Goal: Answer question/provide support: Share knowledge or assist other users

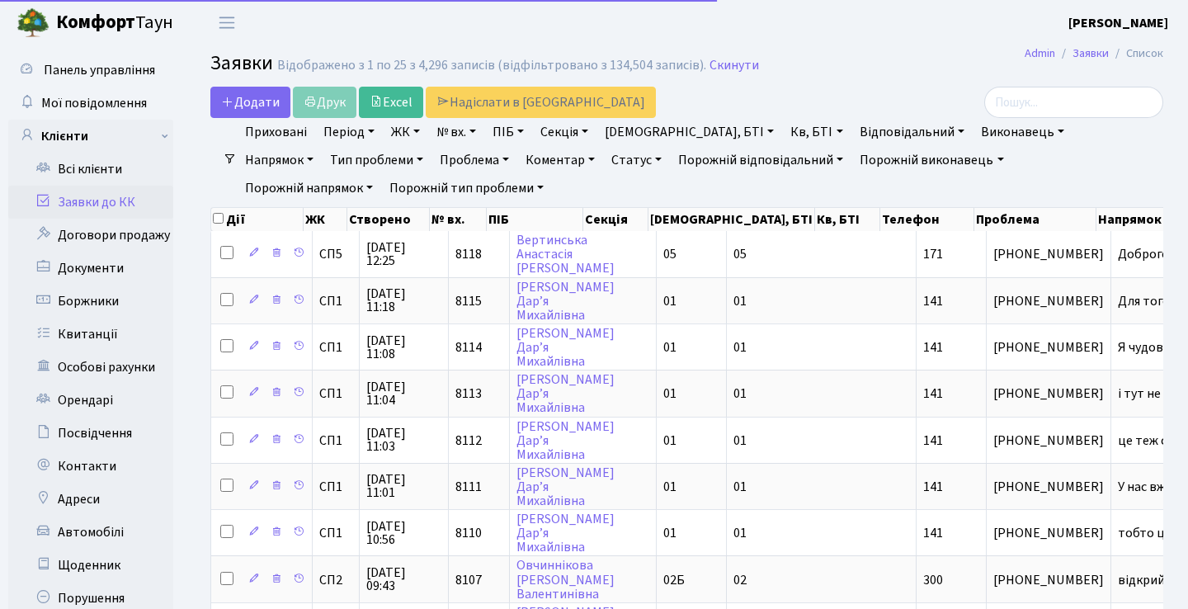
select select "25"
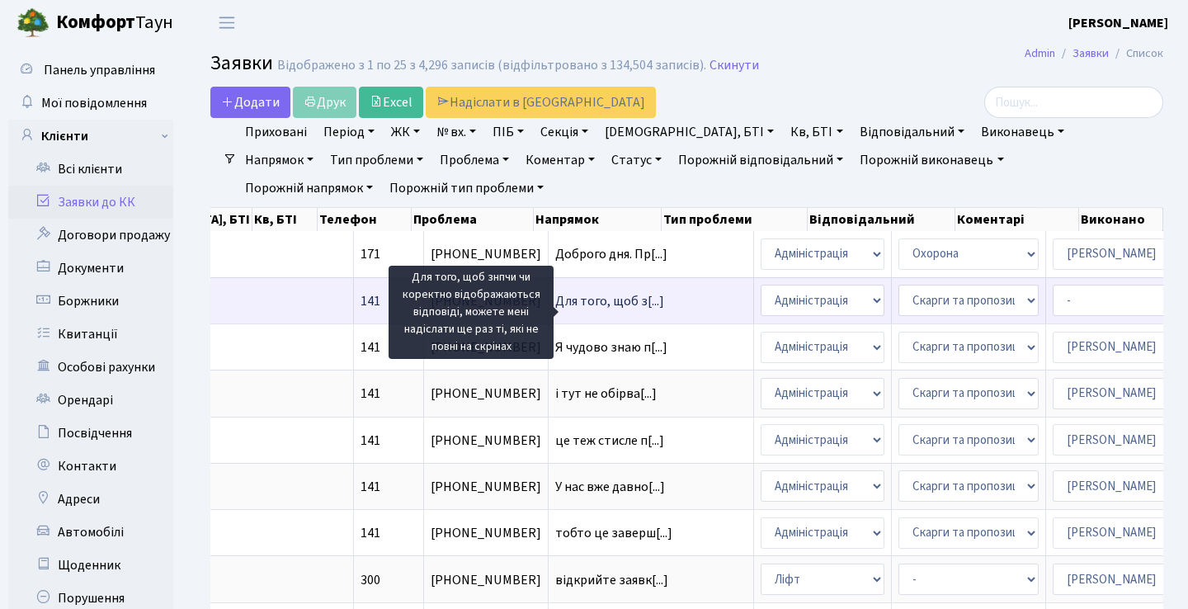
scroll to position [0, -25]
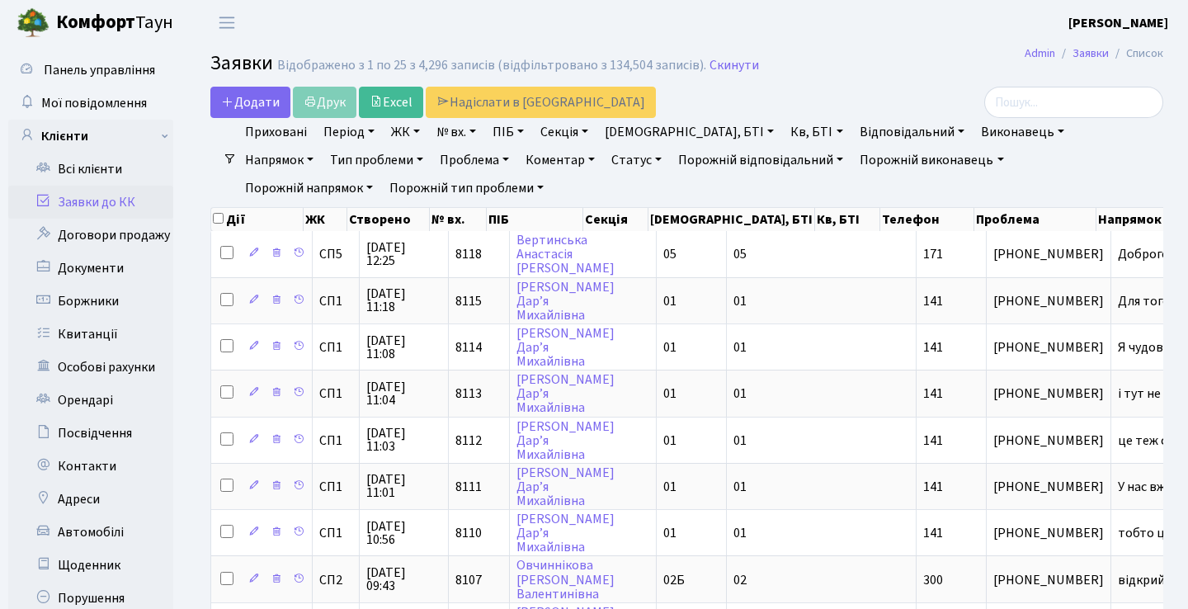
click at [815, 40] on header "Комфорт Таун Анна Г. Мій обліковий запис Вийти" at bounding box center [594, 22] width 1188 height 45
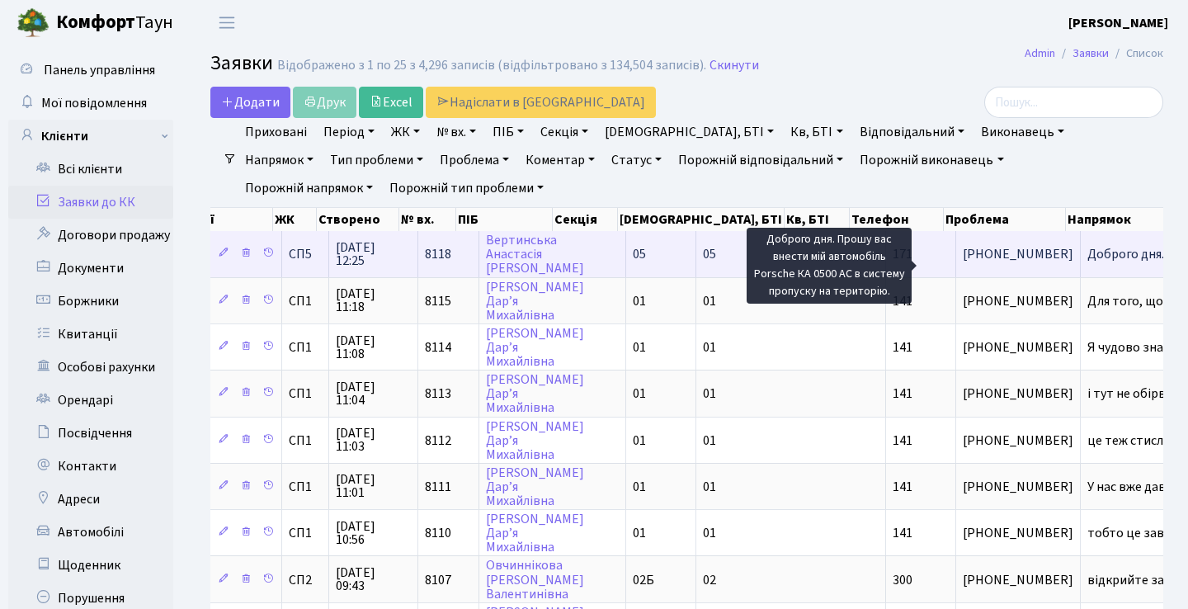
scroll to position [0, 113]
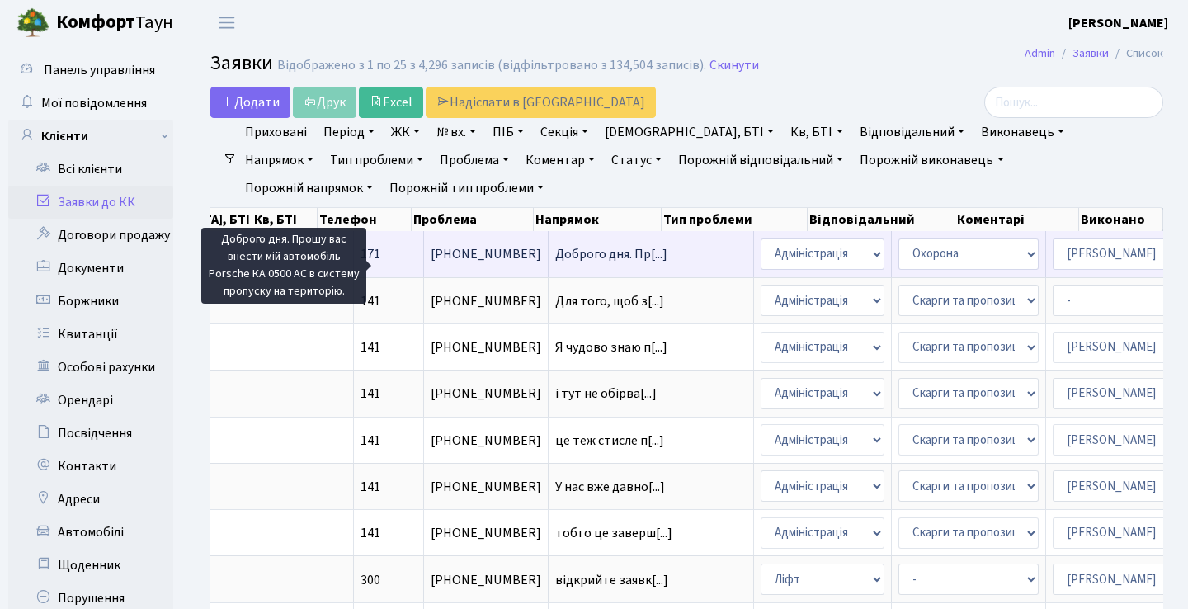
click at [555, 263] on span "Доброго дня. Пр[...]" at bounding box center [611, 254] width 112 height 18
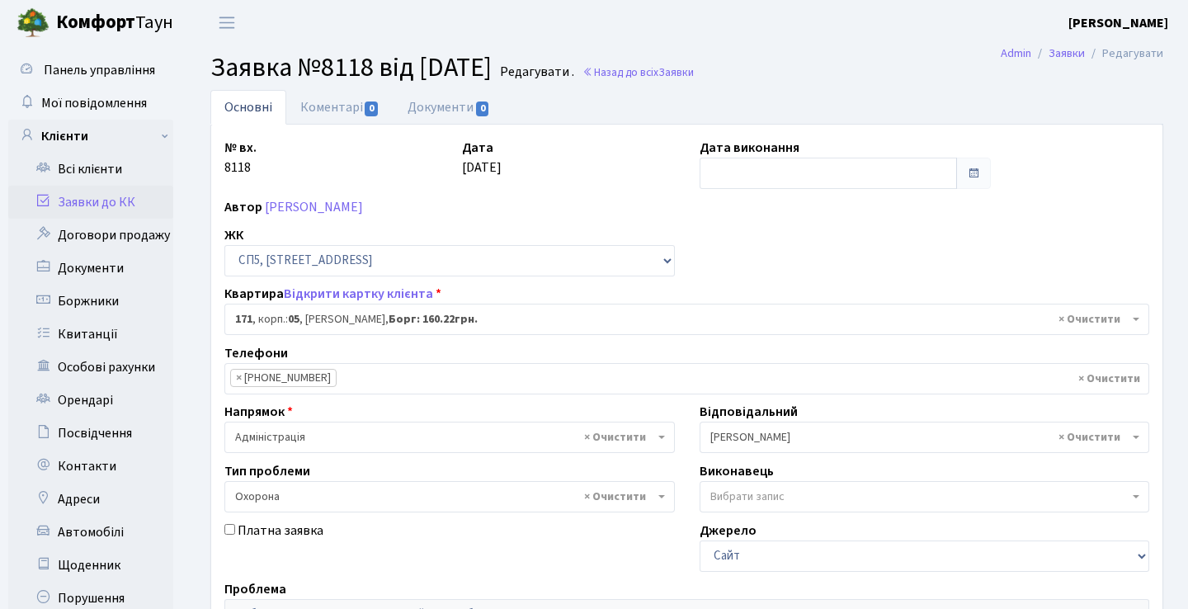
select select "21580"
select select "69"
click at [342, 200] on link "Вертинська Анастасія Василівна" at bounding box center [314, 207] width 98 height 18
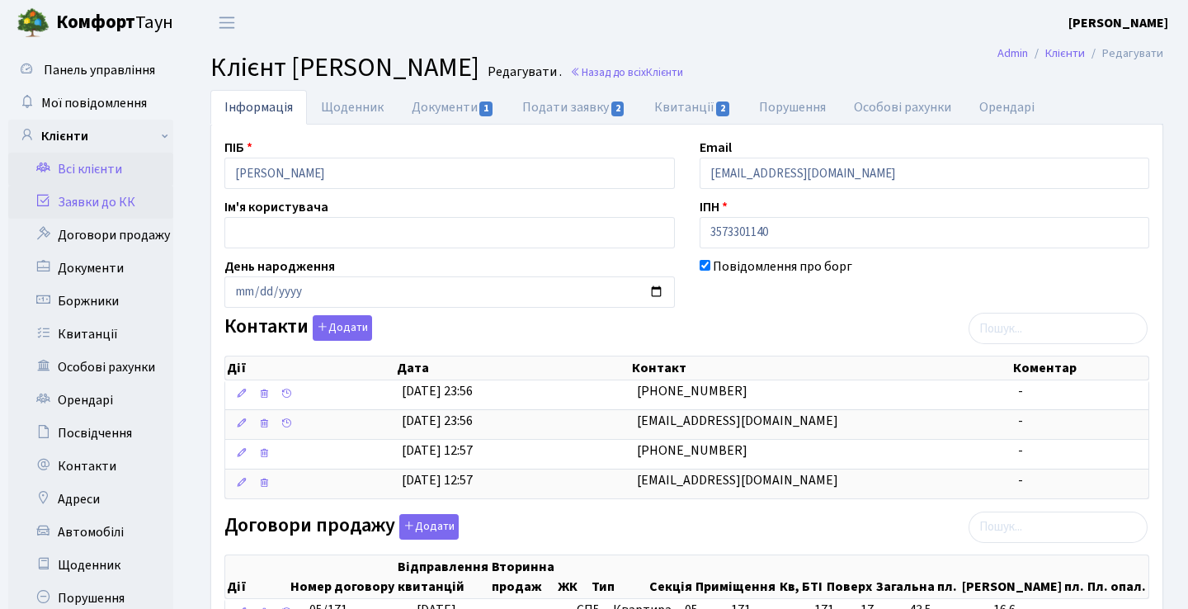
click at [103, 195] on link "Заявки до КК" at bounding box center [90, 202] width 165 height 33
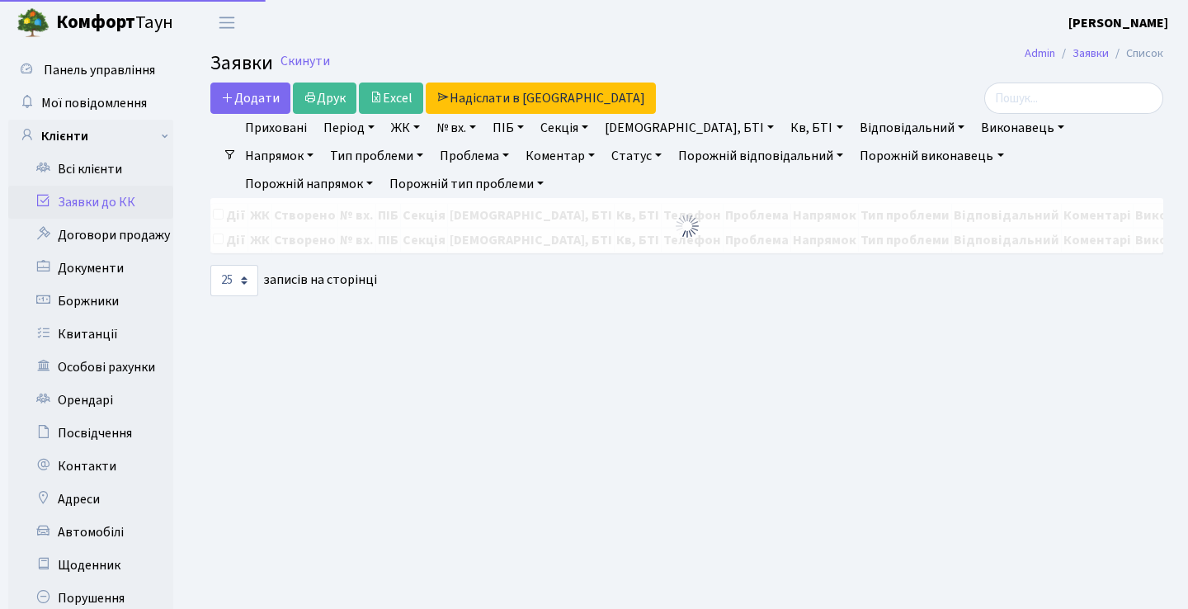
select select "25"
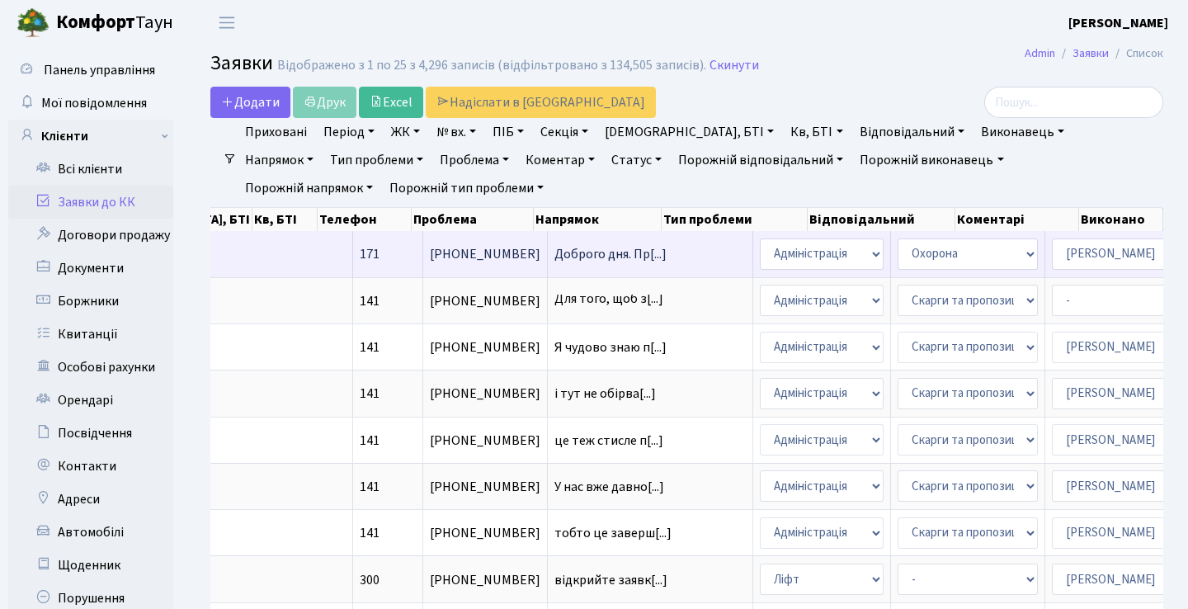
scroll to position [0, 563]
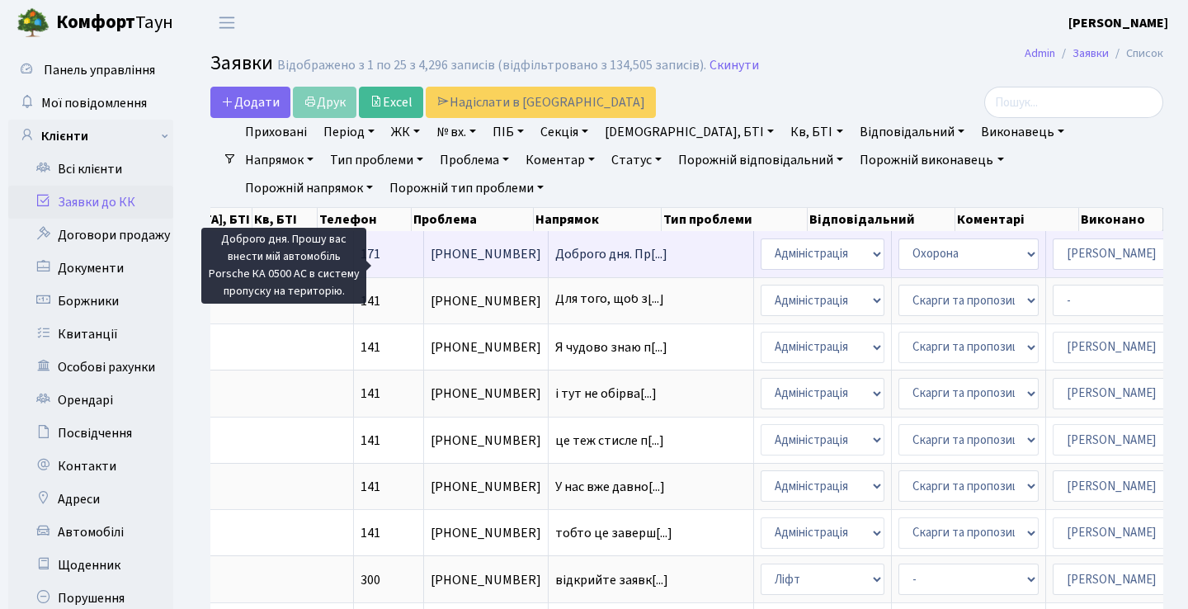
click at [555, 261] on span "Доброго дня. Пр[...]" at bounding box center [611, 254] width 112 height 18
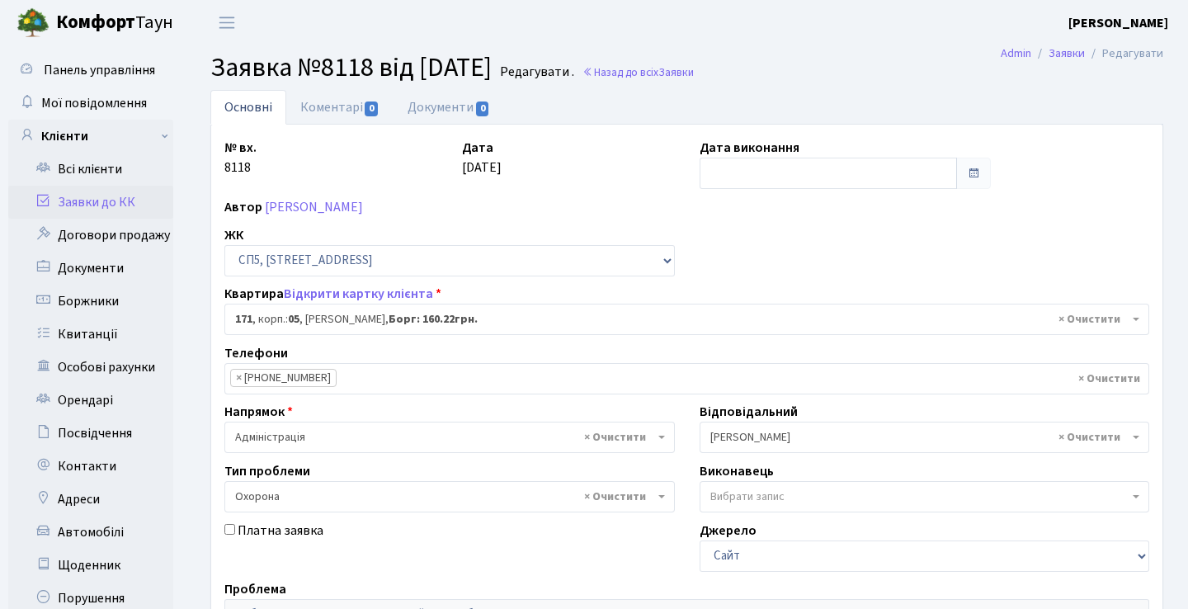
select select "21580"
select select "69"
click at [345, 100] on link "Коментарі 0" at bounding box center [339, 107] width 107 height 34
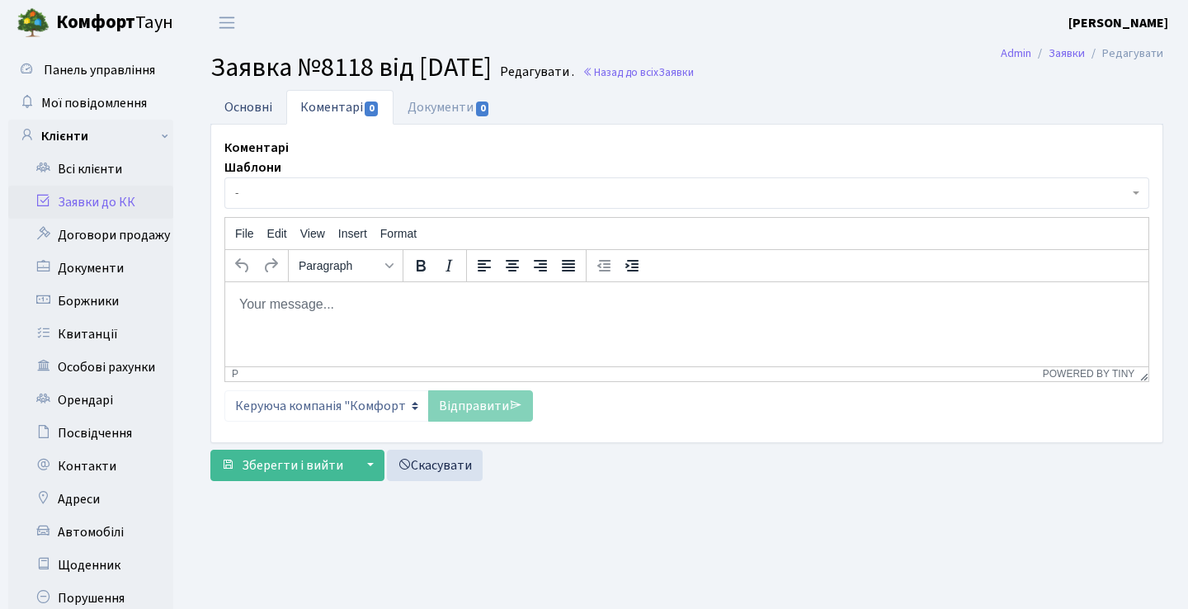
click at [261, 107] on link "Основні" at bounding box center [248, 107] width 76 height 34
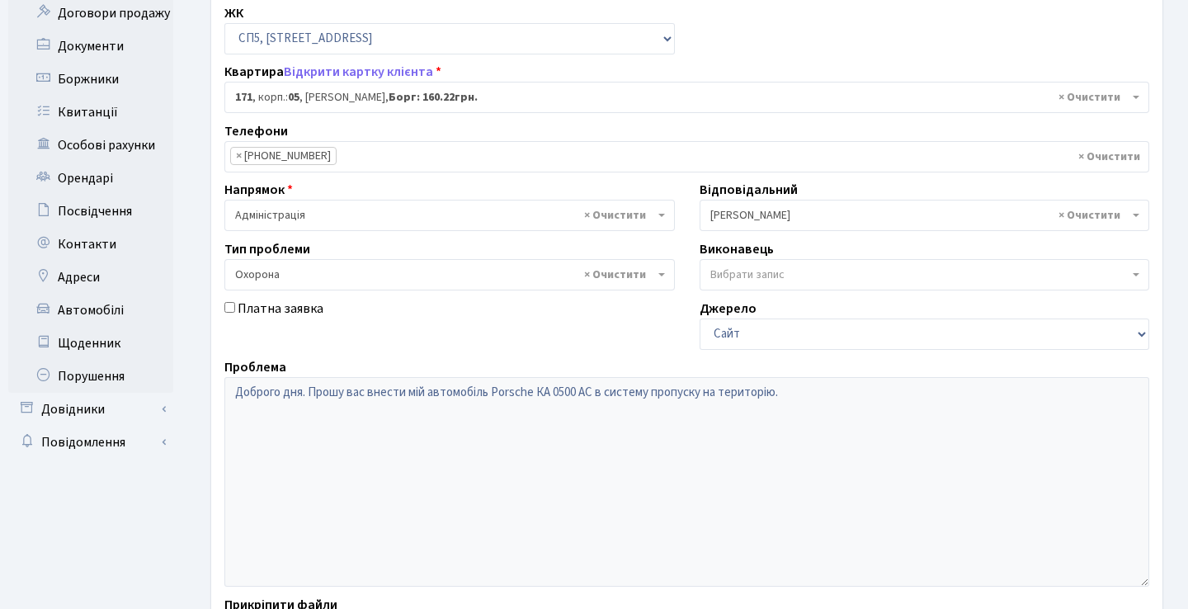
scroll to position [224, 0]
click at [394, 73] on link "Відкрити картку клієнта" at bounding box center [358, 70] width 149 height 18
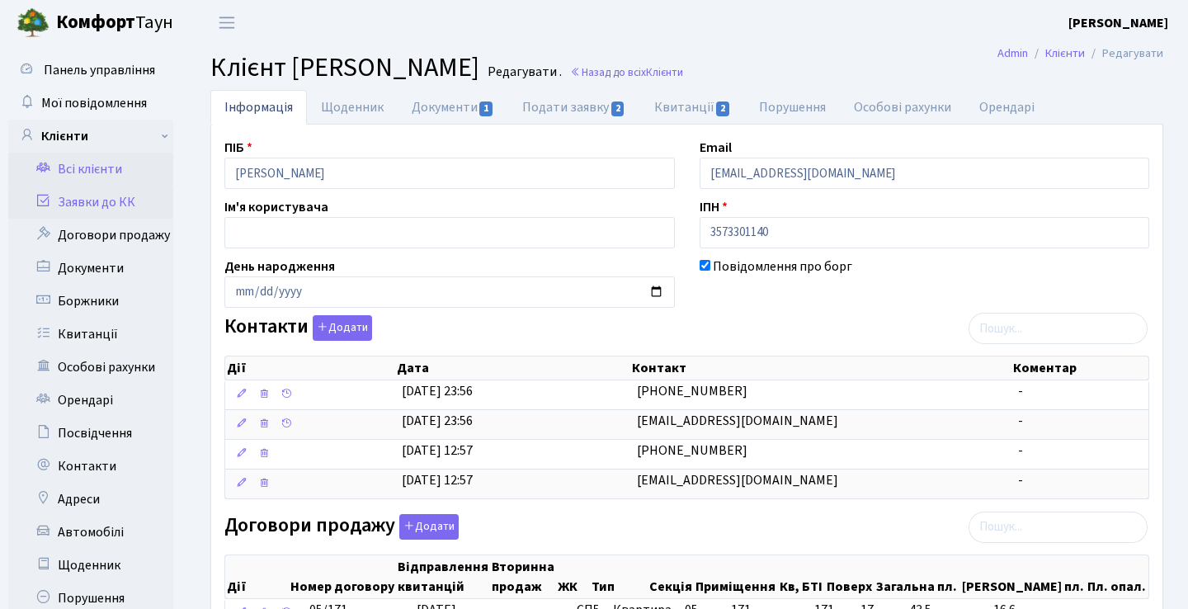
click at [111, 197] on link "Заявки до КК" at bounding box center [90, 202] width 165 height 33
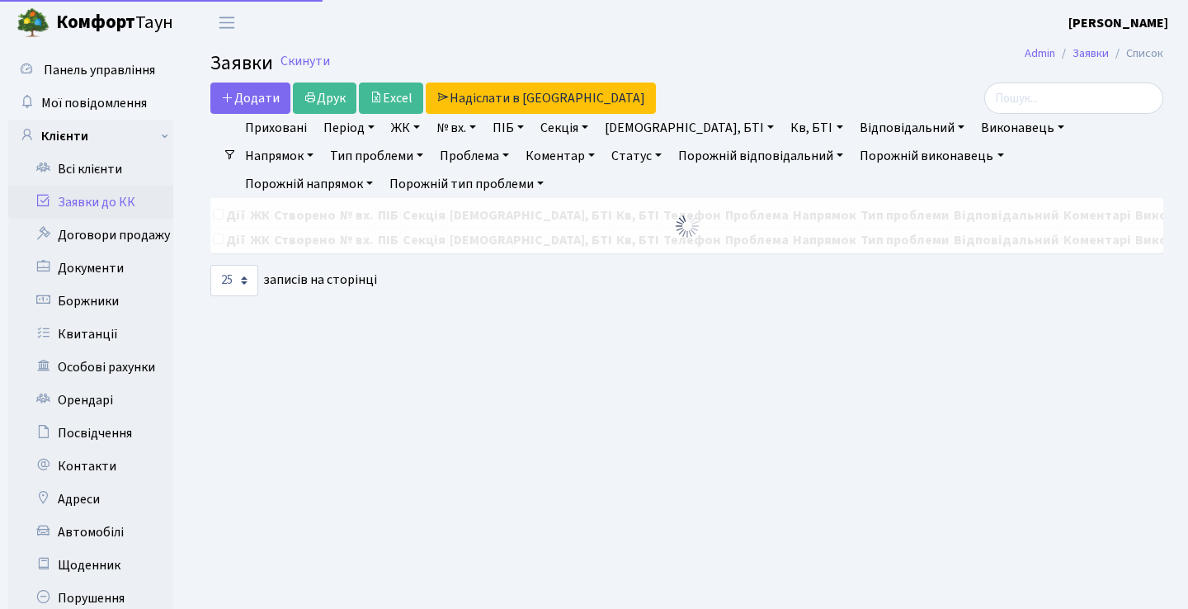
select select "25"
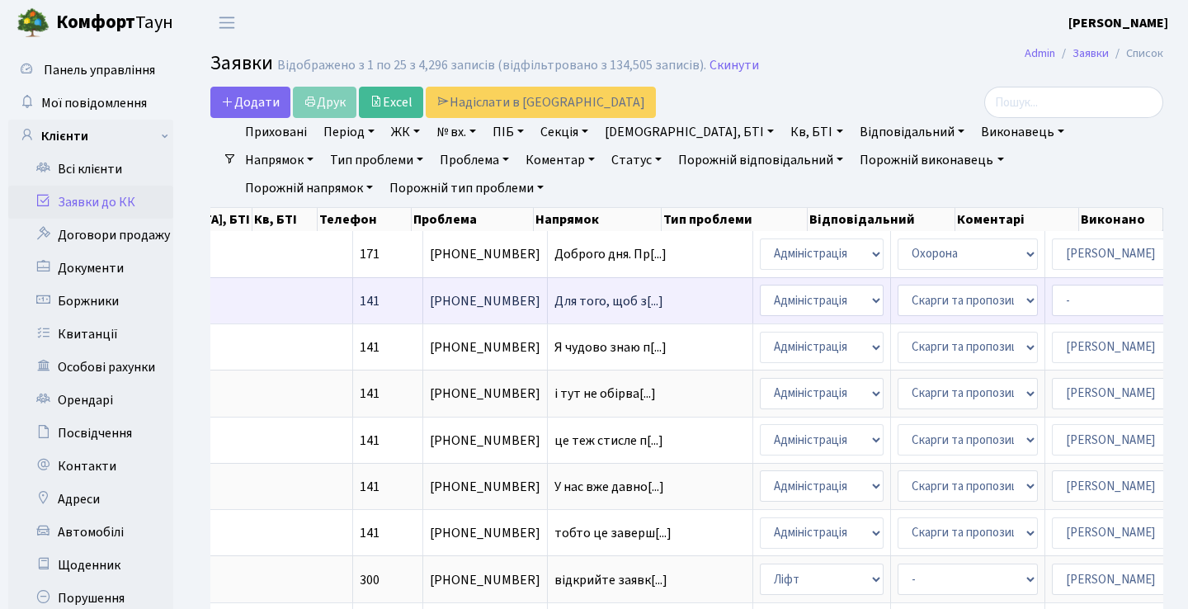
scroll to position [0, 563]
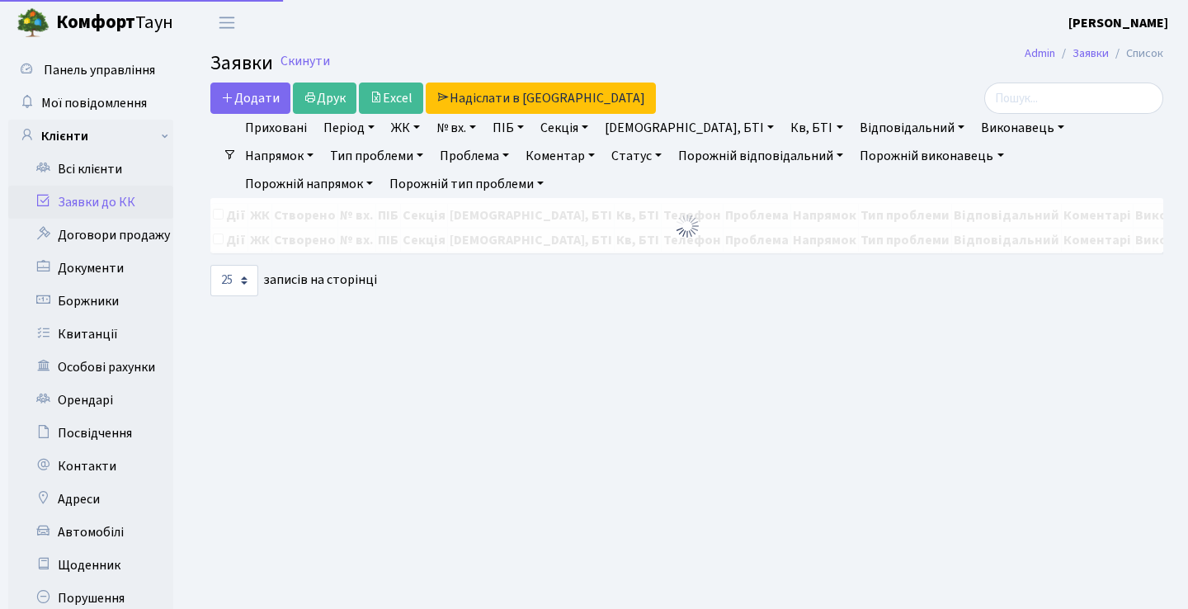
select select "25"
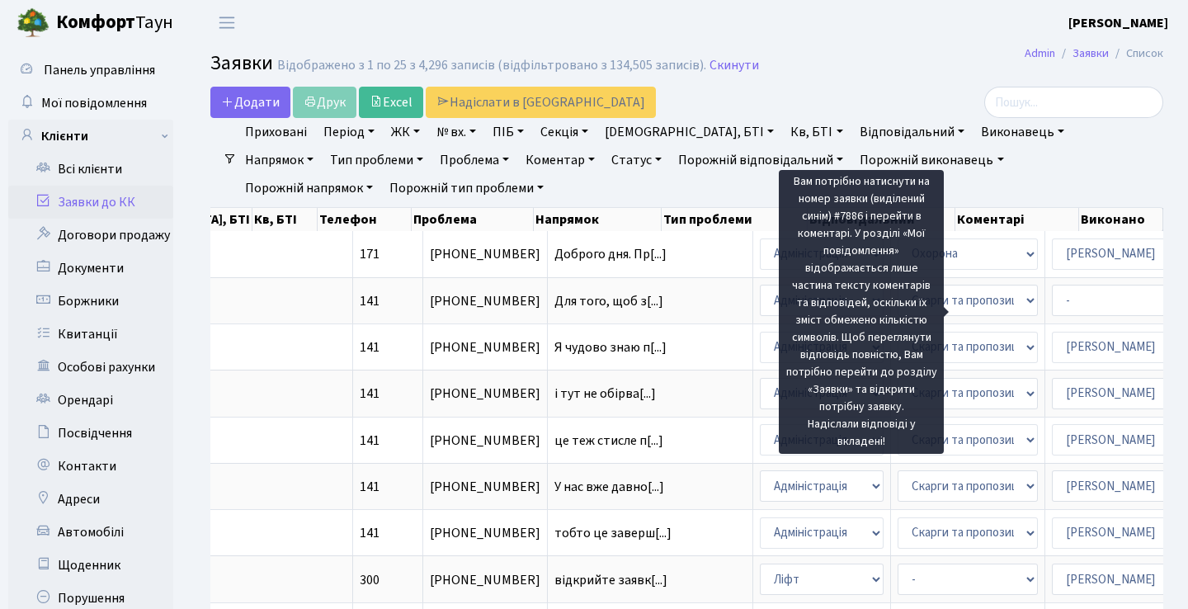
scroll to position [0, 563]
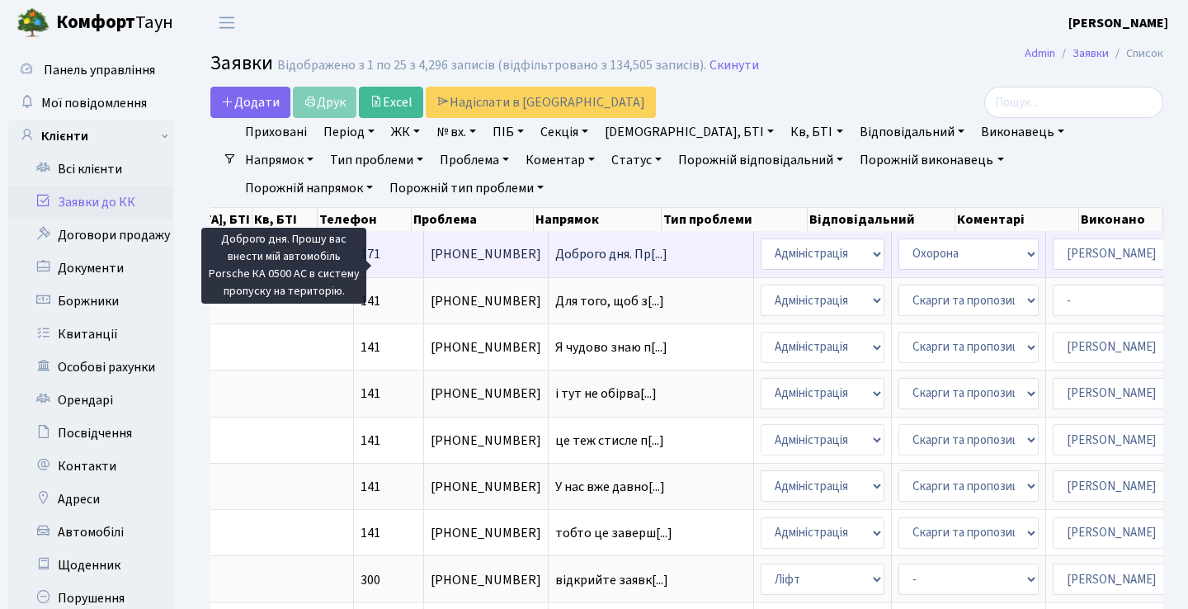
click at [555, 263] on span "Доброго дня. Пр[...]" at bounding box center [611, 254] width 112 height 18
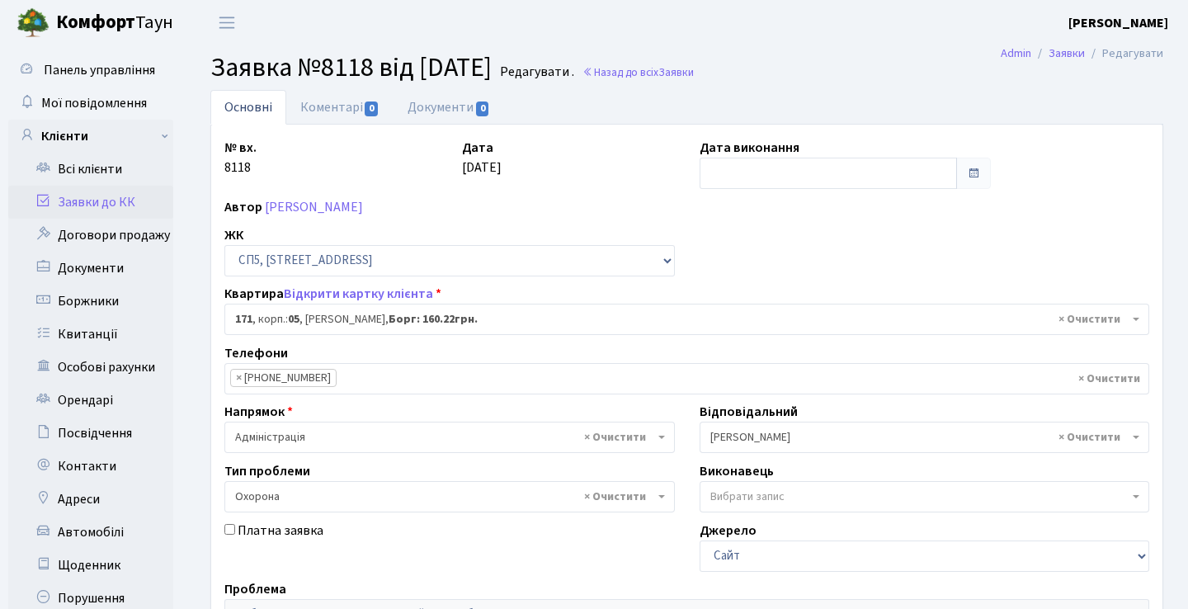
select select "21580"
select select "69"
click at [440, 115] on link "Документи 0" at bounding box center [448, 107] width 111 height 34
select select "25"
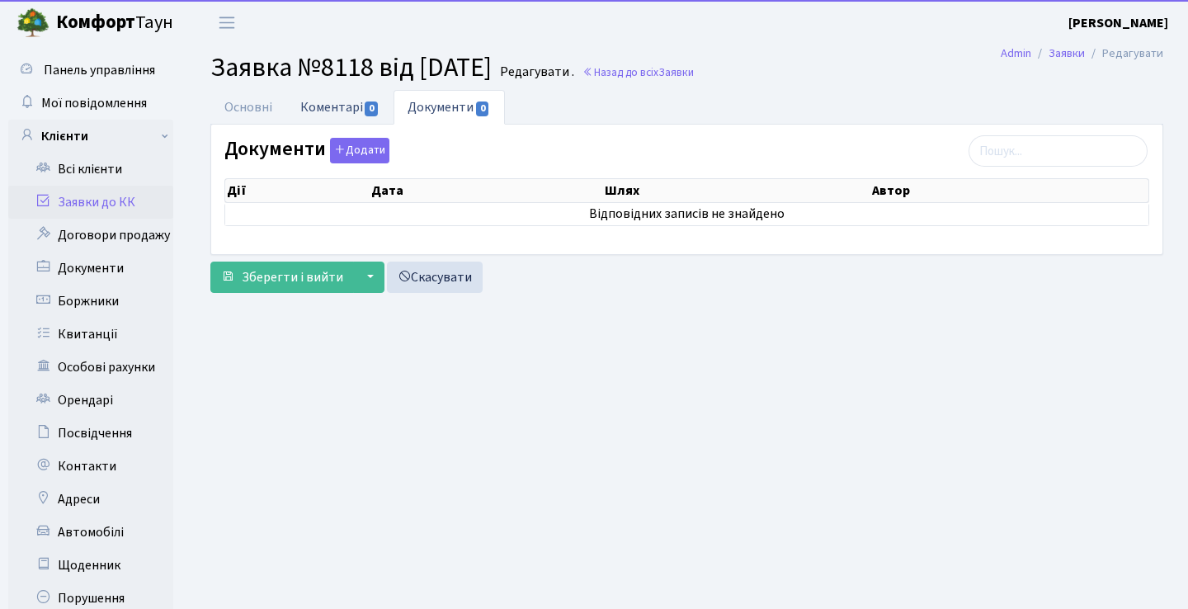
click at [378, 111] on link "Коментарі 0" at bounding box center [339, 107] width 107 height 34
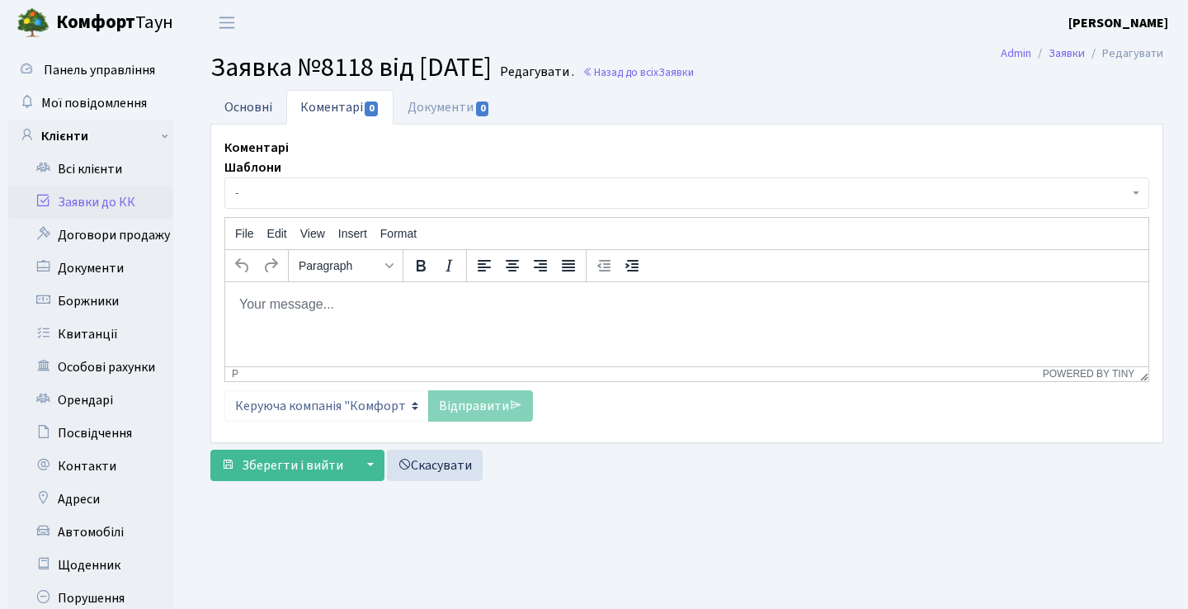
click at [276, 101] on link "Основні" at bounding box center [248, 107] width 76 height 34
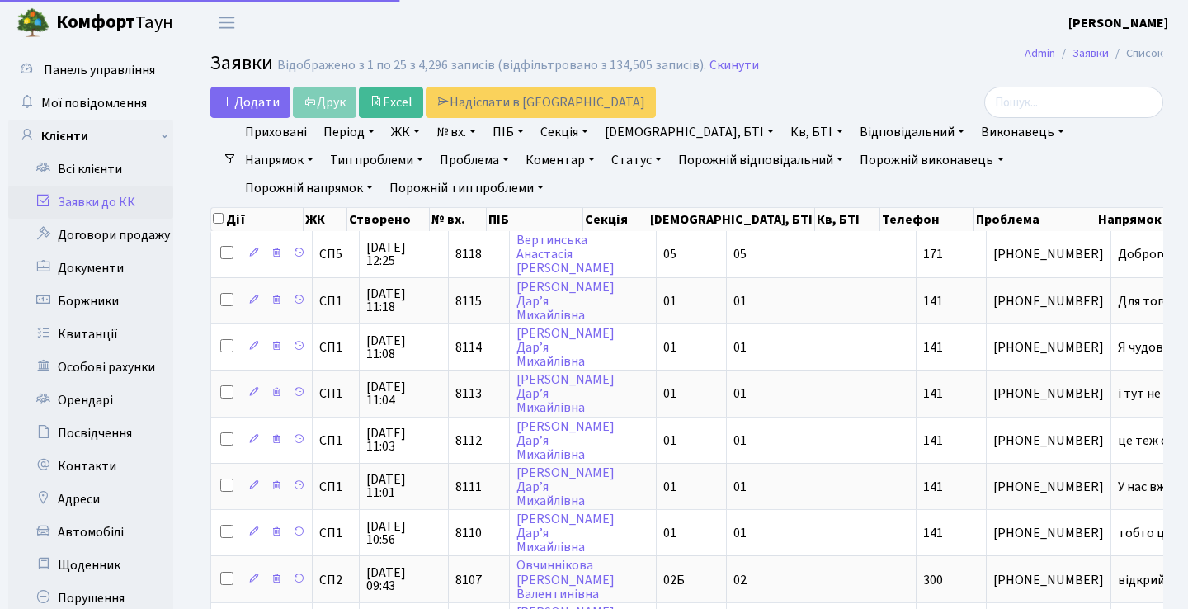
select select "25"
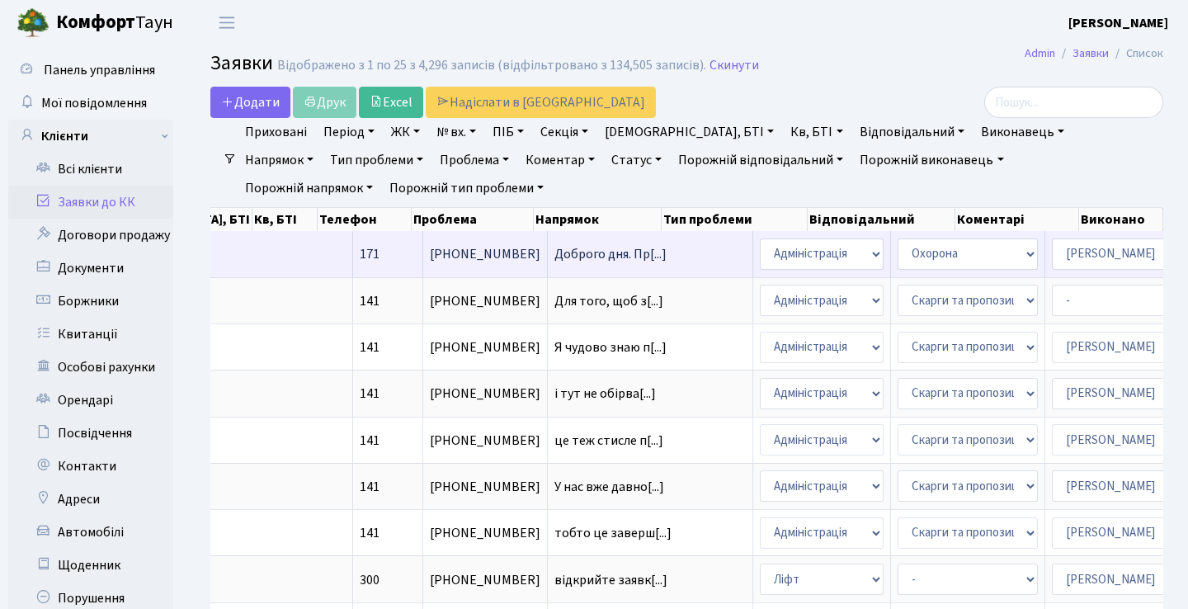
scroll to position [0, 563]
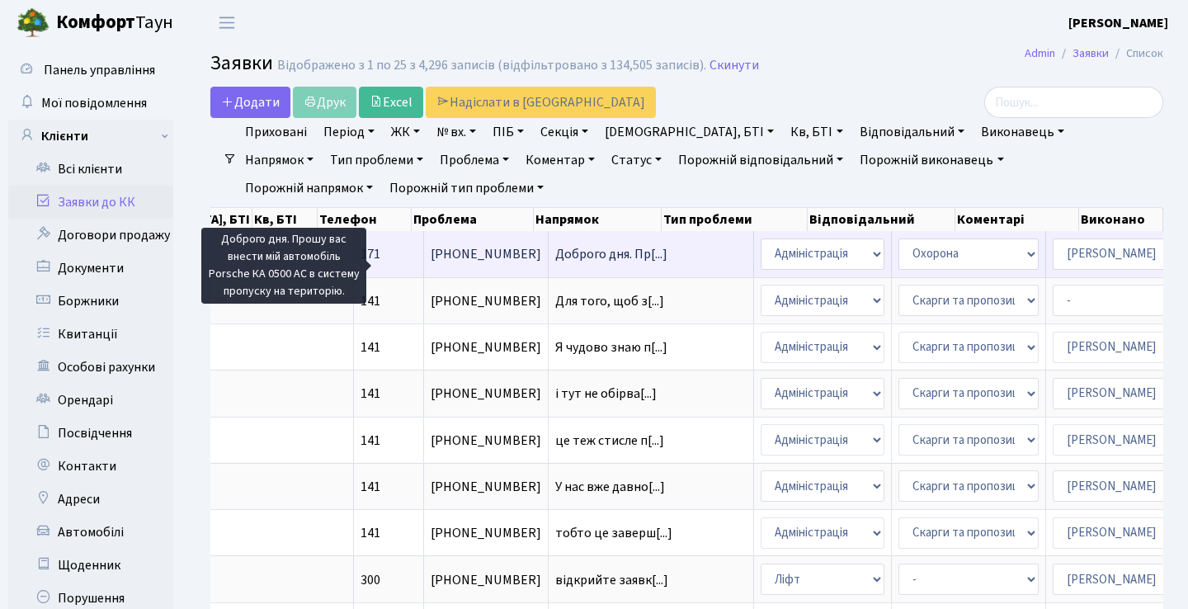
click at [555, 259] on span "Доброго дня. Пр[...]" at bounding box center [611, 254] width 112 height 18
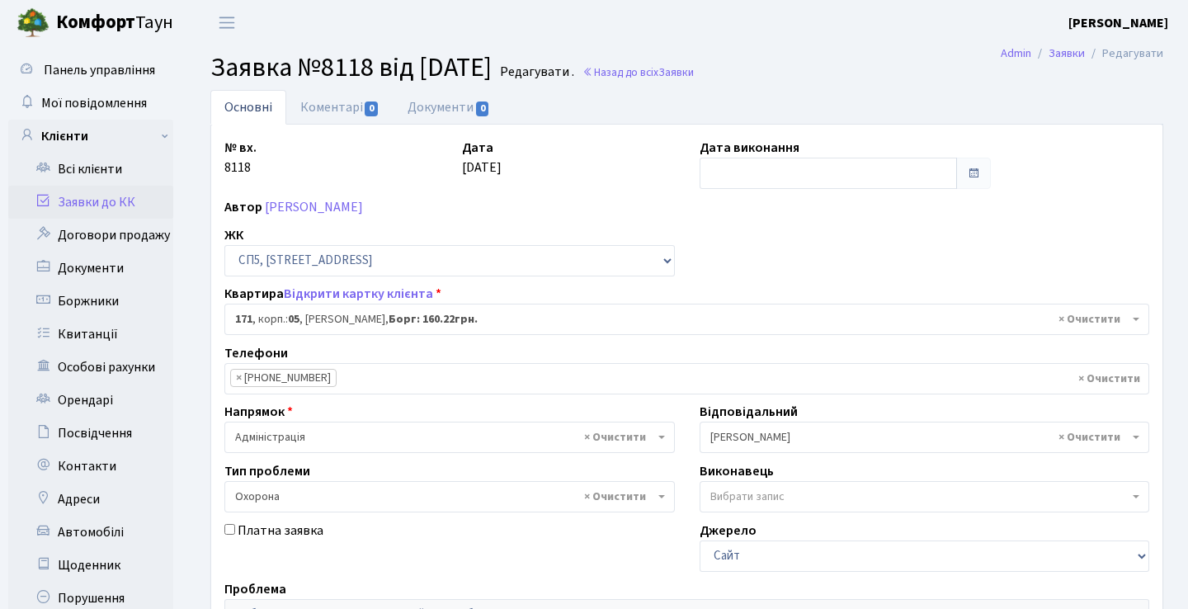
select select "21580"
select select "69"
click at [323, 107] on link "Коментарі 0" at bounding box center [339, 107] width 107 height 34
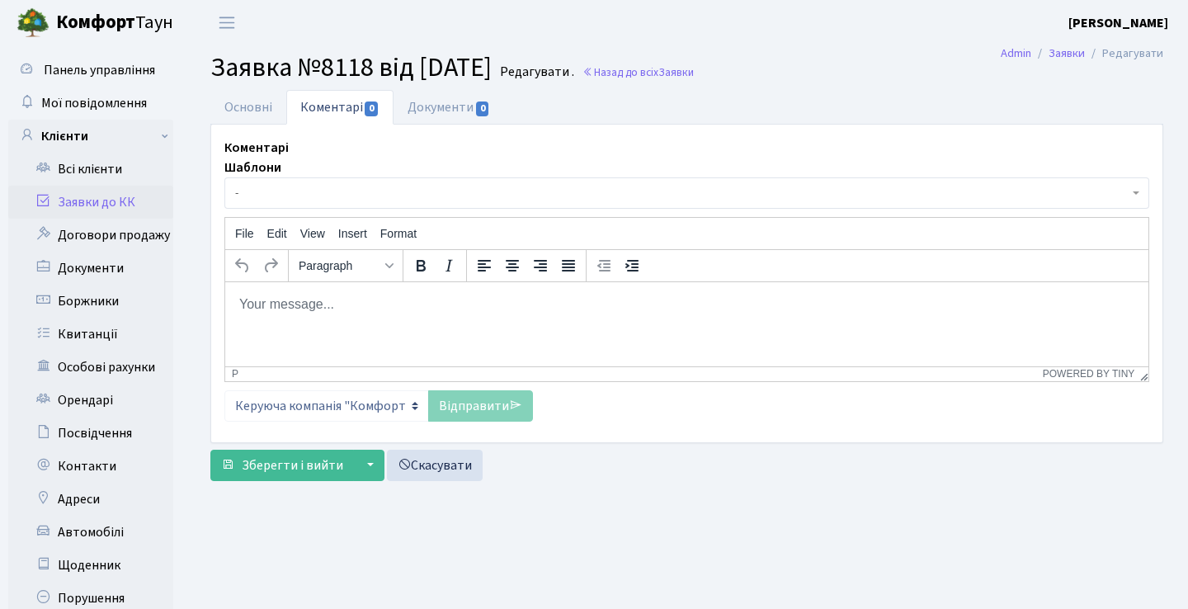
click at [303, 317] on html at bounding box center [686, 303] width 923 height 45
click at [253, 129] on div "Коментарі Шаблони - Відмова Борги Заявку прийнято в роботу Передано до "Майстер…" at bounding box center [686, 284] width 951 height 318
click at [261, 111] on link "Основні" at bounding box center [248, 107] width 76 height 34
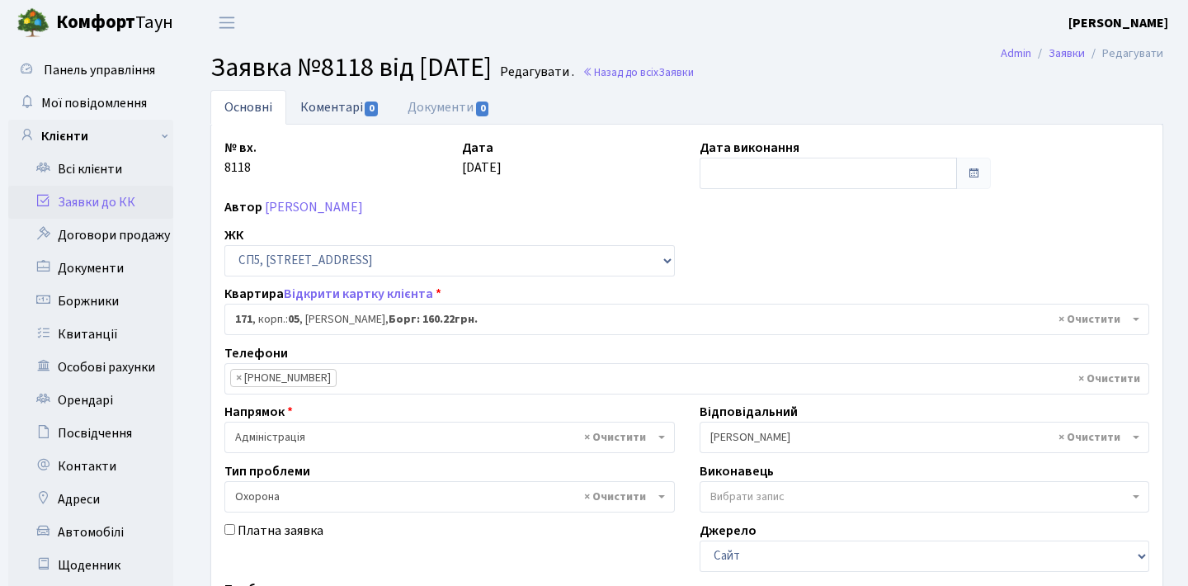
click at [355, 100] on link "Коментарі 0" at bounding box center [339, 107] width 107 height 34
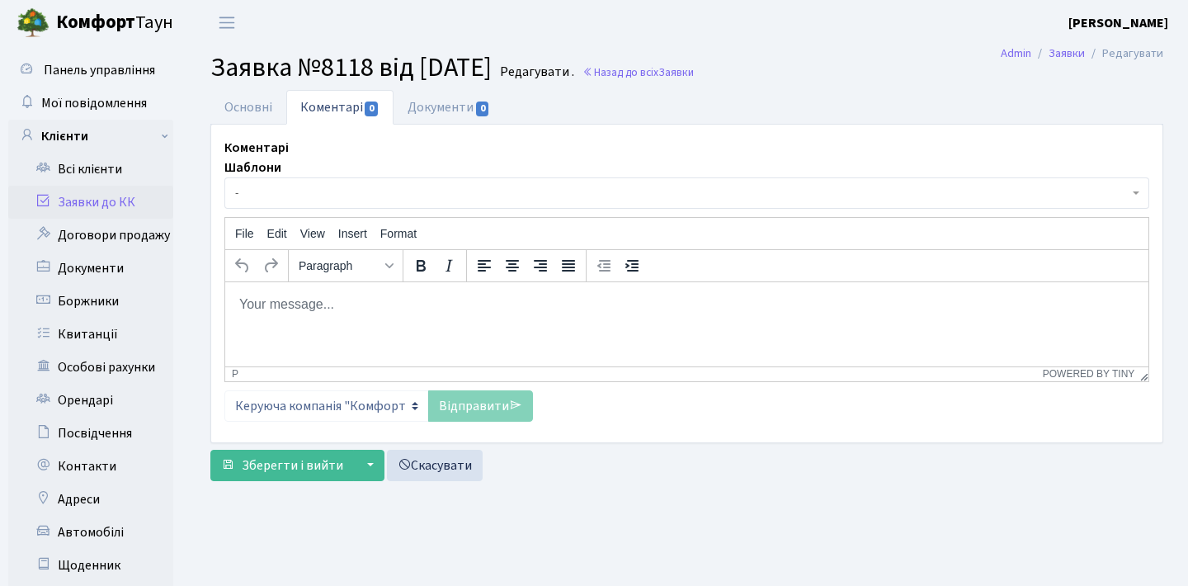
click at [343, 308] on p "Rich Text Area. Press ALT-0 for help." at bounding box center [686, 303] width 897 height 18
paste body "Rich Text Area. Press ALT-0 for help."
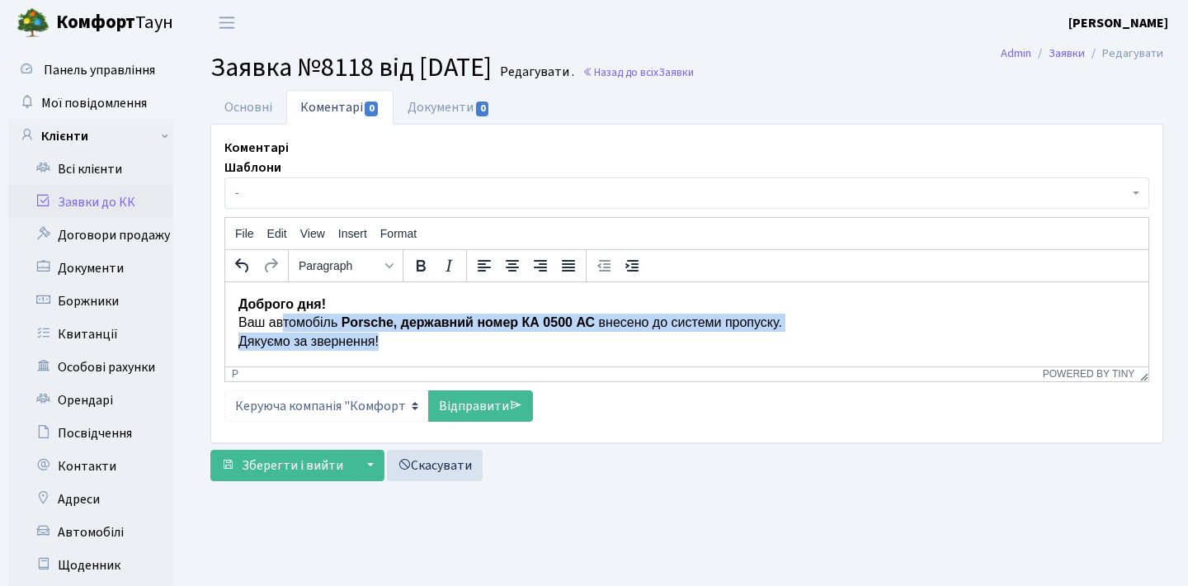
drag, startPoint x: 407, startPoint y: 338, endPoint x: 279, endPoint y: 310, distance: 130.9
click at [279, 310] on p "Доброго дня! Ваш автомобіль Porsche, державний номер КА 0500 АС внесено до сист…" at bounding box center [686, 321] width 897 height 55
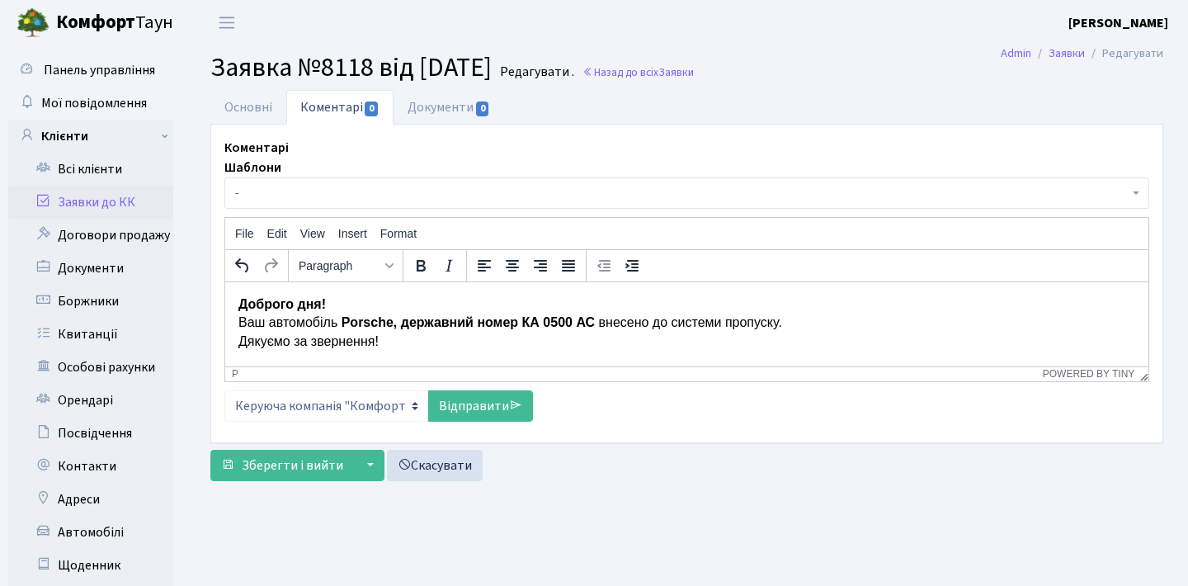
click at [413, 335] on p "Доброго дня! Ваш автомобіль Porsche, державний номер КА 0500 АС внесено до сист…" at bounding box center [686, 321] width 897 height 55
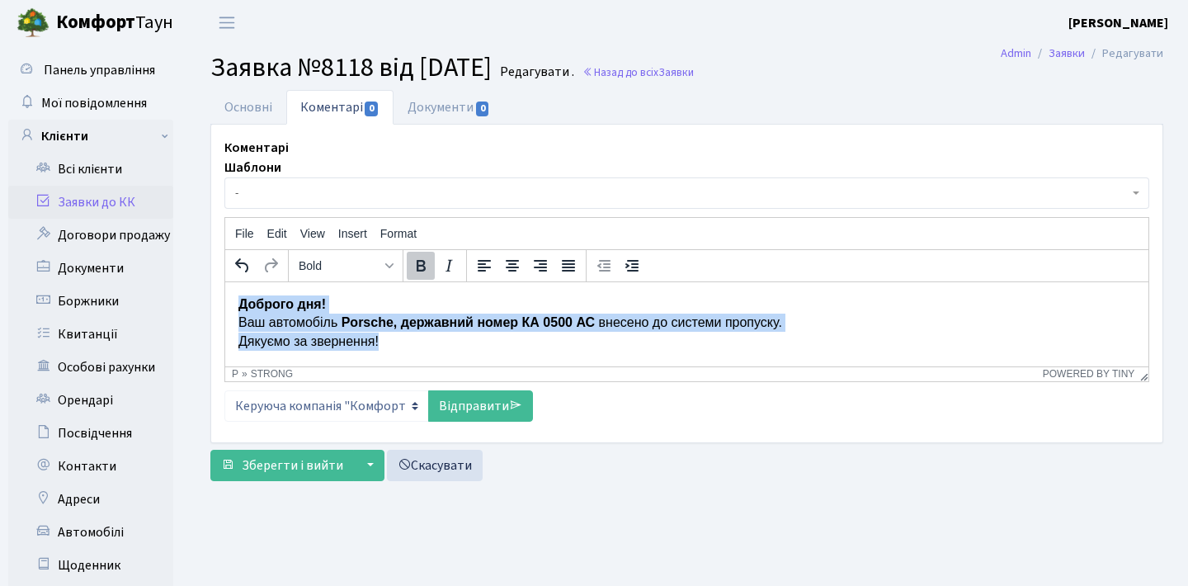
drag, startPoint x: 406, startPoint y: 337, endPoint x: 212, endPoint y: 284, distance: 201.1
click at [225, 284] on html "Доброго дня! Ваш автомобіль Porsche, державний номер КА 0500 АС внесено до сист…" at bounding box center [686, 322] width 923 height 82
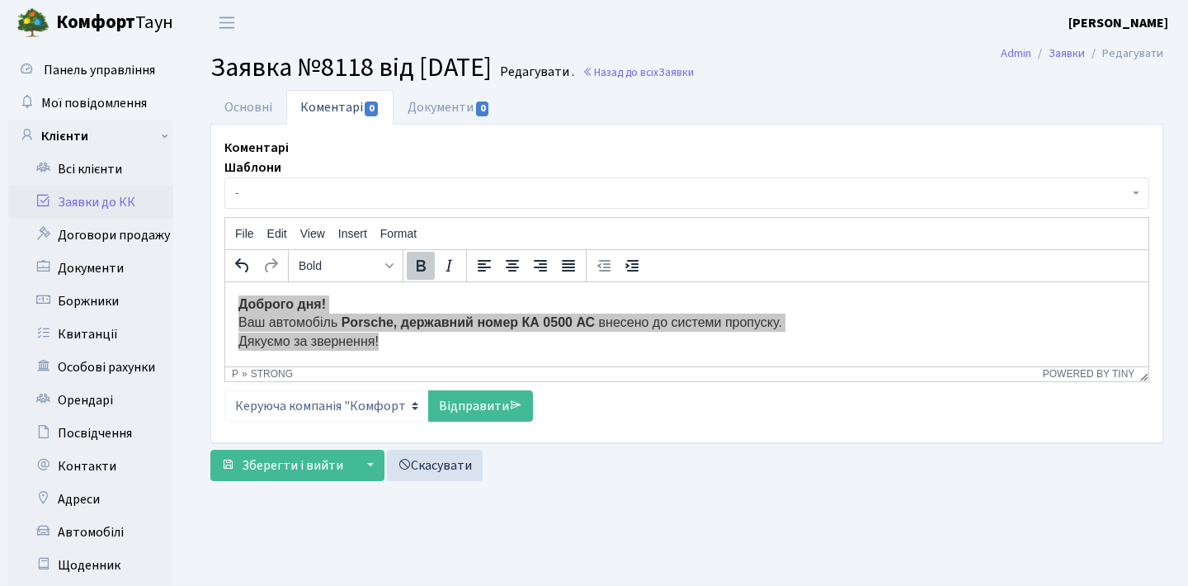
click at [426, 263] on icon "Bold" at bounding box center [421, 266] width 20 height 20
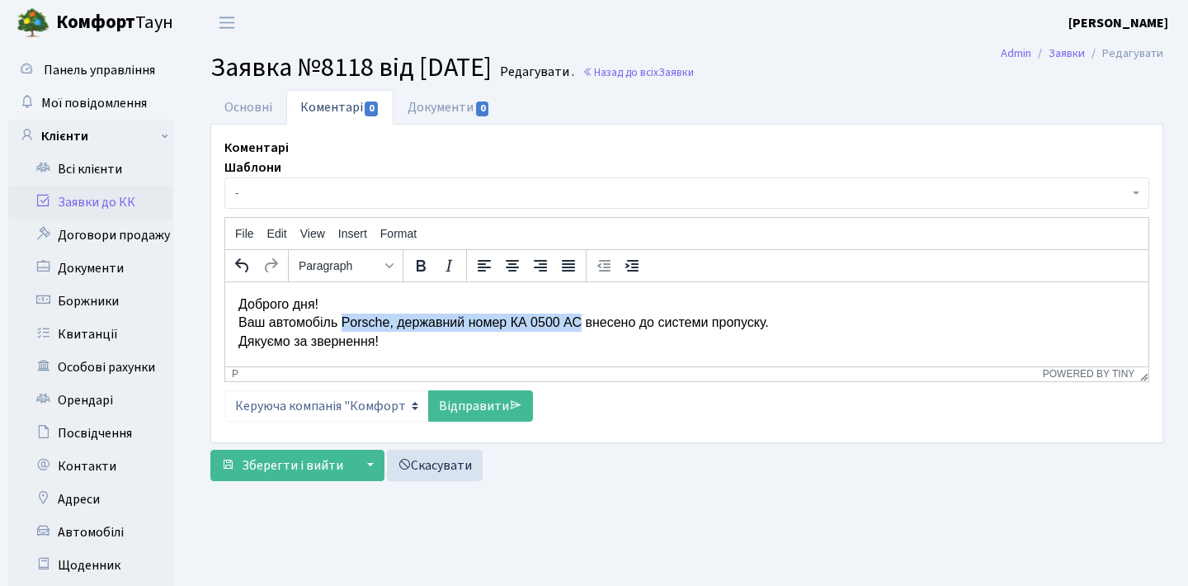
drag, startPoint x: 586, startPoint y: 322, endPoint x: 343, endPoint y: 318, distance: 243.4
click at [343, 318] on p "Доброго дня! Ваш автомобіль Porsche, державний номер КА 0500 АС внесено до сист…" at bounding box center [686, 321] width 897 height 55
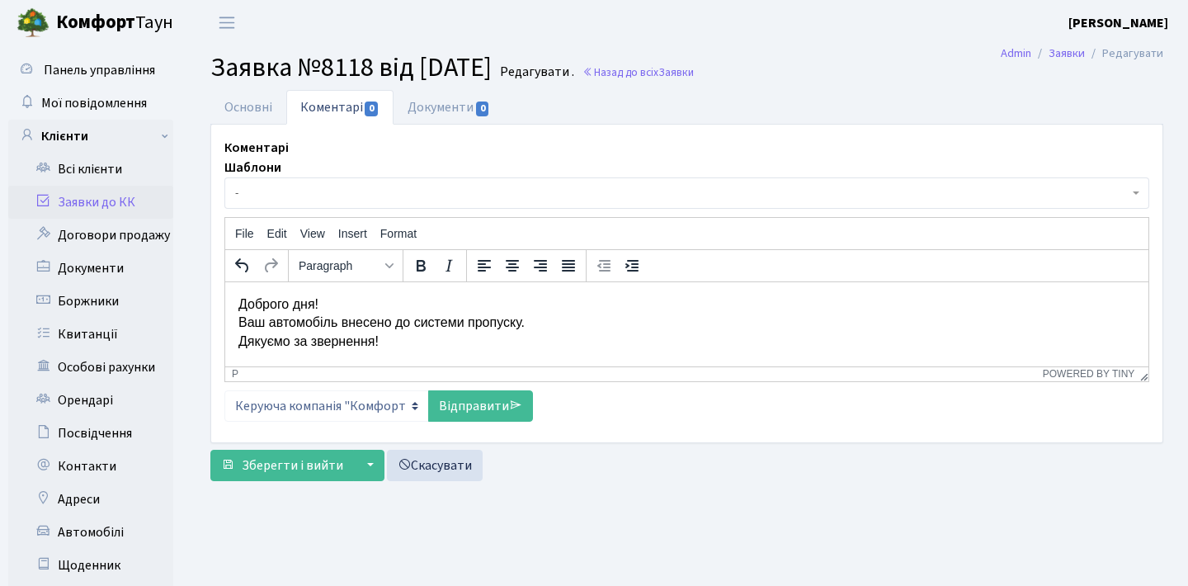
click at [238, 322] on p "Доброго дня! Ваш автомобіль внесено до системи пропуску. Дякуємо за звернення!" at bounding box center [686, 321] width 897 height 55
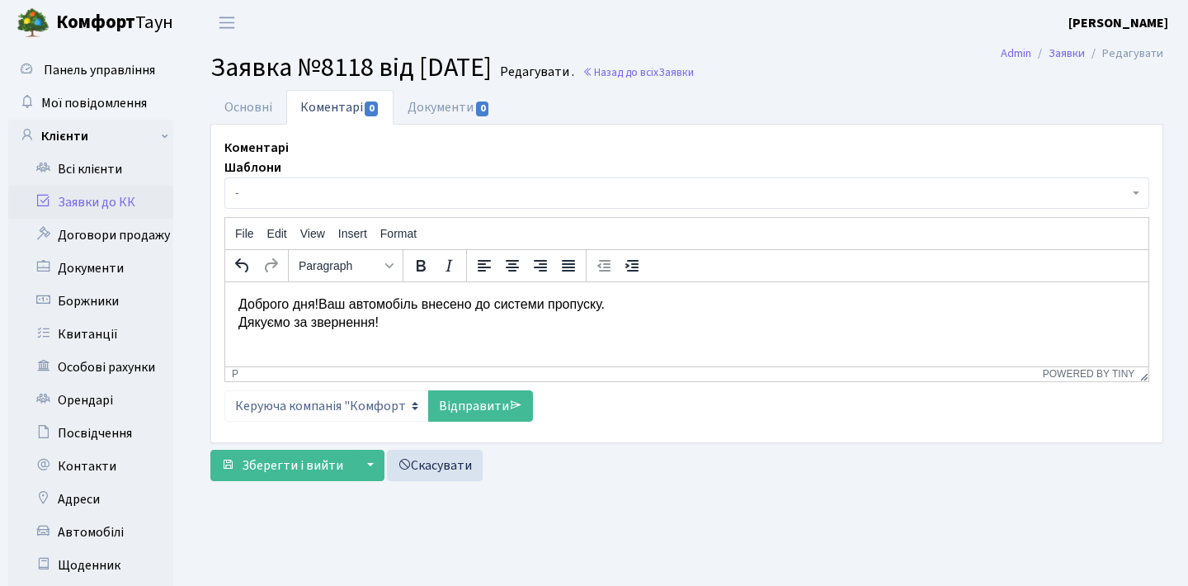
click at [240, 320] on p "Доброго дня! Ваш автомобіль внесено до системи пропуску. Дякуємо за звернення!" at bounding box center [686, 312] width 897 height 37
click at [511, 402] on icon at bounding box center [515, 404] width 13 height 13
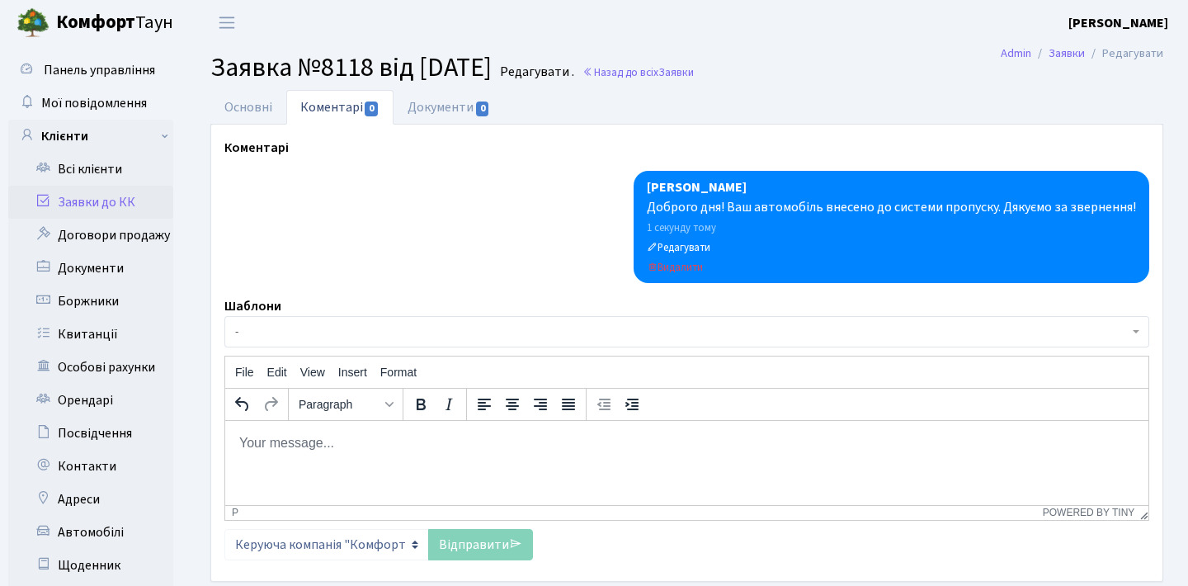
click at [128, 207] on link "Заявки до КК" at bounding box center [90, 202] width 165 height 33
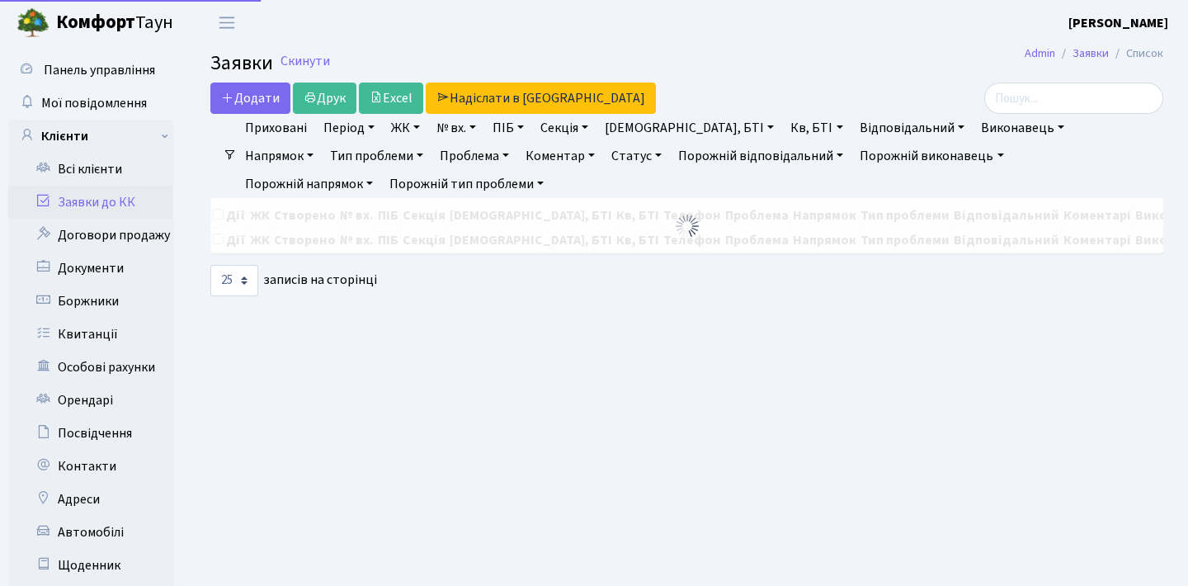
select select "25"
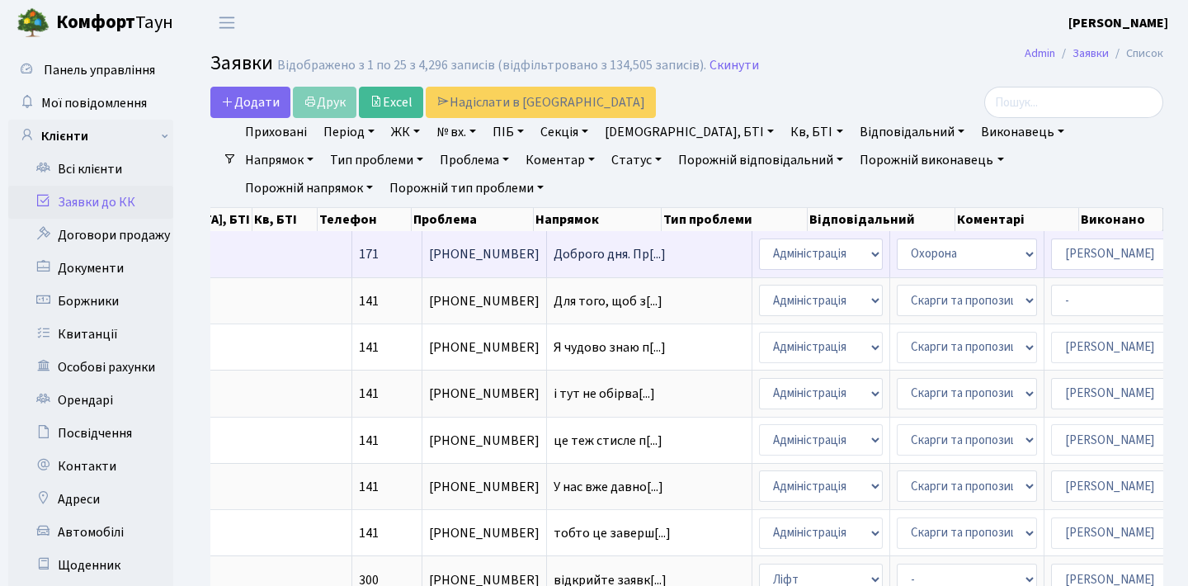
scroll to position [0, 563]
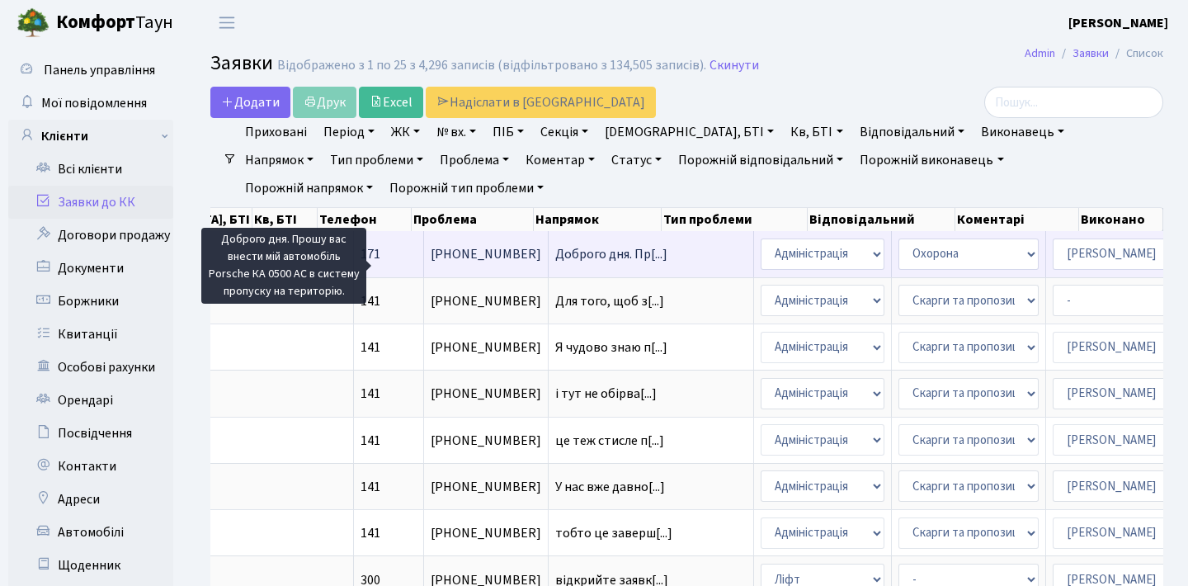
click at [555, 263] on span "Доброго дня. Пр[...]" at bounding box center [611, 254] width 112 height 18
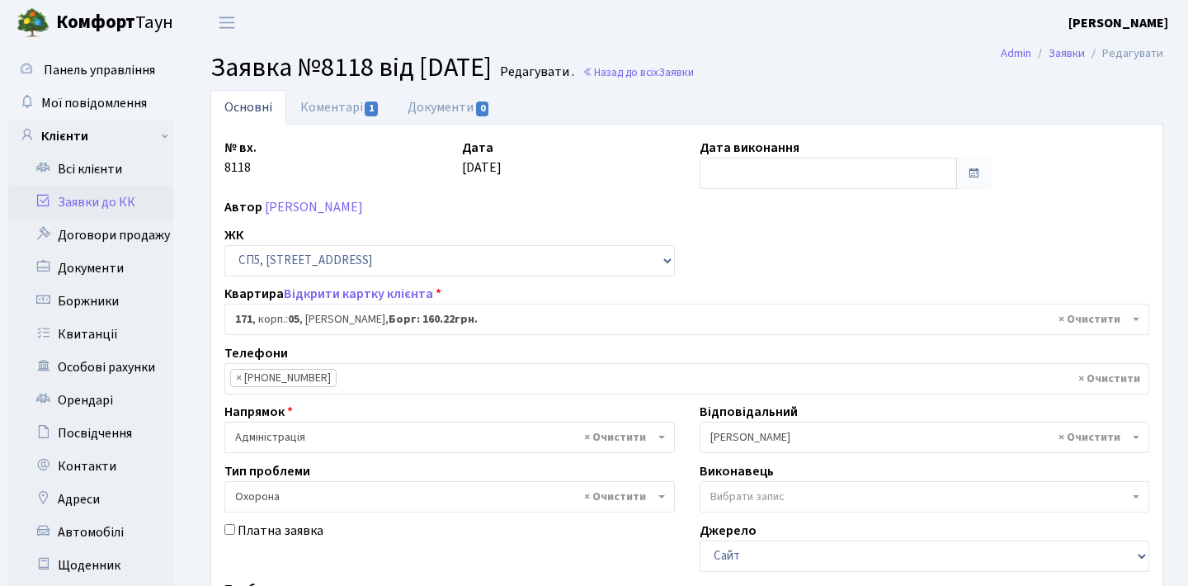
select select "21580"
select select "69"
click at [966, 177] on span at bounding box center [973, 173] width 35 height 31
click at [972, 168] on span at bounding box center [973, 173] width 13 height 13
click at [902, 168] on input "text" at bounding box center [828, 173] width 258 height 31
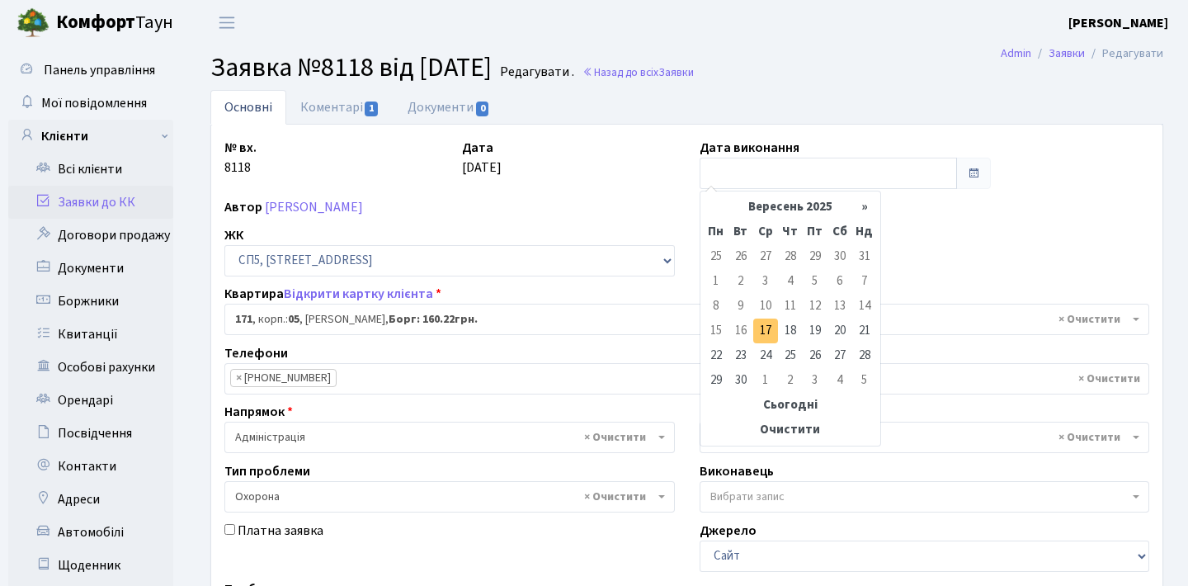
click at [767, 331] on td "17" at bounding box center [765, 330] width 25 height 25
type input "[DATE]"
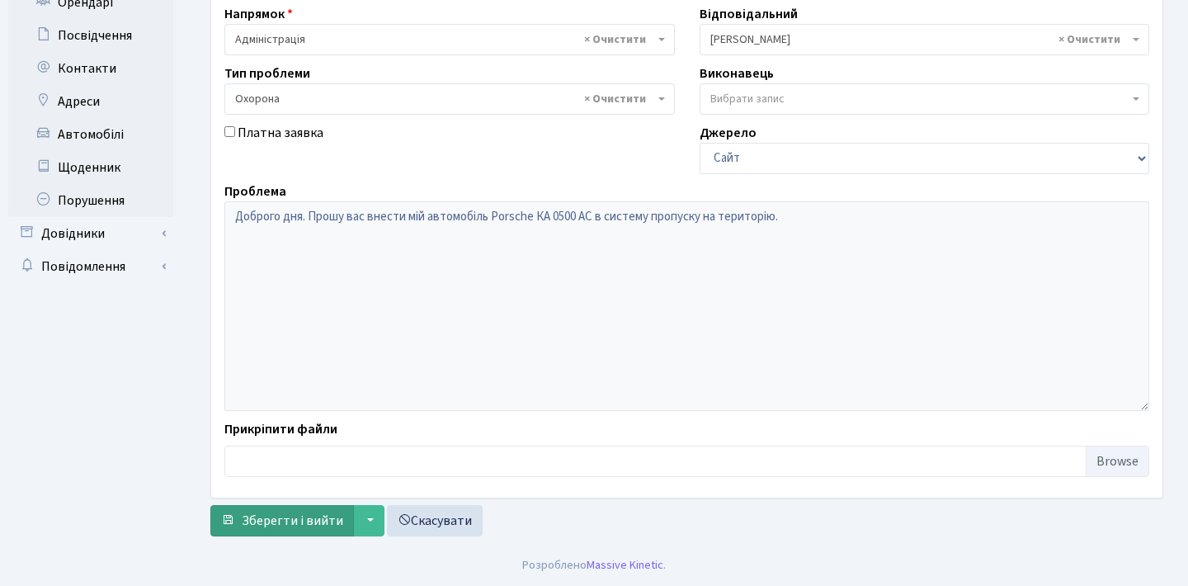
scroll to position [398, 0]
click at [280, 518] on span "Зберегти і вийти" at bounding box center [292, 520] width 101 height 18
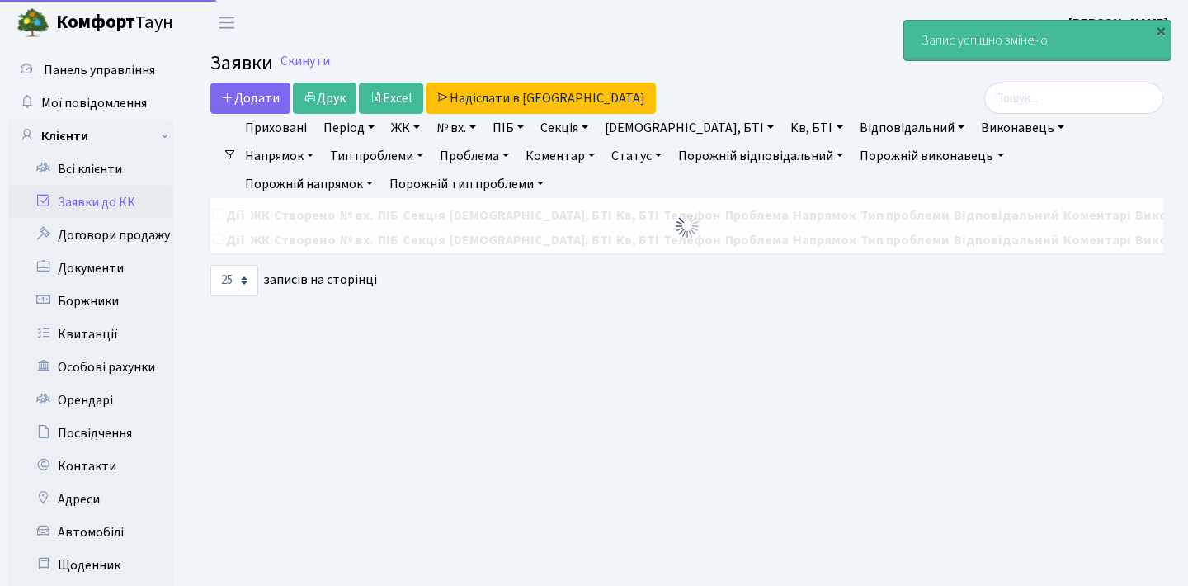
select select "25"
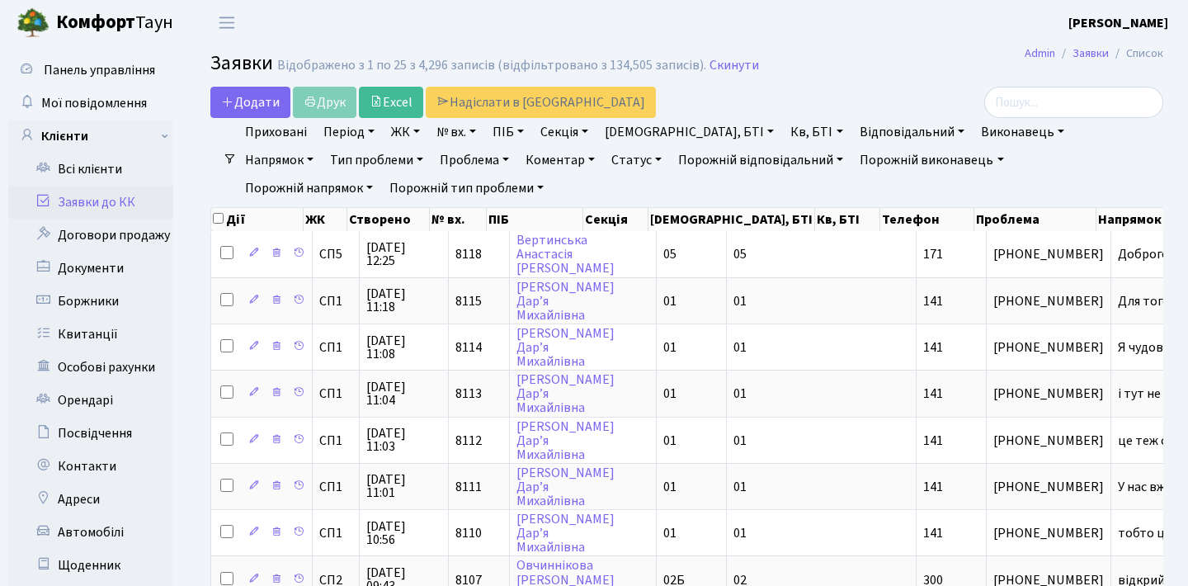
click at [605, 158] on link "Статус" at bounding box center [637, 160] width 64 height 28
click at [605, 254] on link "Не виконано" at bounding box center [670, 260] width 130 height 26
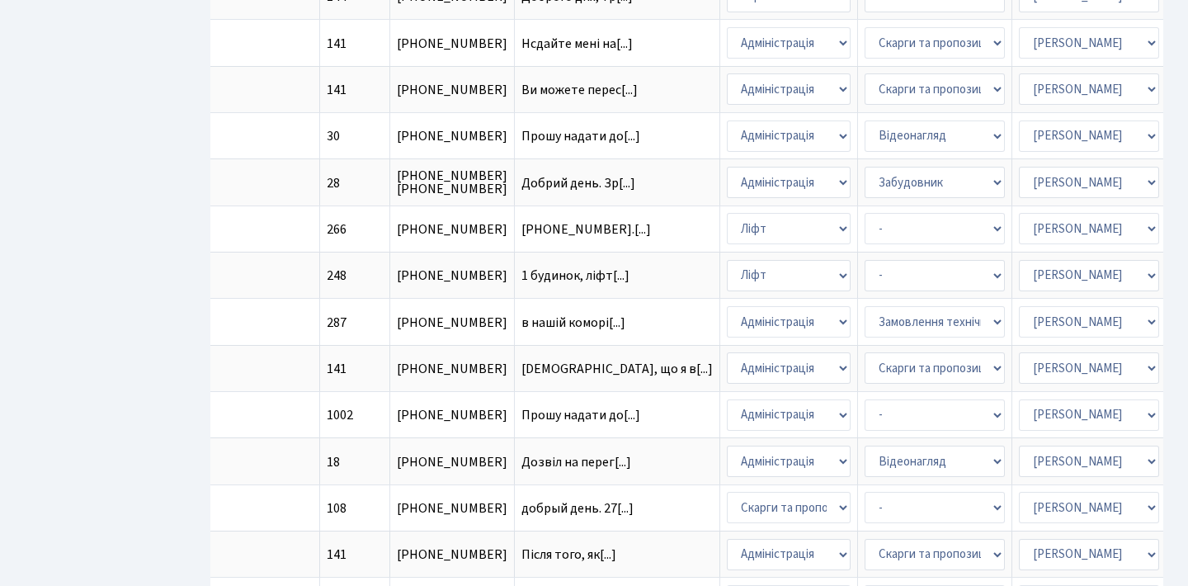
scroll to position [681, 0]
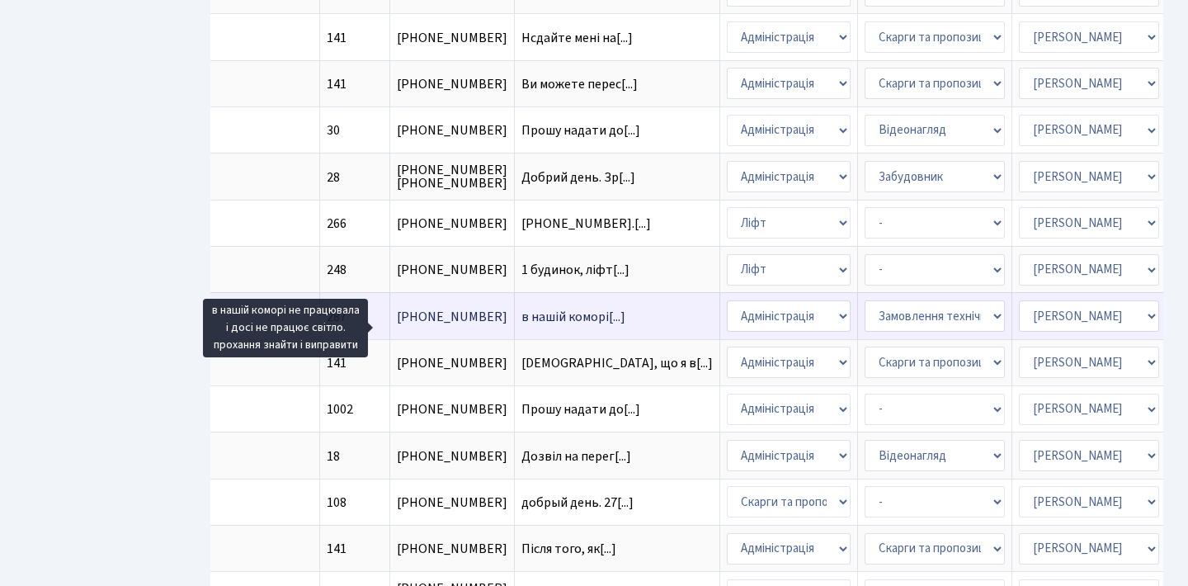
click at [521, 326] on span "в нашій коморі[...]" at bounding box center [573, 317] width 104 height 18
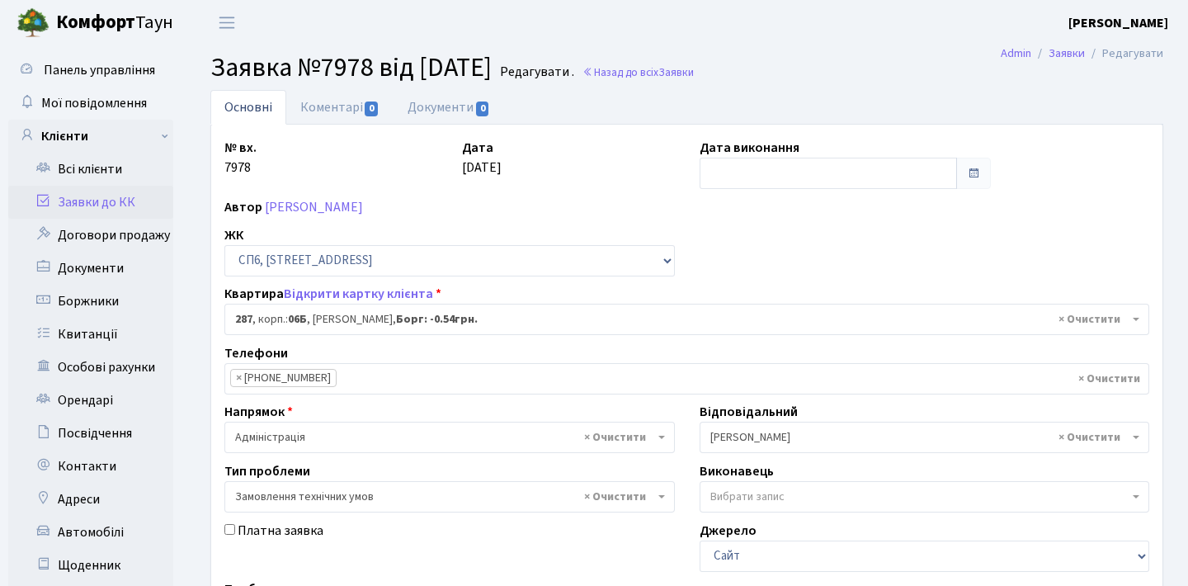
select select "21955"
select select "15"
click at [363, 210] on link "[PERSON_NAME]" at bounding box center [314, 207] width 98 height 18
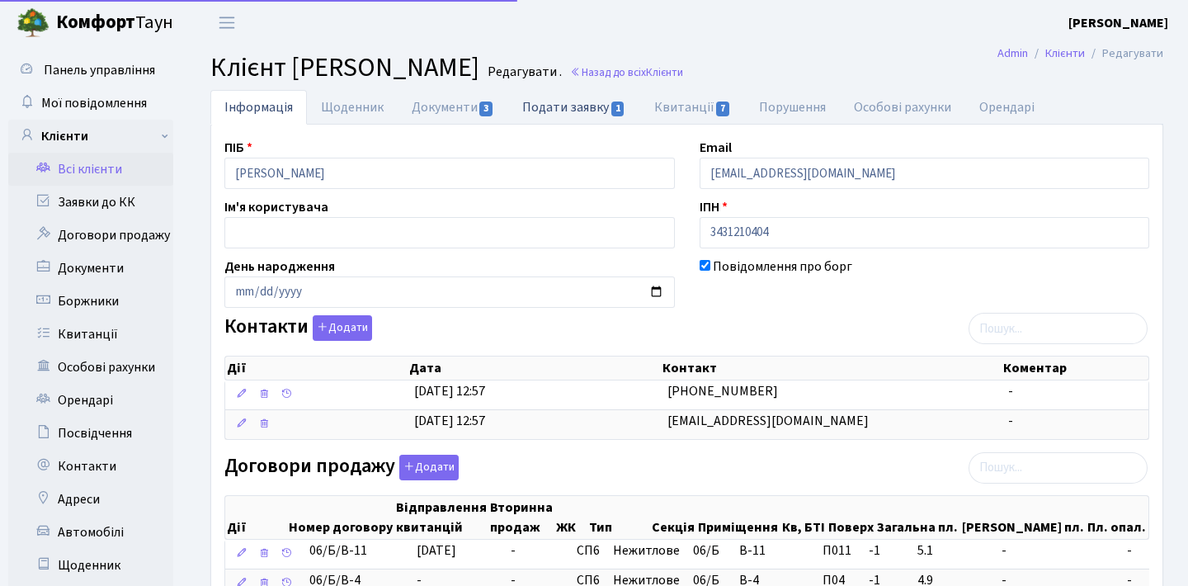
click at [558, 109] on link "Подати заявку 1" at bounding box center [573, 107] width 131 height 34
select select "25"
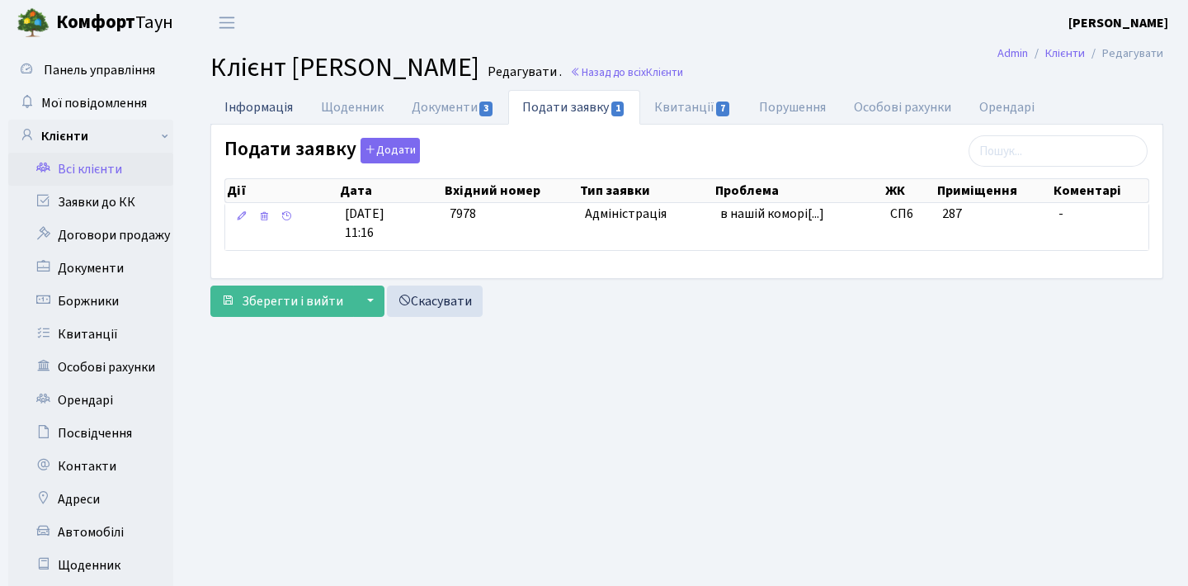
click at [260, 100] on link "Інформація" at bounding box center [258, 107] width 97 height 34
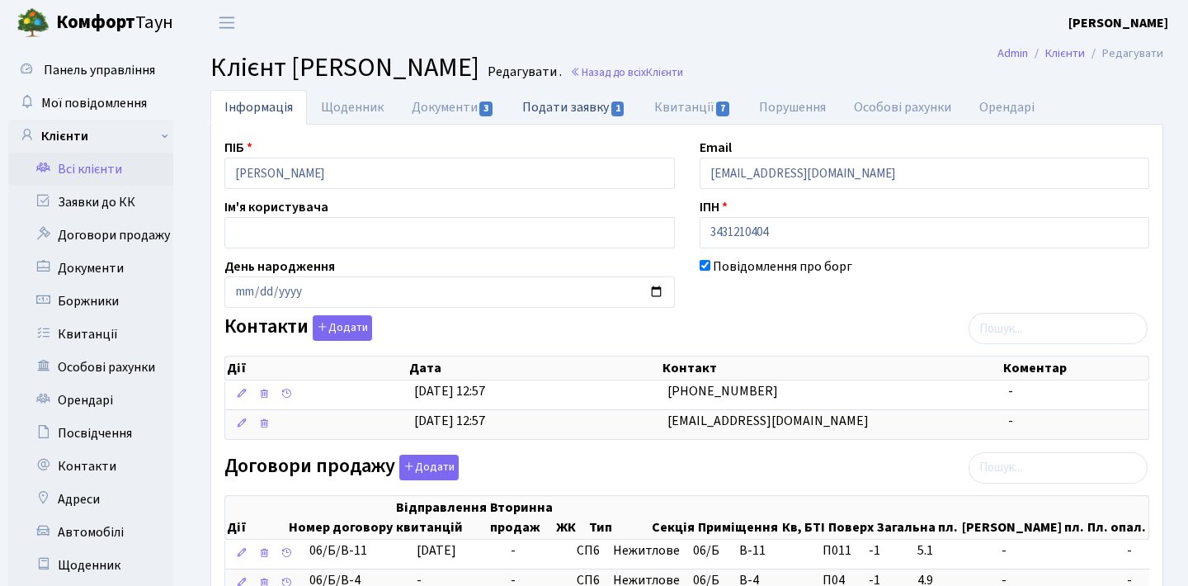
click at [548, 104] on link "Подати заявку 1" at bounding box center [573, 107] width 131 height 34
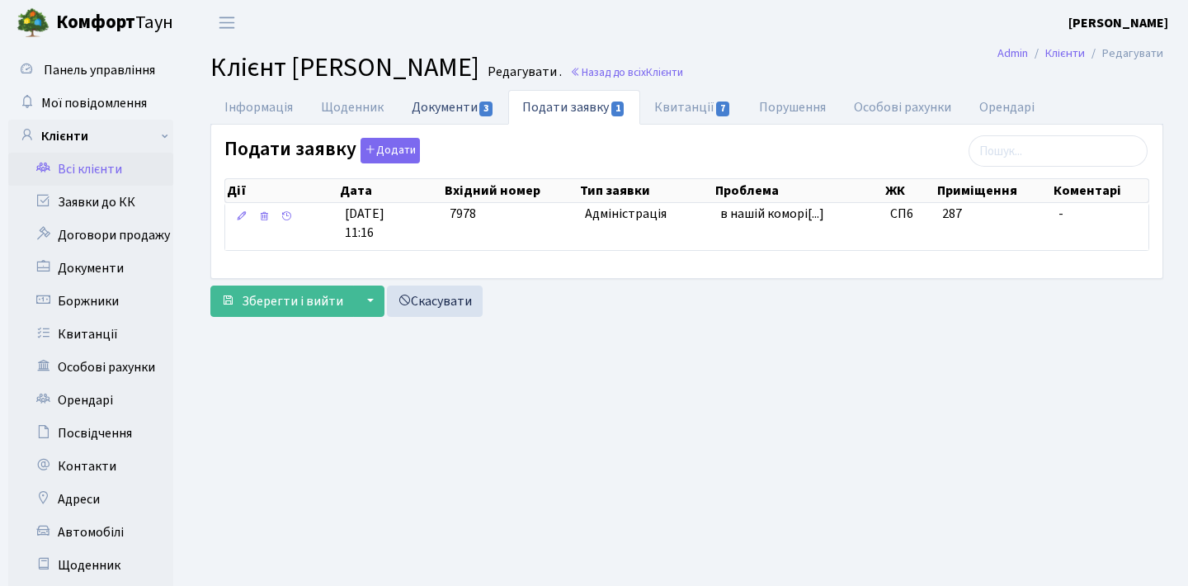
click at [449, 96] on link "Документи 3" at bounding box center [453, 107] width 111 height 34
select select "25"
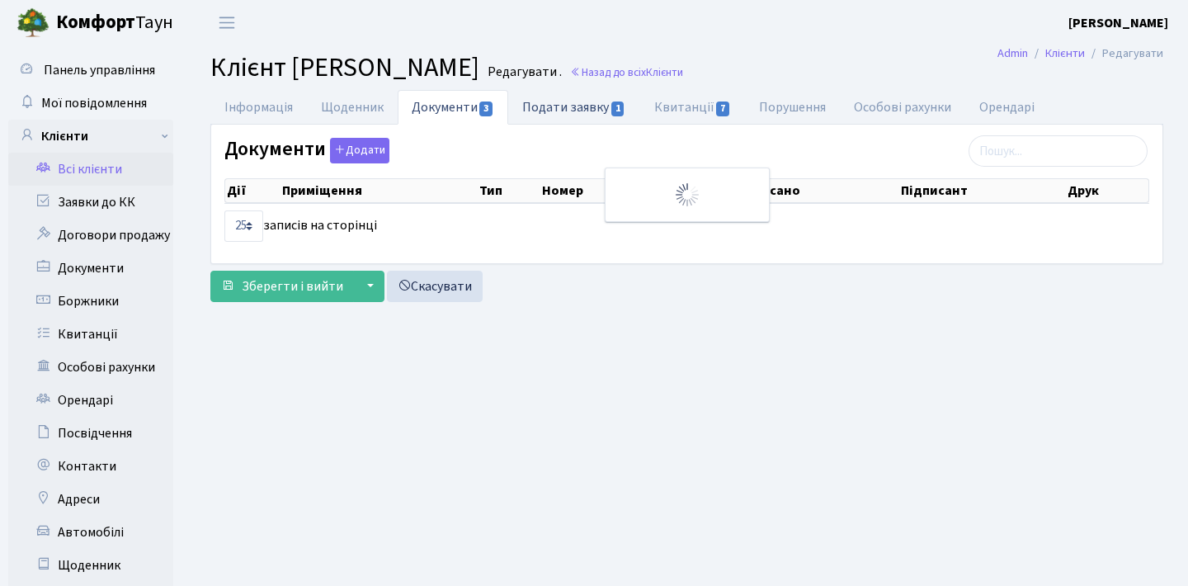
click at [530, 113] on link "Подати заявку 1" at bounding box center [573, 107] width 131 height 34
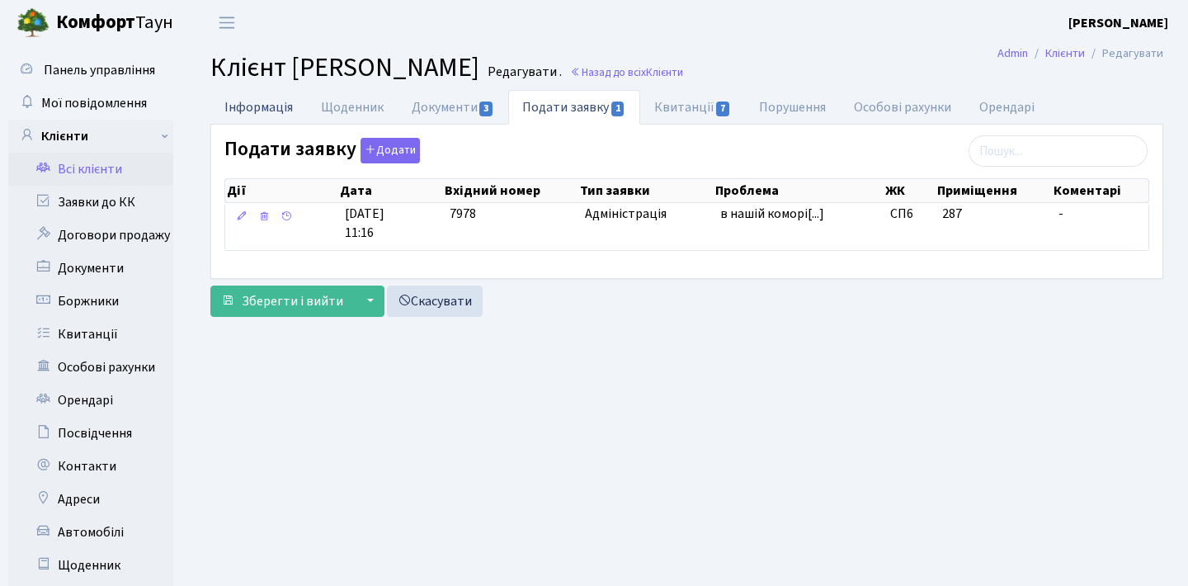
click at [255, 101] on link "Інформація" at bounding box center [258, 107] width 97 height 34
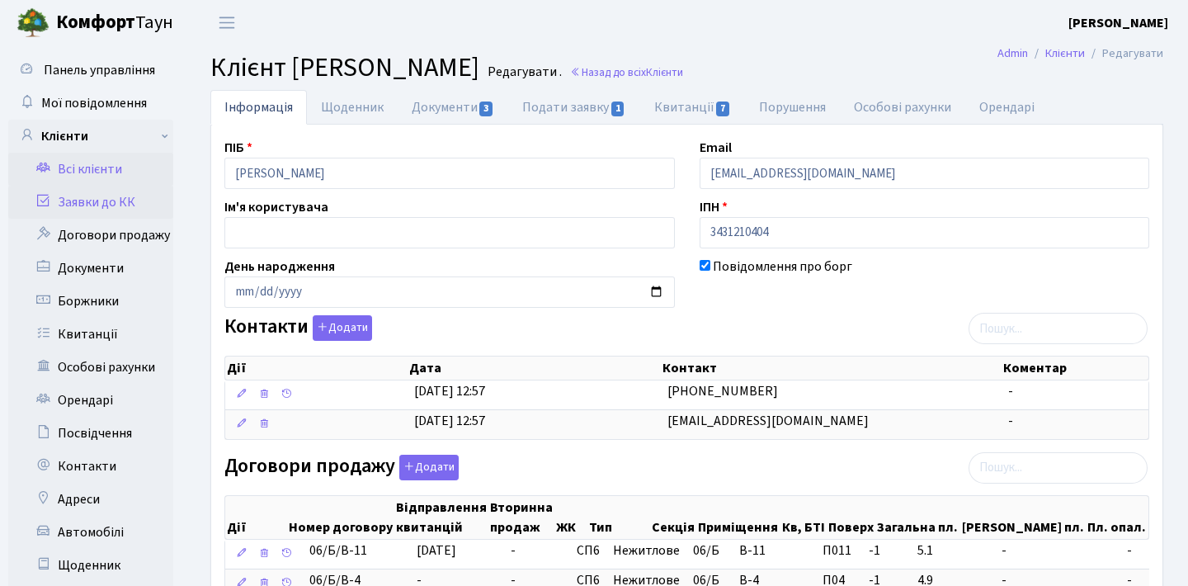
click at [127, 200] on link "Заявки до КК" at bounding box center [90, 202] width 165 height 33
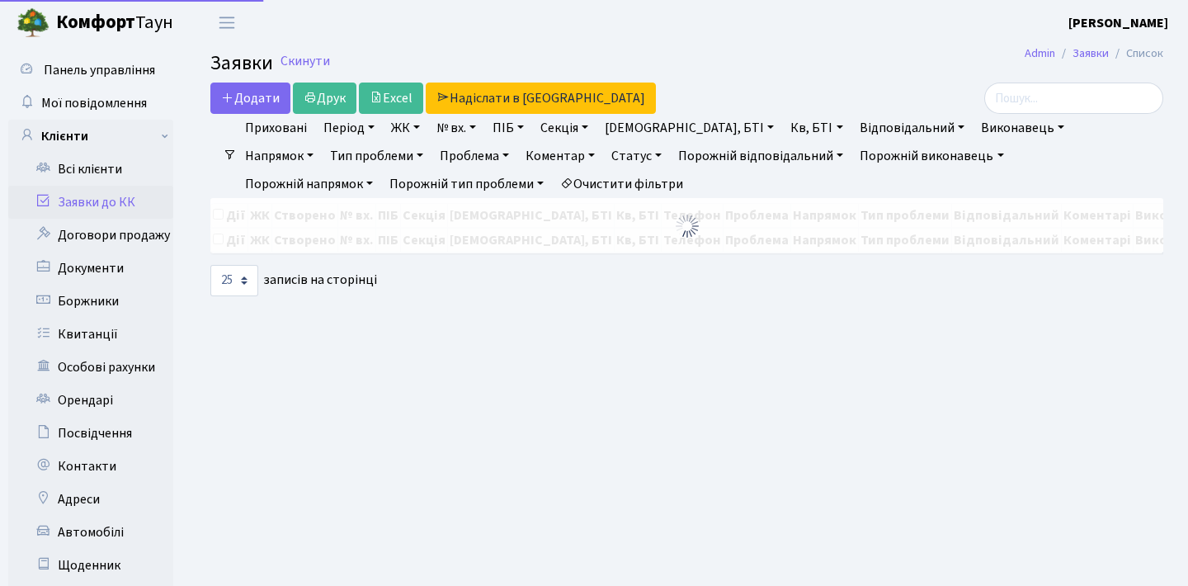
select select "25"
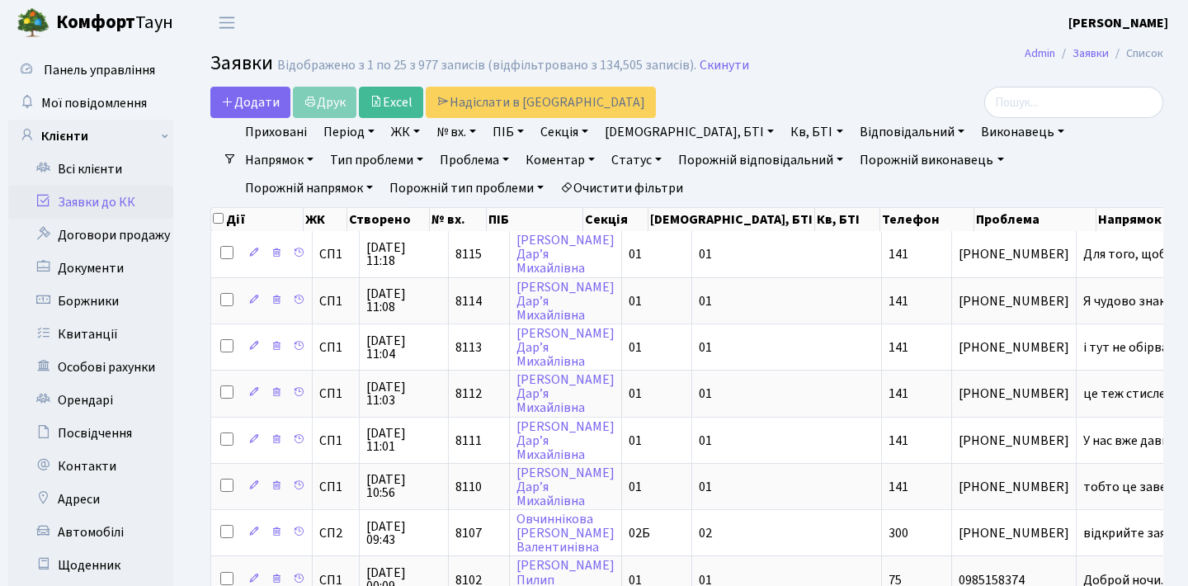
click at [605, 159] on link "Статус" at bounding box center [637, 160] width 64 height 28
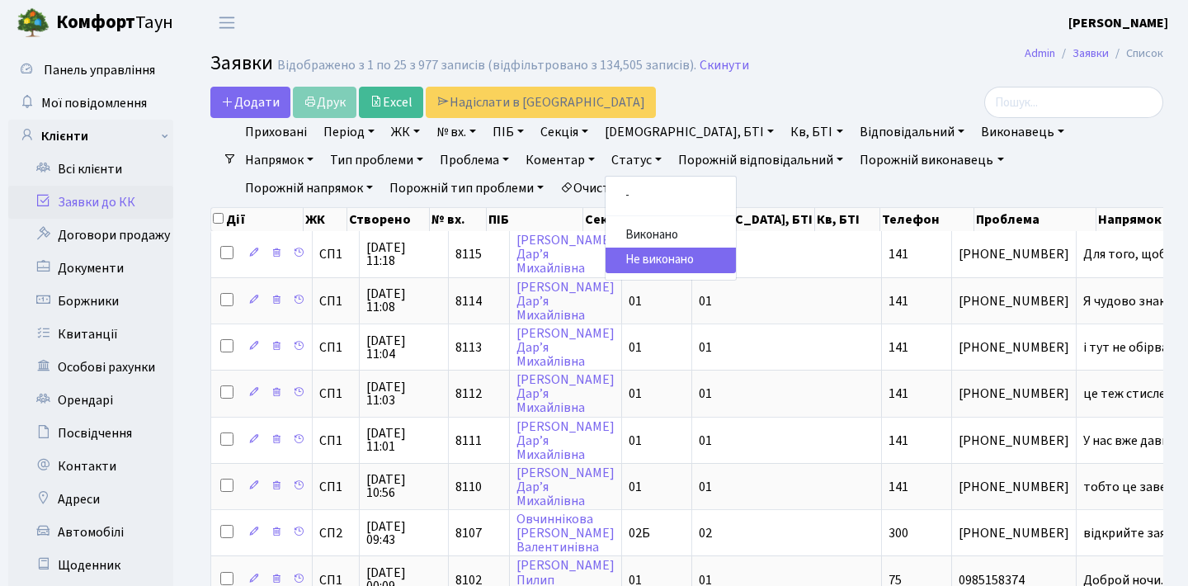
click at [605, 159] on link "Статус" at bounding box center [637, 160] width 64 height 28
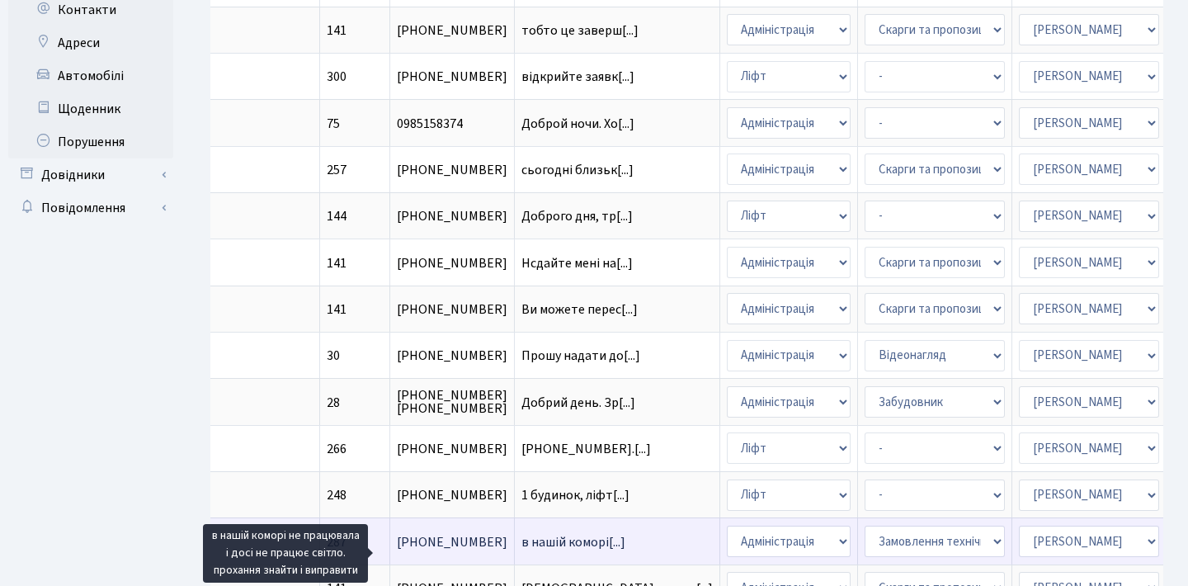
click at [521, 551] on span "в нашій коморі[...]" at bounding box center [573, 542] width 104 height 18
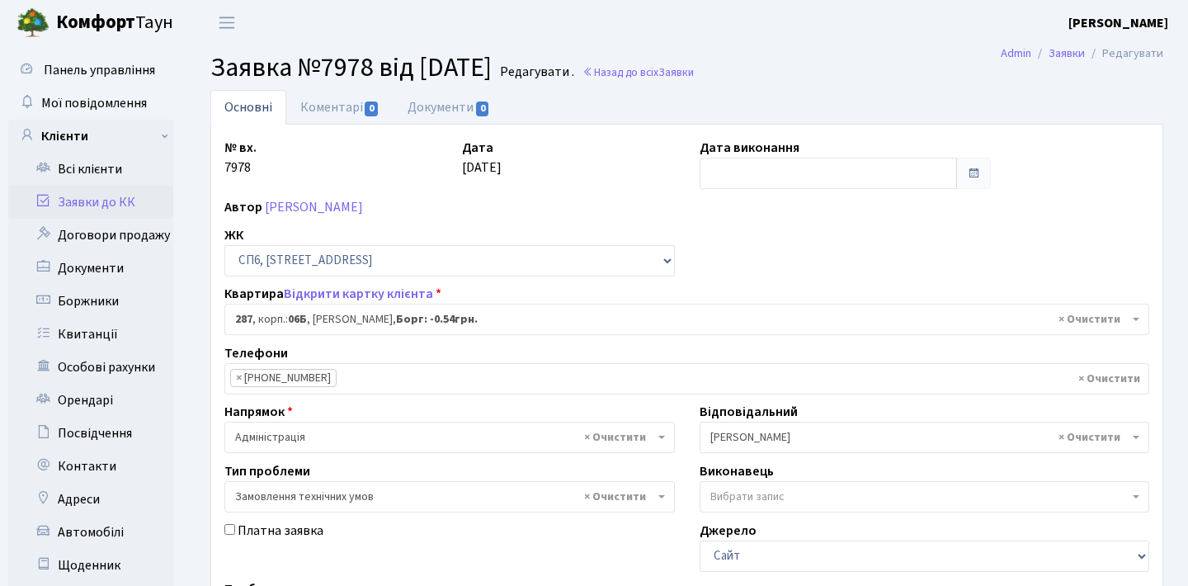
select select "21955"
select select "15"
click at [368, 97] on link "Коментарі 0" at bounding box center [339, 107] width 107 height 34
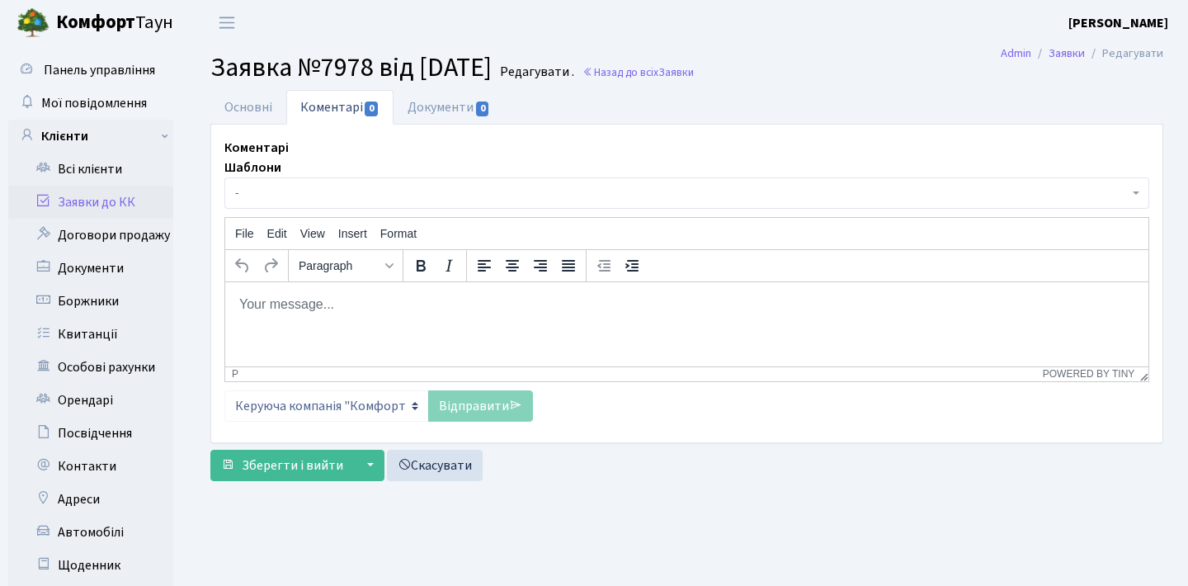
click at [350, 317] on html at bounding box center [686, 303] width 923 height 45
paste body "Rich Text Area. Press ALT-0 for help."
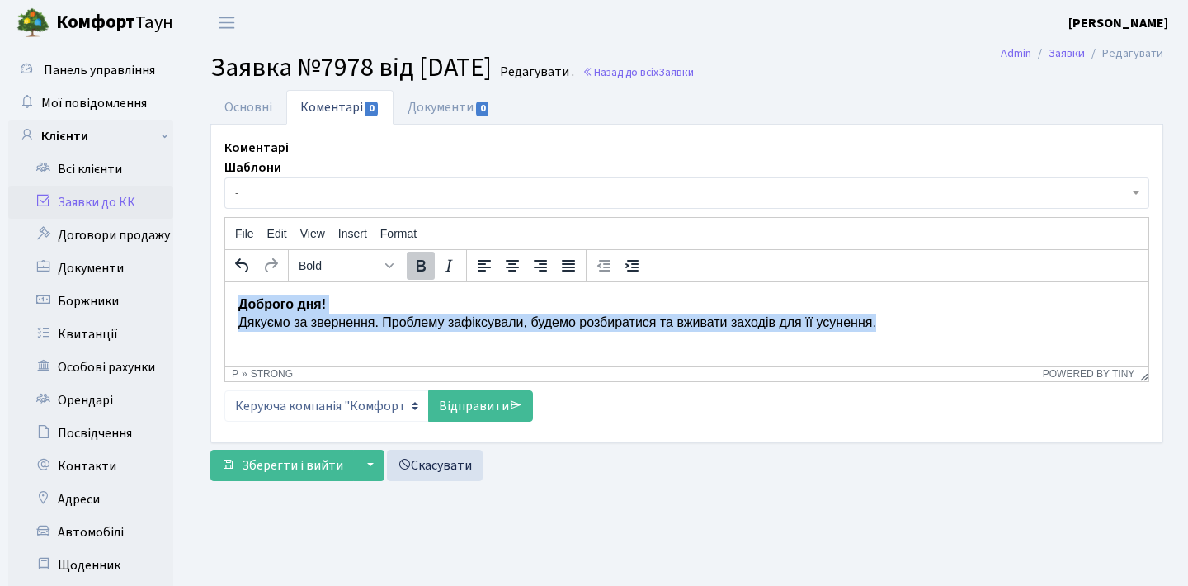
drag, startPoint x: 902, startPoint y: 320, endPoint x: 0, endPoint y: 223, distance: 906.7
click at [225, 281] on html "Доброго дня! Дякуємо за звернення. Проблему зафіксували, будемо розбиратися та …" at bounding box center [686, 313] width 923 height 64
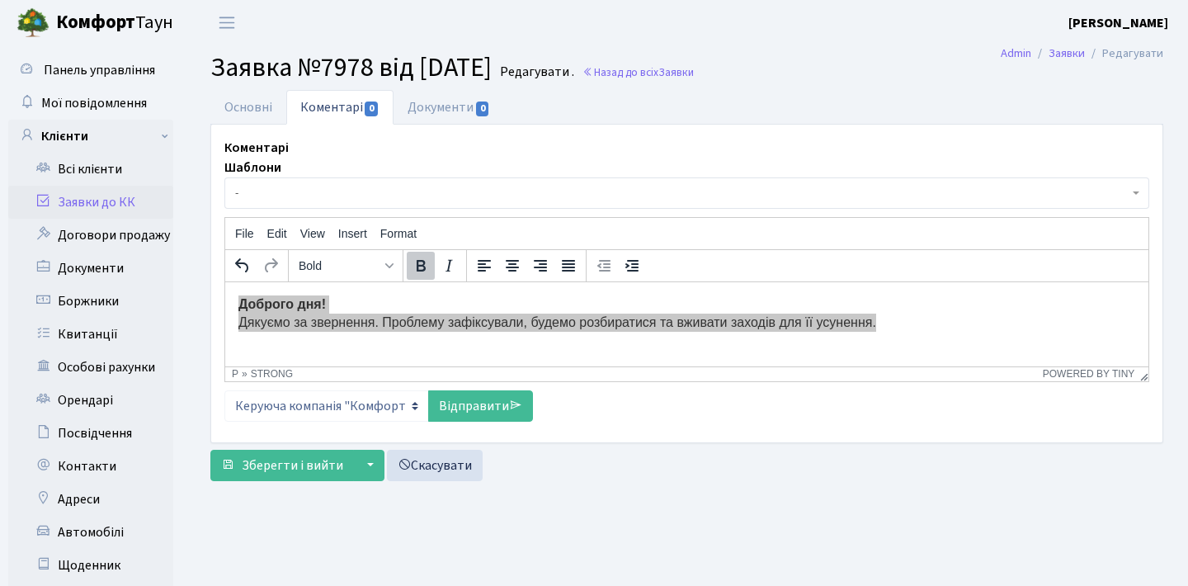
click at [421, 263] on icon "Bold" at bounding box center [421, 266] width 20 height 20
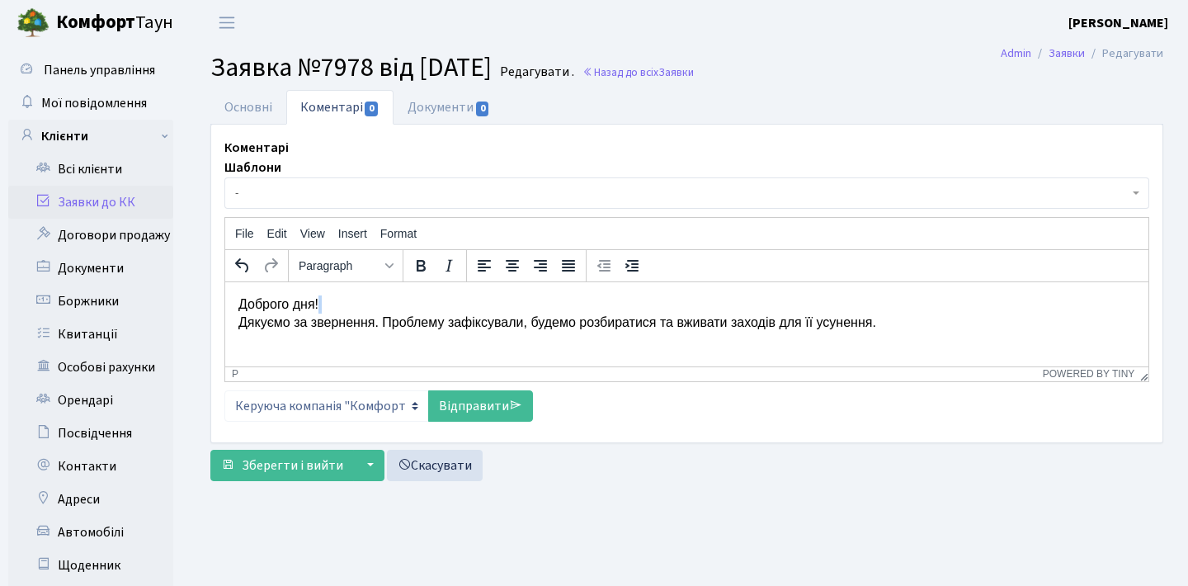
click at [242, 322] on p "Доброго дня! Дякуємо за звернення. Проблему зафіксували, будемо розбиратися та …" at bounding box center [686, 312] width 897 height 37
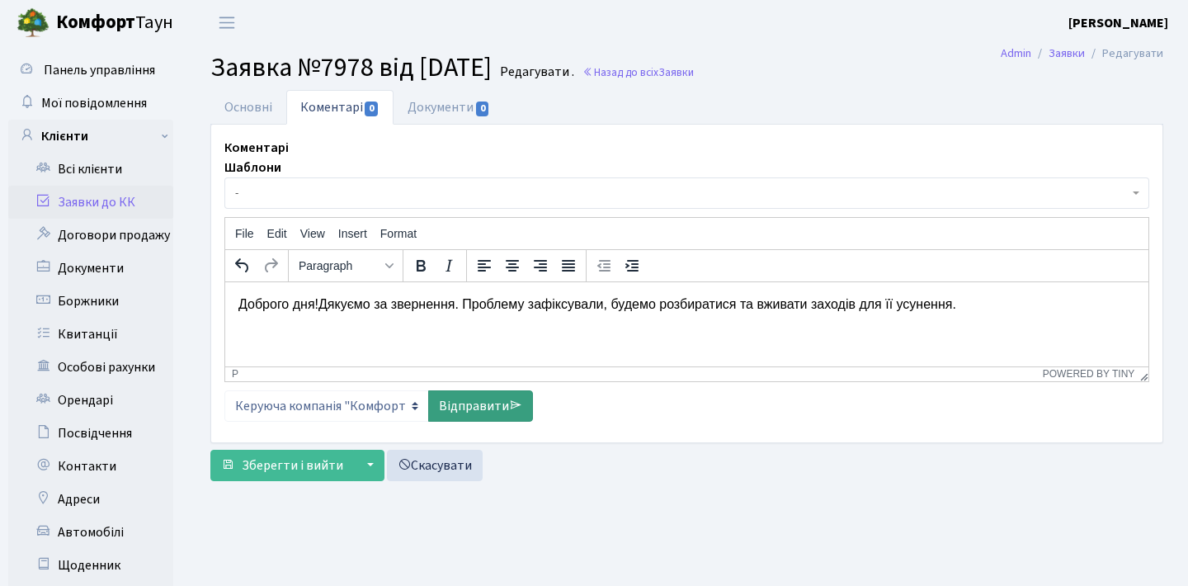
click at [479, 399] on link "Відправити" at bounding box center [480, 405] width 105 height 31
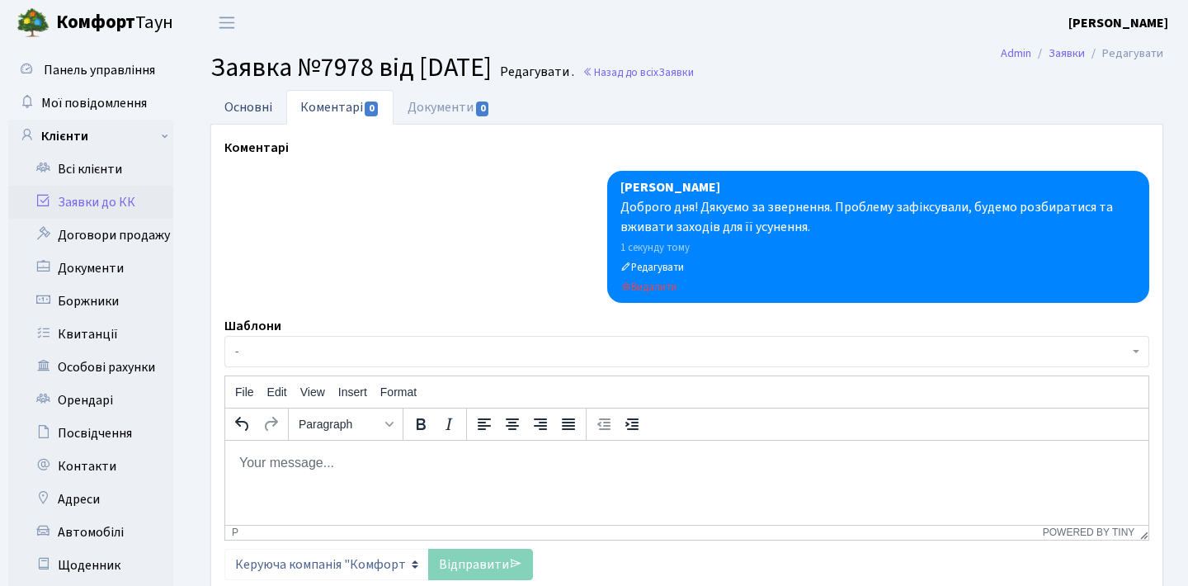
click at [274, 101] on link "Основні" at bounding box center [248, 107] width 76 height 34
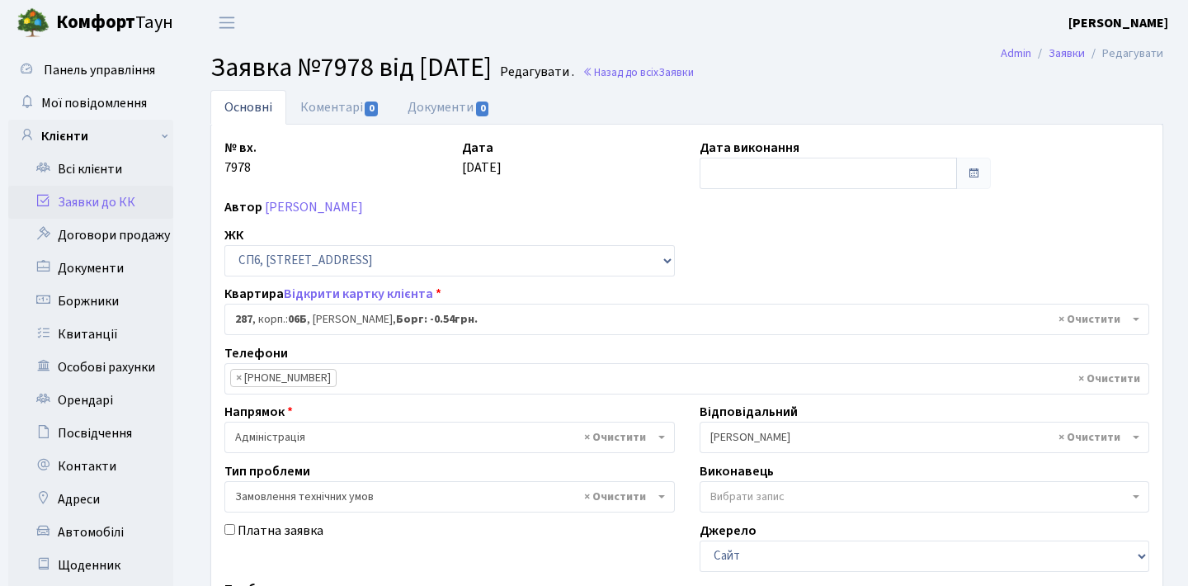
click at [544, 175] on div "Дата 13.09.2025" at bounding box center [569, 163] width 238 height 51
click at [110, 200] on link "Заявки до КК" at bounding box center [90, 202] width 165 height 33
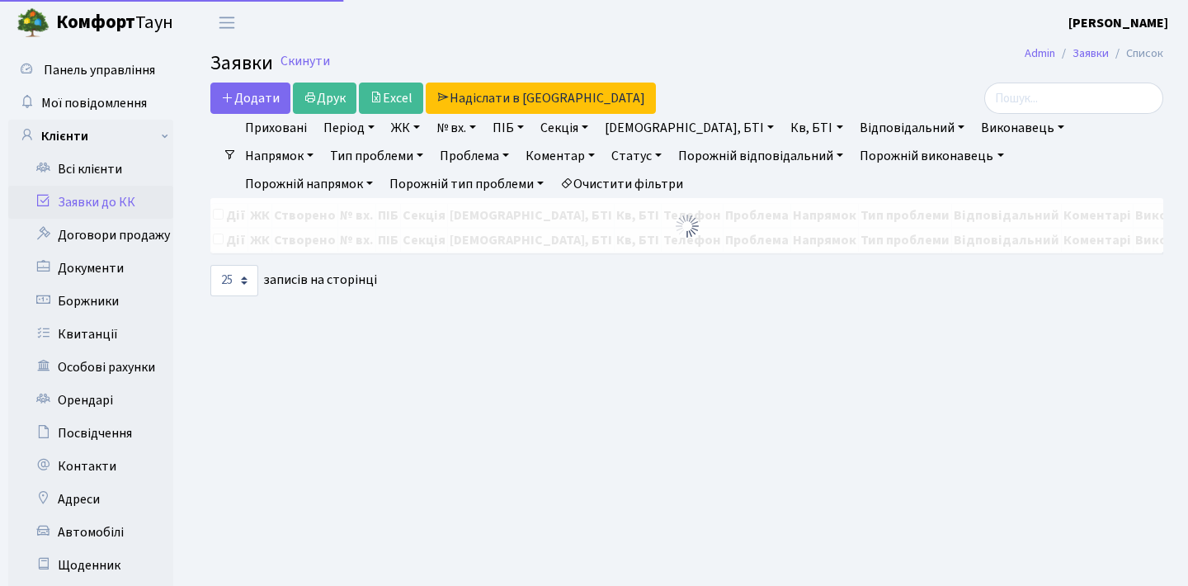
select select "25"
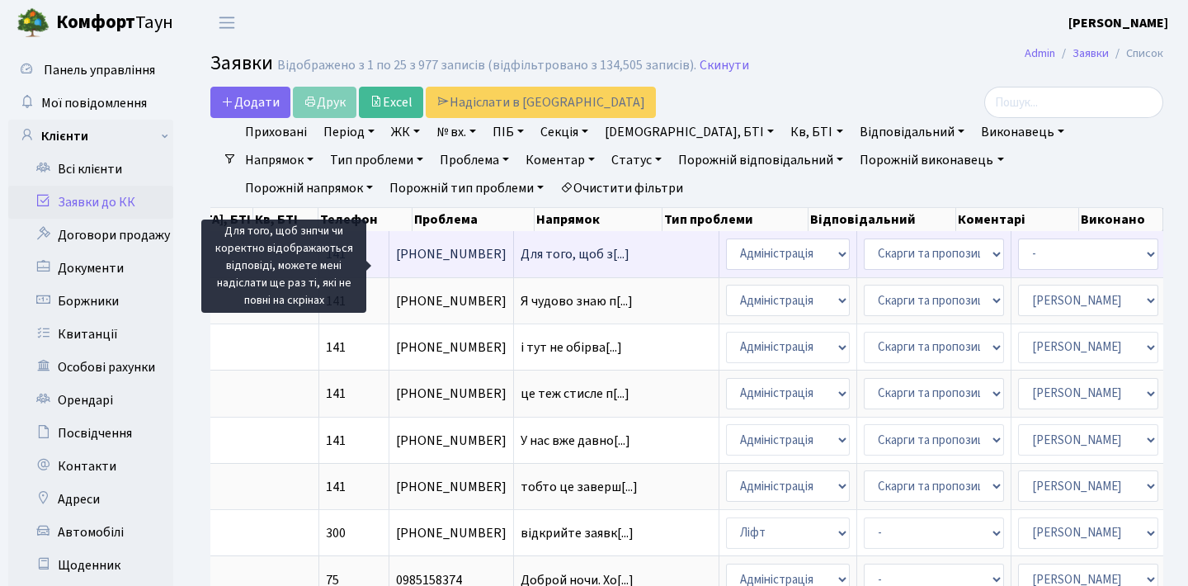
scroll to position [0, 562]
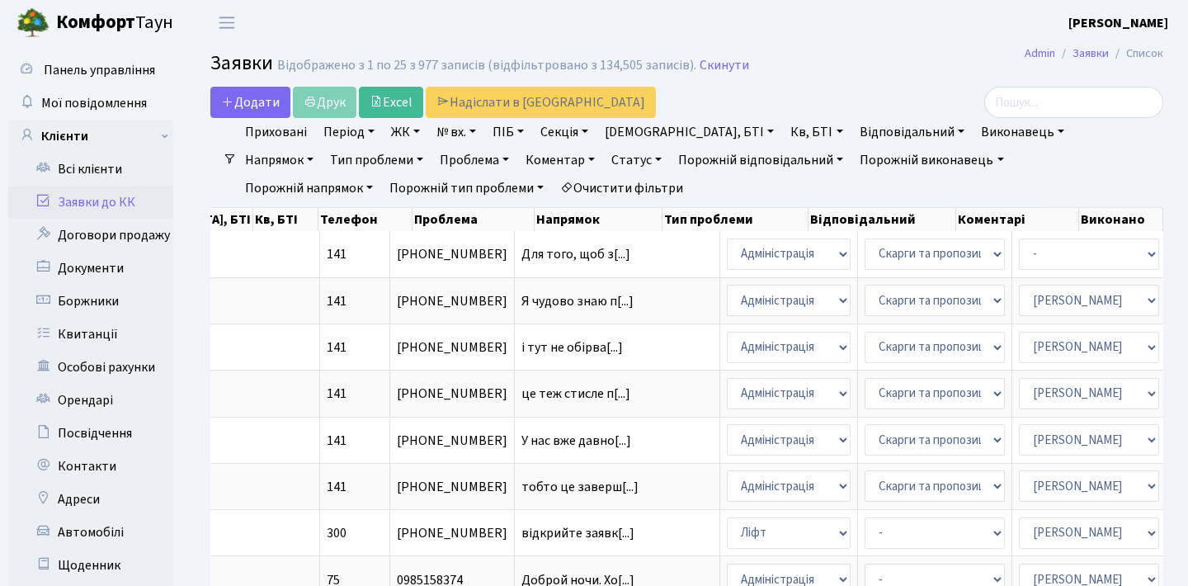
click at [799, 64] on h2 "Заявки Відображено з 1 по 25 з 977 записів (відфільтровано з 134,505 записів). …" at bounding box center [686, 66] width 953 height 28
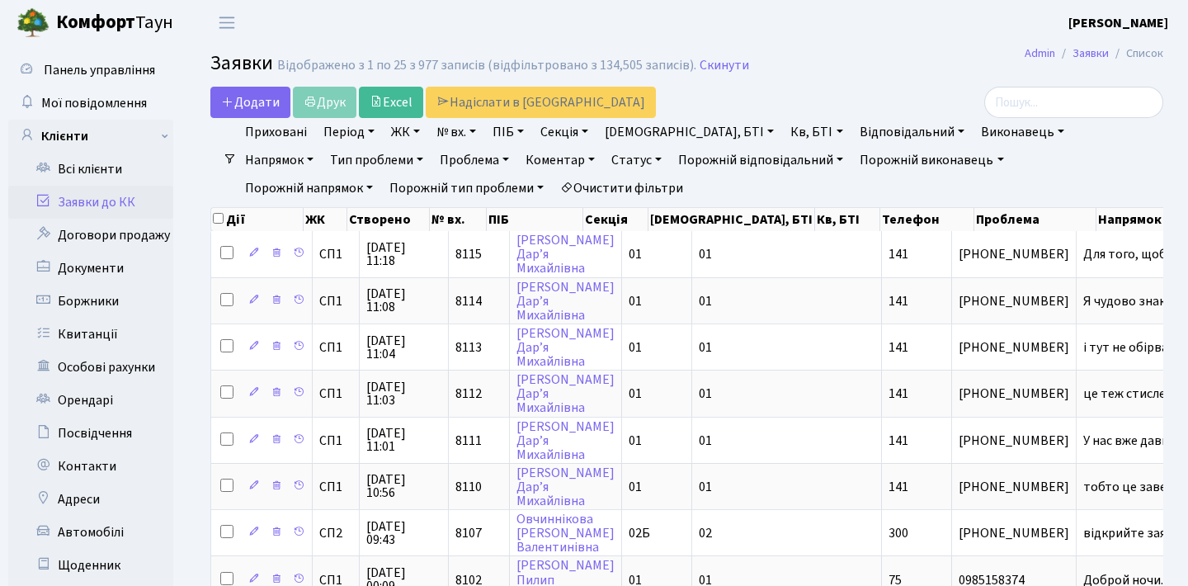
scroll to position [0, 0]
click at [364, 135] on link "Період" at bounding box center [349, 132] width 64 height 28
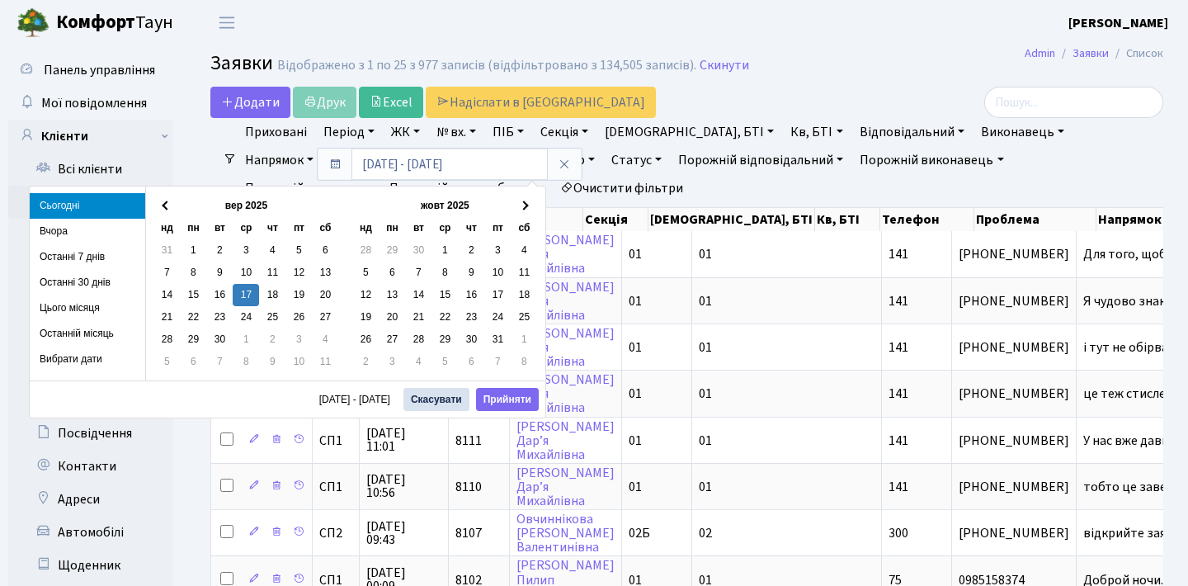
click at [364, 135] on link "Період" at bounding box center [349, 132] width 64 height 28
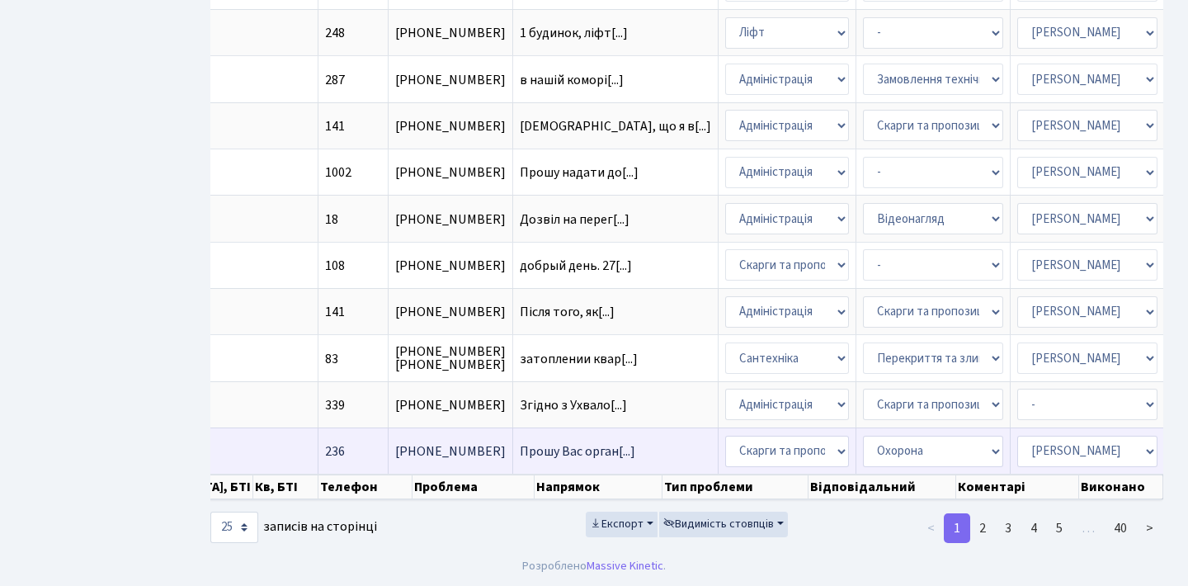
scroll to position [0, 562]
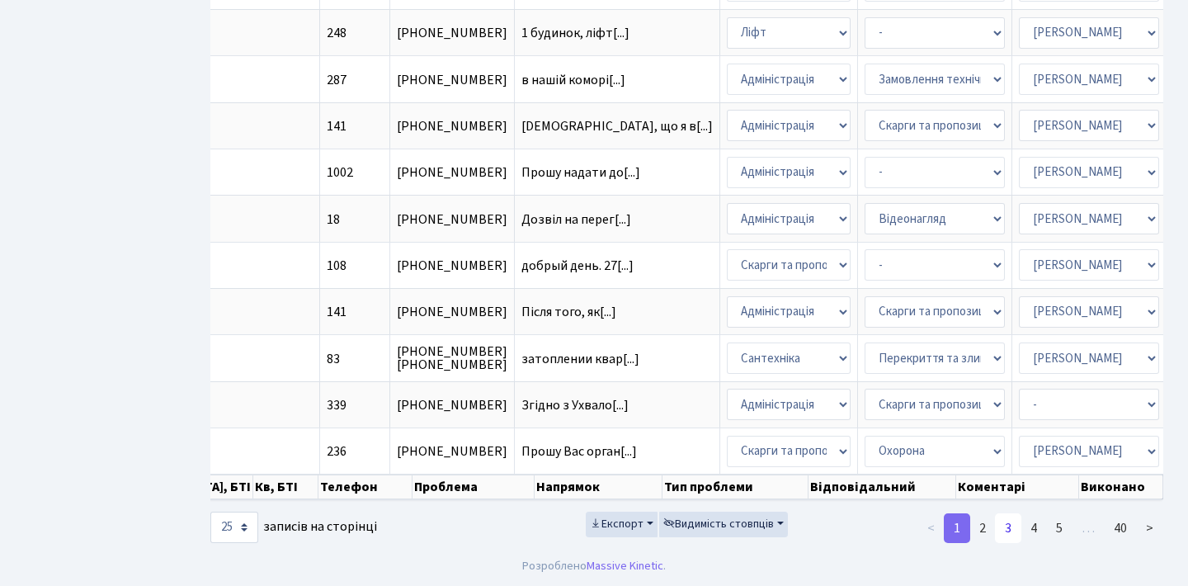
click at [1016, 533] on link "3" at bounding box center [1008, 528] width 26 height 30
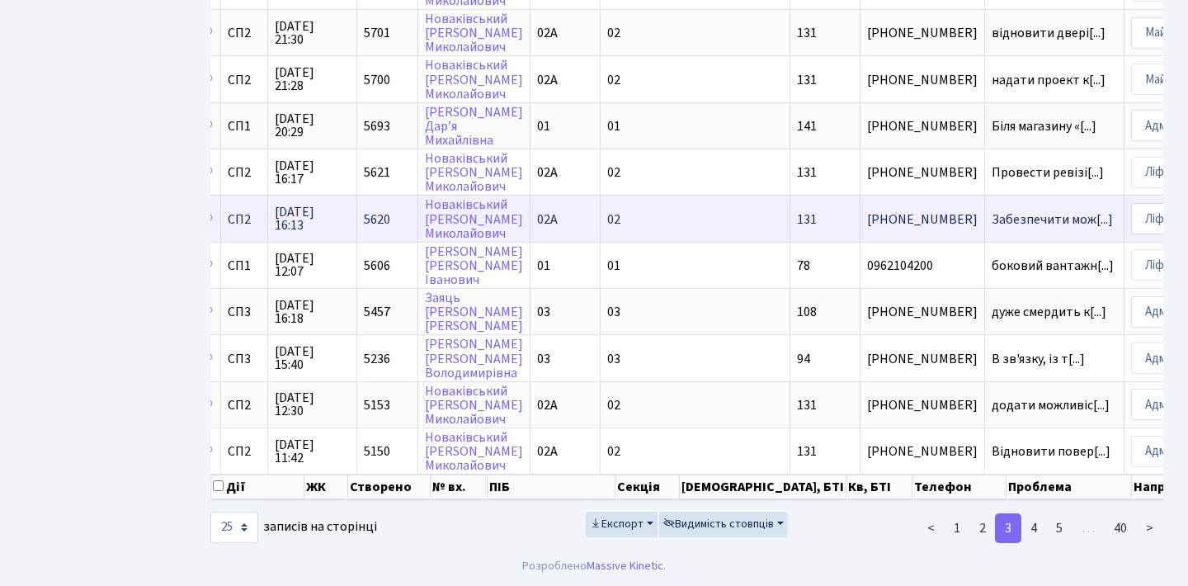
scroll to position [0, 397]
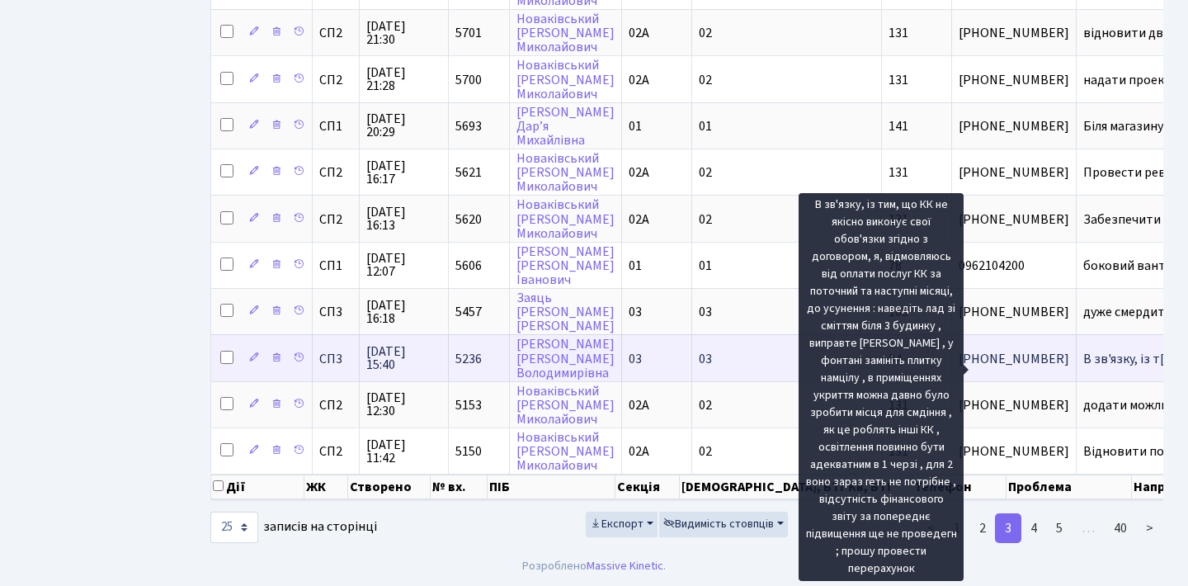
click at [1083, 350] on span "В зв'язку, із т[...]" at bounding box center [1129, 359] width 93 height 18
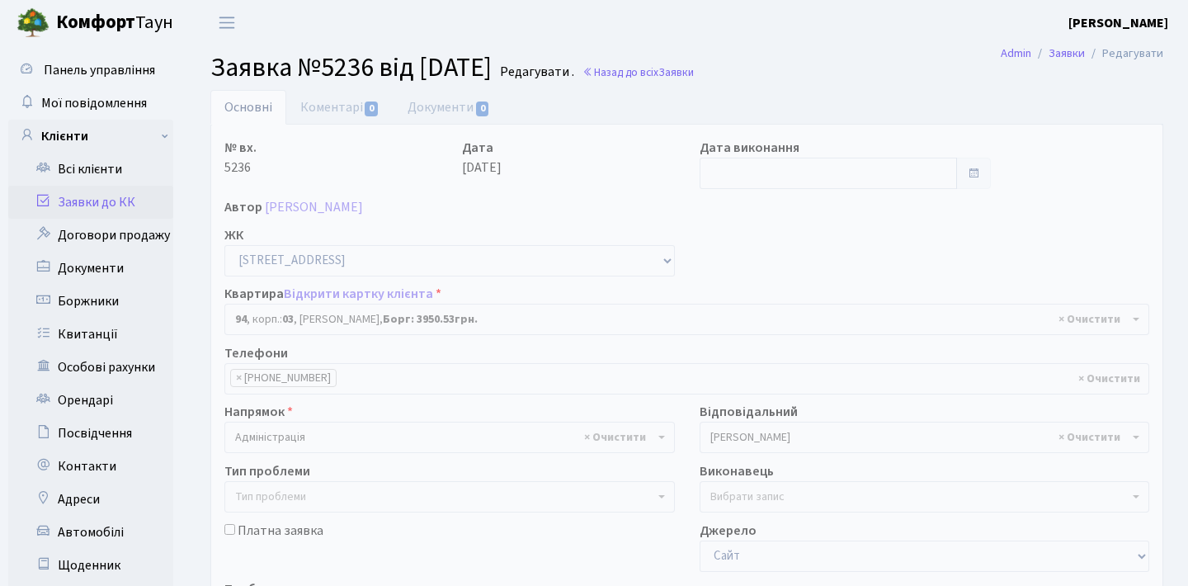
select select "20816"
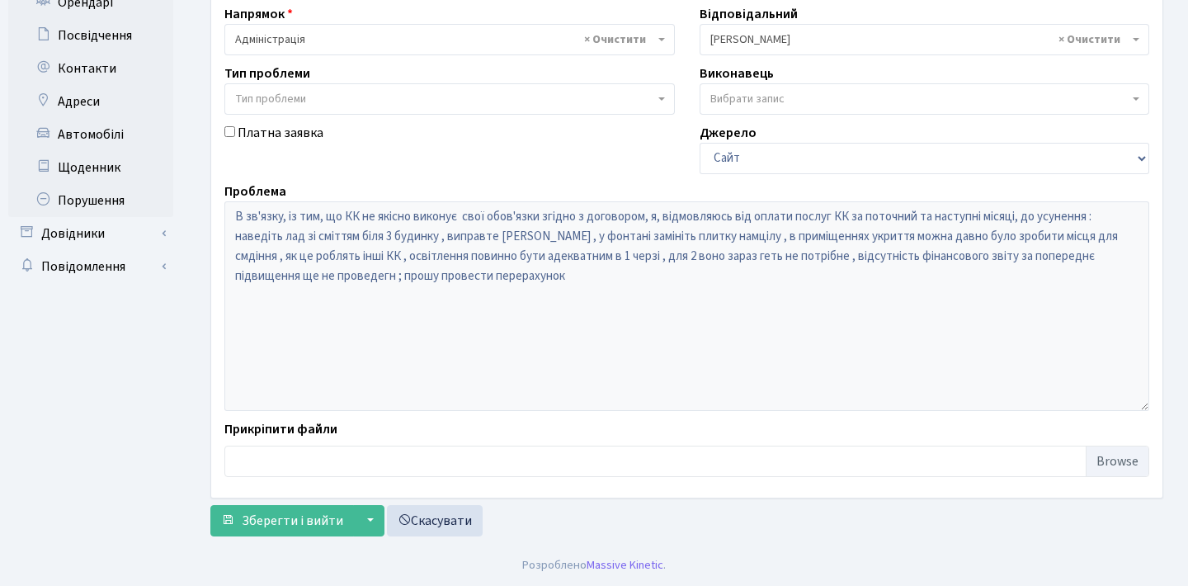
scroll to position [398, 0]
click at [233, 198] on div "Проблема В зв'язку, із тим, що КК не якісно виконує свої обов'язки згідно з дог…" at bounding box center [686, 295] width 949 height 229
click at [507, 119] on div "№ вх. 5236 Дата [DATE] Дата виконання Автор [PERSON_NAME] ЖК - СП1, Столичне шо…" at bounding box center [686, 112] width 949 height 744
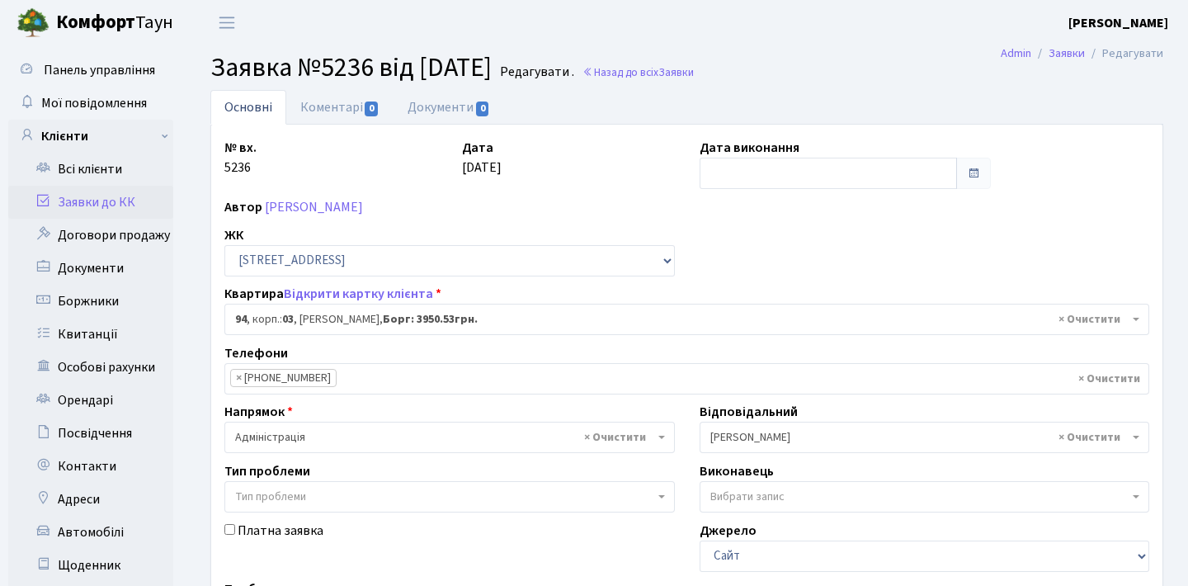
scroll to position [0, 0]
click at [108, 200] on link "Заявки до КК" at bounding box center [90, 202] width 165 height 33
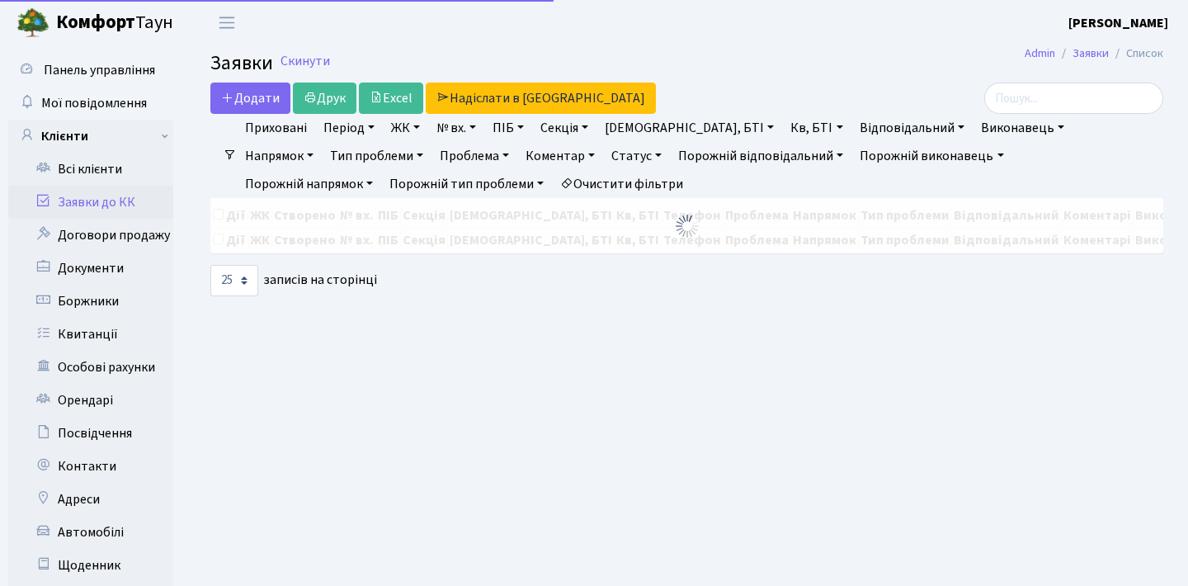
select select "25"
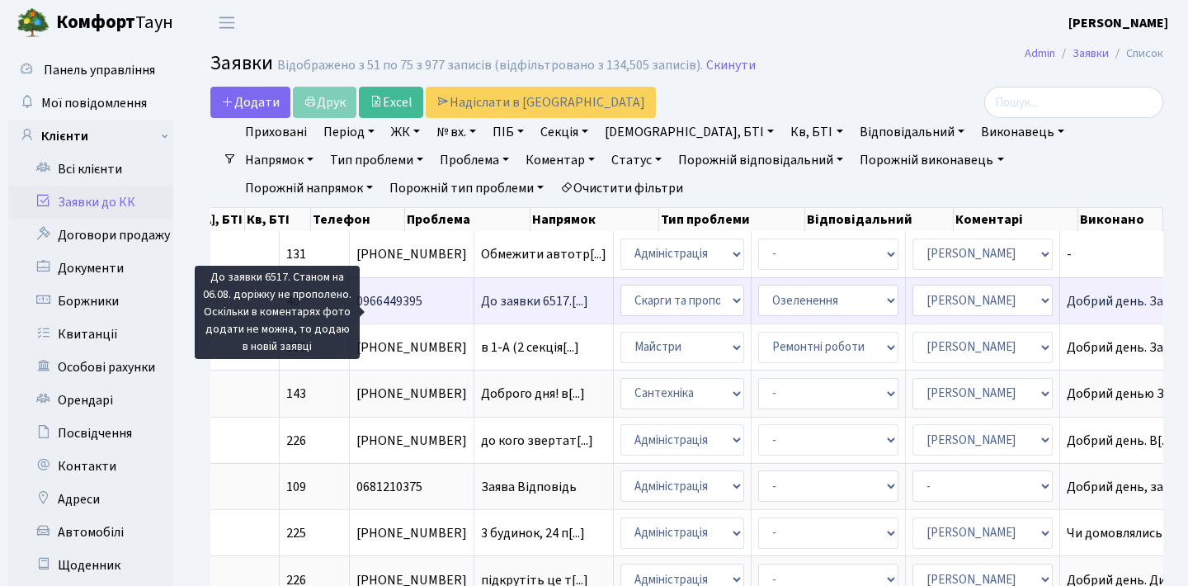
scroll to position [0, 601]
click at [482, 310] on span "До заявки 6517.[...]" at bounding box center [535, 301] width 107 height 18
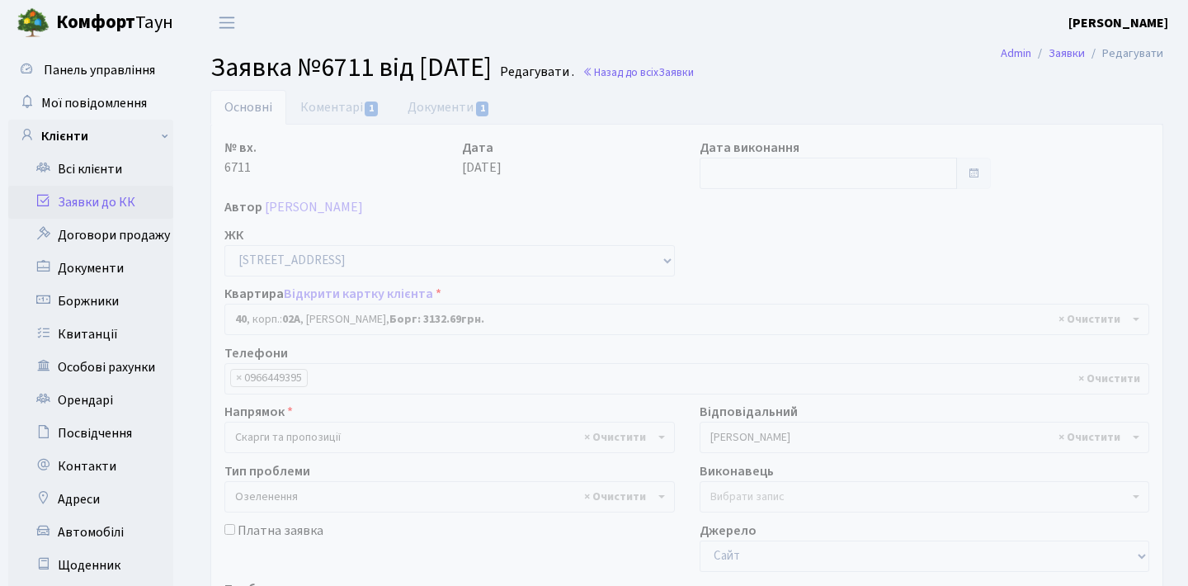
select select "20290"
select select "65"
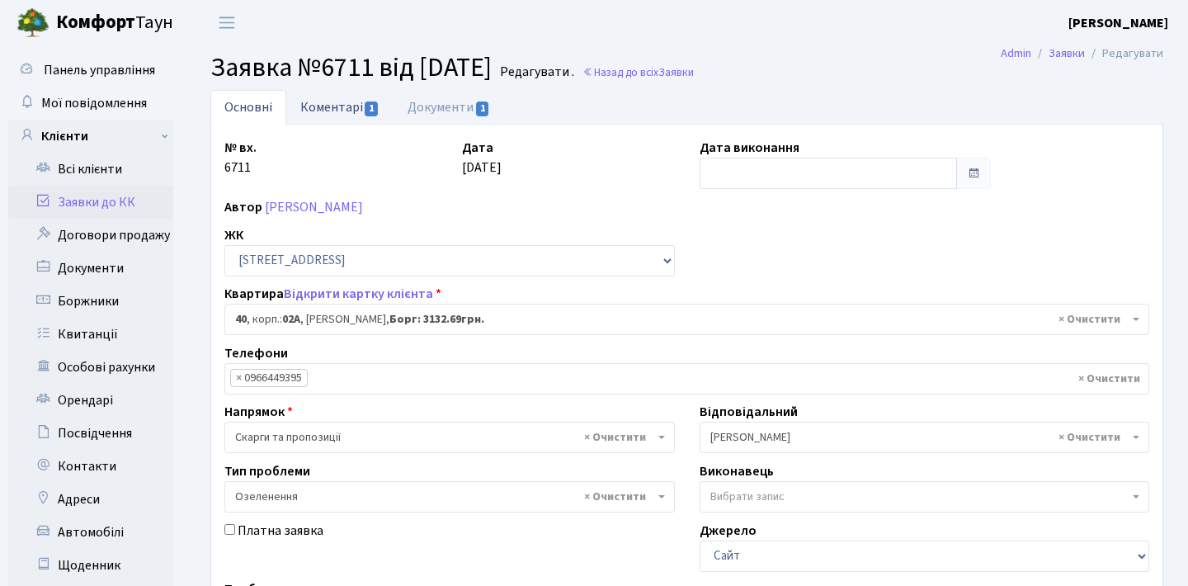
click at [348, 106] on link "Коментарі 1" at bounding box center [339, 107] width 107 height 34
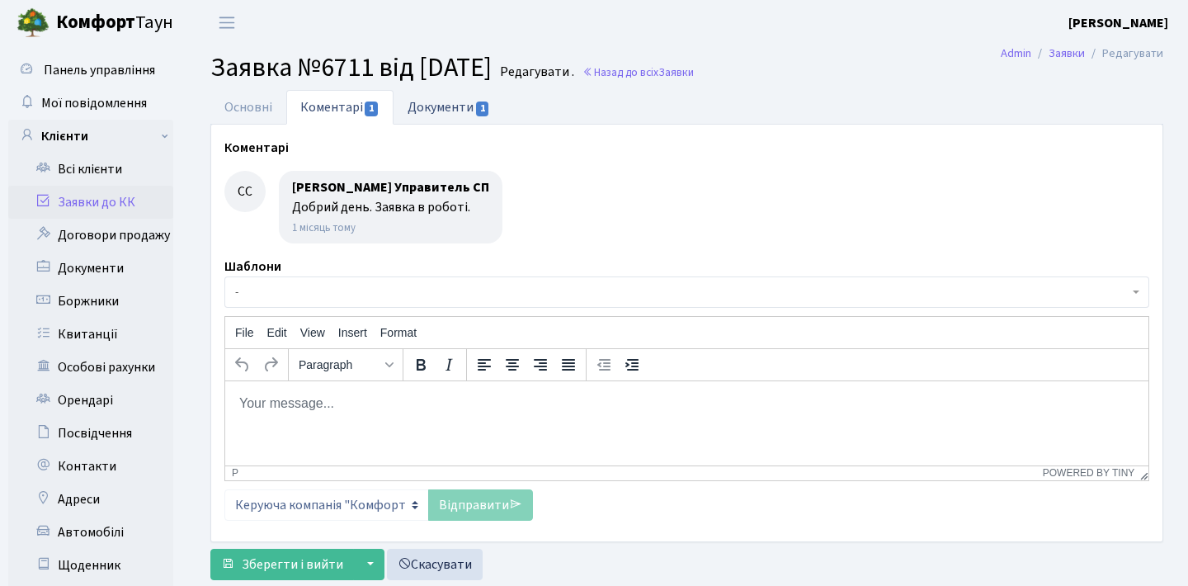
click at [437, 105] on link "Документи 1" at bounding box center [448, 107] width 111 height 34
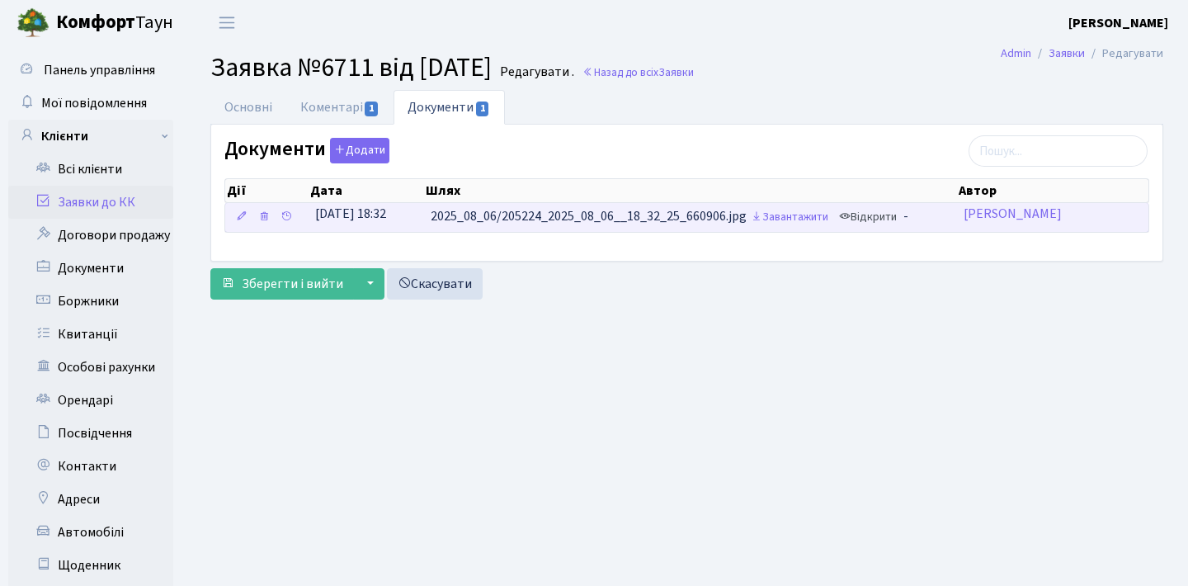
click at [896, 213] on link "Відкрити" at bounding box center [868, 218] width 66 height 26
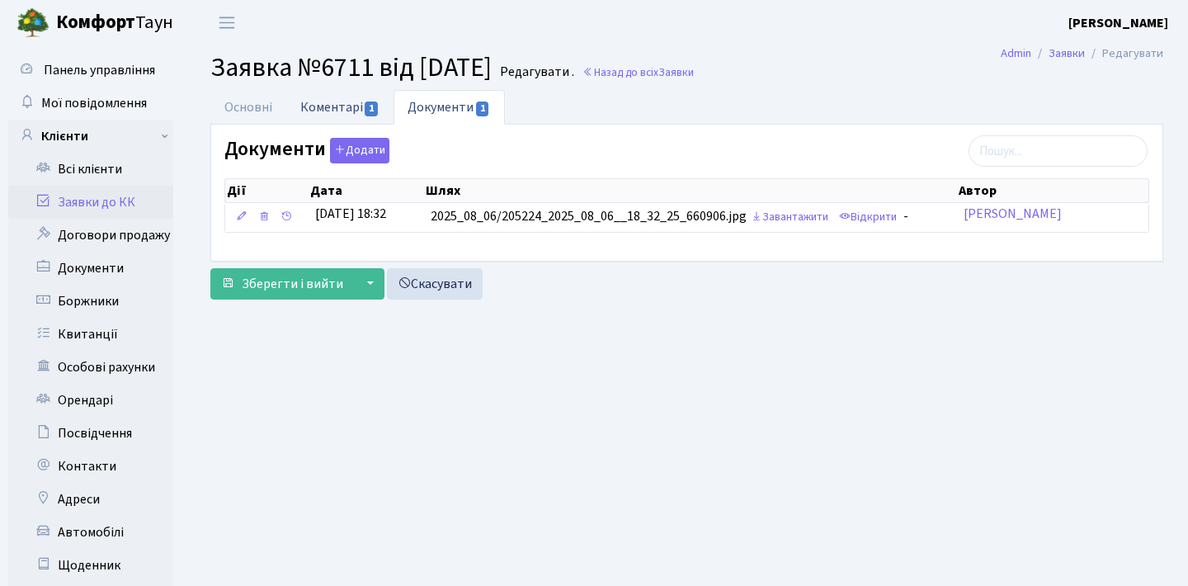
click at [343, 114] on link "Коментарі 1" at bounding box center [339, 107] width 107 height 34
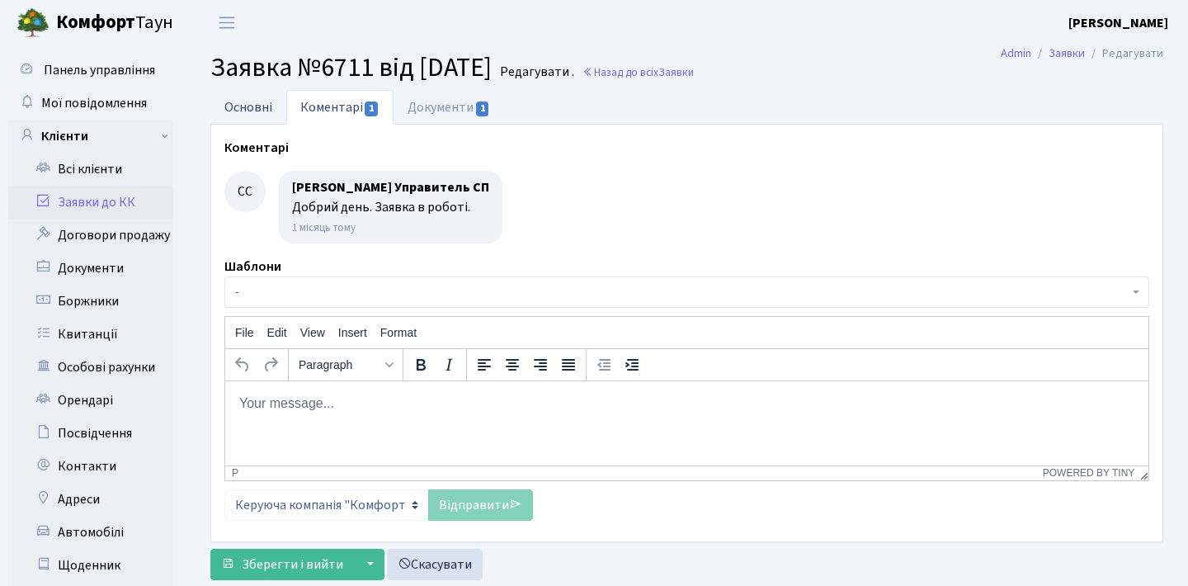
click at [277, 111] on link "Основні" at bounding box center [248, 107] width 76 height 34
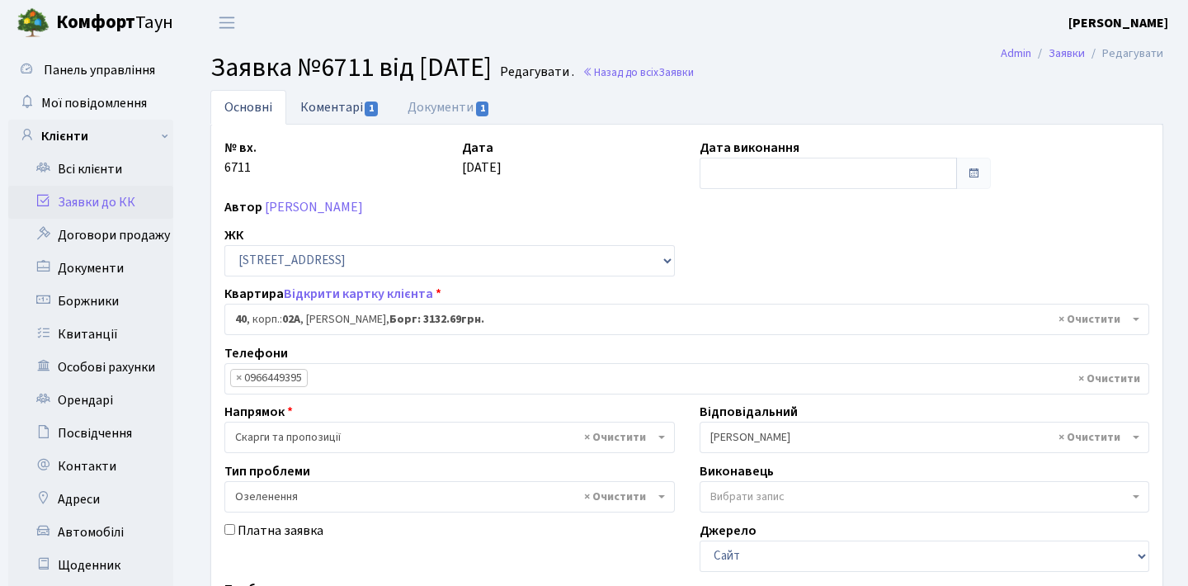
click at [372, 112] on span "1" at bounding box center [371, 108] width 13 height 15
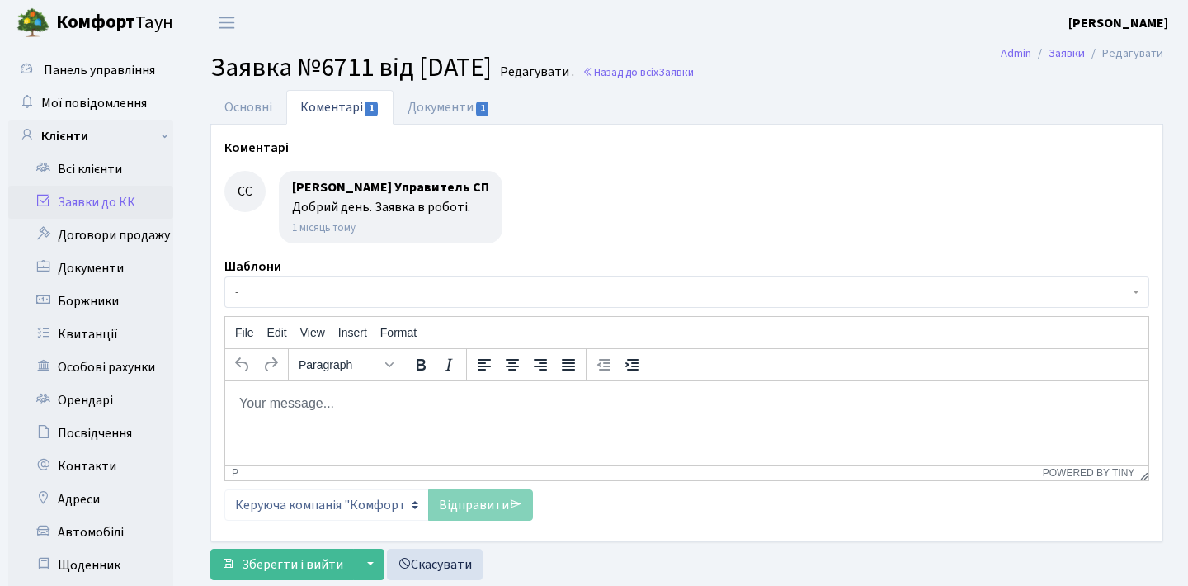
click at [354, 418] on html at bounding box center [686, 402] width 923 height 45
paste body "Rich Text Area. Press ALT-0 for help."
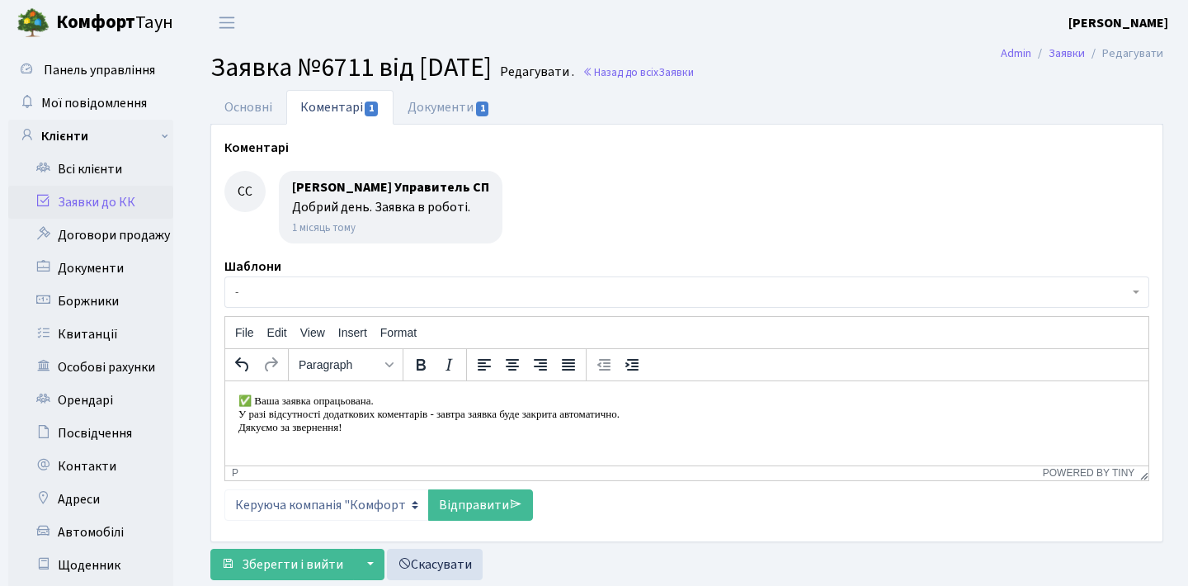
click at [240, 417] on p "У разі відсутності додаткових коментарів - завтра заявка буде закрита автоматич…" at bounding box center [686, 413] width 897 height 13
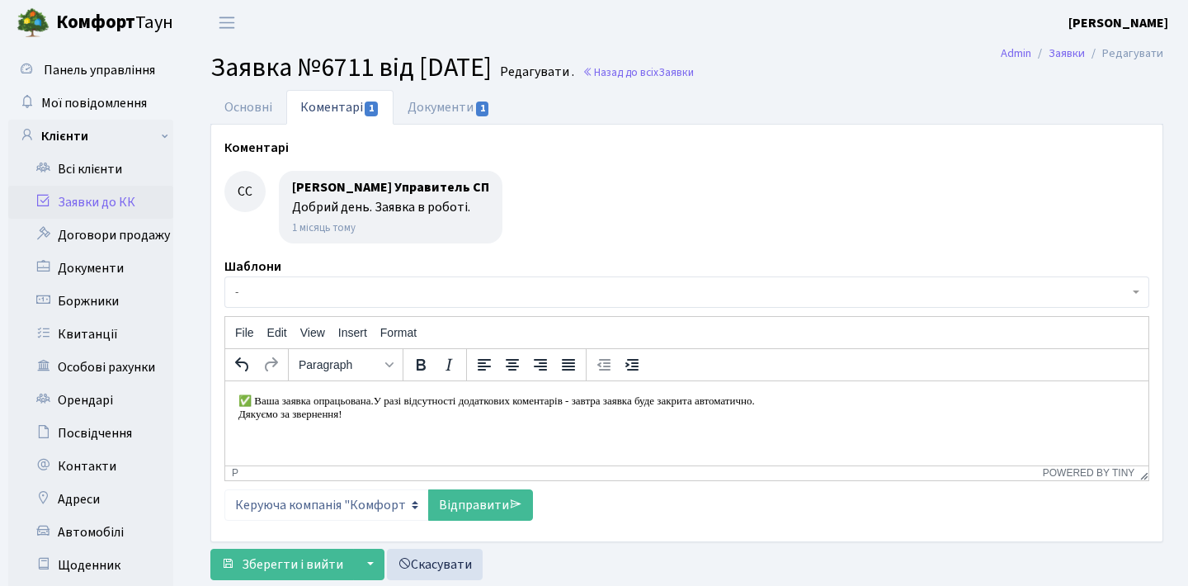
click at [239, 414] on p "Дякуємо за звернення!" at bounding box center [686, 413] width 897 height 13
click at [488, 506] on link "Відправити" at bounding box center [480, 504] width 105 height 31
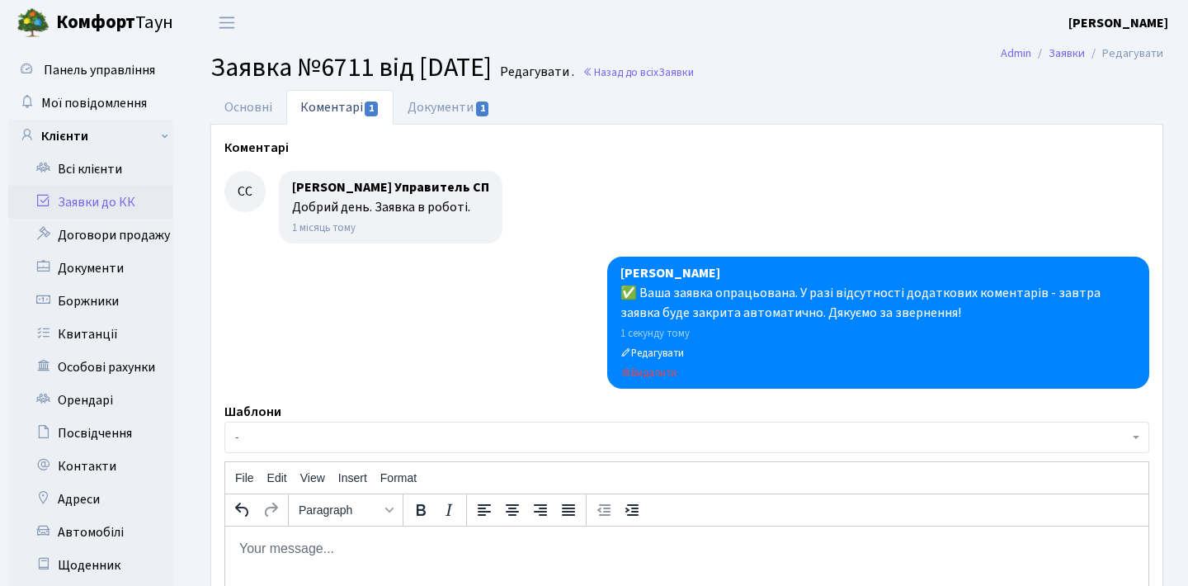
click at [814, 294] on div "✅ Ваша заявка опрацьована. У разі відсутності додаткових коментарів - завтра за…" at bounding box center [878, 303] width 516 height 40
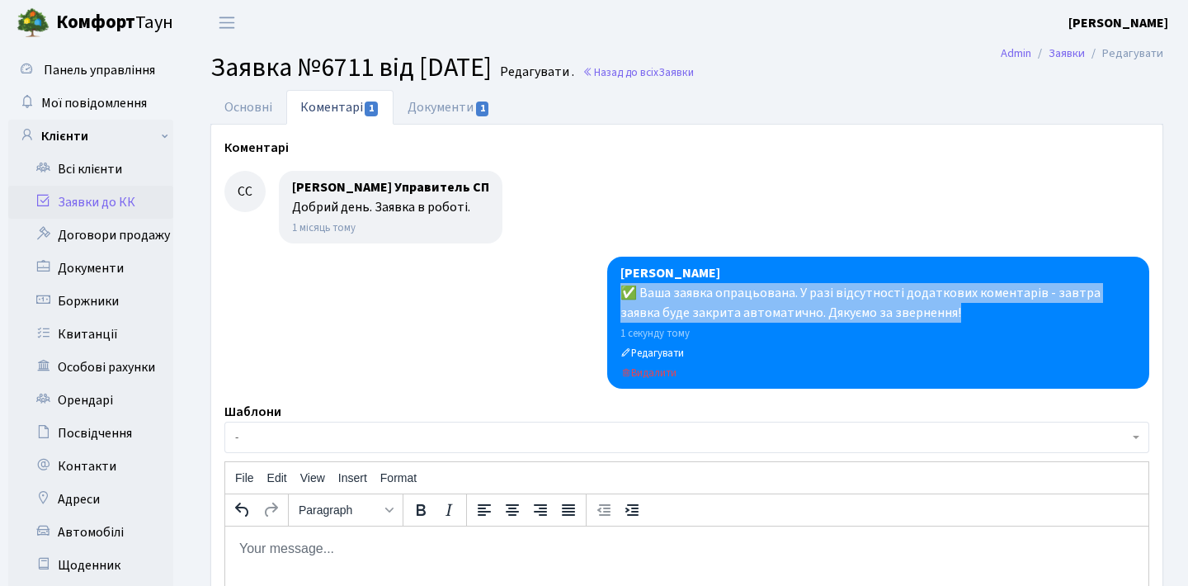
copy div "✅ Ваша заявка опрацьована. У разі відсутності додаткових коментарів - завтра за…"
click at [143, 202] on link "Заявки до КК" at bounding box center [90, 202] width 165 height 33
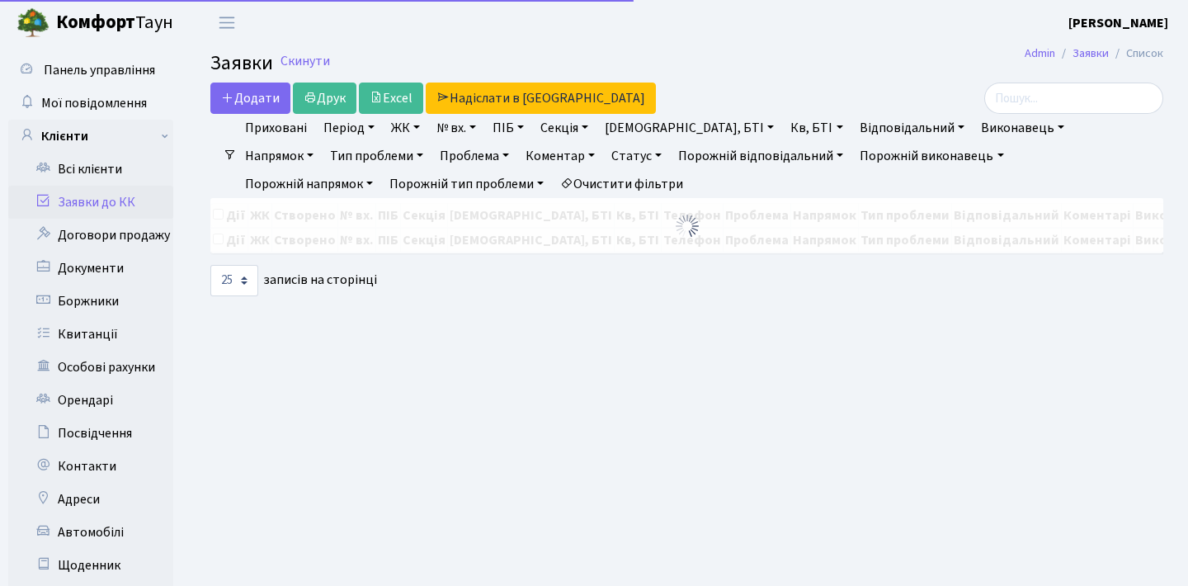
select select "25"
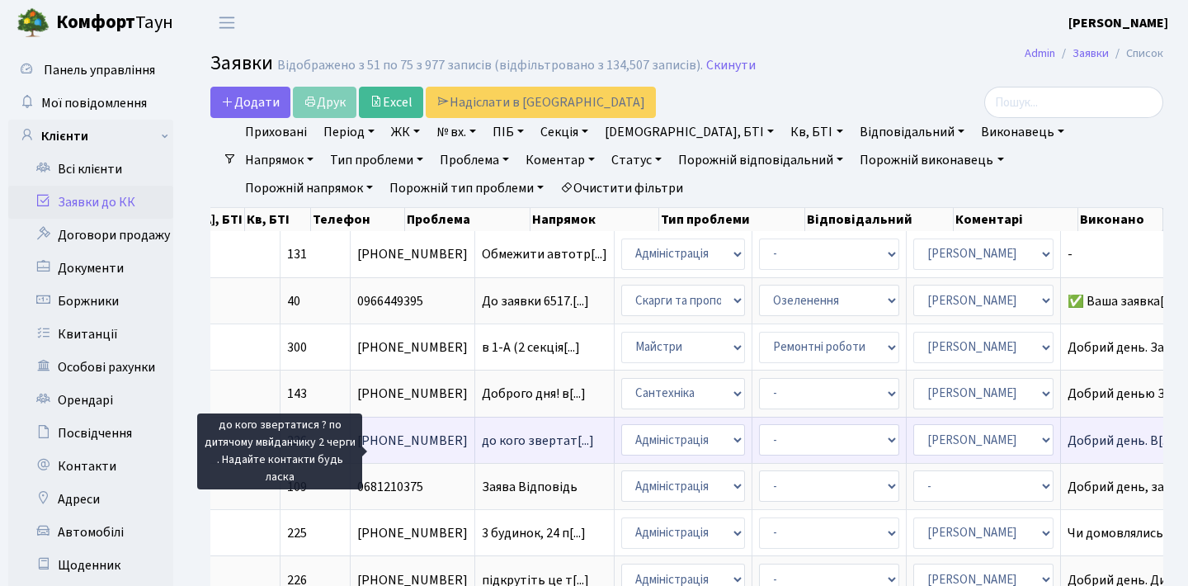
click at [482, 445] on span "до кого звертат[...]" at bounding box center [538, 440] width 112 height 18
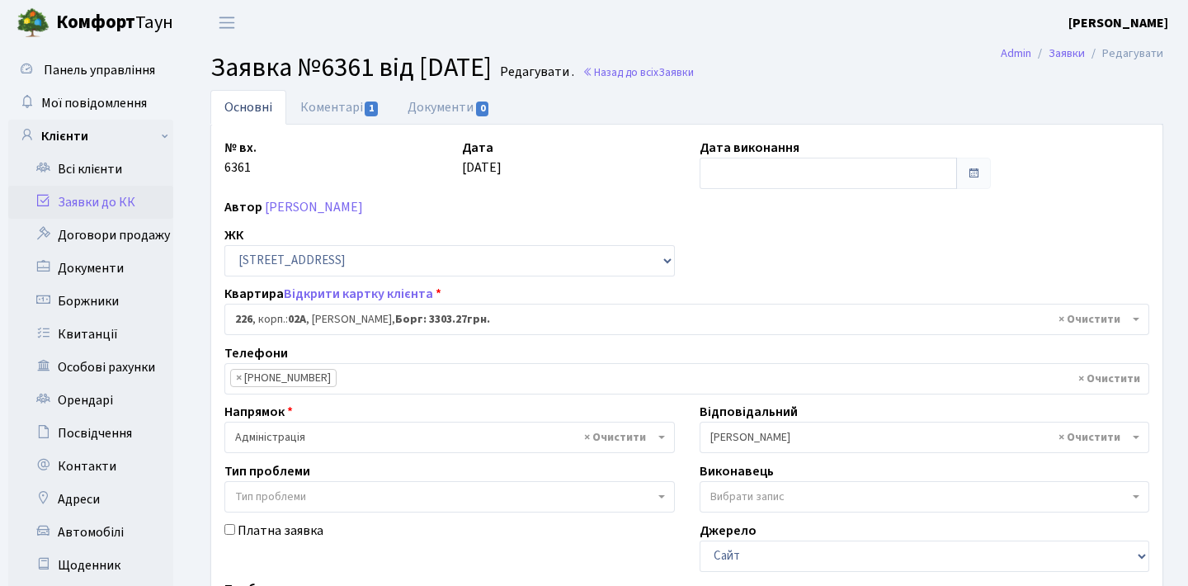
select select "20476"
click at [354, 113] on link "Коментарі 1" at bounding box center [339, 107] width 107 height 34
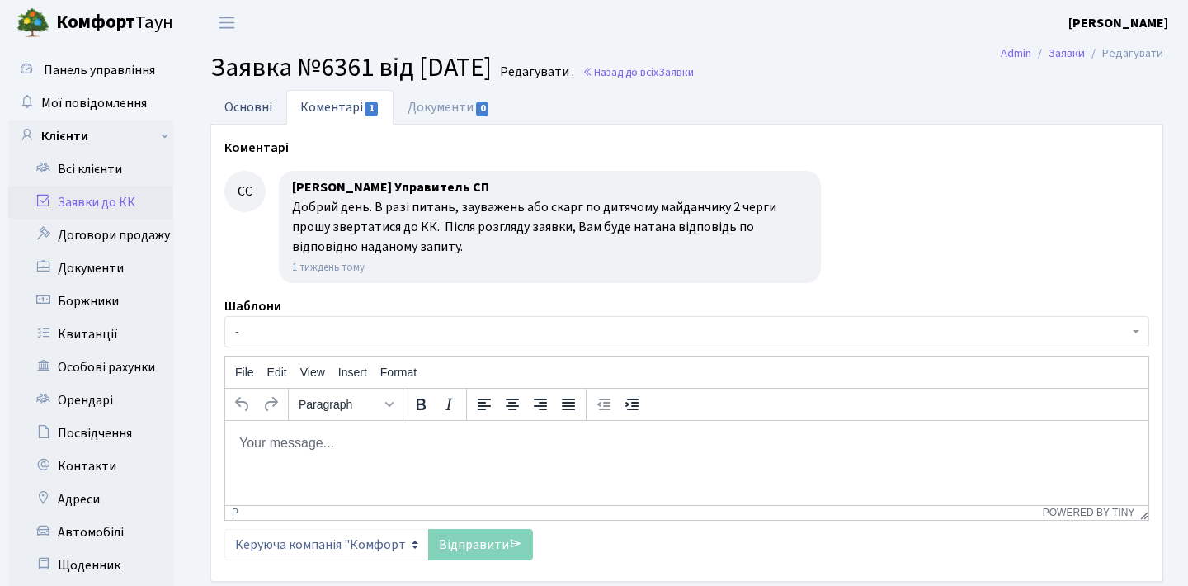
click at [252, 92] on link "Основні" at bounding box center [248, 107] width 76 height 34
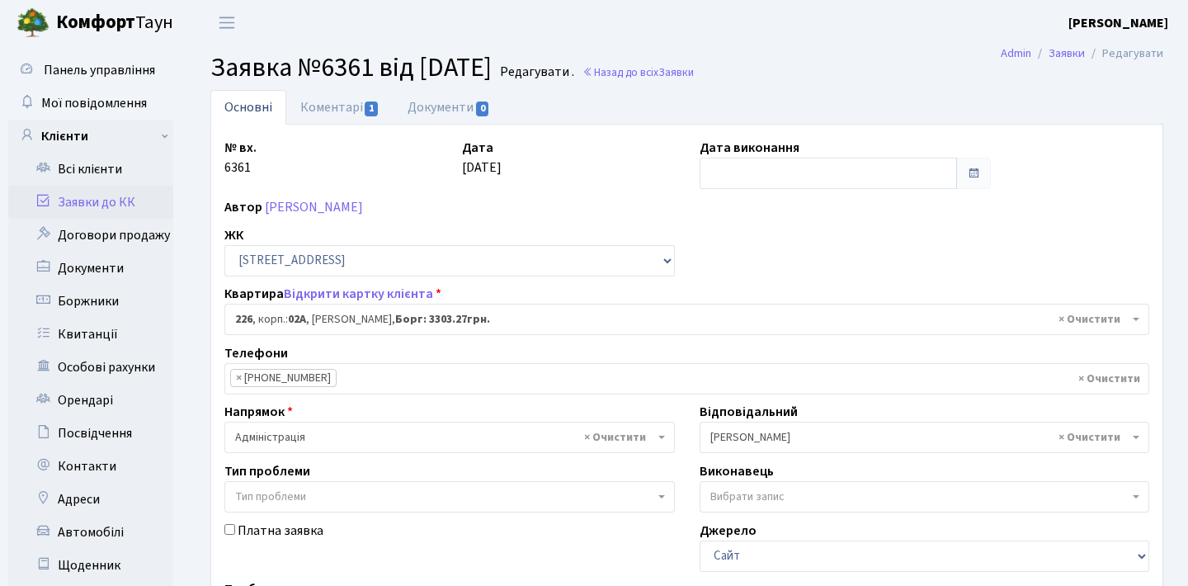
click at [968, 181] on span at bounding box center [973, 173] width 35 height 31
click at [890, 171] on input "text" at bounding box center [828, 173] width 258 height 31
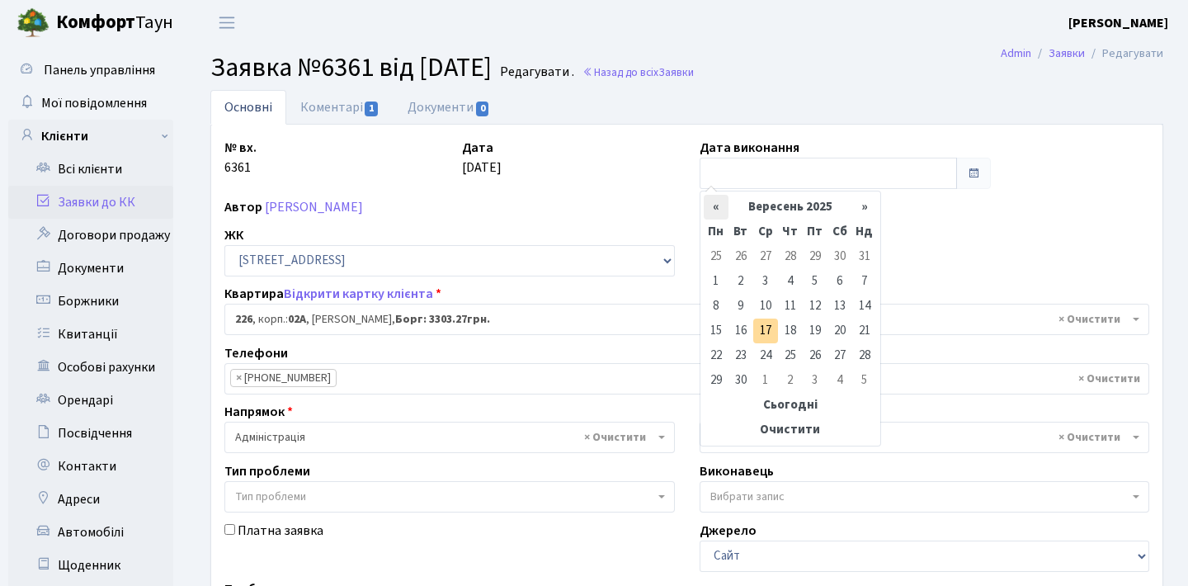
click at [711, 211] on th "«" at bounding box center [716, 207] width 25 height 25
click at [714, 349] on td "28" at bounding box center [716, 355] width 25 height 25
type input "28.07.2025"
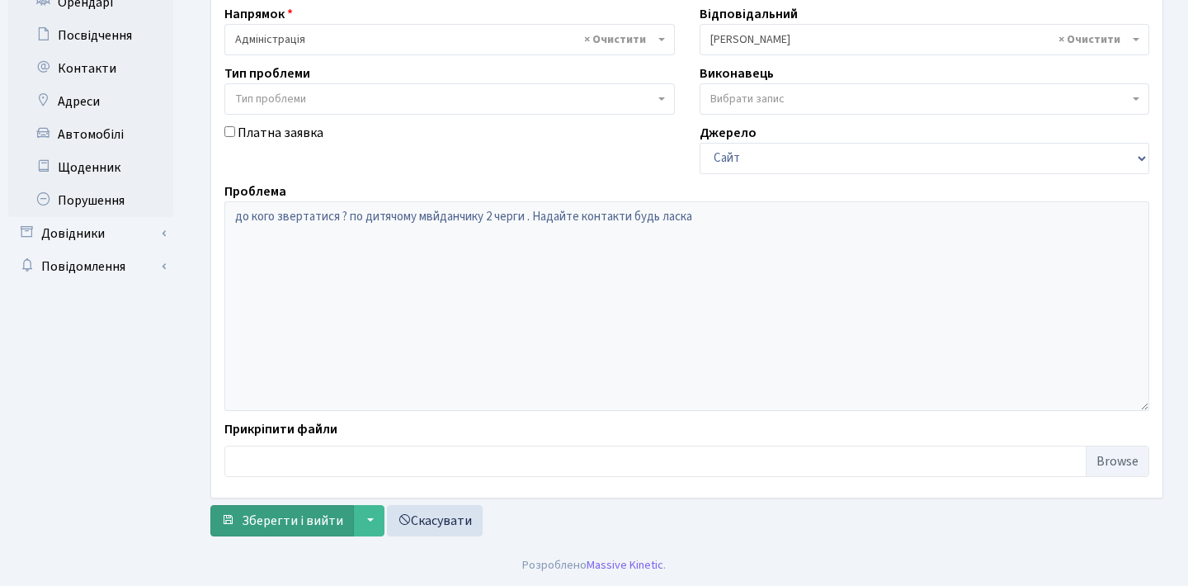
scroll to position [398, 0]
click at [277, 520] on span "Зберегти і вийти" at bounding box center [292, 520] width 101 height 18
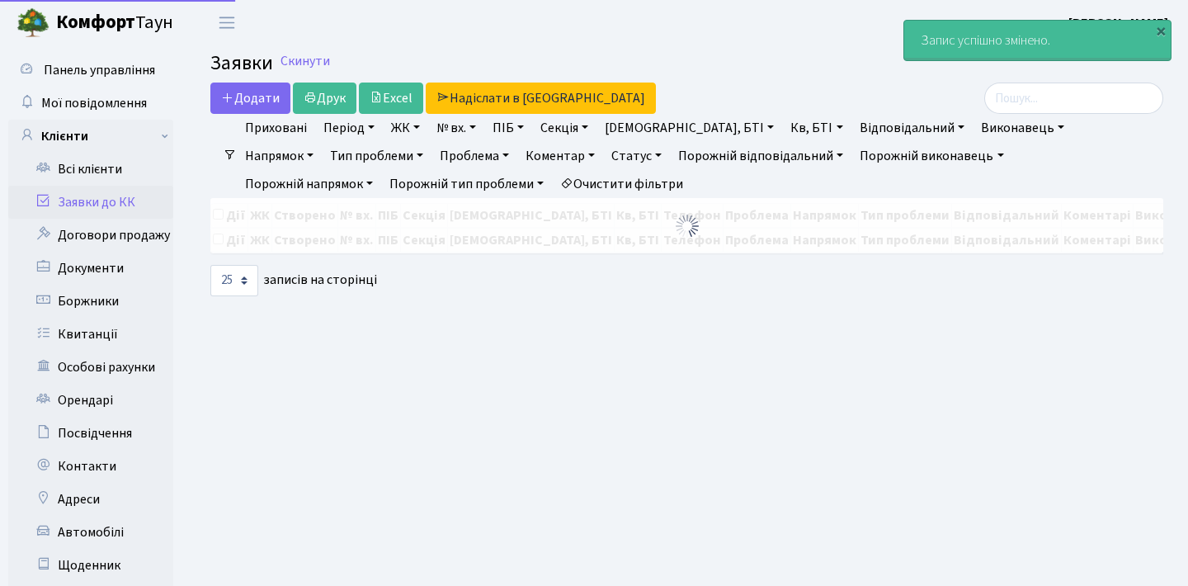
select select "25"
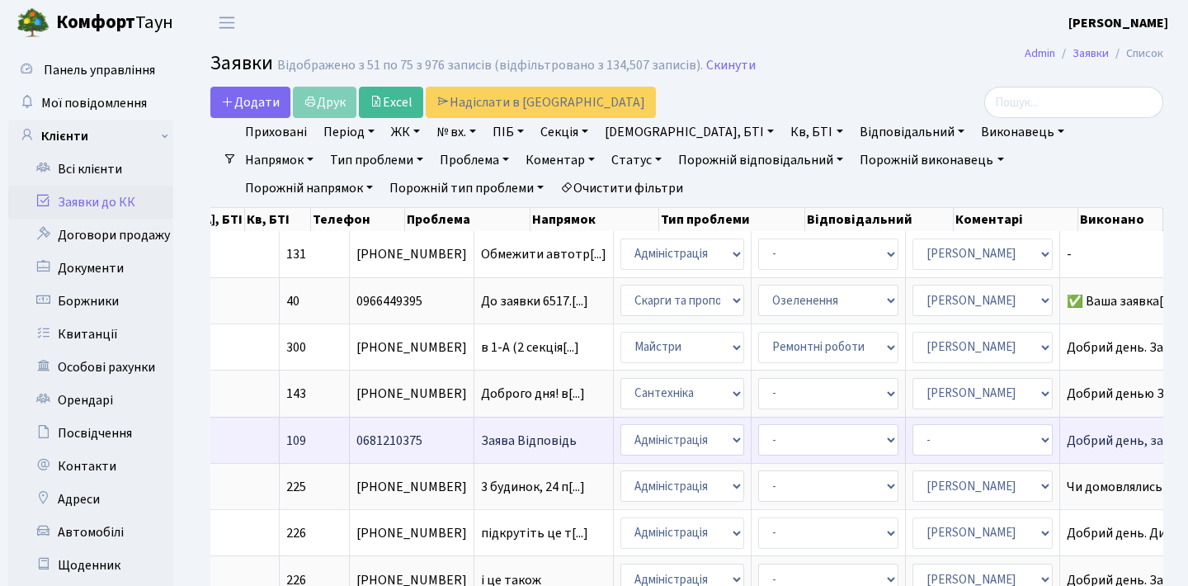
scroll to position [0, 601]
click at [482, 447] on span "Заява Відповідь" at bounding box center [544, 440] width 125 height 13
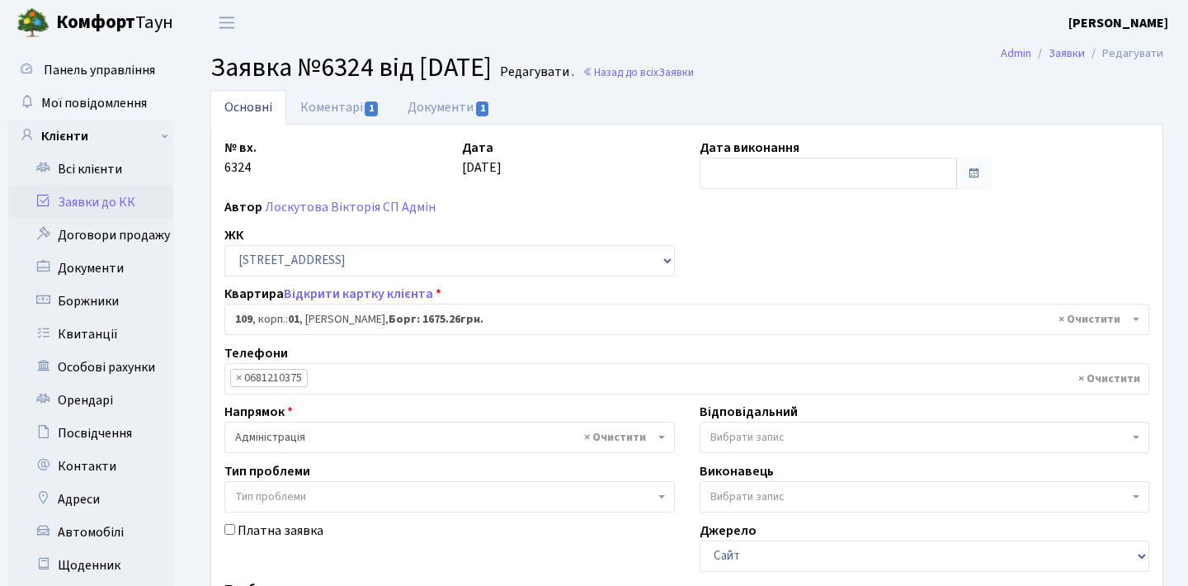
click at [459, 114] on link "Документи 1" at bounding box center [448, 107] width 111 height 35
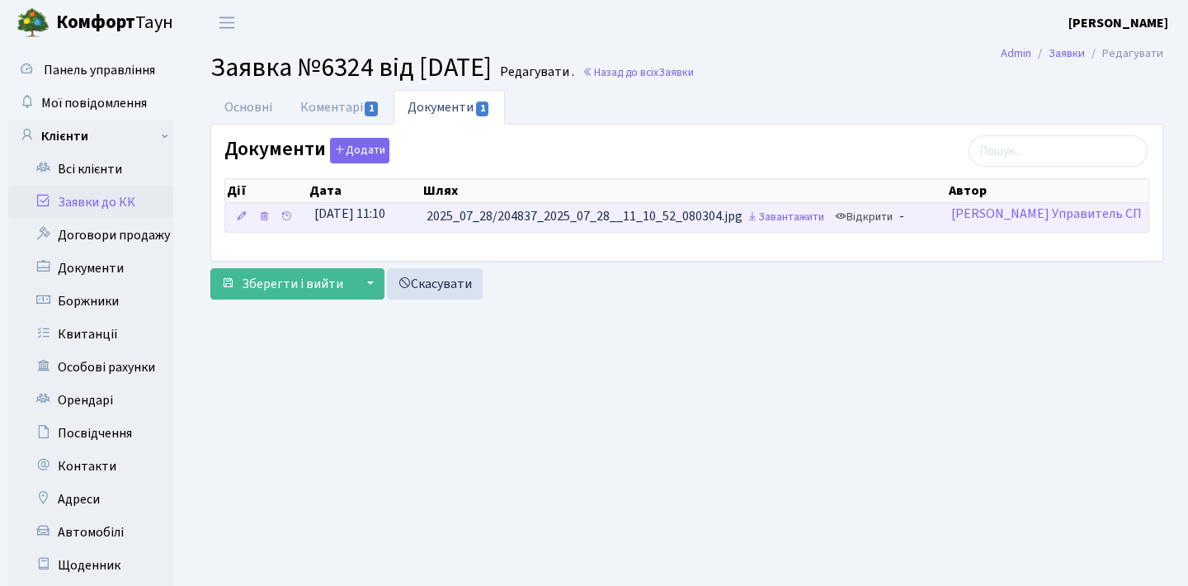
click at [881, 219] on link "Відкрити" at bounding box center [864, 218] width 66 height 26
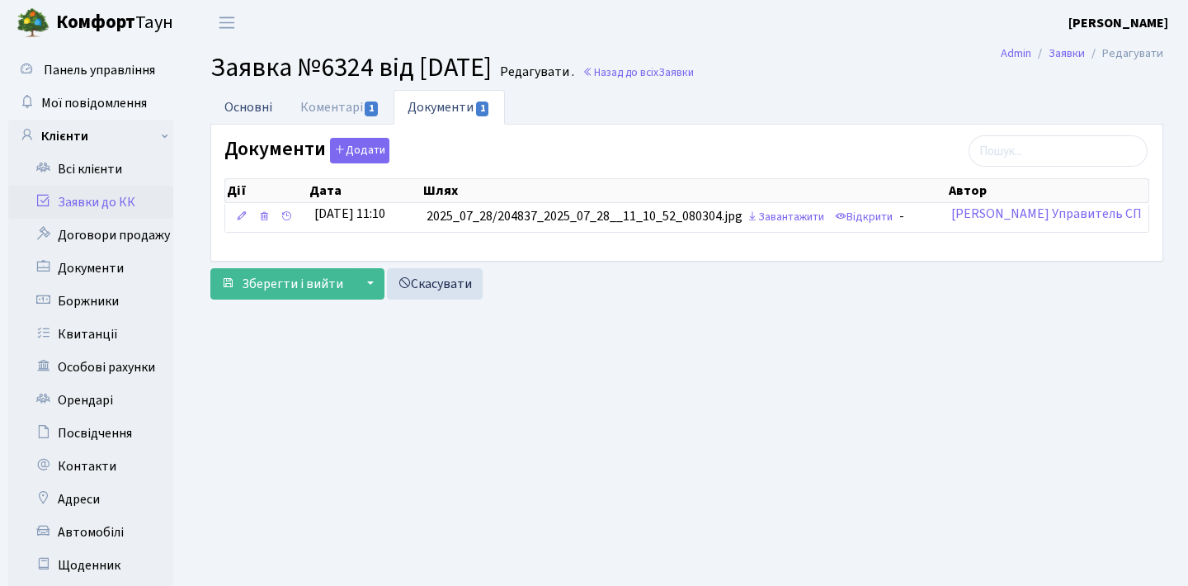
click at [259, 106] on link "Основні" at bounding box center [248, 107] width 76 height 34
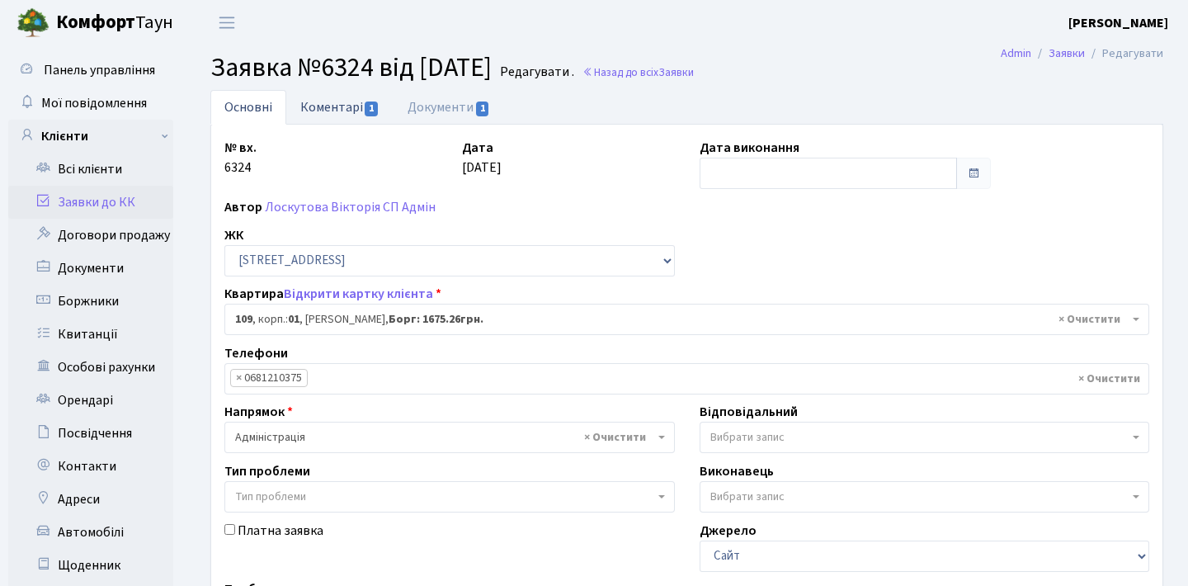
click at [336, 114] on link "Коментарі 1" at bounding box center [339, 107] width 107 height 34
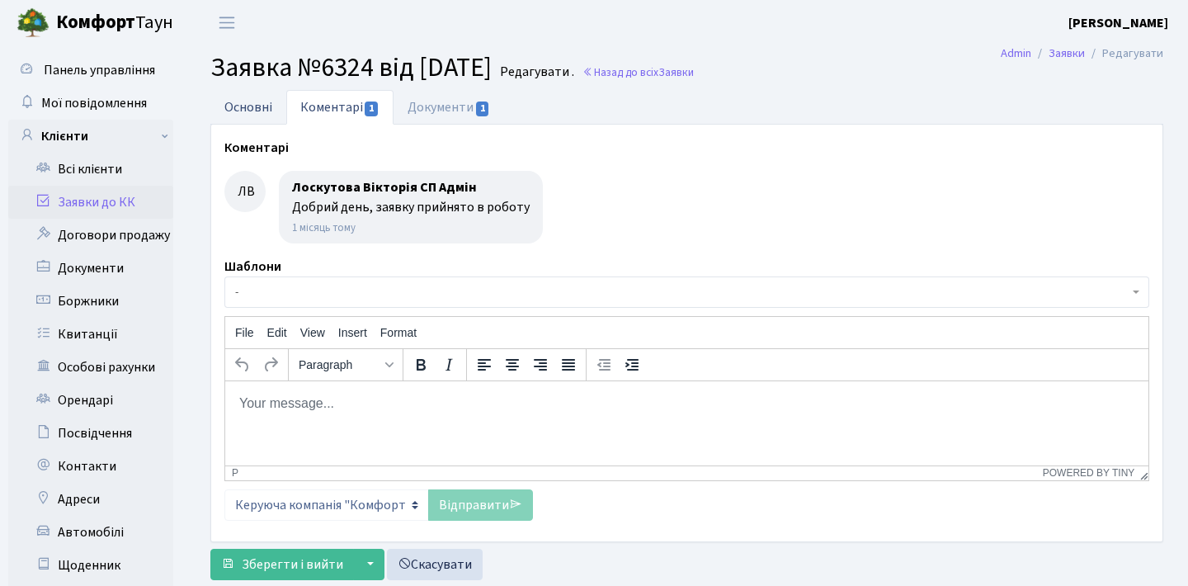
click at [268, 103] on link "Основні" at bounding box center [248, 107] width 76 height 34
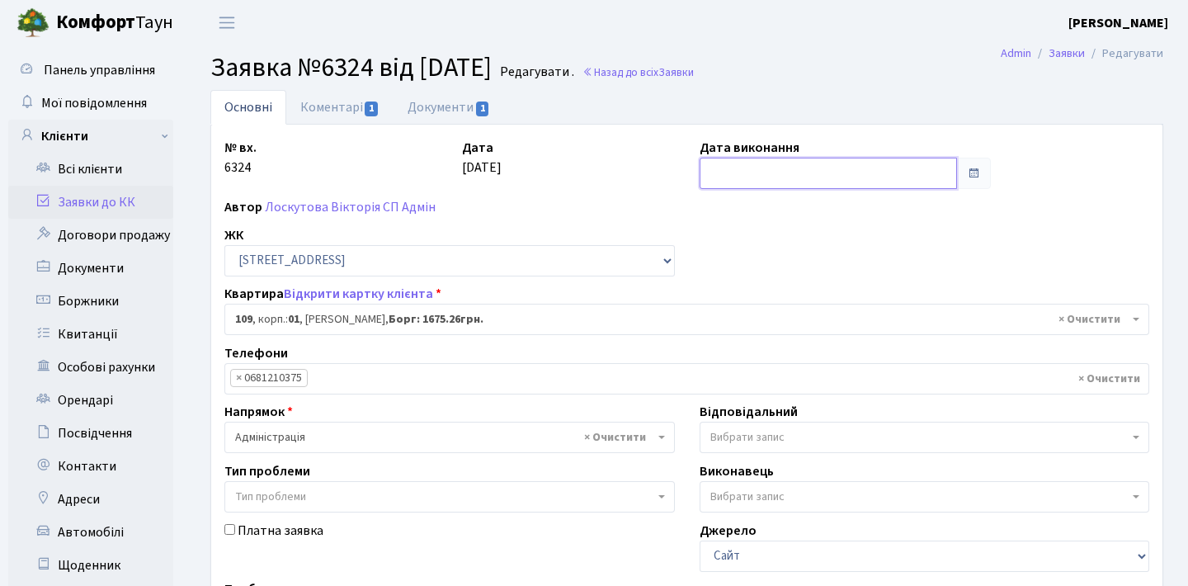
click at [930, 172] on input "text" at bounding box center [828, 173] width 258 height 31
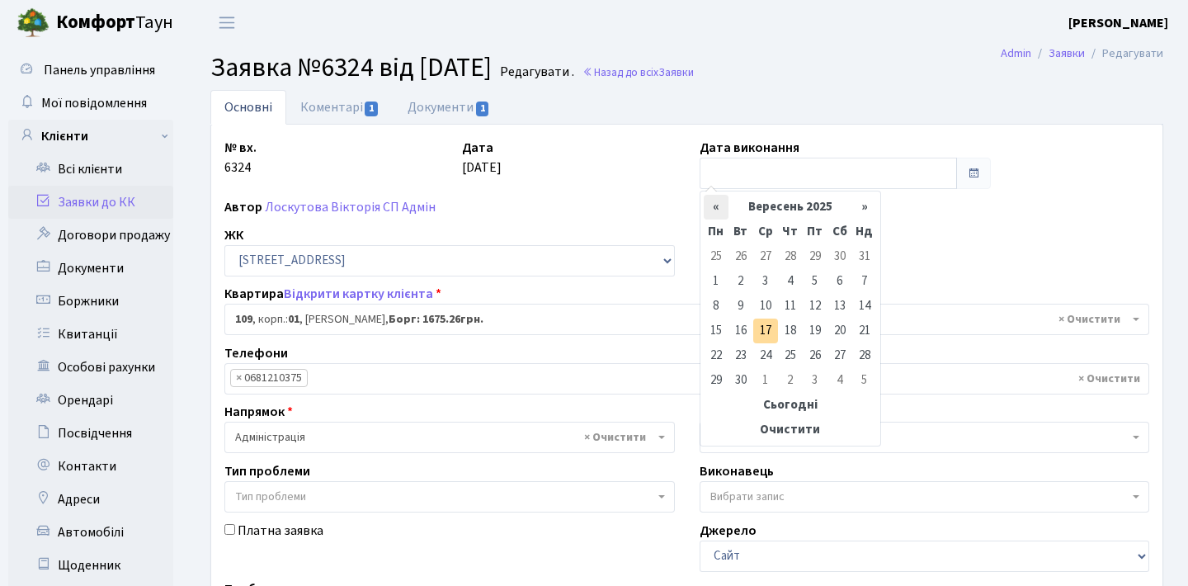
click at [716, 198] on th "«" at bounding box center [716, 207] width 25 height 25
click at [817, 334] on td "25" at bounding box center [815, 330] width 25 height 25
type input "25.07.2025"
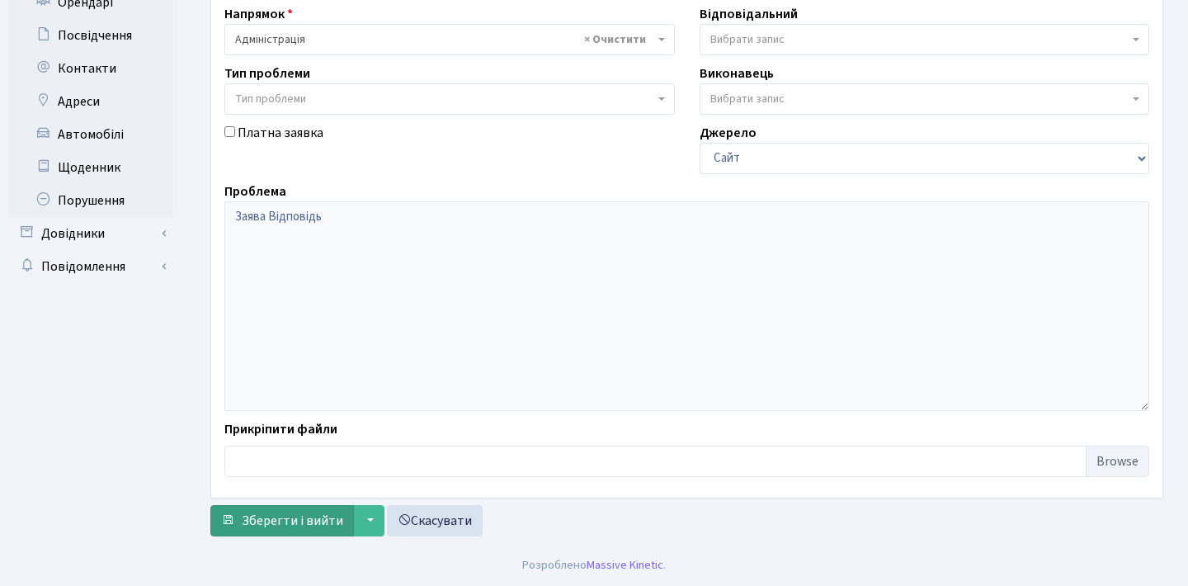
scroll to position [398, 0]
click at [270, 517] on span "Зберегти і вийти" at bounding box center [292, 520] width 101 height 18
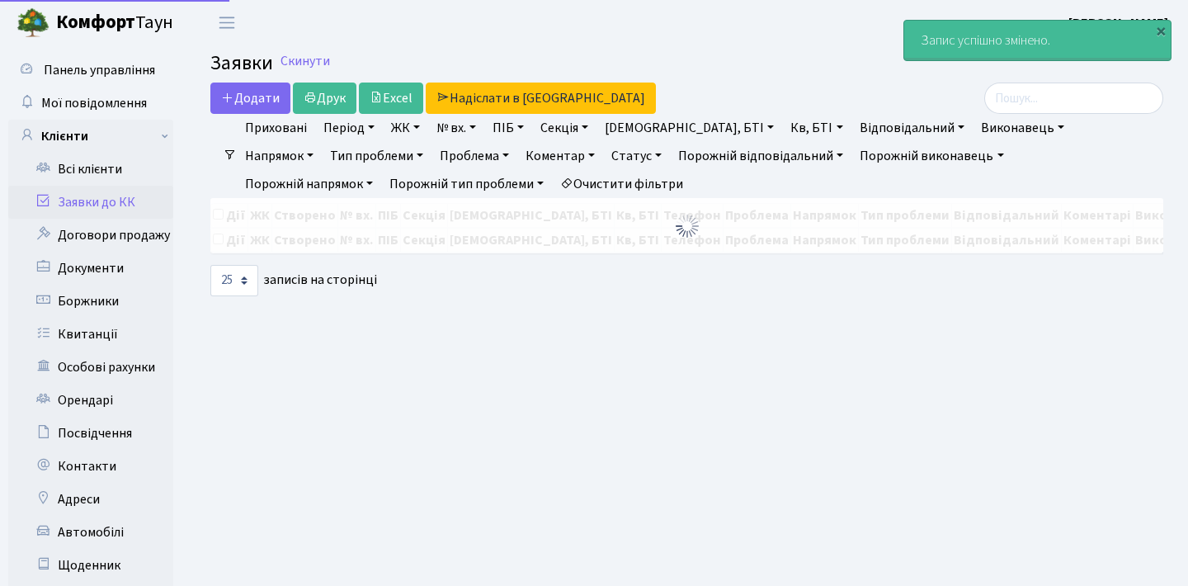
select select "25"
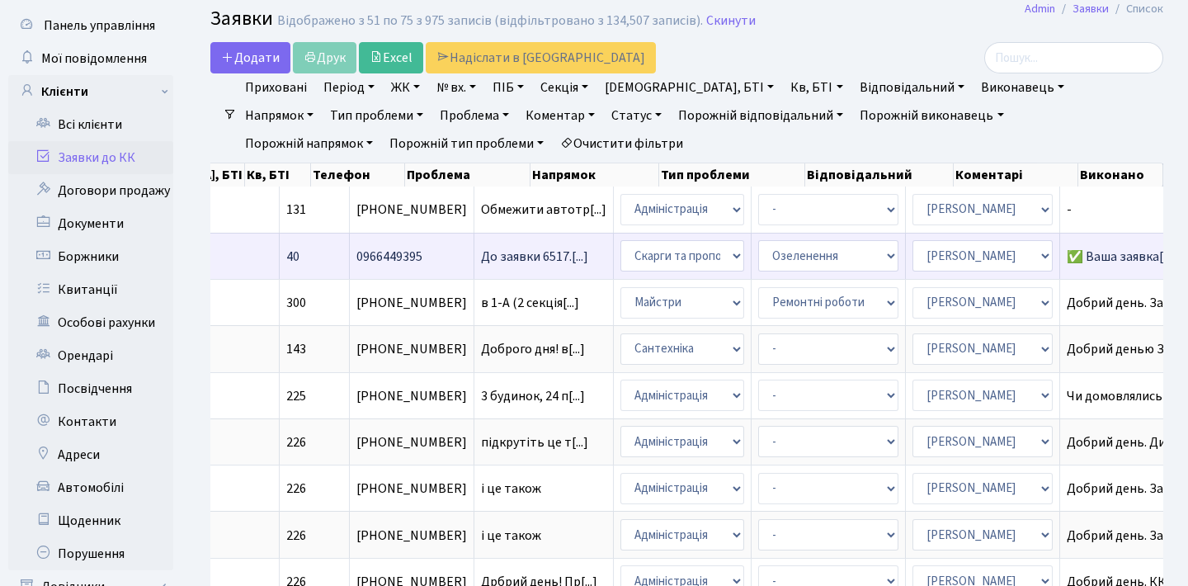
scroll to position [0, 601]
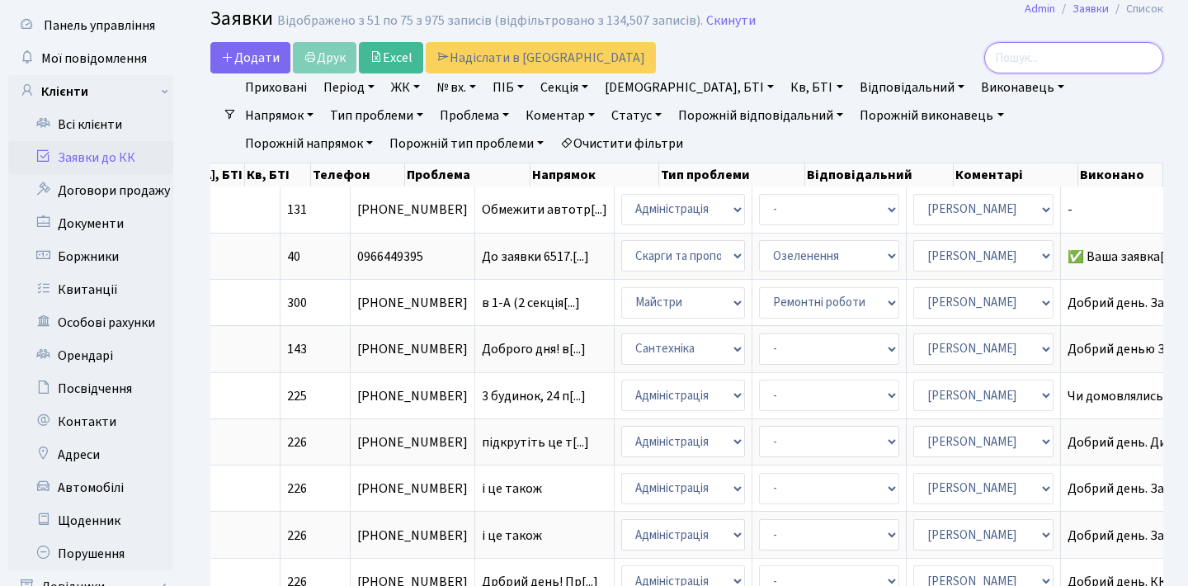
click at [1060, 55] on input "search" at bounding box center [1073, 57] width 179 height 31
type input "6517"
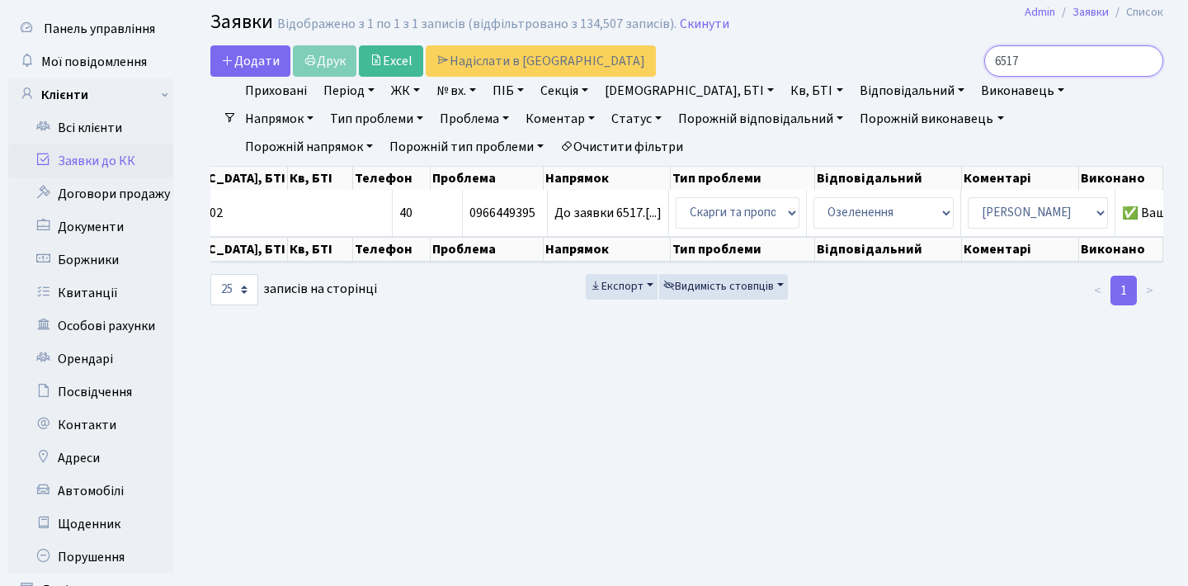
scroll to position [41, 0]
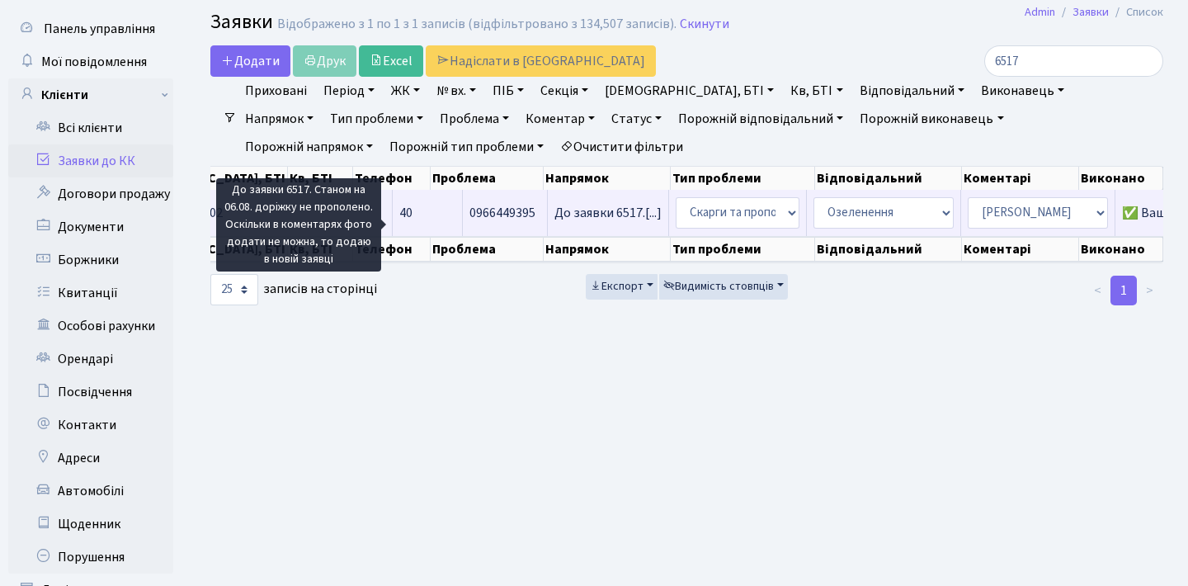
click at [554, 222] on span "До заявки 6517.[...]" at bounding box center [607, 213] width 107 height 18
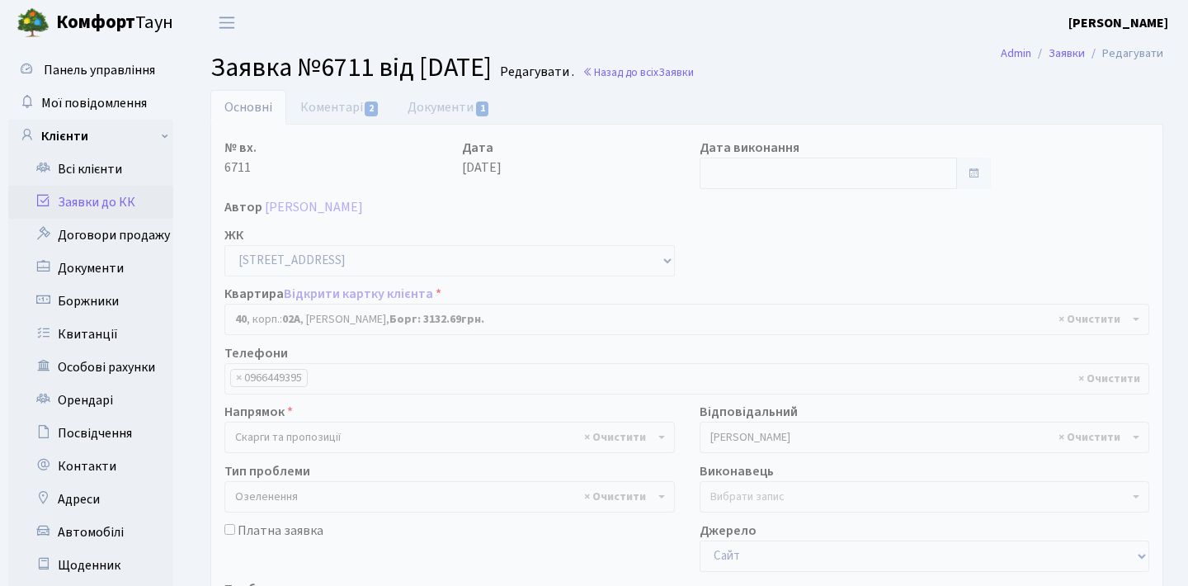
select select "20290"
select select "65"
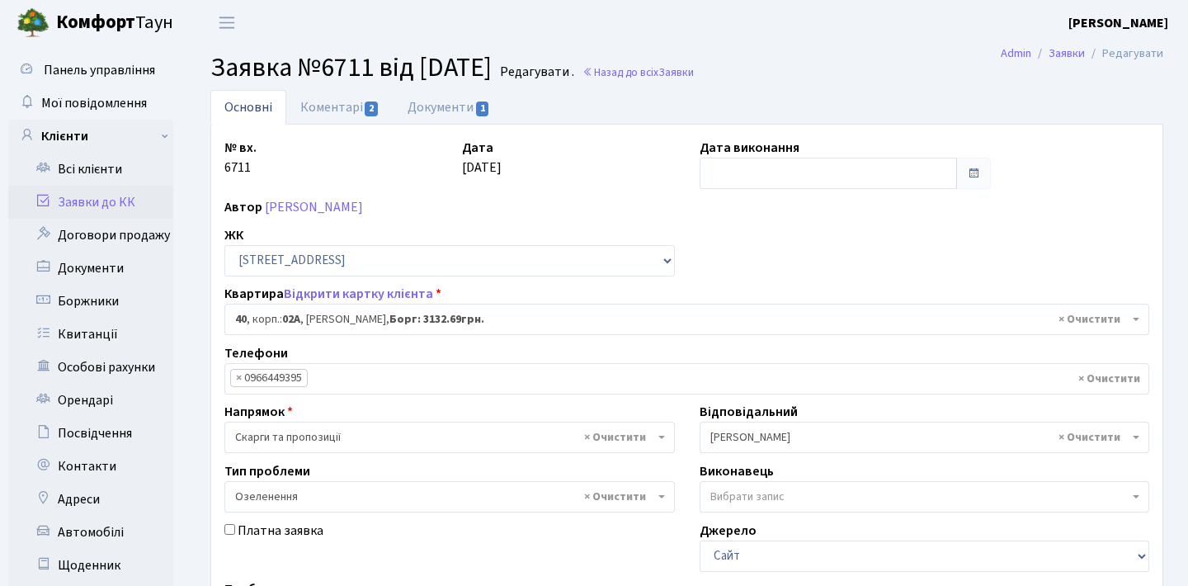
click at [357, 114] on link "Коментарі 2" at bounding box center [339, 107] width 107 height 35
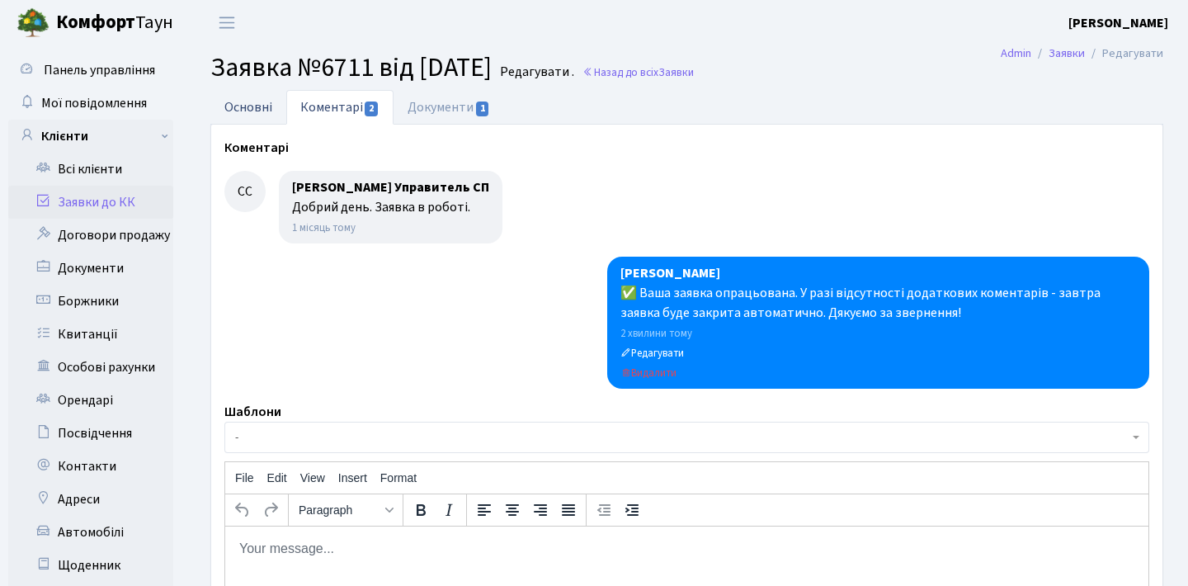
click at [236, 119] on link "Основні" at bounding box center [248, 107] width 76 height 34
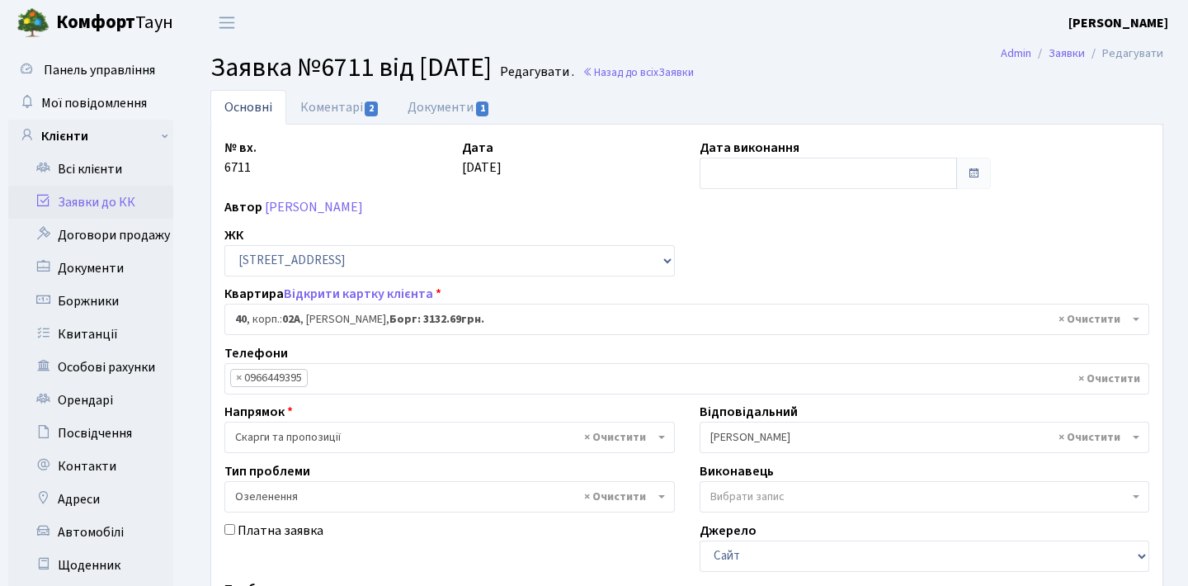
click at [148, 205] on link "Заявки до КК" at bounding box center [90, 202] width 165 height 33
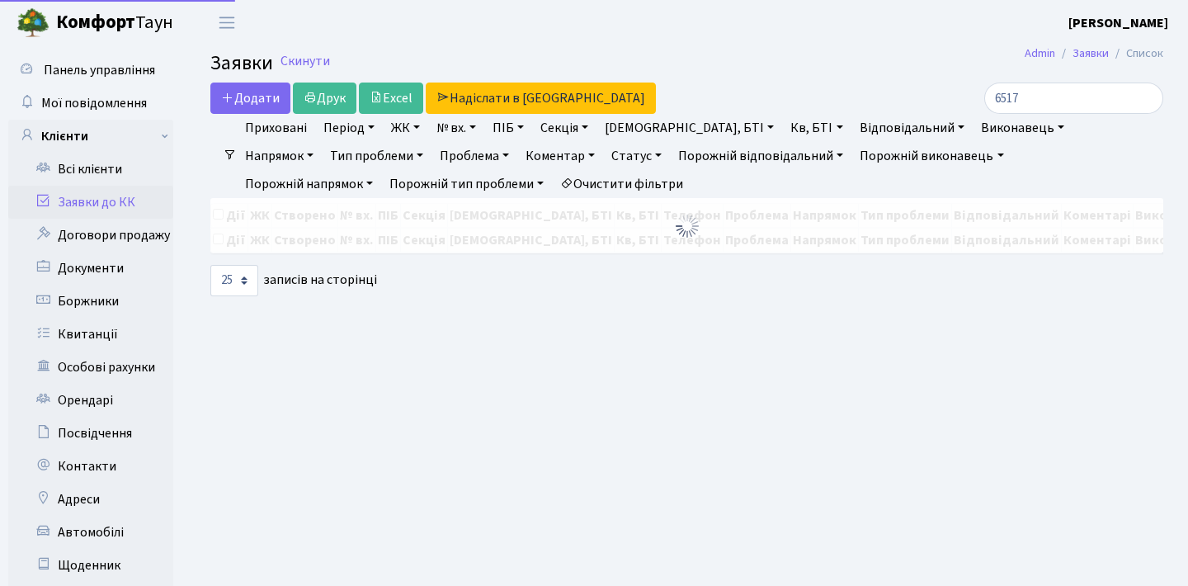
select select "25"
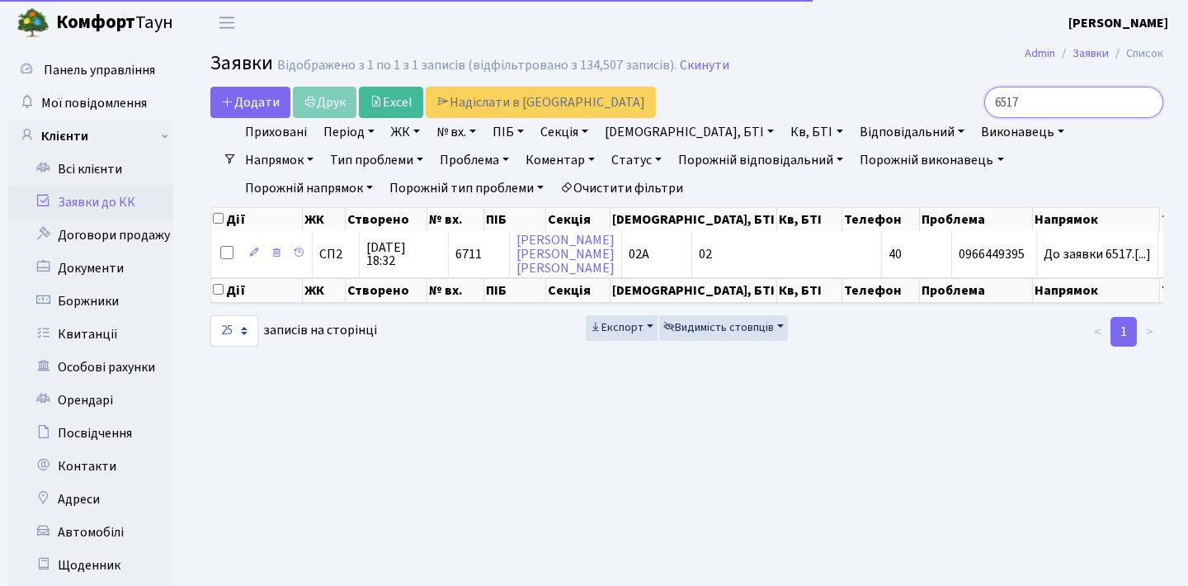
click at [1077, 95] on input "6517" at bounding box center [1073, 102] width 179 height 31
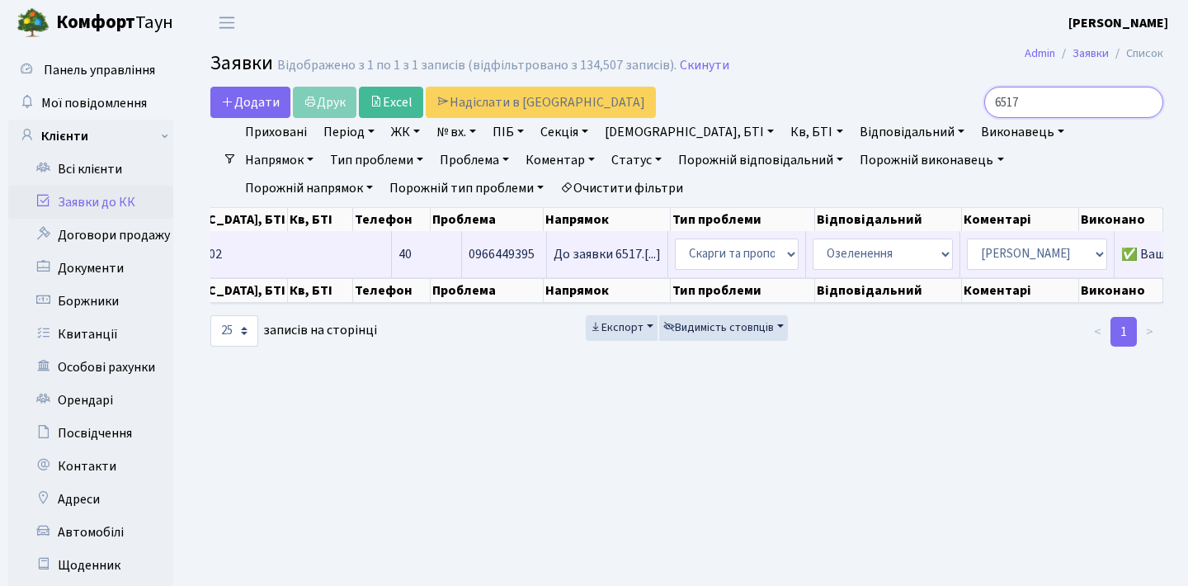
scroll to position [0, 489]
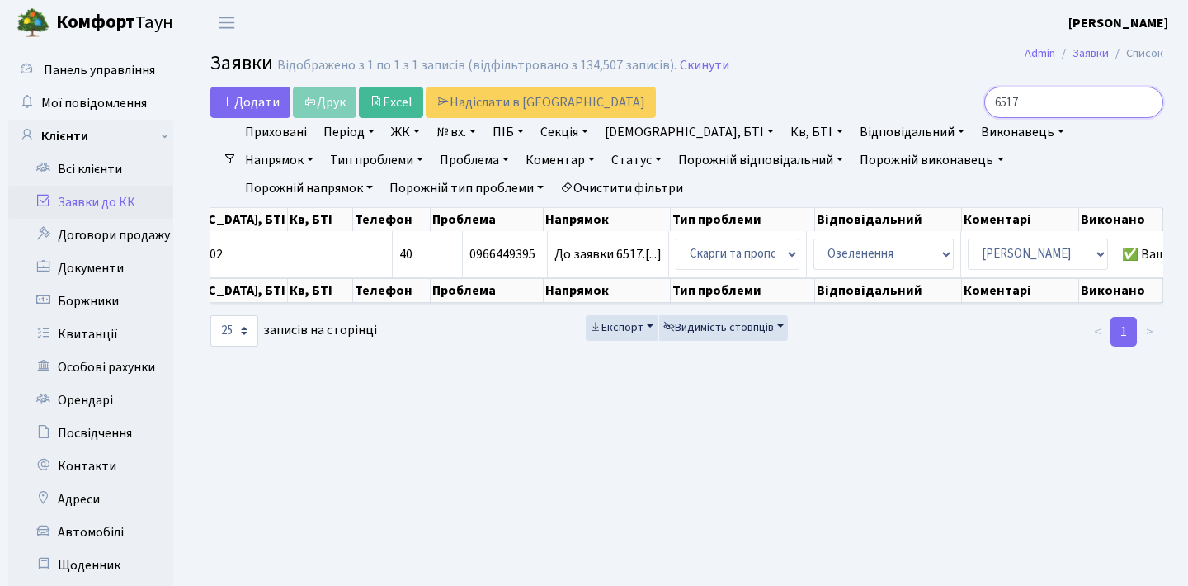
click at [1150, 103] on input "6517" at bounding box center [1073, 102] width 179 height 31
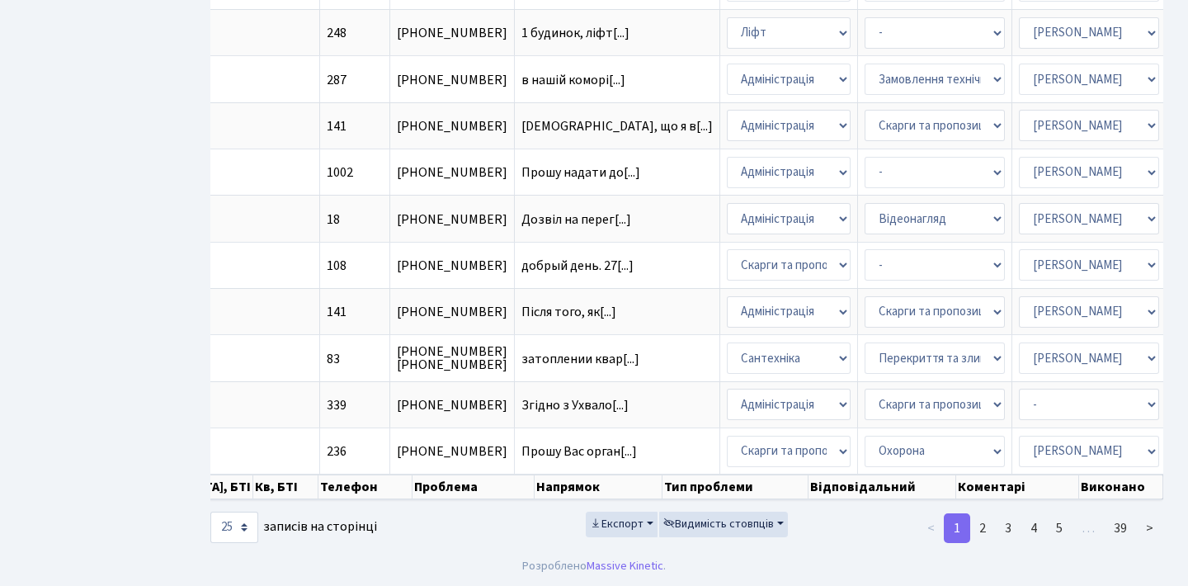
scroll to position [941, 0]
click at [989, 523] on link "2" at bounding box center [982, 528] width 26 height 30
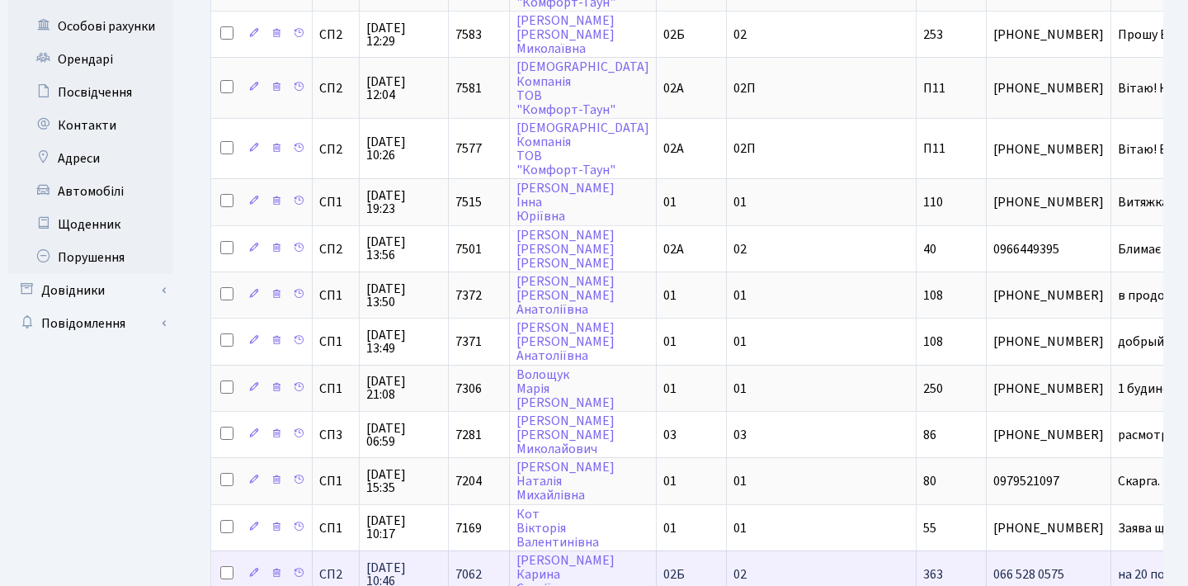
scroll to position [0, 0]
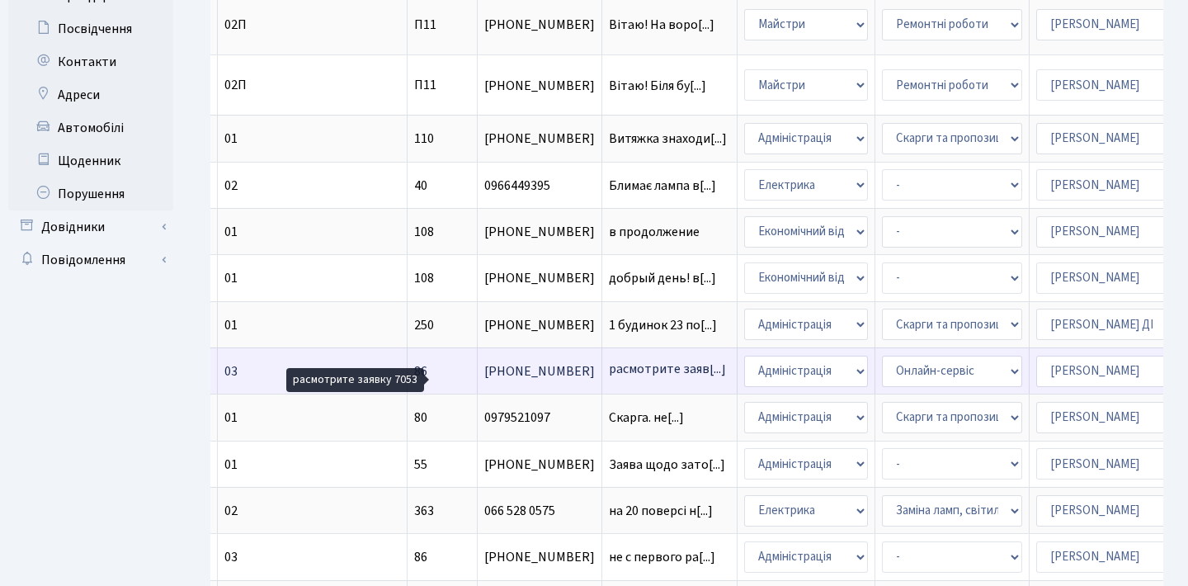
click at [609, 378] on span "расмотрите заяв[...]" at bounding box center [667, 369] width 117 height 18
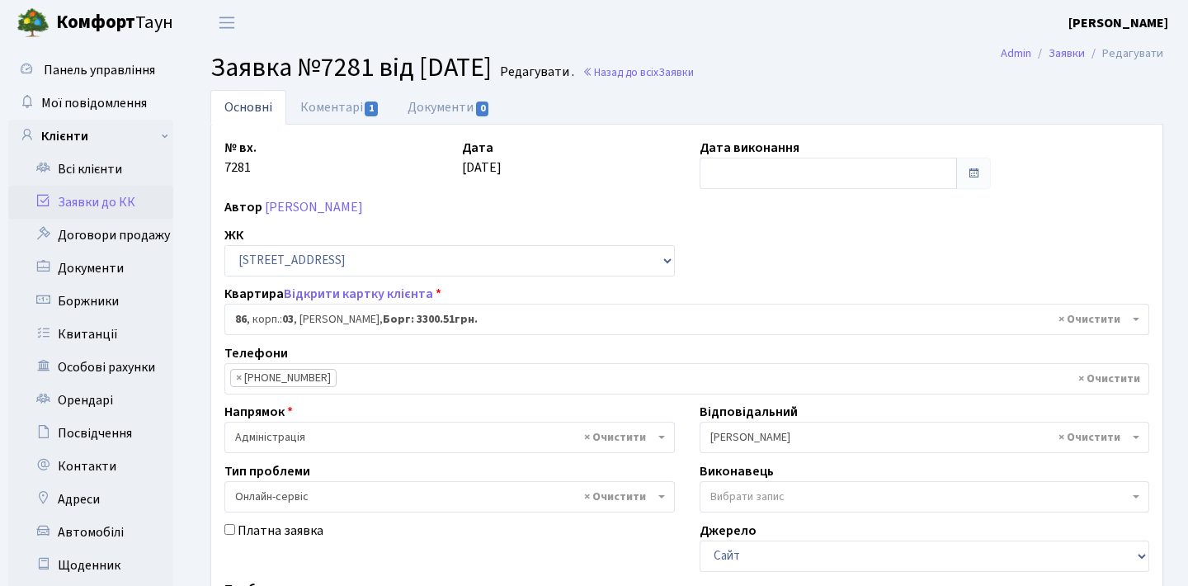
select select "20808"
select select "68"
click at [363, 107] on link "Коментарі 1" at bounding box center [339, 107] width 107 height 34
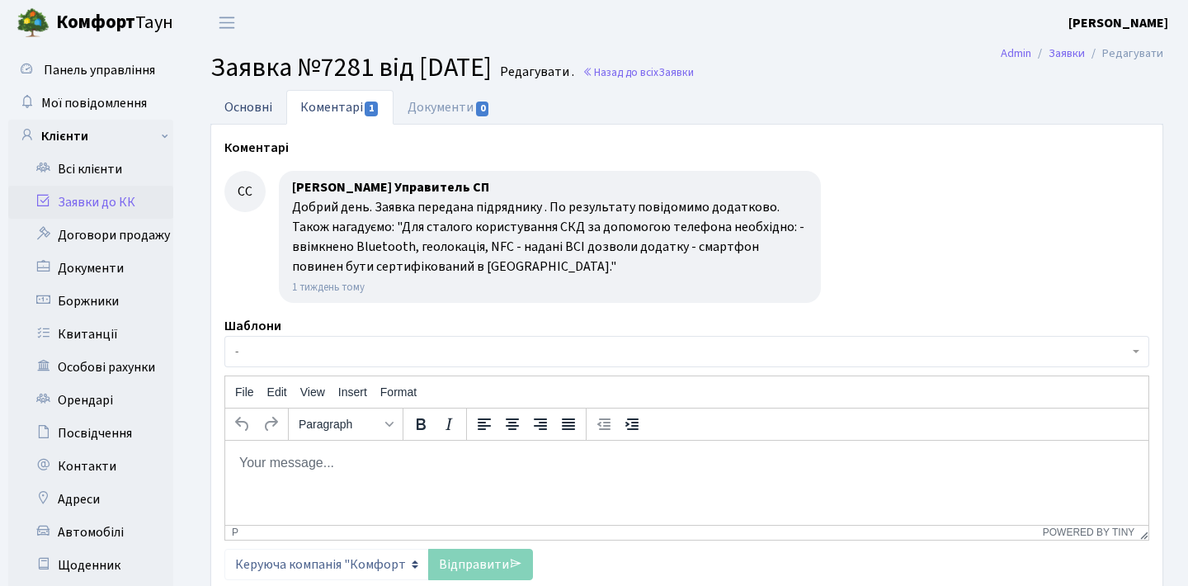
click at [233, 117] on link "Основні" at bounding box center [248, 107] width 76 height 34
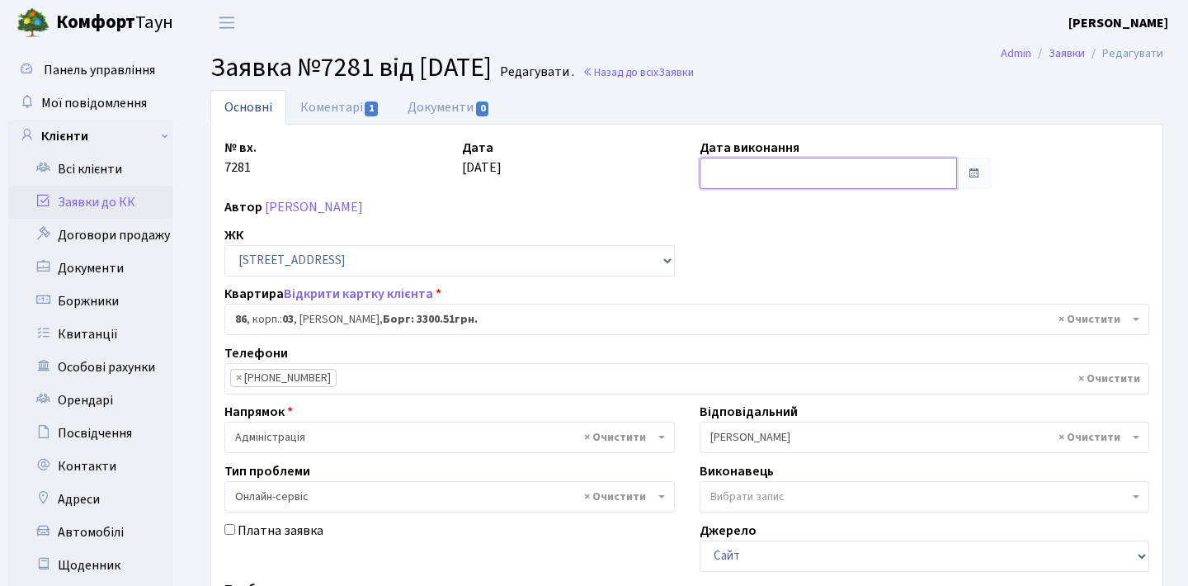
click at [886, 178] on input "text" at bounding box center [828, 173] width 258 height 31
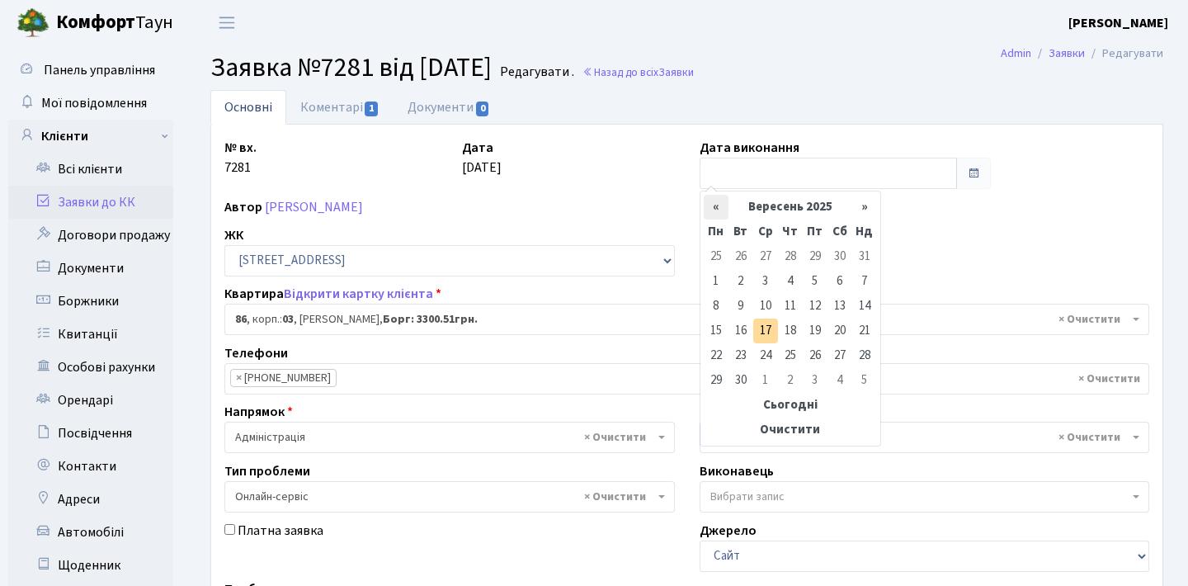
click at [713, 205] on th "«" at bounding box center [716, 207] width 25 height 25
click at [713, 205] on table "« Серпень 2025 » Пн Вт Ср Чт Пт Сб Нд 28 29 30 31 1 2 3 4 5 6 7 8 9 10 11 12 13…" at bounding box center [790, 318] width 173 height 247
click at [716, 355] on td "25" at bounding box center [716, 355] width 25 height 25
type input "25.08.2025"
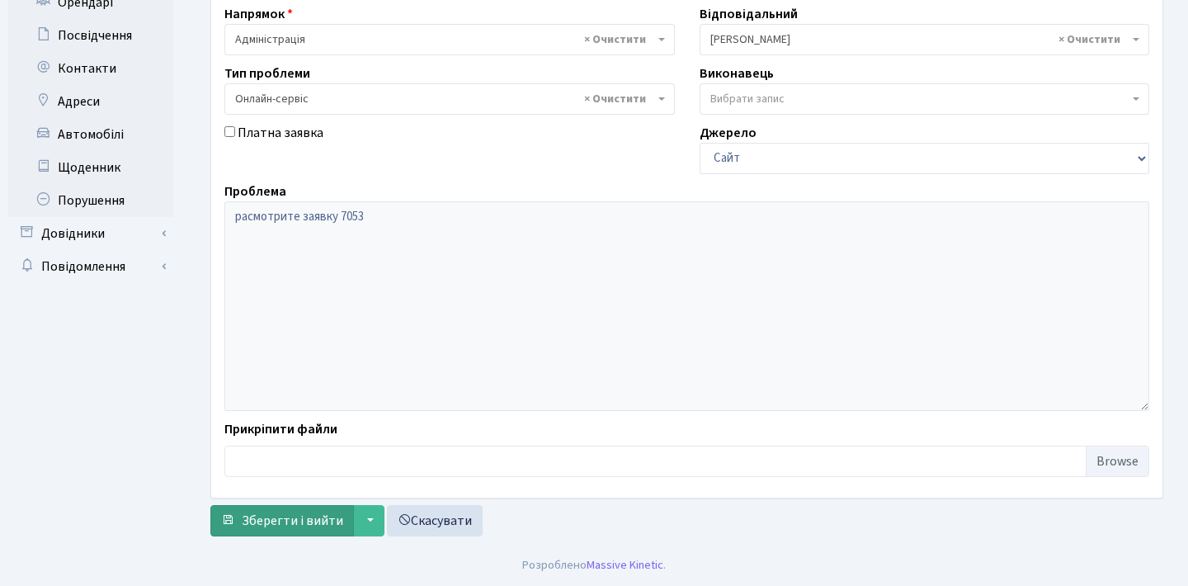
scroll to position [398, 0]
click at [251, 510] on button "Зберегти і вийти" at bounding box center [282, 520] width 144 height 31
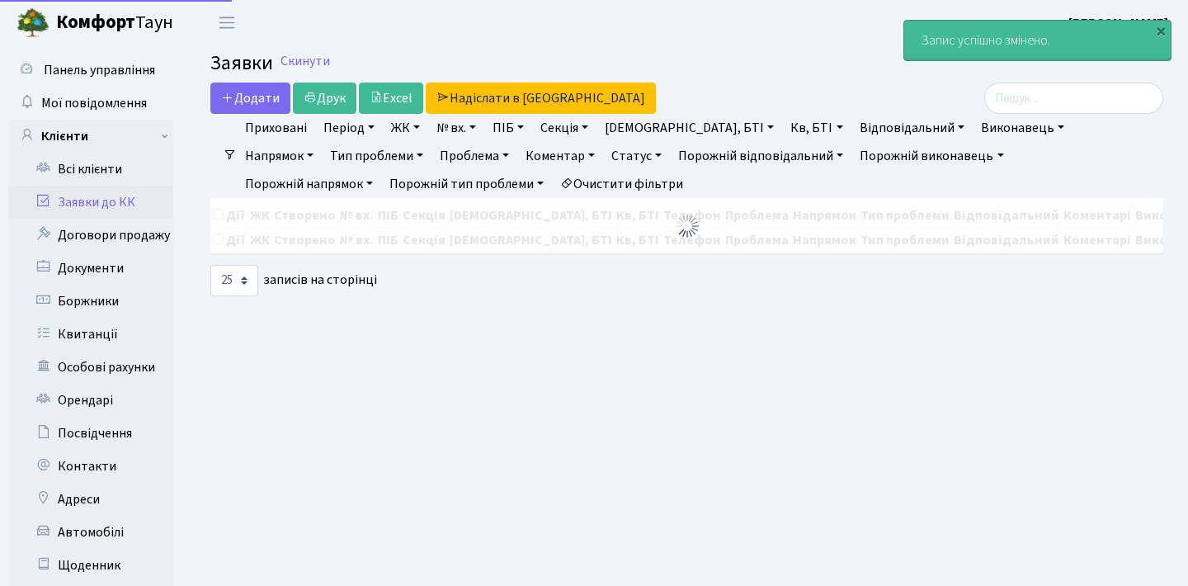
select select "25"
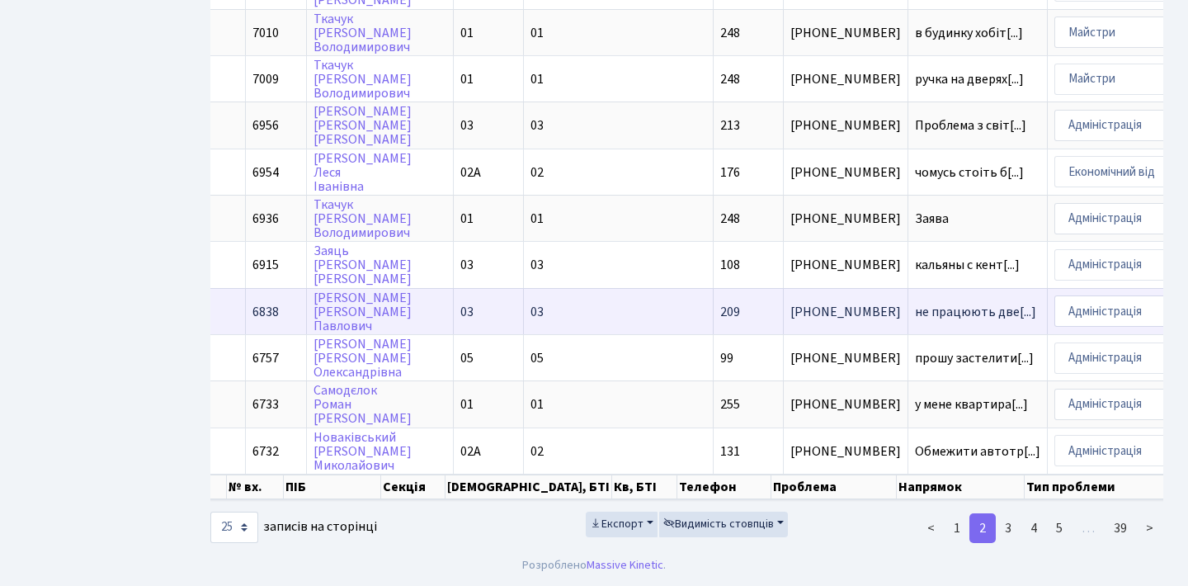
scroll to position [0, 570]
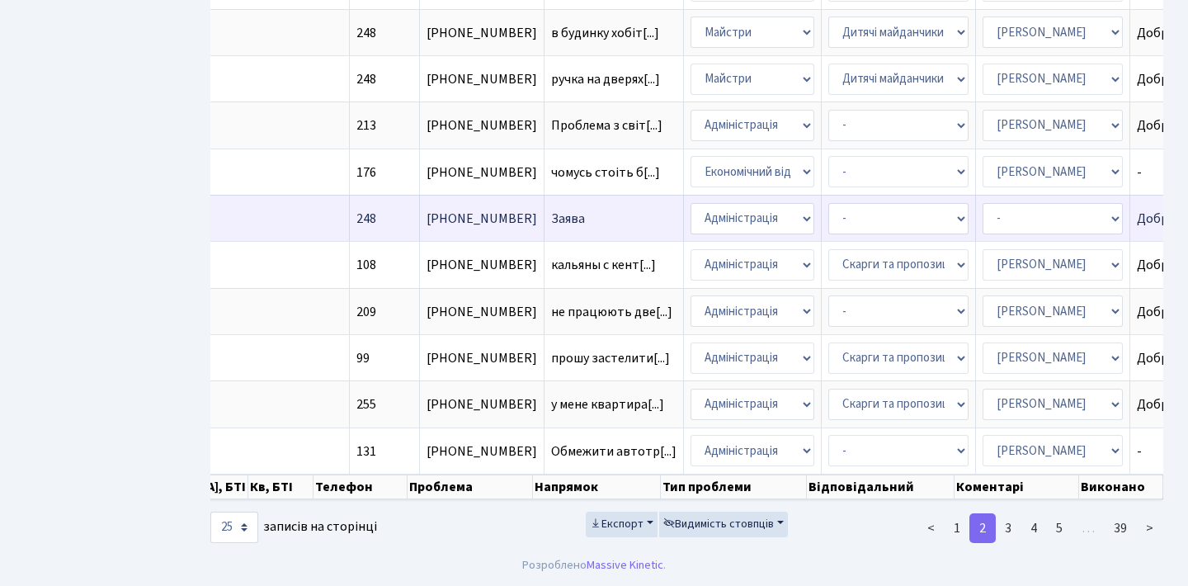
click at [551, 212] on span "Заява" at bounding box center [613, 218] width 125 height 13
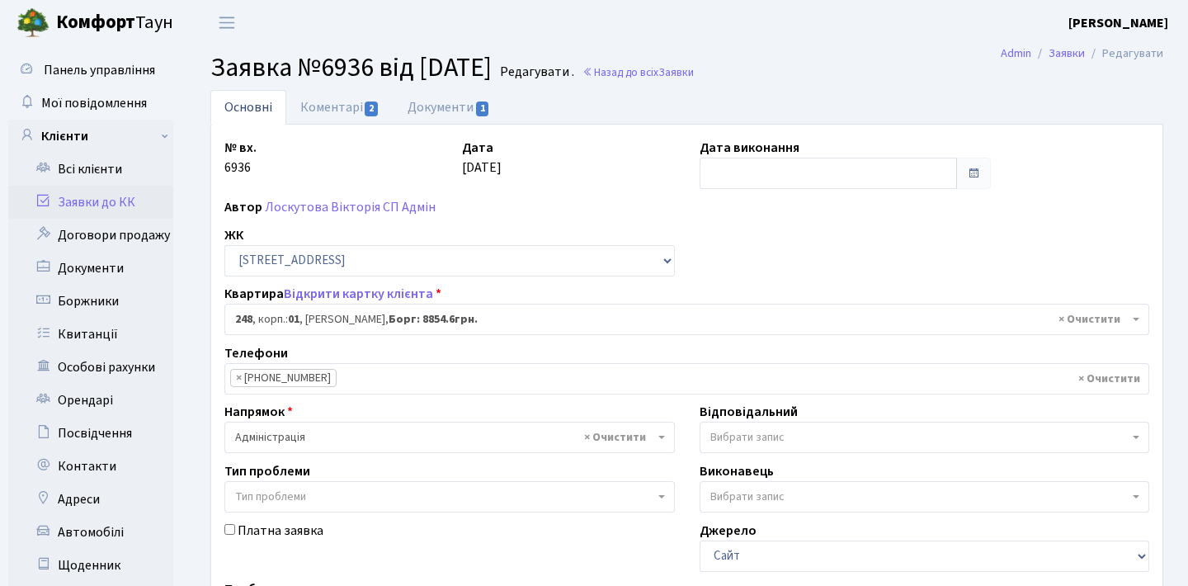
select select "20173"
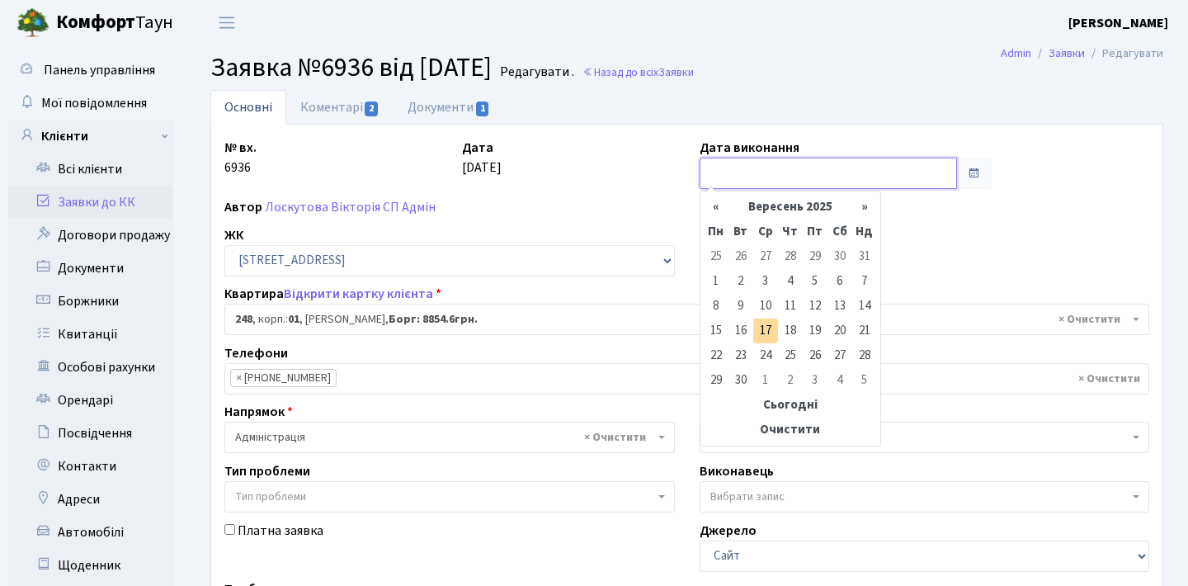
click at [909, 175] on input "text" at bounding box center [828, 173] width 258 height 31
click at [371, 97] on link "Коментарі 2" at bounding box center [339, 107] width 107 height 34
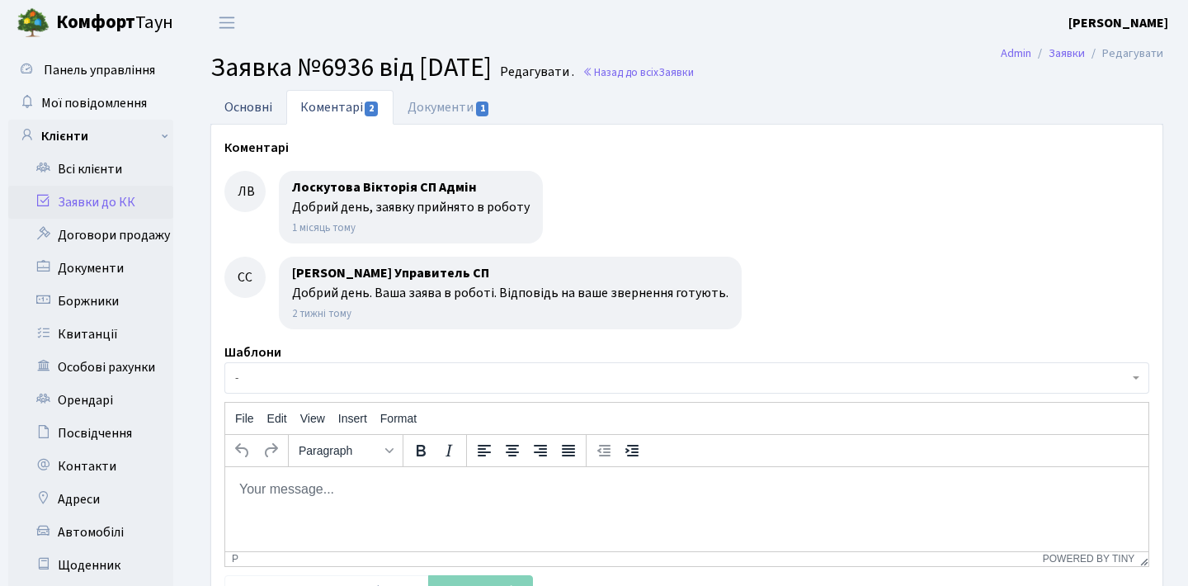
click at [230, 122] on link "Основні" at bounding box center [248, 107] width 76 height 34
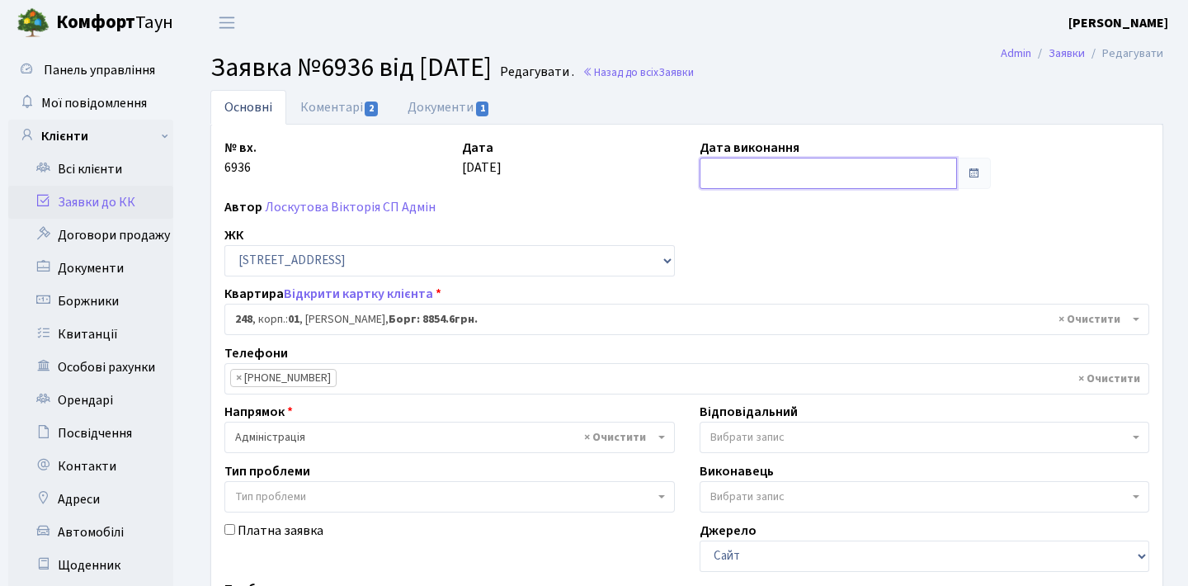
click at [874, 180] on input "text" at bounding box center [828, 173] width 258 height 31
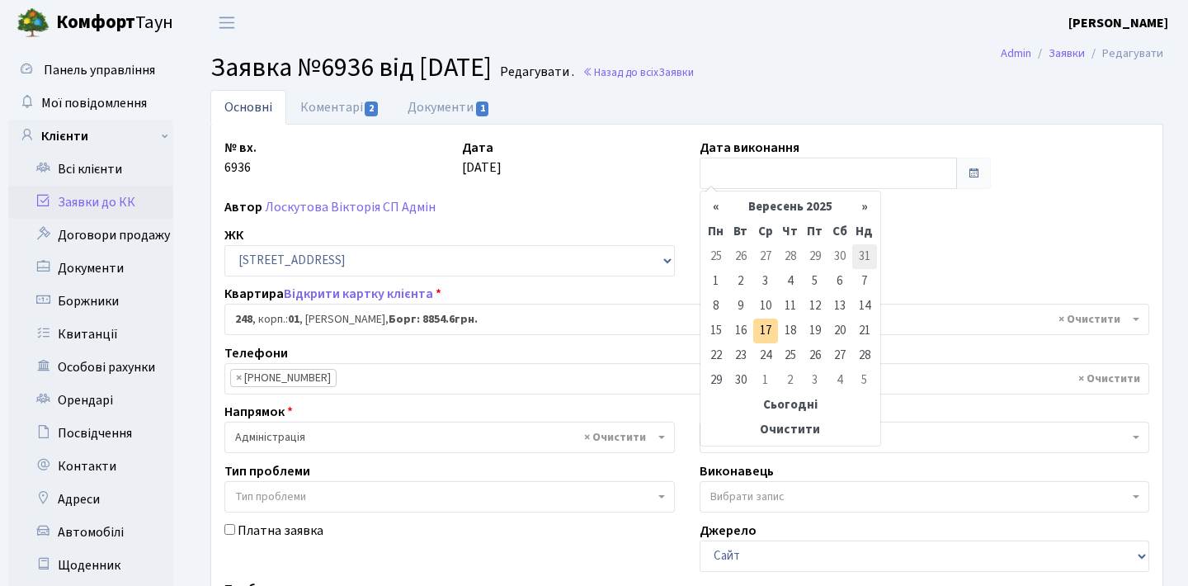
click at [863, 254] on td "31" at bounding box center [864, 256] width 25 height 25
type input "[DATE]"
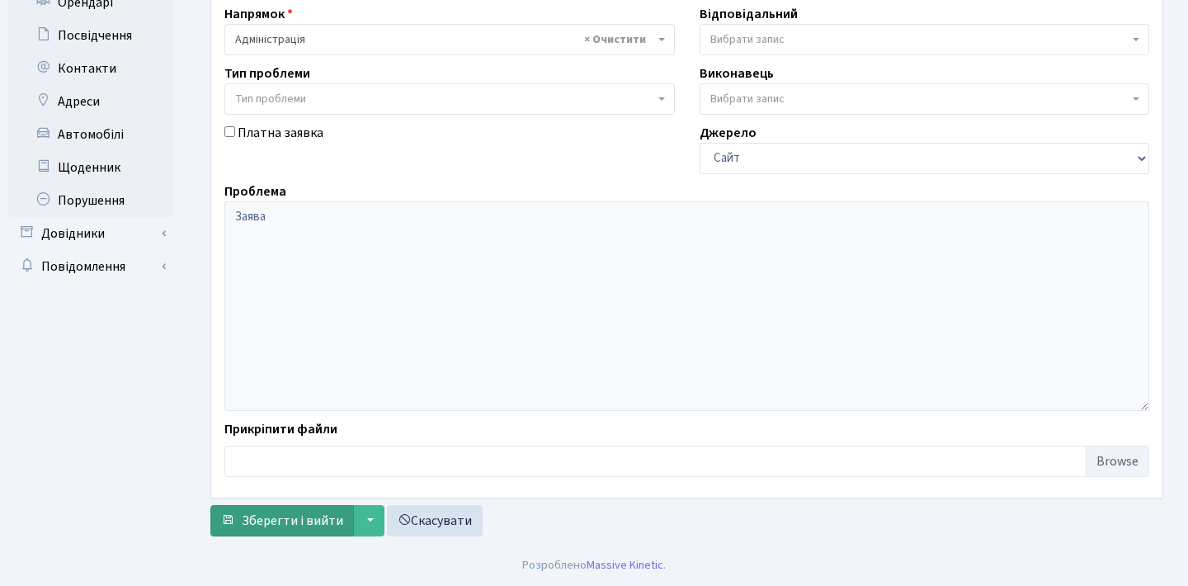
scroll to position [398, 0]
click at [272, 514] on span "Зберегти і вийти" at bounding box center [292, 520] width 101 height 18
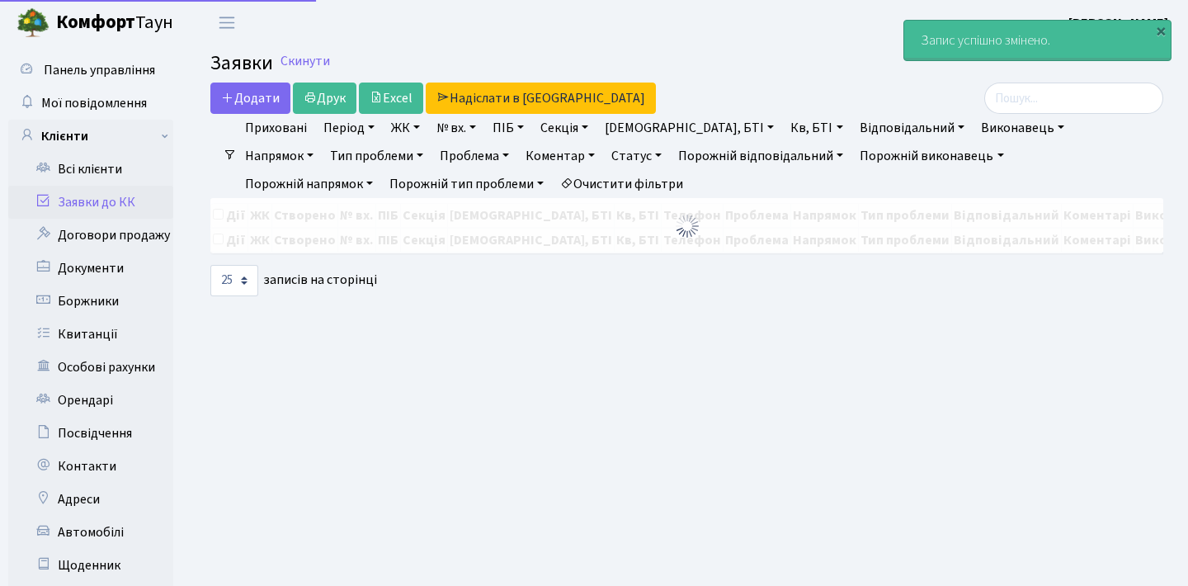
select select "25"
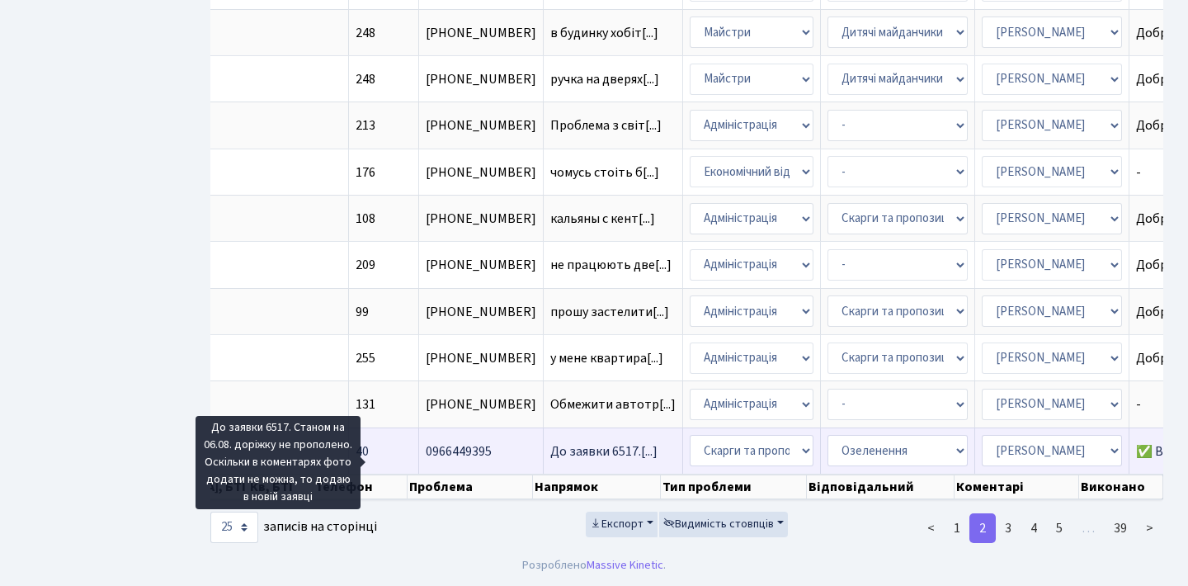
scroll to position [0, 567]
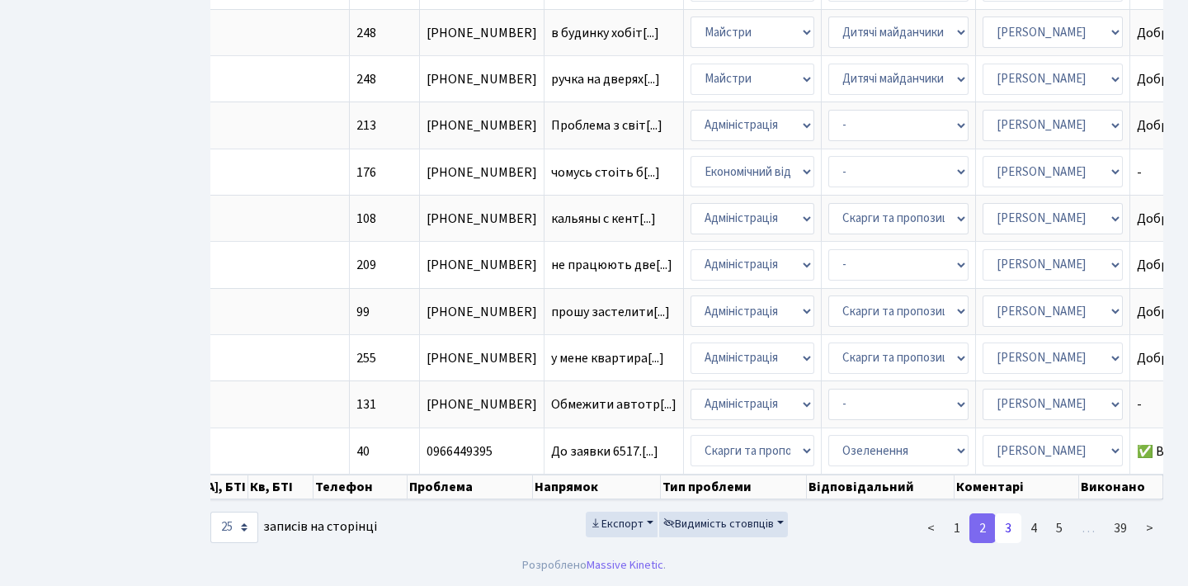
click at [1019, 527] on link "3" at bounding box center [1008, 528] width 26 height 30
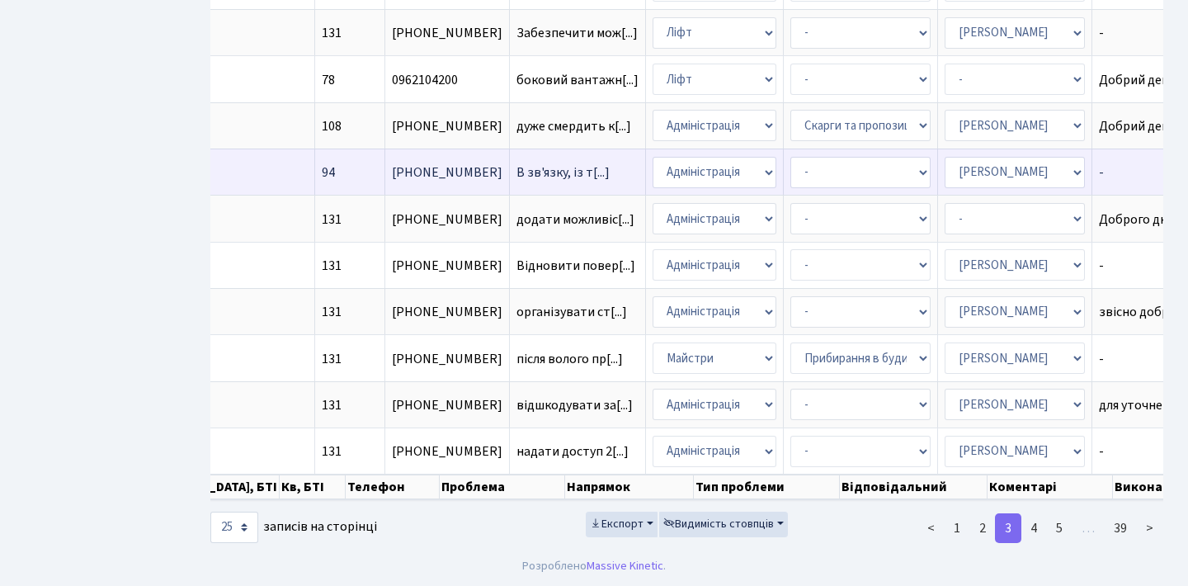
scroll to position [941, 0]
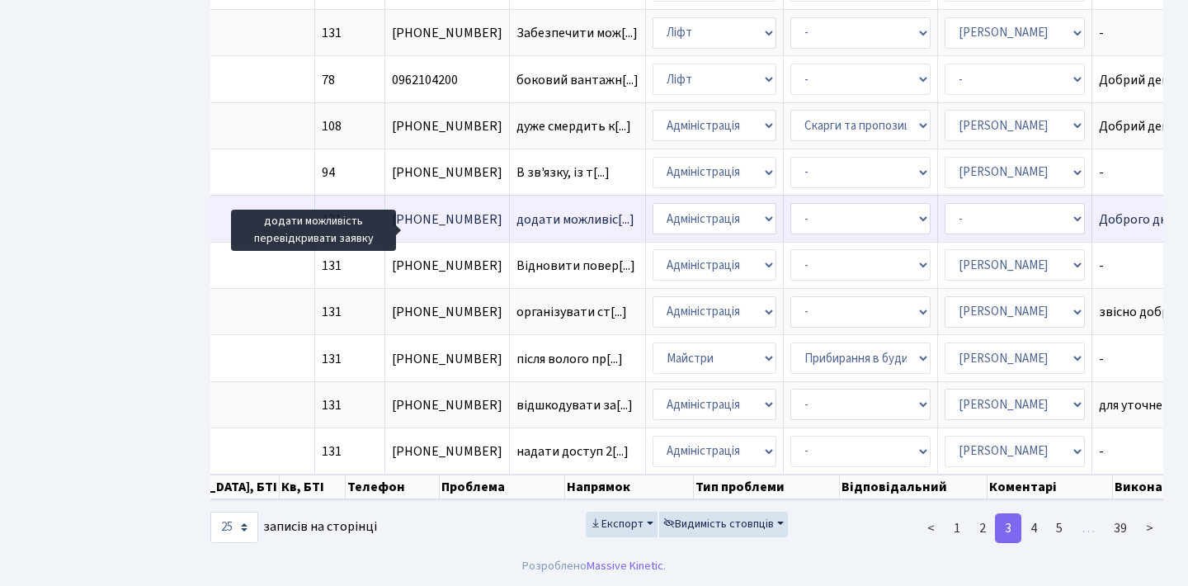
click at [516, 212] on span "додати можливіс[...]" at bounding box center [575, 219] width 118 height 18
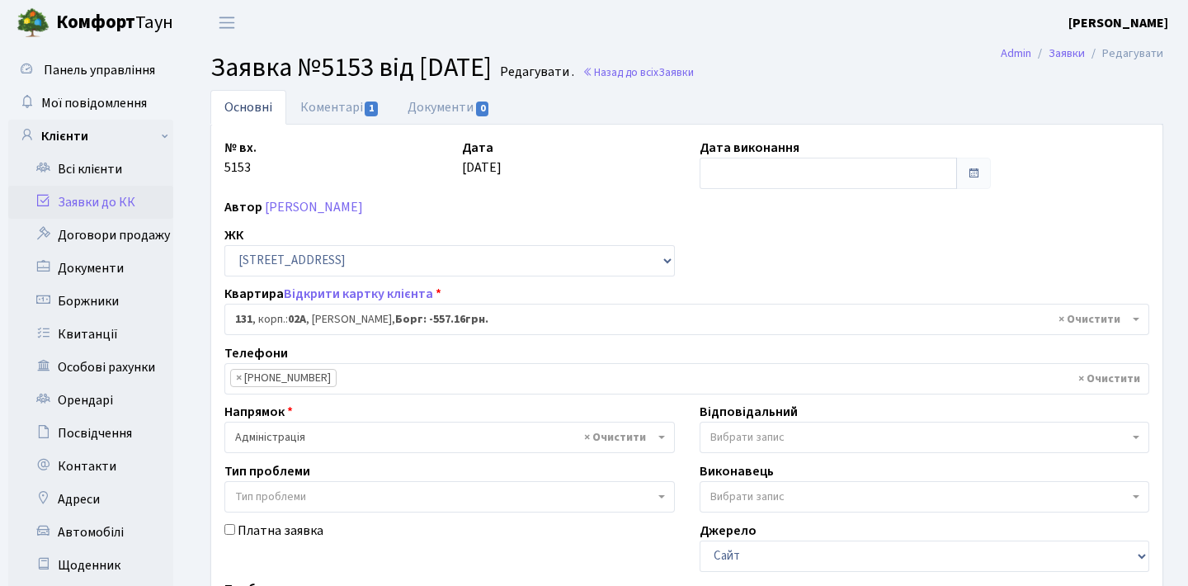
select select "20381"
click at [341, 107] on link "Коментарі 1" at bounding box center [339, 107] width 107 height 34
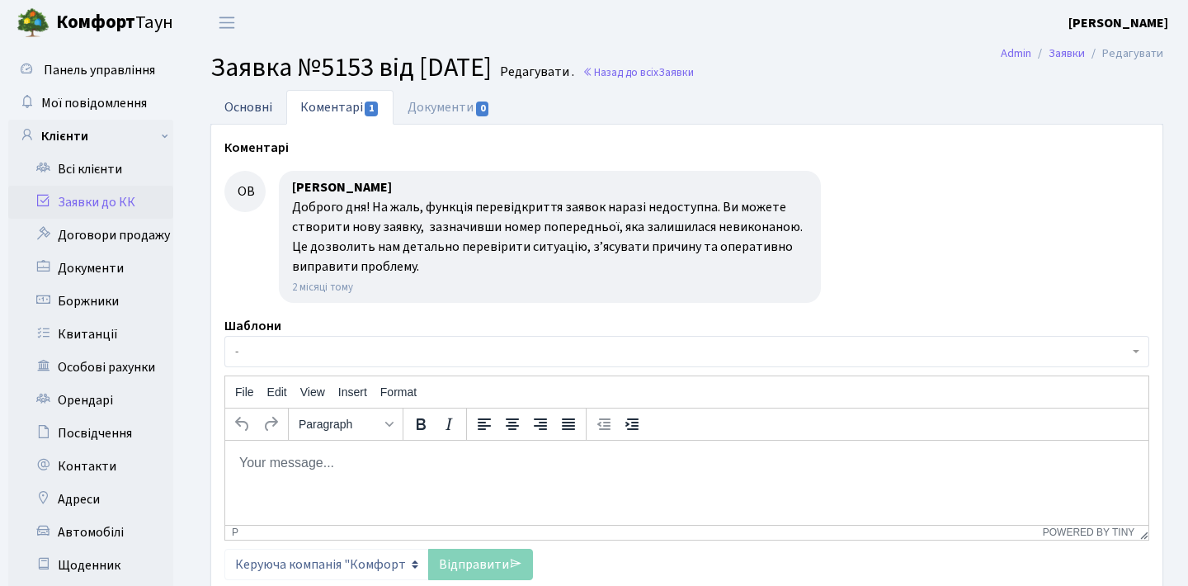
click at [242, 99] on link "Основні" at bounding box center [248, 107] width 76 height 34
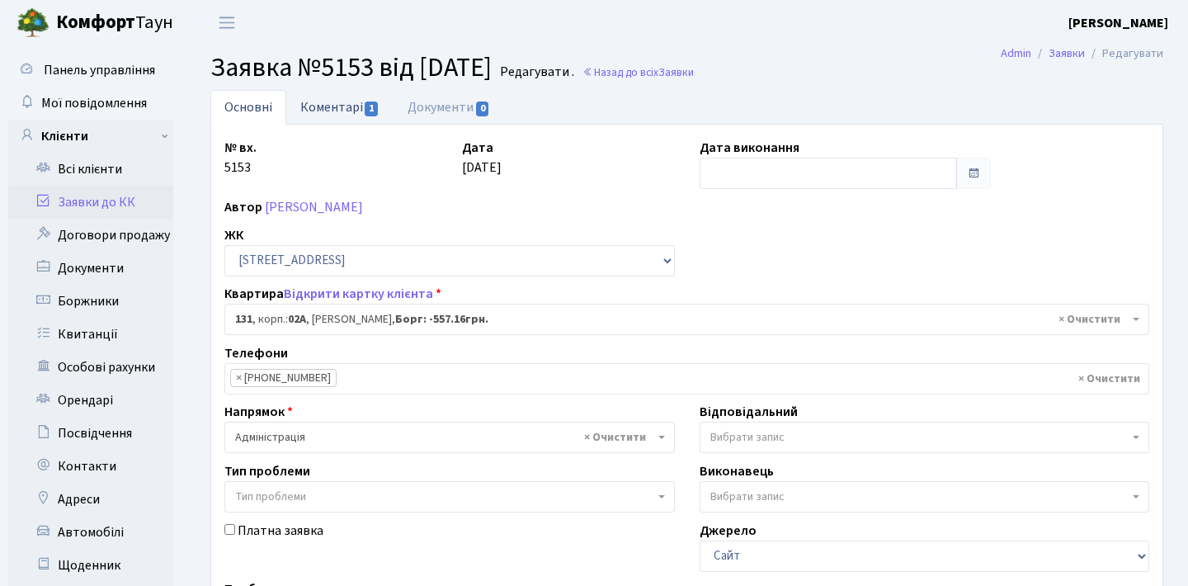
click at [289, 102] on link "Коментарі 1" at bounding box center [339, 107] width 107 height 34
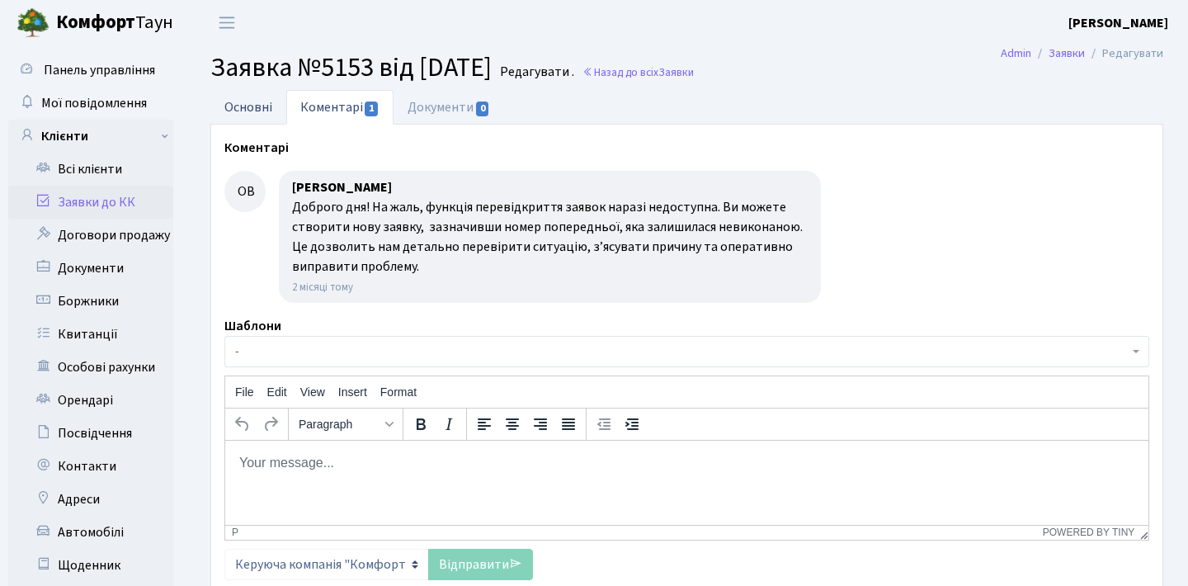
click at [260, 104] on link "Основні" at bounding box center [248, 107] width 76 height 34
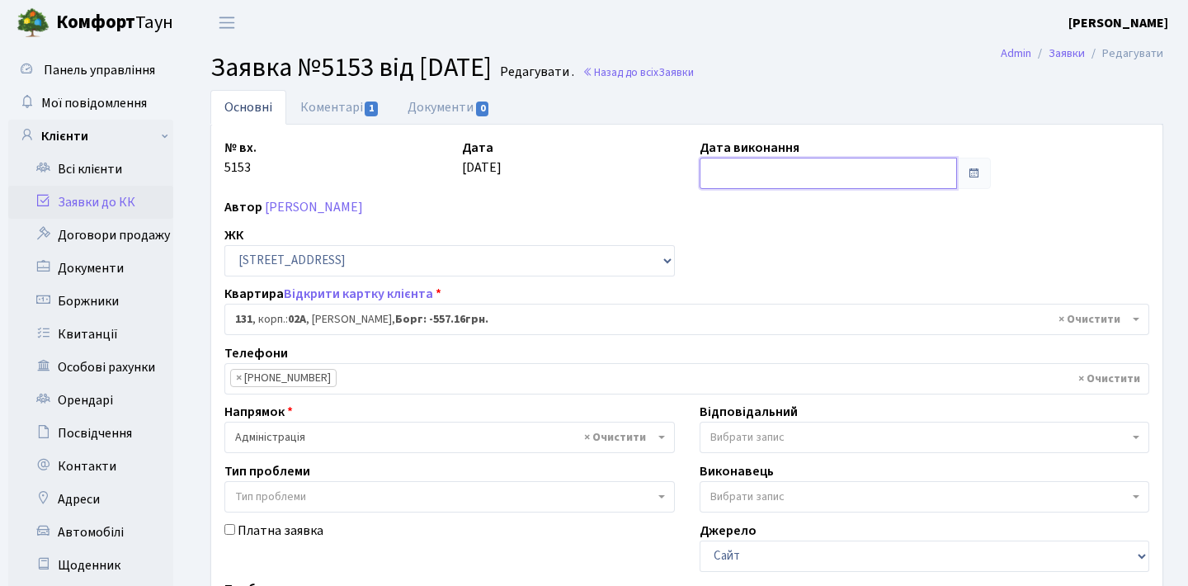
click at [795, 169] on input "text" at bounding box center [828, 173] width 258 height 31
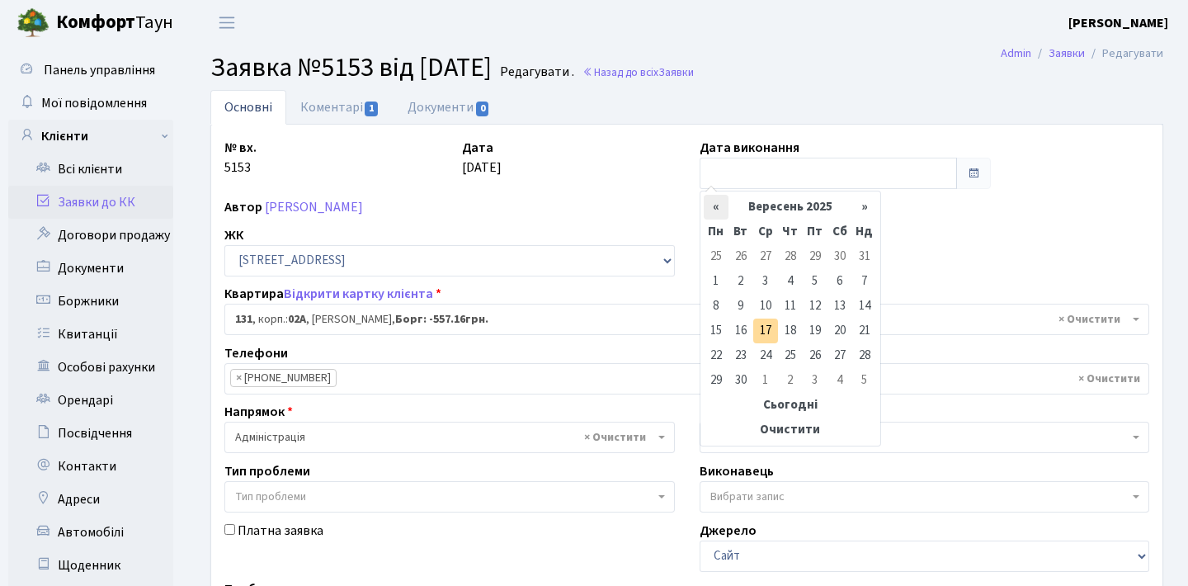
click at [722, 212] on th "«" at bounding box center [716, 207] width 25 height 25
click at [770, 331] on td "23" at bounding box center [765, 330] width 25 height 25
click at [801, 181] on input "[DATE]" at bounding box center [828, 173] width 258 height 31
click at [711, 208] on th "«" at bounding box center [716, 207] width 25 height 25
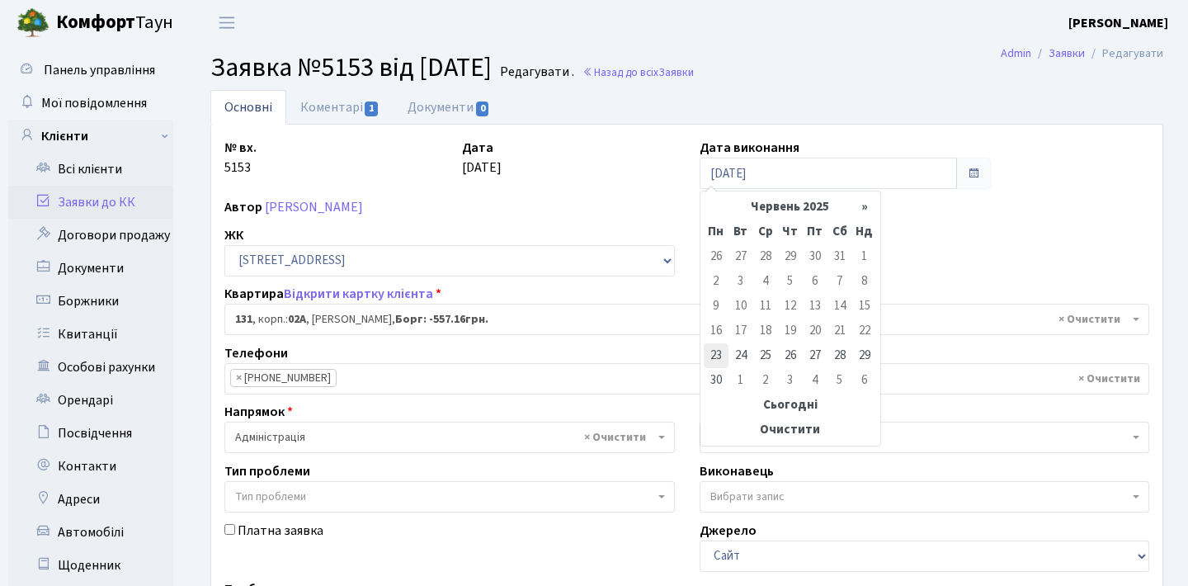
click at [718, 353] on td "23" at bounding box center [716, 355] width 25 height 25
type input "[DATE]"
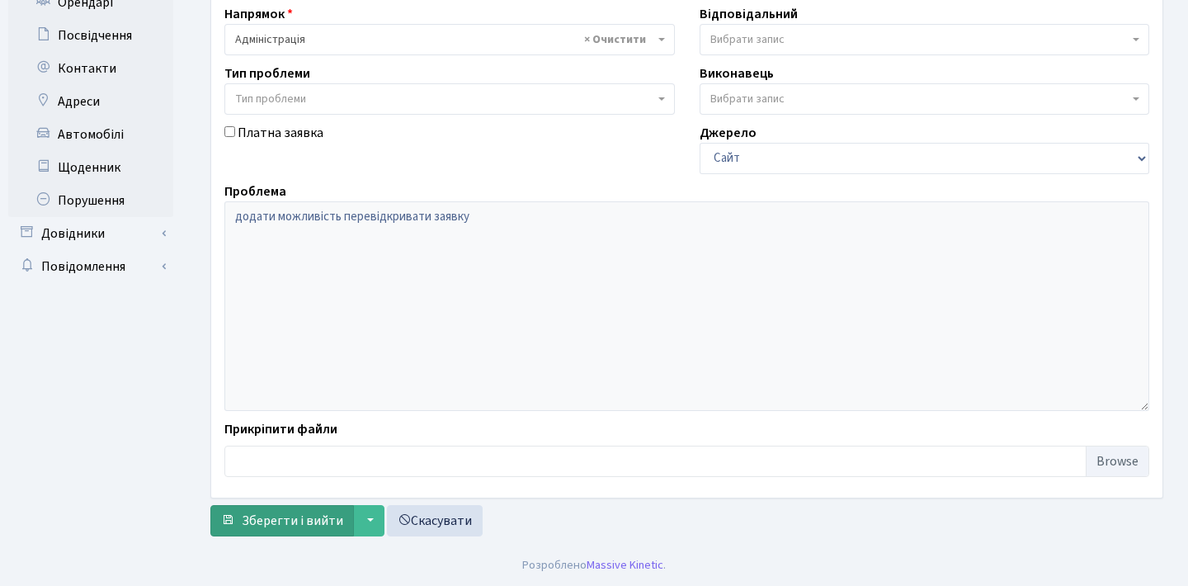
scroll to position [398, 0]
click at [314, 520] on span "Зберегти і вийти" at bounding box center [292, 520] width 101 height 18
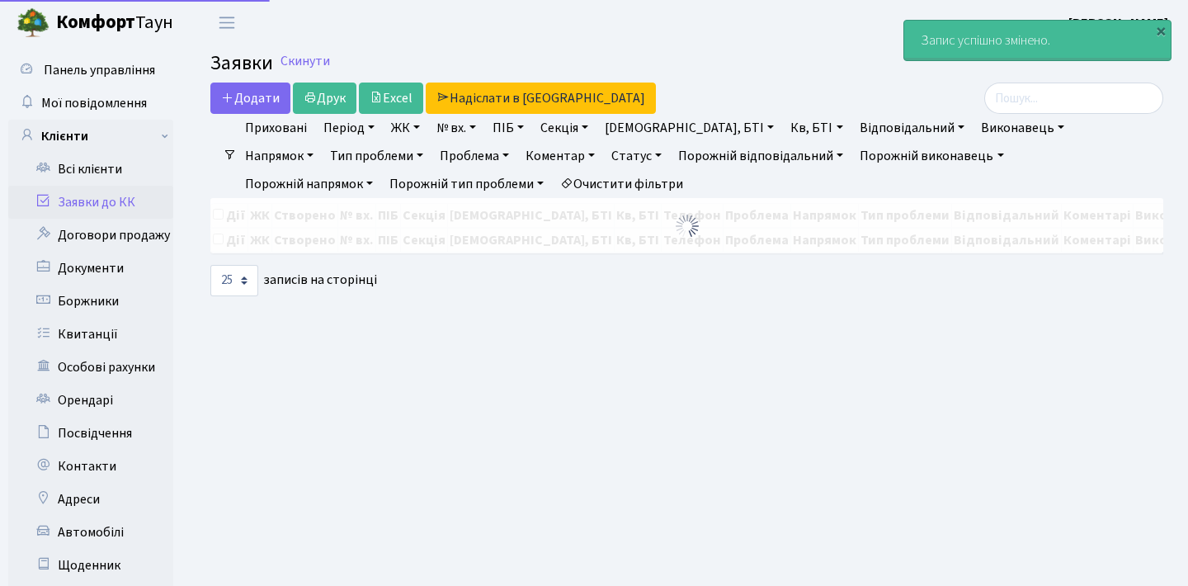
select select "25"
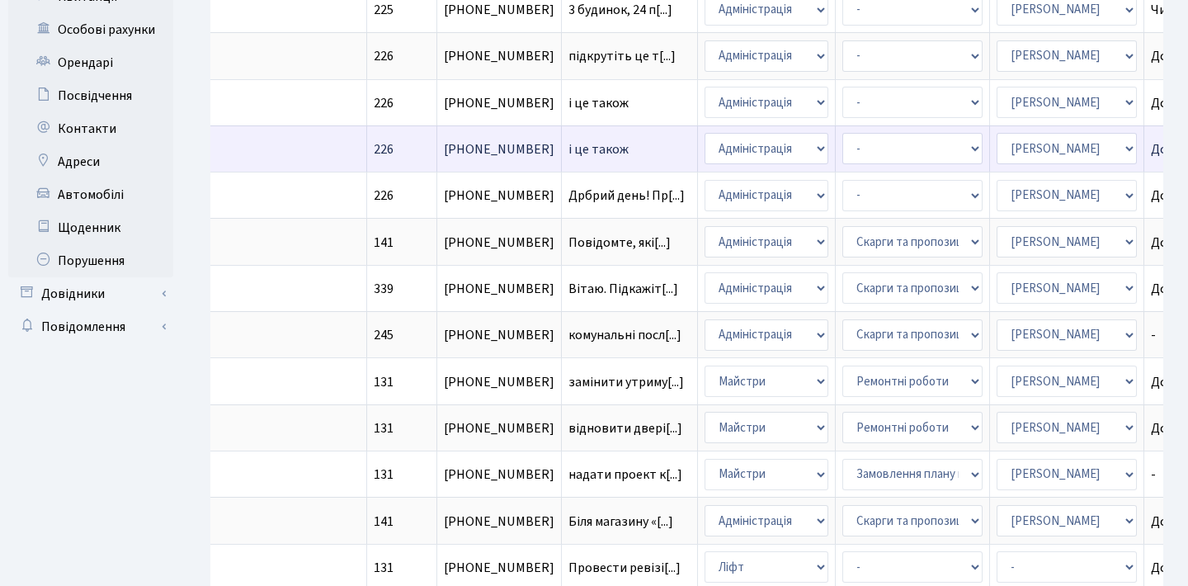
scroll to position [0, 514]
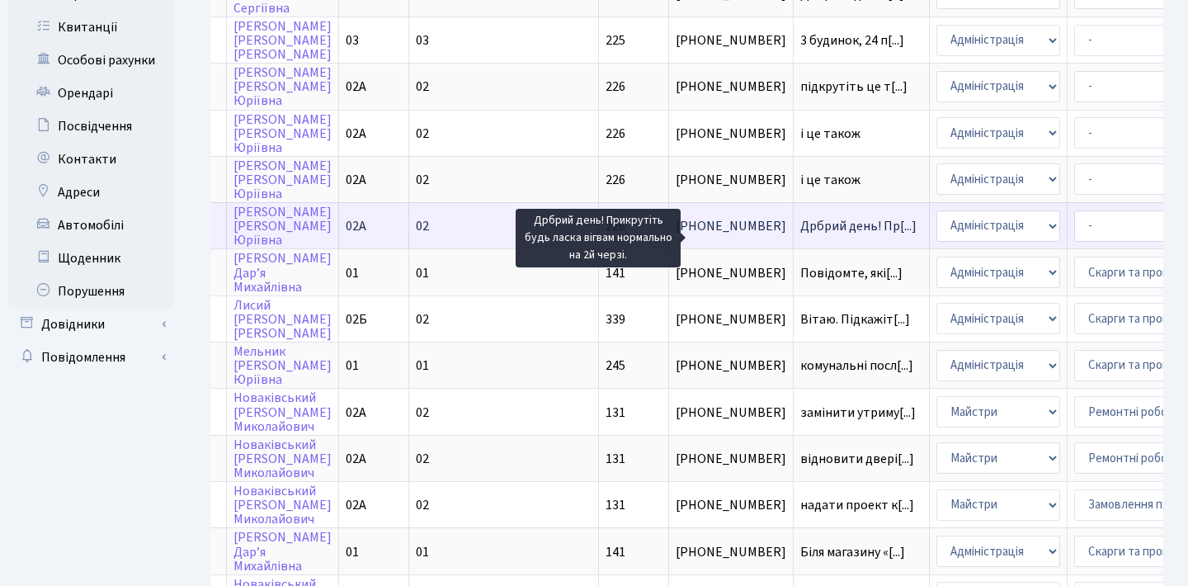
click at [800, 234] on span "Дрбрий день! Пр[...]" at bounding box center [858, 226] width 116 height 18
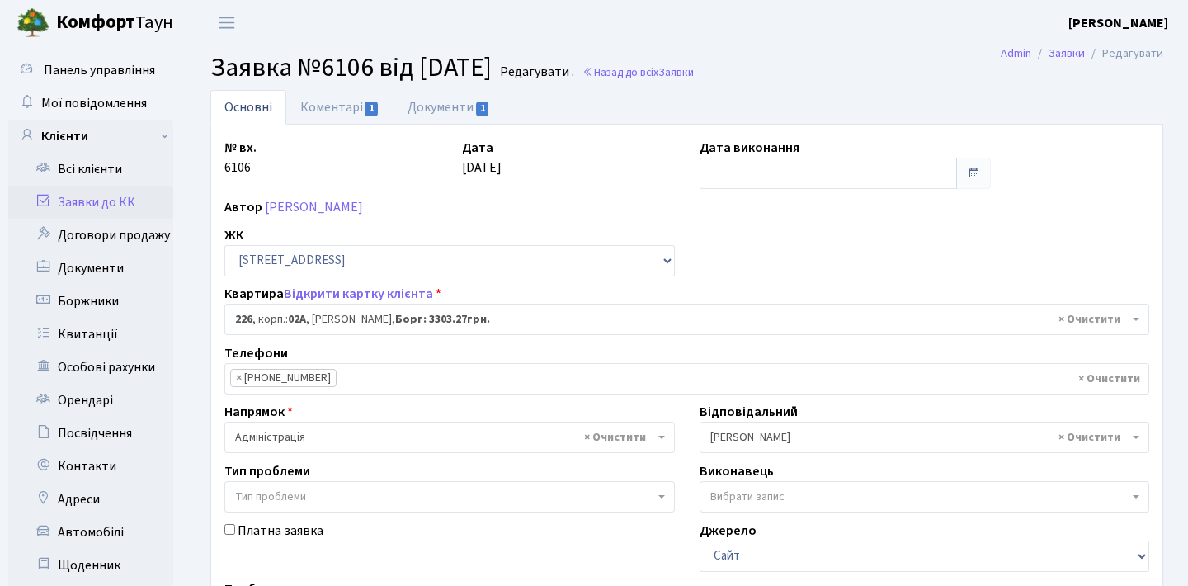
select select "20476"
click at [317, 108] on link "Коментарі 1" at bounding box center [339, 107] width 107 height 34
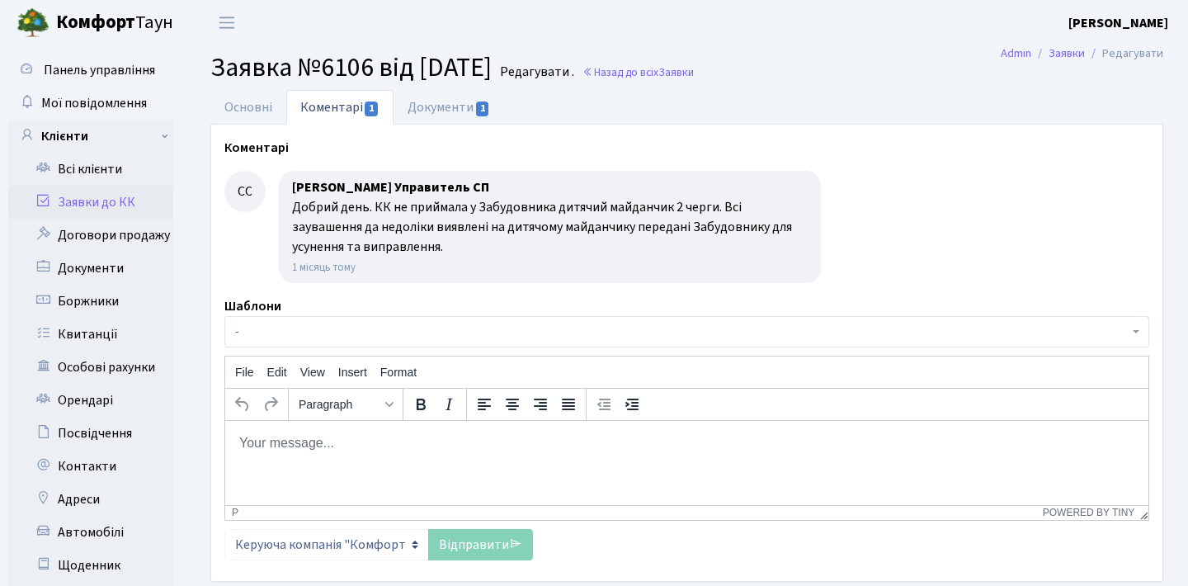
click at [384, 450] on p "Rich Text Area. Press ALT-0 for help." at bounding box center [686, 442] width 897 height 18
paste body "Rich Text Area. Press ALT-0 for help."
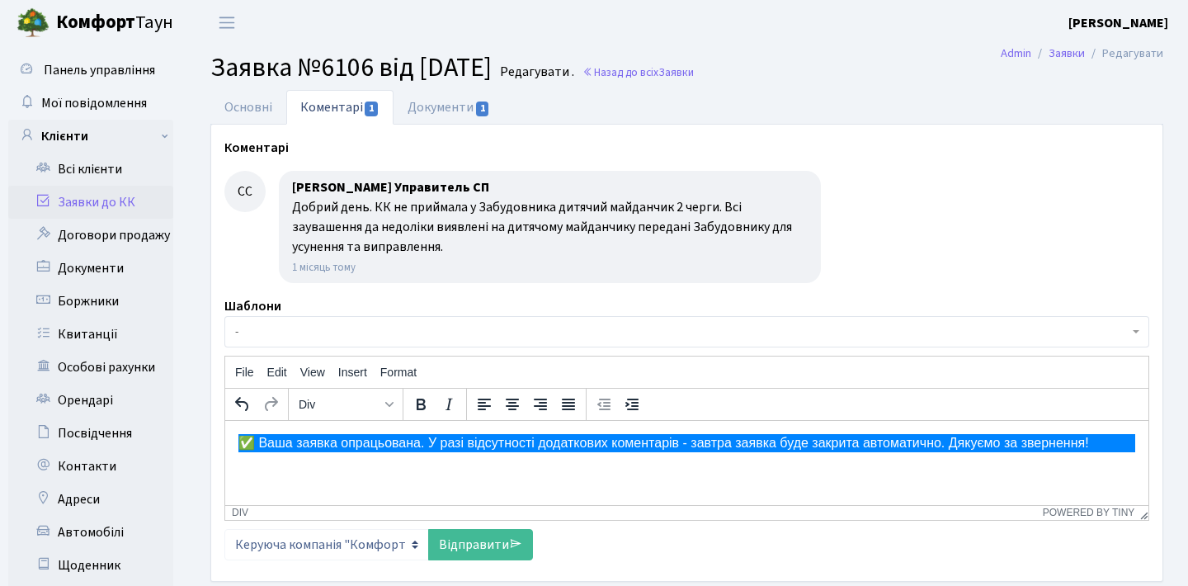
drag, startPoint x: 1131, startPoint y: 448, endPoint x: 0, endPoint y: 520, distance: 1133.1
click at [225, 464] on html "✅ Ваша заявка опрацьована. У разі відсутності додаткових коментарів - завтра за…" at bounding box center [686, 442] width 923 height 45
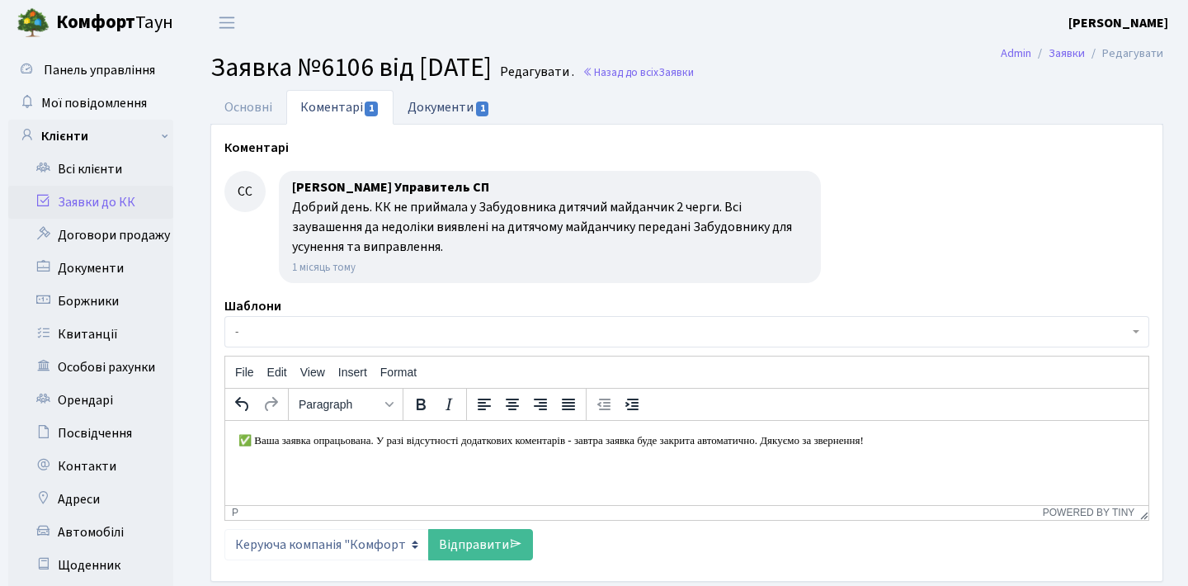
click at [440, 112] on link "Документи 1" at bounding box center [448, 107] width 111 height 34
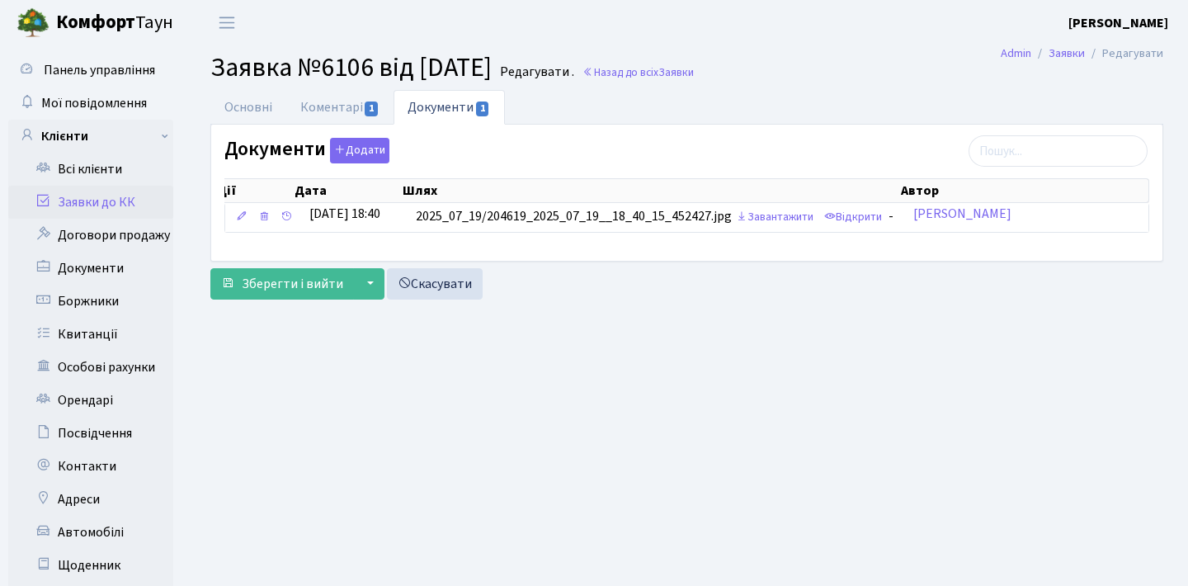
scroll to position [0, 10]
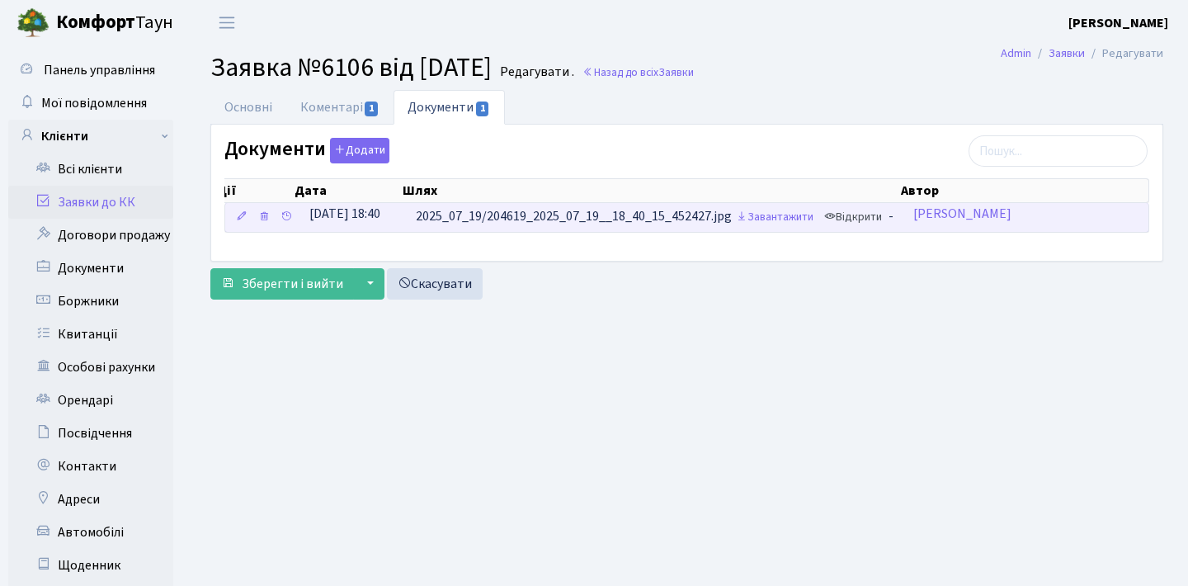
click at [869, 213] on link "Відкрити" at bounding box center [853, 218] width 66 height 26
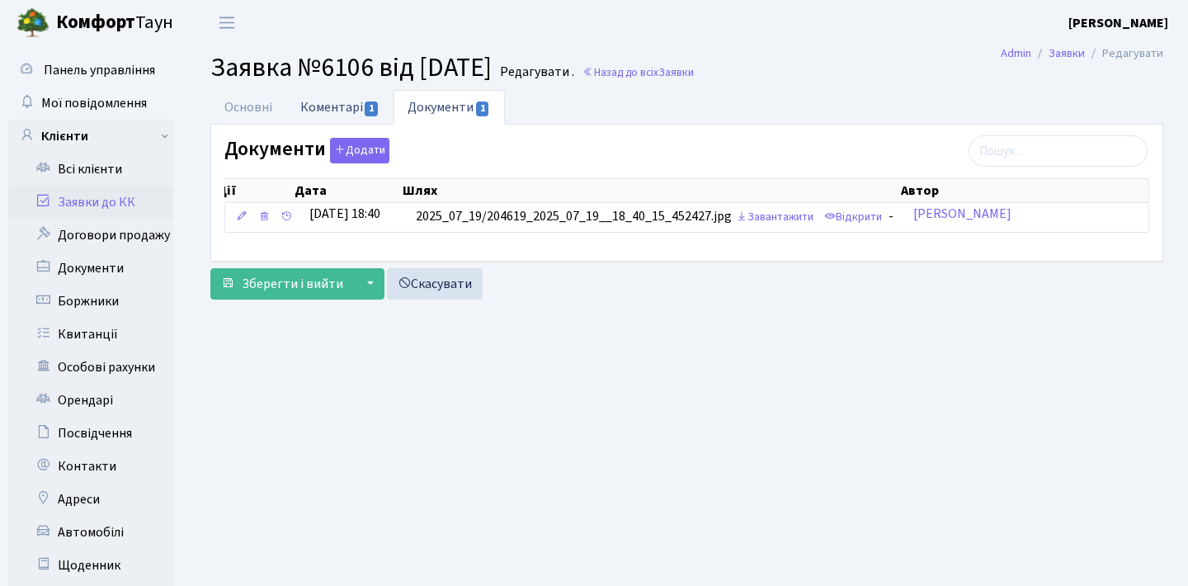
click at [324, 106] on link "Коментарі 1" at bounding box center [339, 107] width 107 height 34
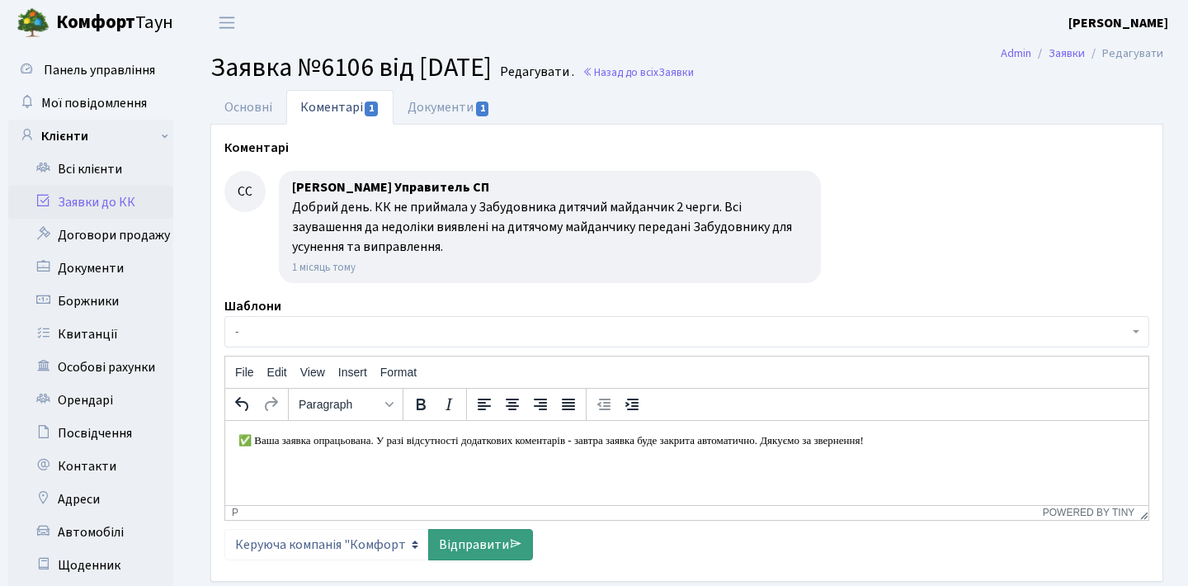
click at [465, 539] on link "Відправити" at bounding box center [480, 544] width 105 height 31
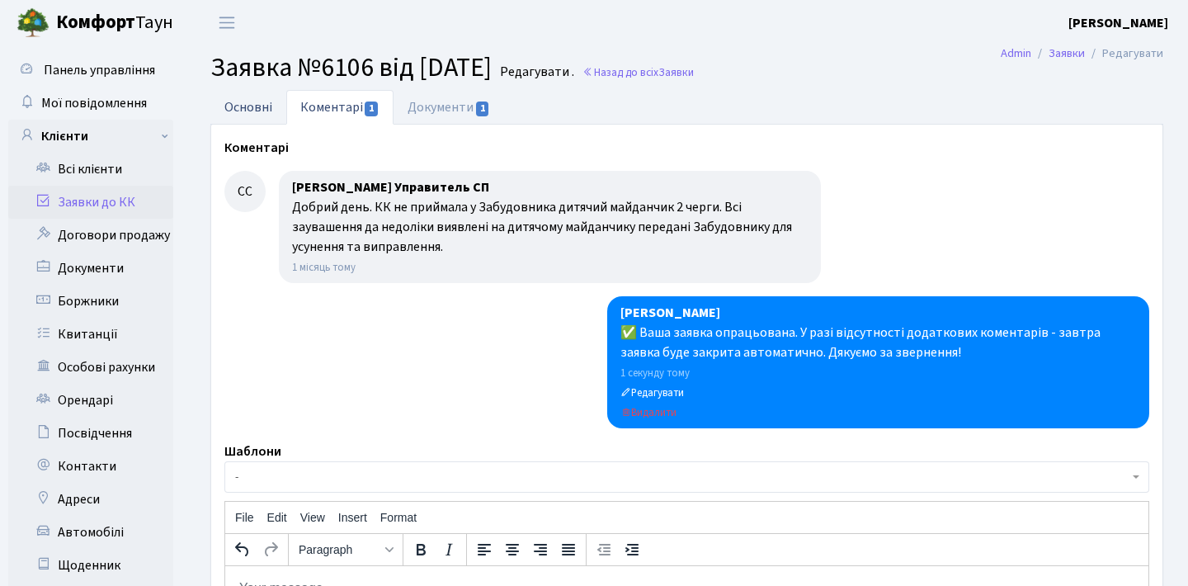
click at [274, 115] on link "Основні" at bounding box center [248, 107] width 76 height 34
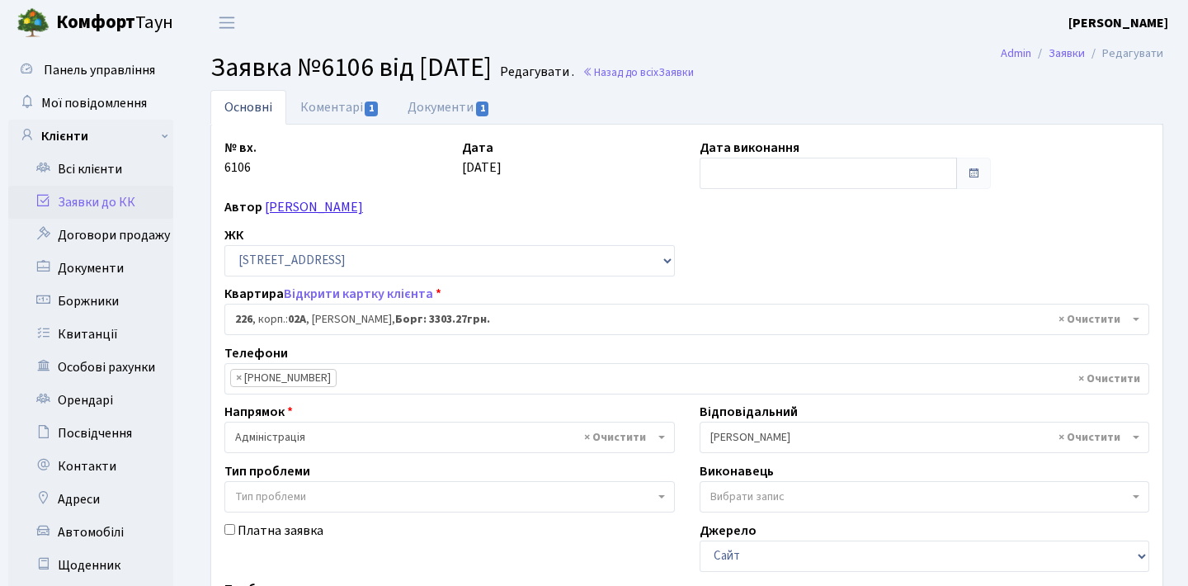
click at [363, 209] on link "[PERSON_NAME]" at bounding box center [314, 207] width 98 height 18
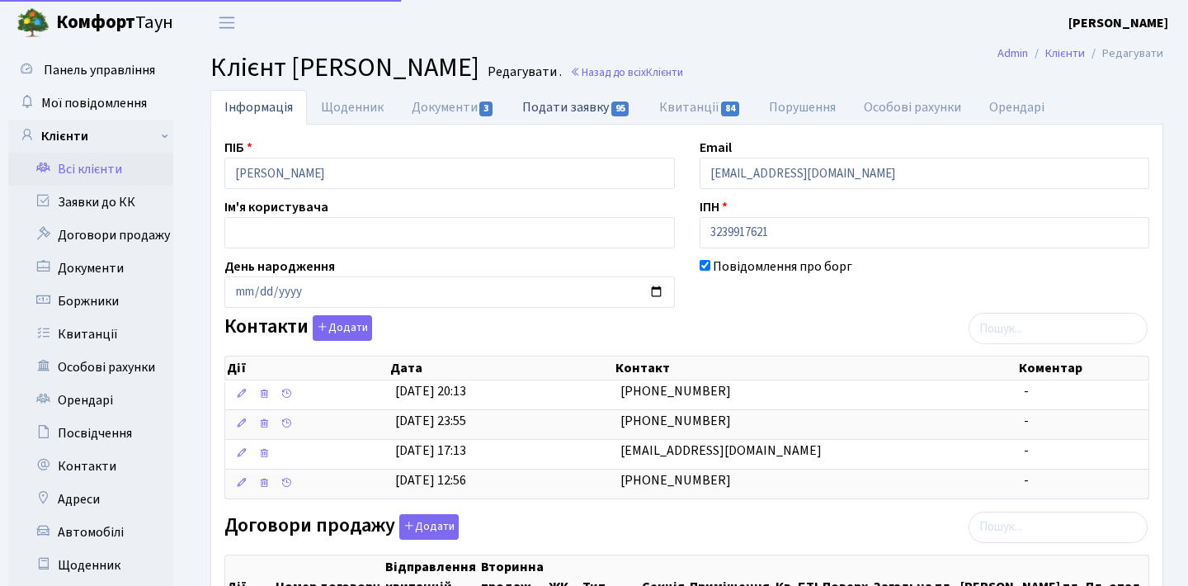
click at [580, 107] on link "Подати заявку 95" at bounding box center [576, 107] width 136 height 34
select select "25"
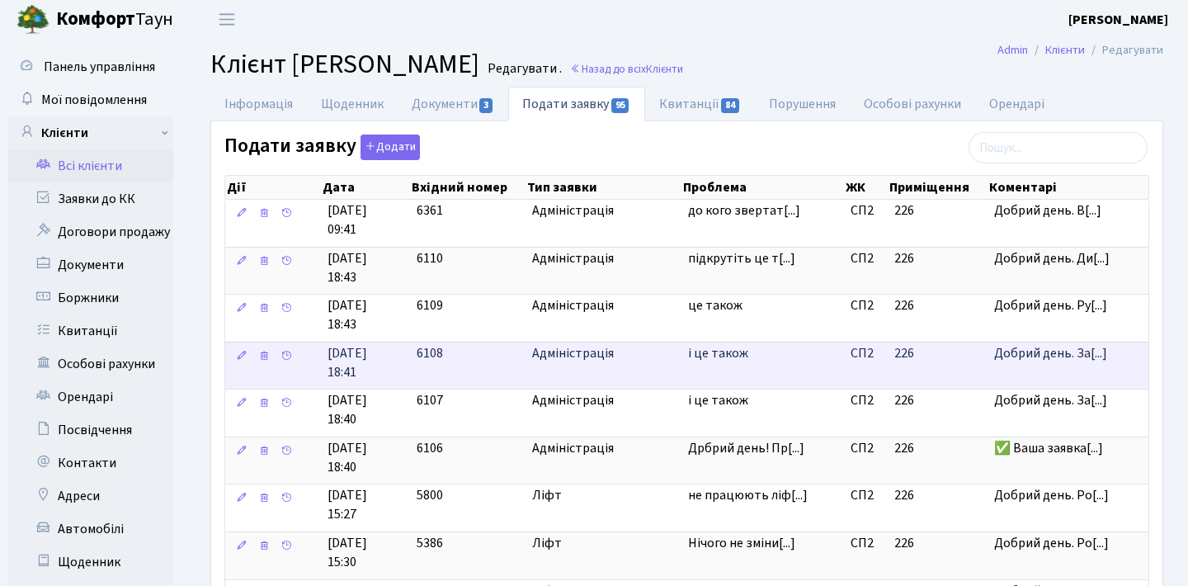
scroll to position [3, 0]
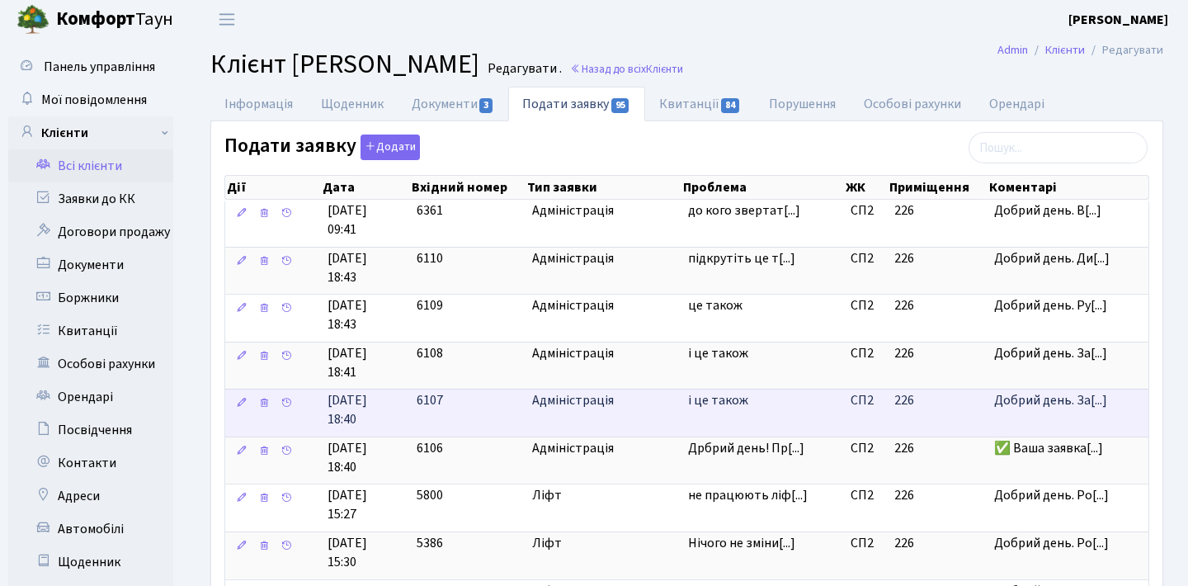
click at [747, 393] on span "і це також" at bounding box center [762, 400] width 149 height 19
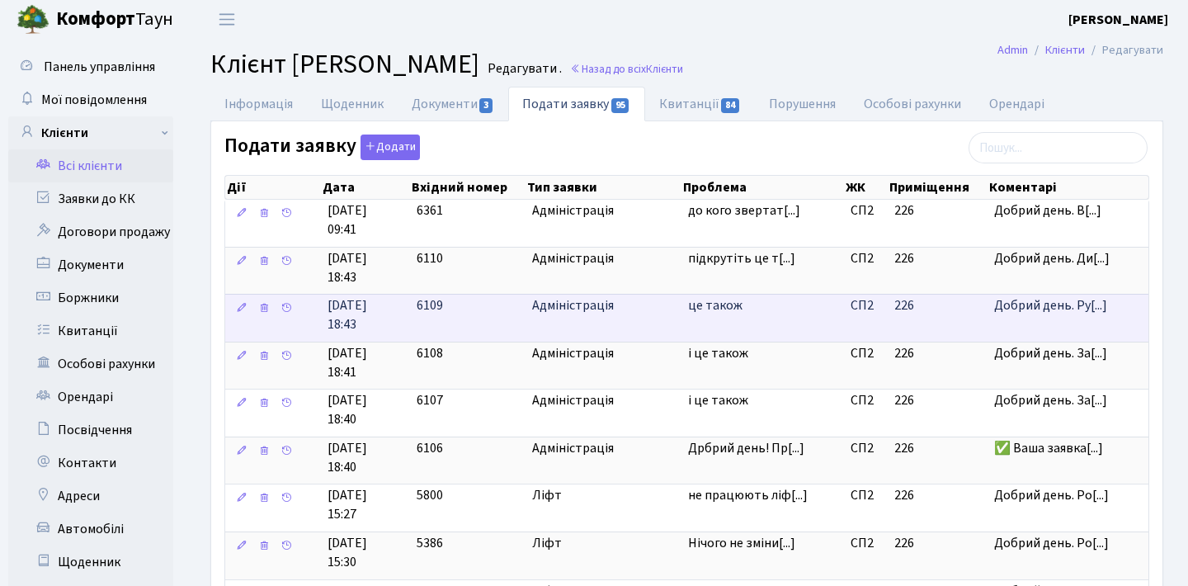
click at [757, 313] on td "це також" at bounding box center [762, 318] width 162 height 48
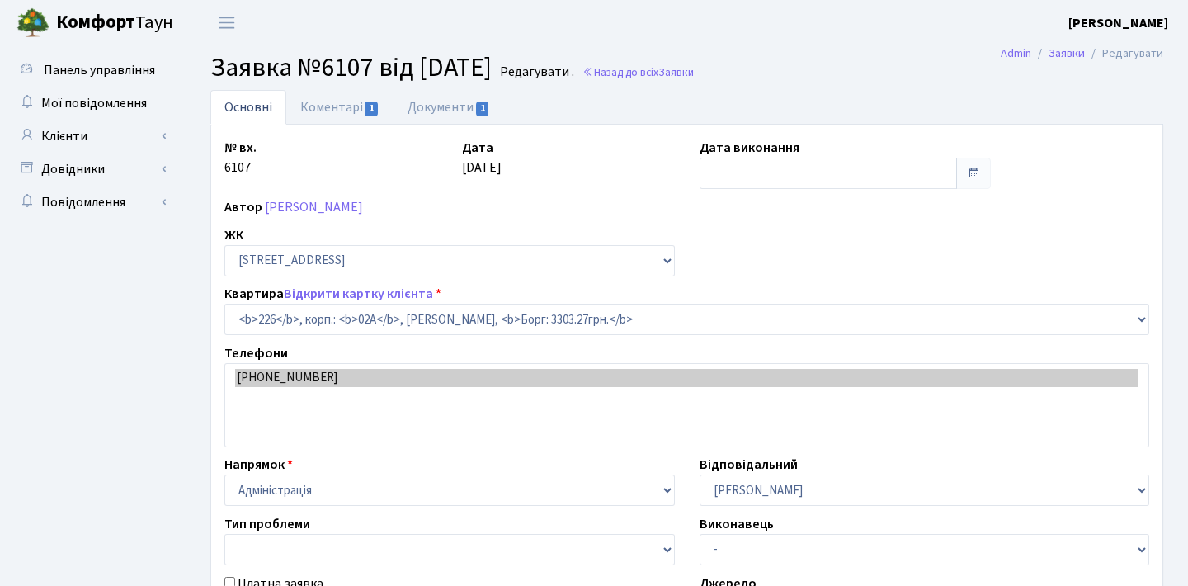
select select "20476"
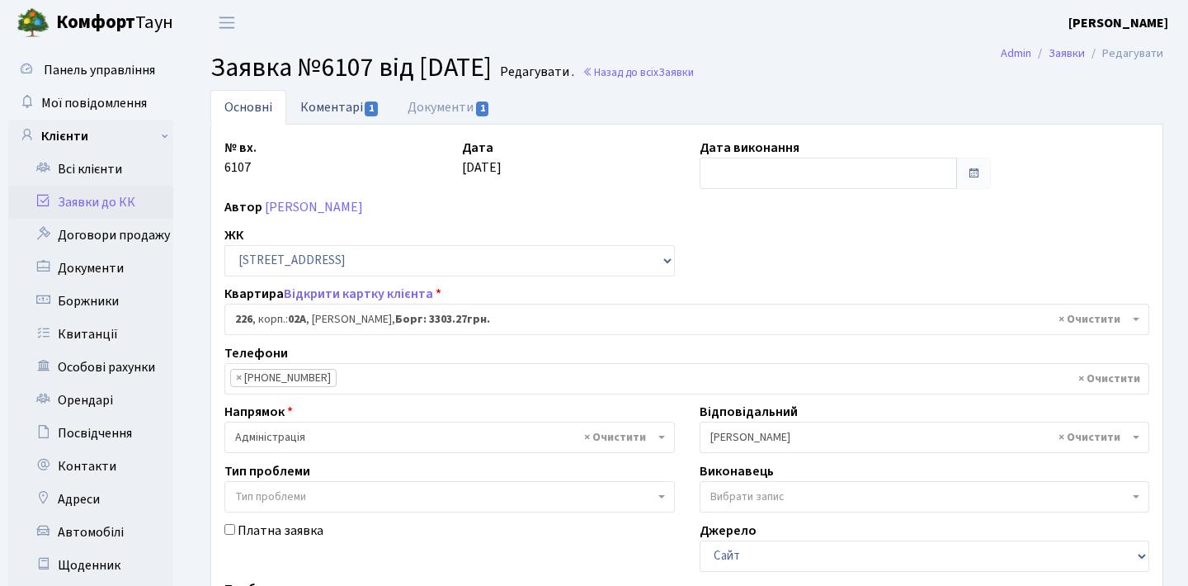
click at [370, 116] on link "Коментарі 1" at bounding box center [339, 107] width 107 height 34
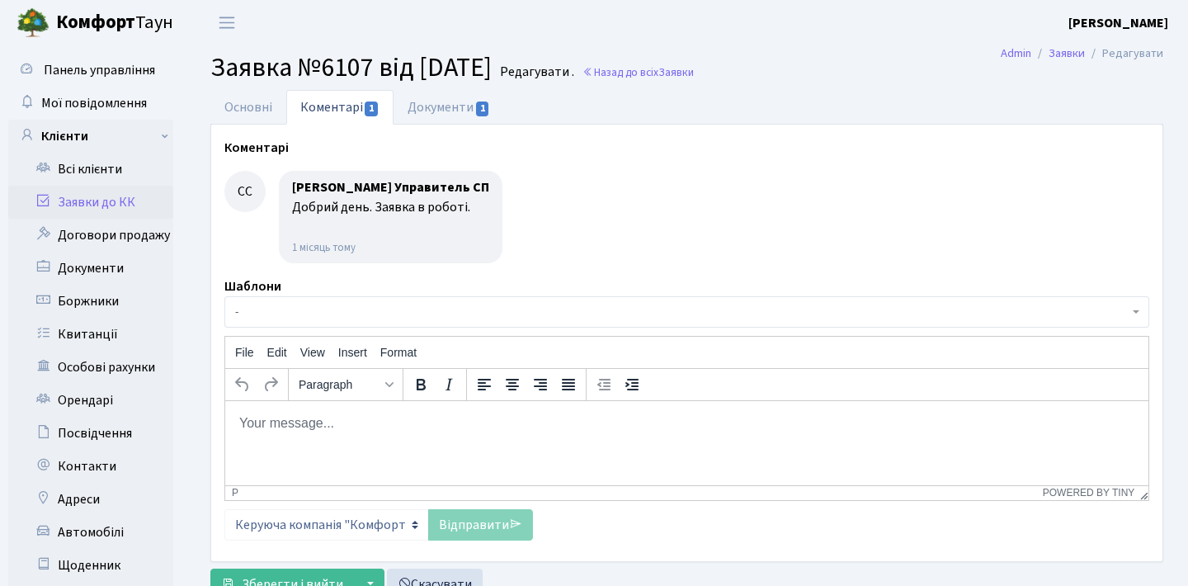
click at [370, 444] on html at bounding box center [686, 422] width 923 height 45
paste body "Rich Text Area. Press ALT-0 for help."
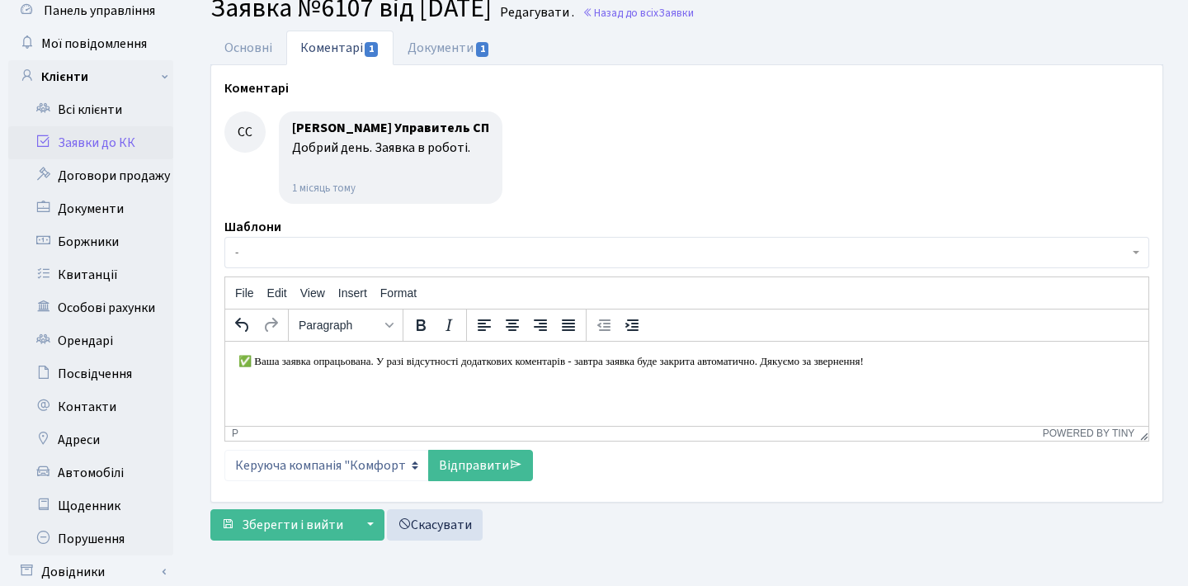
scroll to position [73, 0]
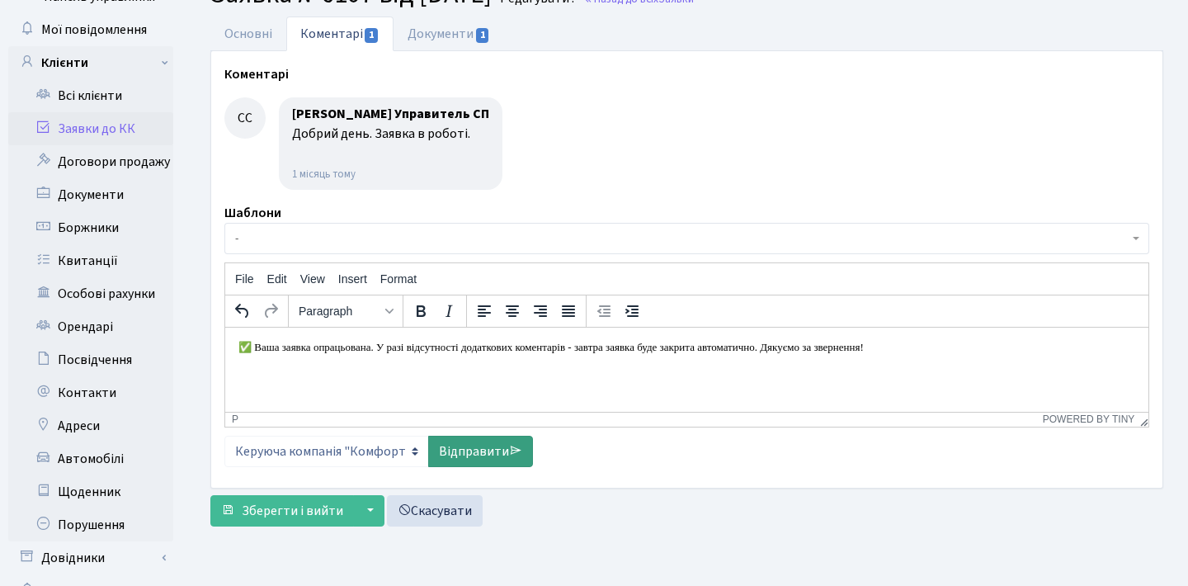
click at [443, 451] on link "Відправити" at bounding box center [480, 450] width 105 height 31
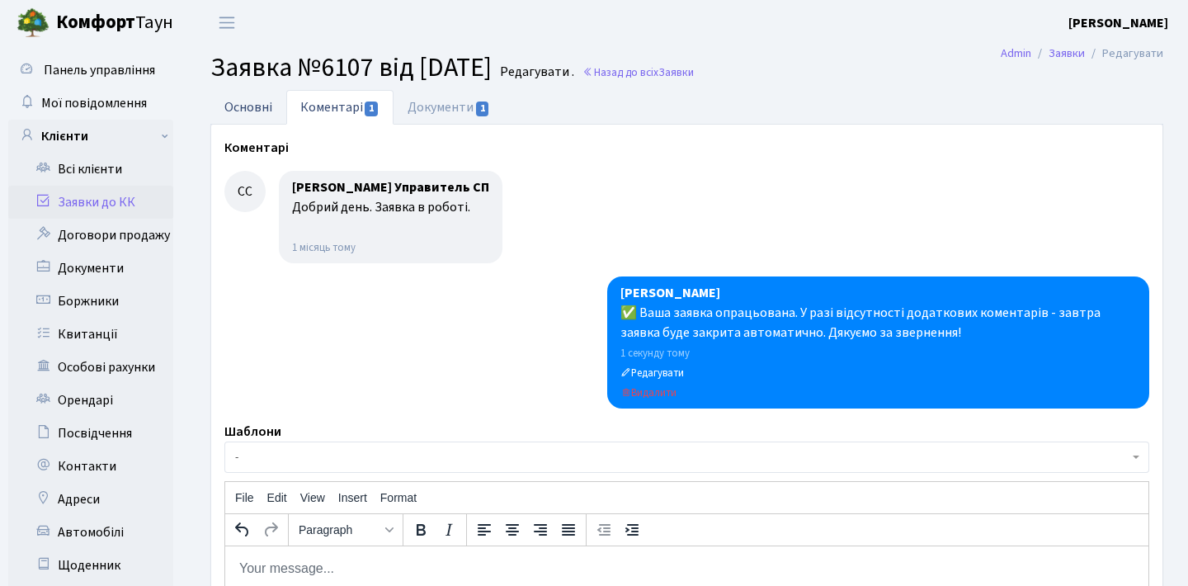
scroll to position [0, 0]
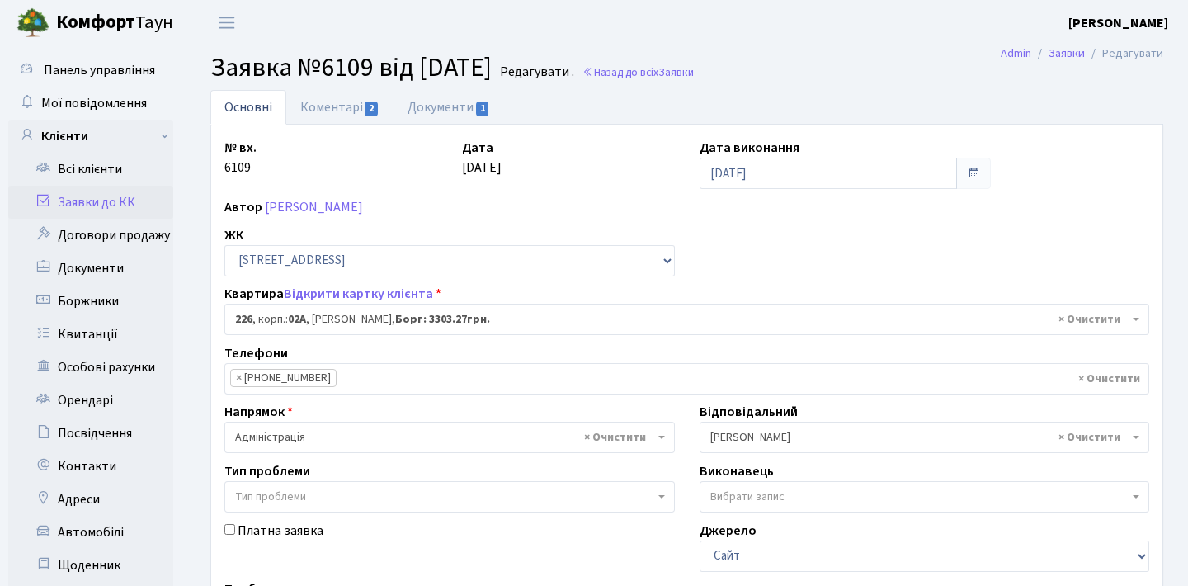
select select "20476"
click at [358, 106] on link "Коментарі 2" at bounding box center [339, 107] width 107 height 34
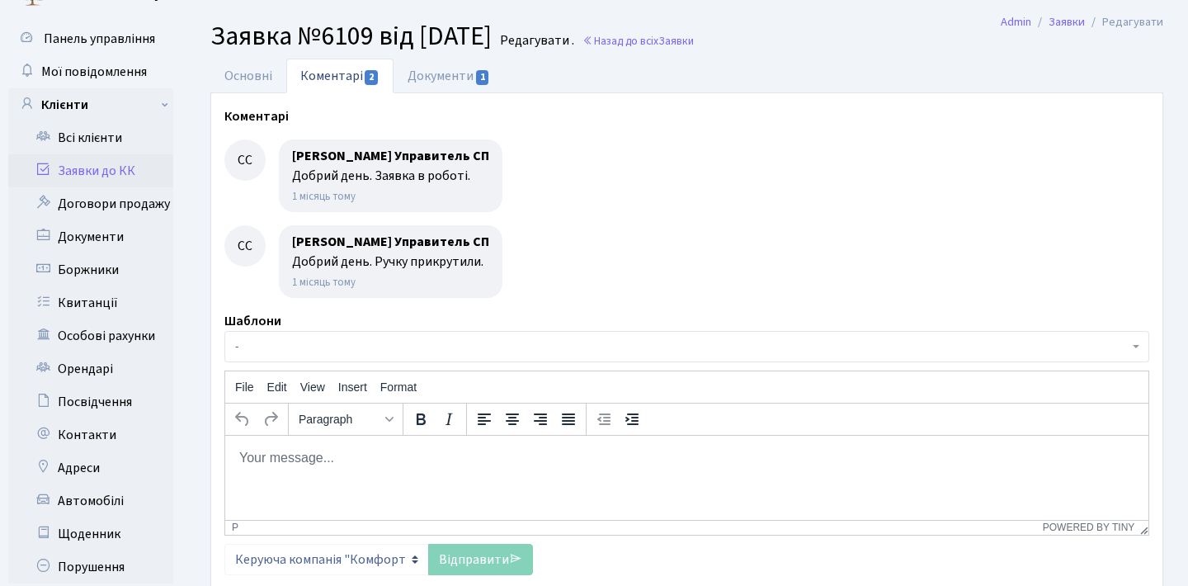
scroll to position [46, 0]
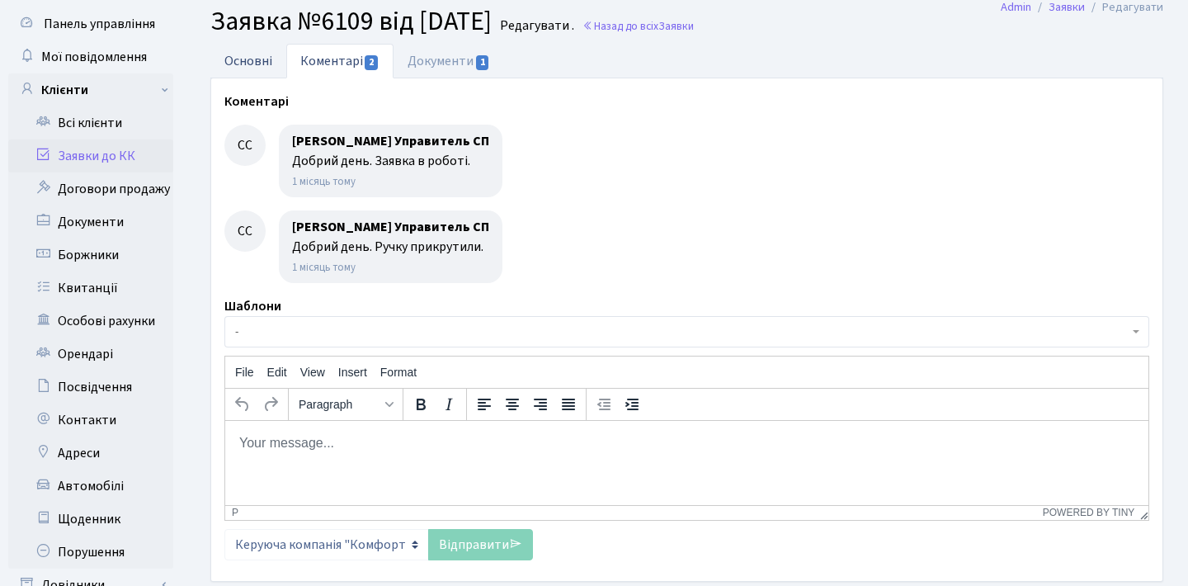
click at [253, 61] on link "Основні" at bounding box center [248, 61] width 76 height 34
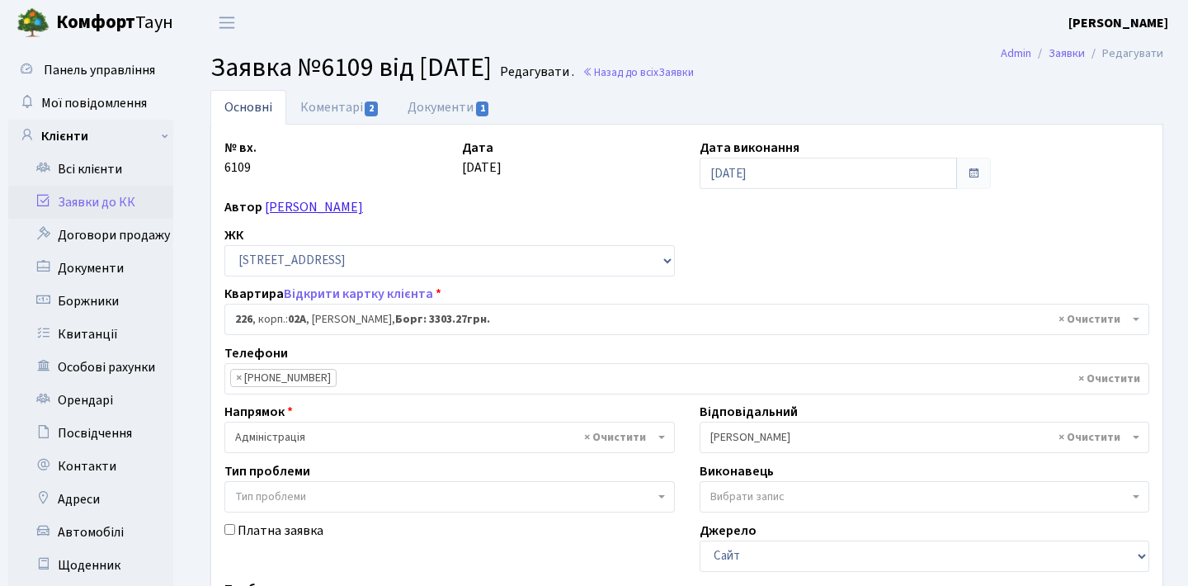
click at [353, 207] on link "[PERSON_NAME]" at bounding box center [314, 207] width 98 height 18
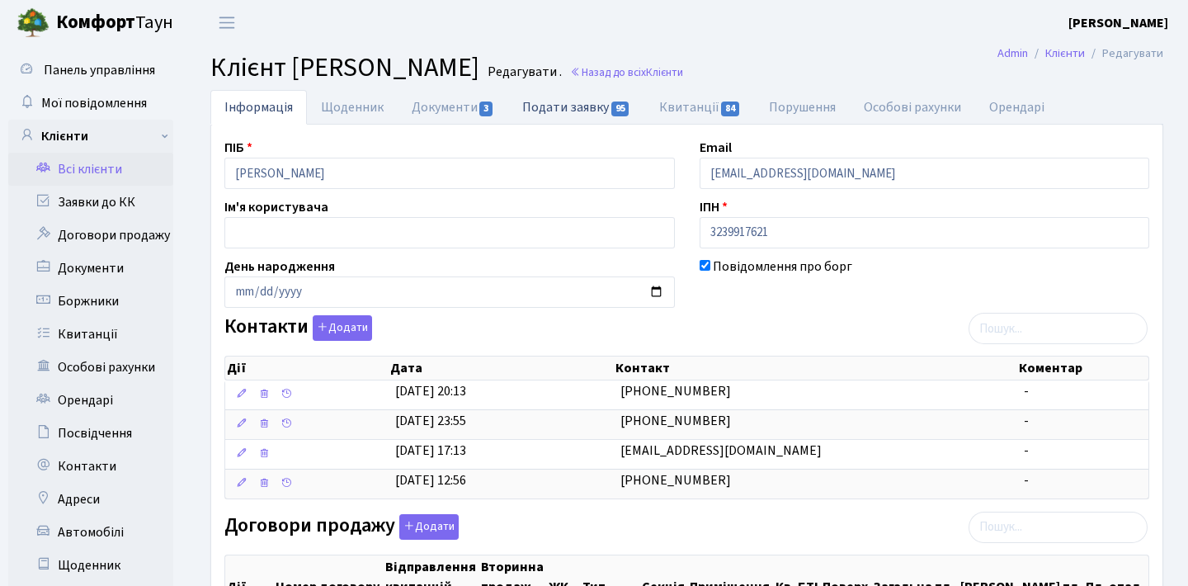
click at [570, 110] on link "Подати заявку 95" at bounding box center [576, 107] width 136 height 34
select select "25"
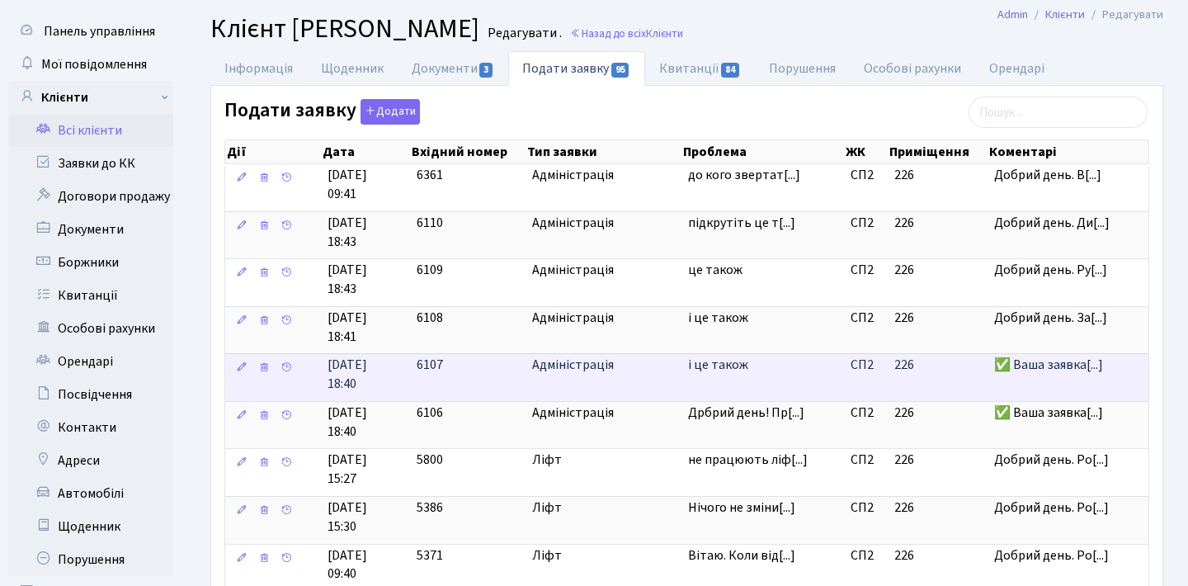
scroll to position [39, 0]
click at [693, 355] on span "і це також" at bounding box center [762, 364] width 149 height 19
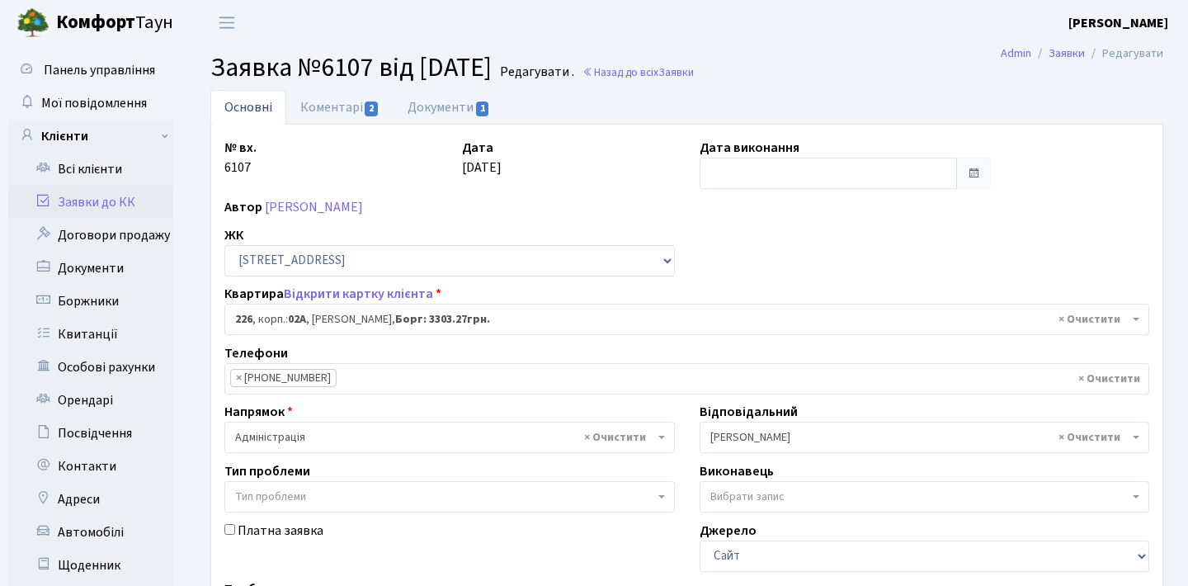
select select "20476"
click at [349, 114] on link "Коментарі 2" at bounding box center [339, 107] width 107 height 34
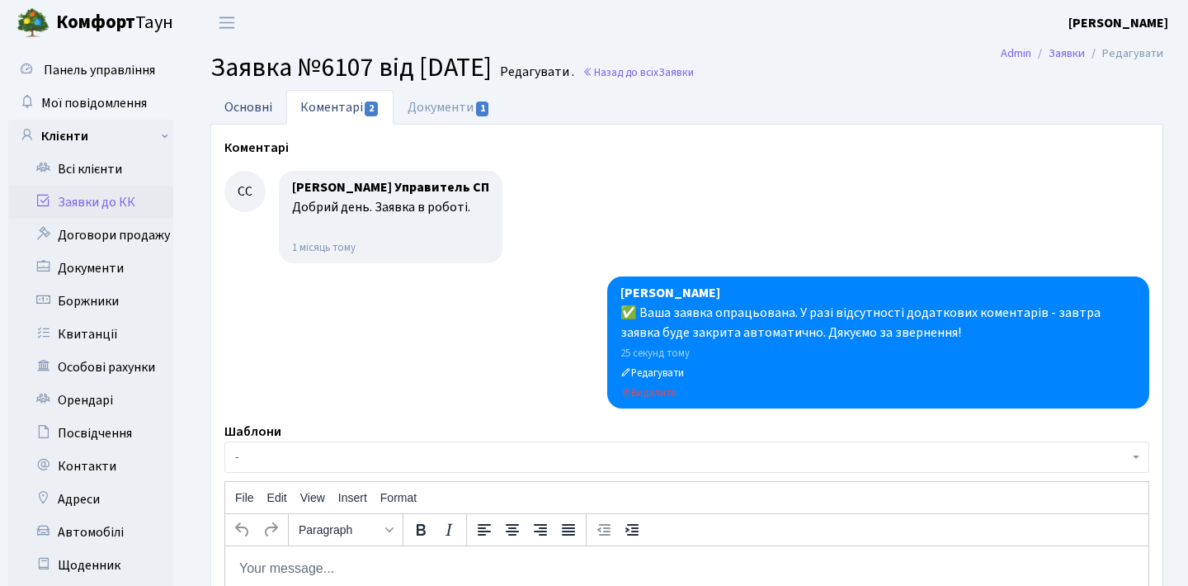
click at [266, 106] on link "Основні" at bounding box center [248, 107] width 76 height 34
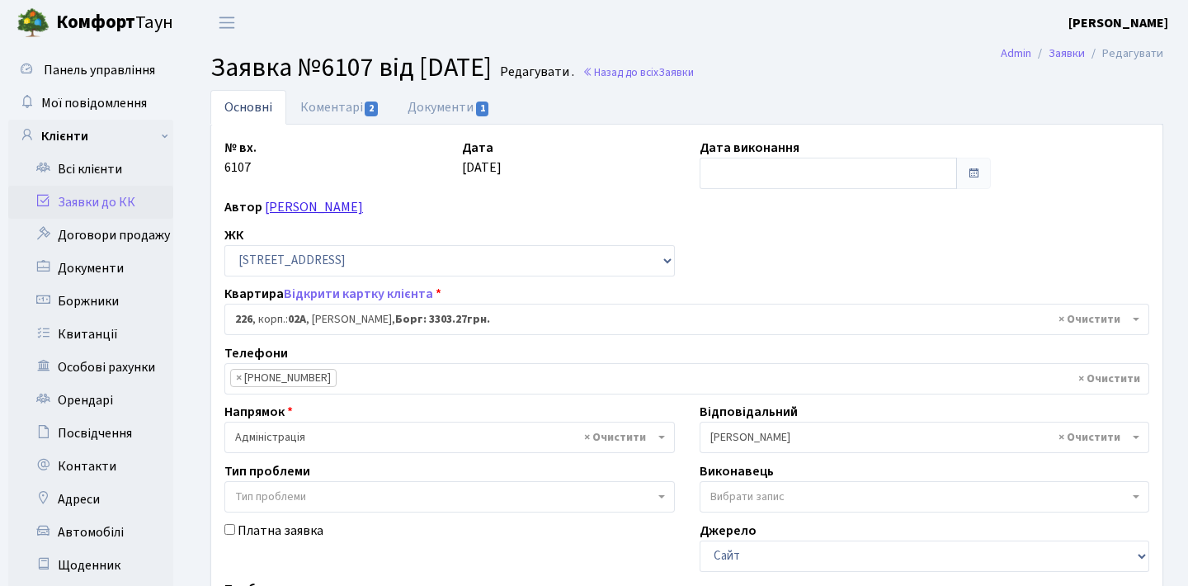
click at [363, 212] on link "[PERSON_NAME]" at bounding box center [314, 207] width 98 height 18
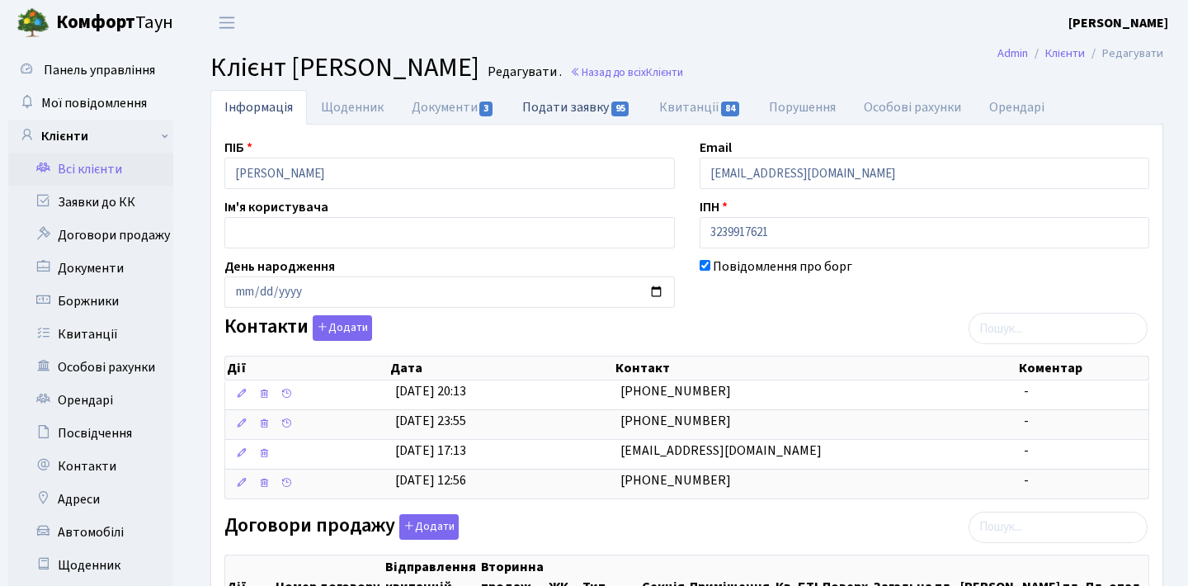
click at [572, 117] on link "Подати заявку 95" at bounding box center [576, 107] width 136 height 34
select select "25"
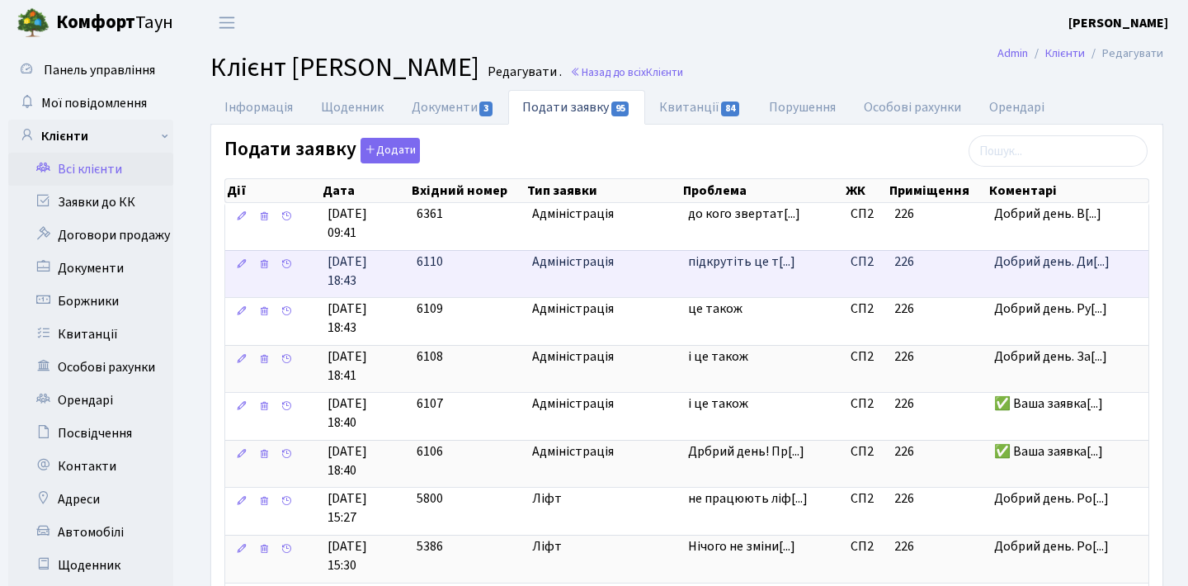
click at [581, 267] on span "Адміністрація" at bounding box center [603, 261] width 143 height 19
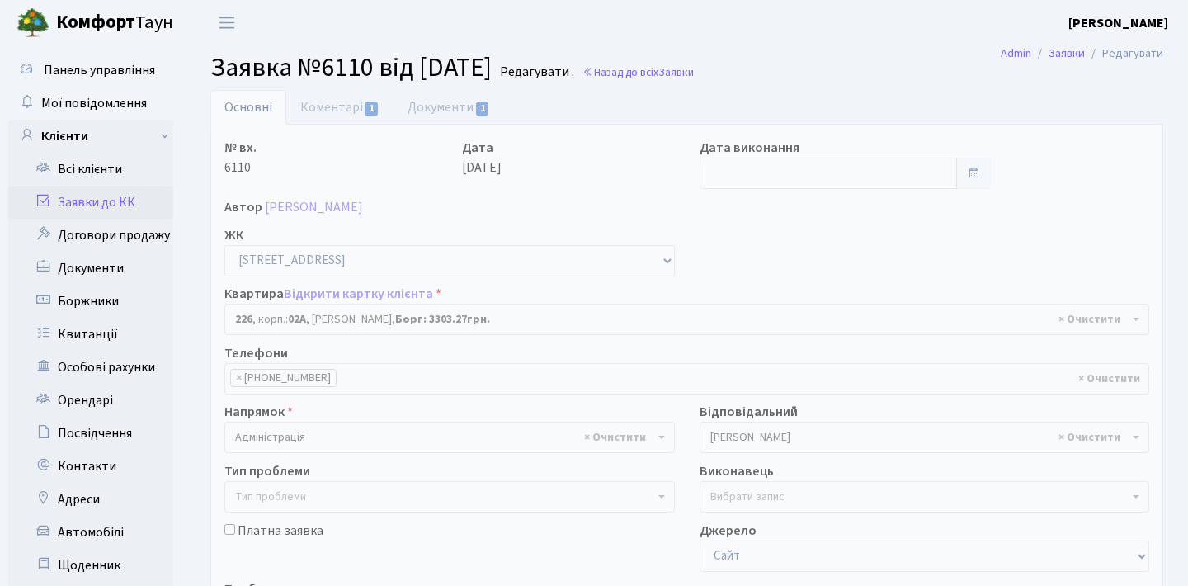
select select "20476"
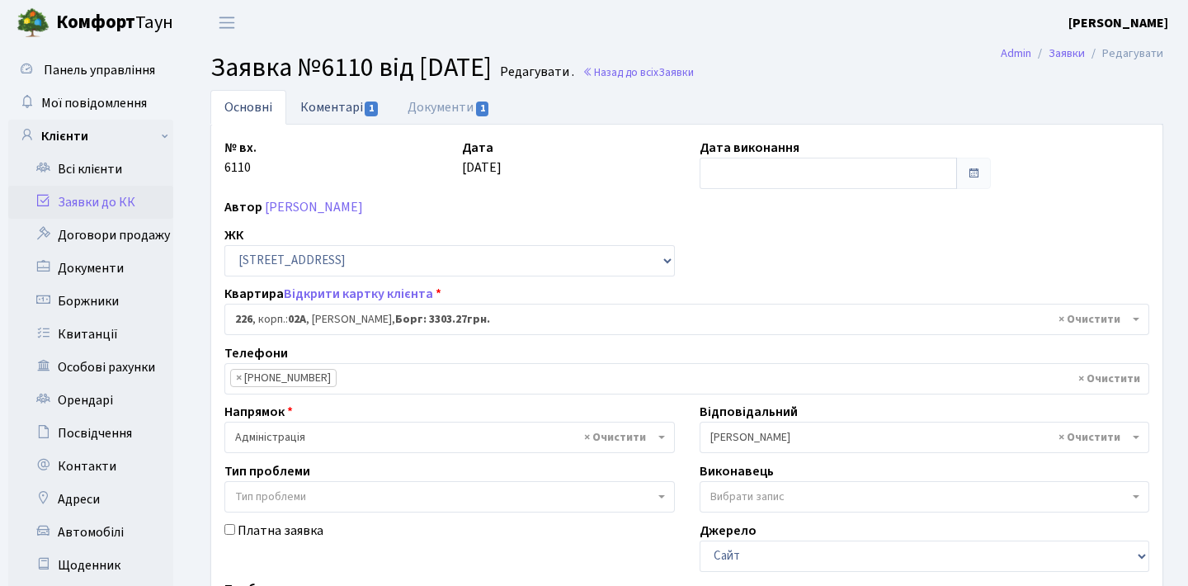
click at [332, 106] on link "Коментарі 1" at bounding box center [339, 107] width 107 height 34
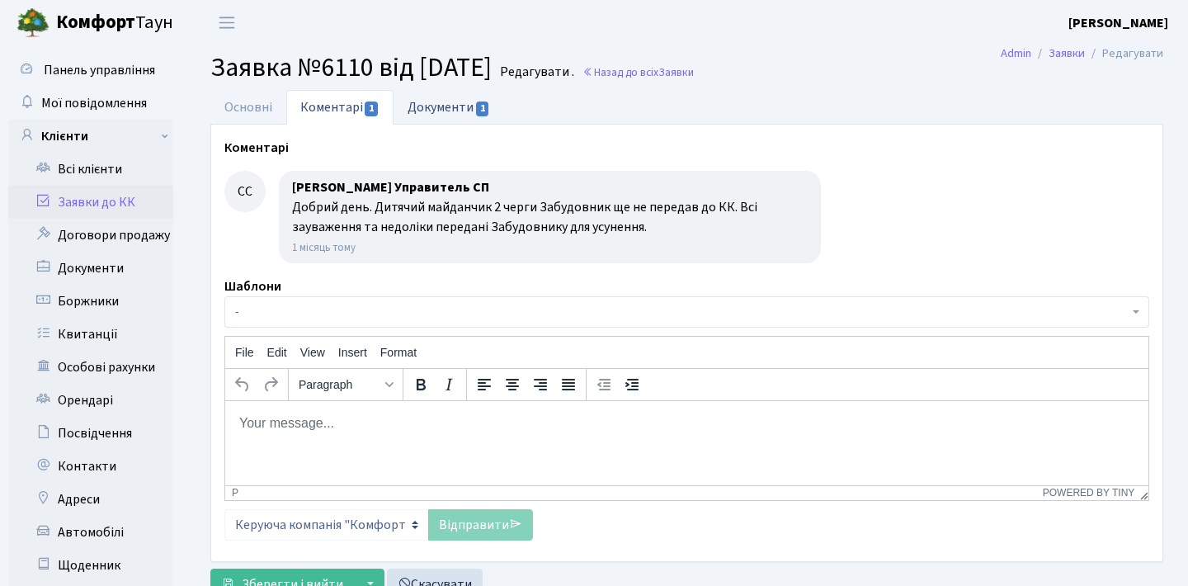
click at [426, 102] on link "Документи 1" at bounding box center [448, 107] width 111 height 34
select select "25"
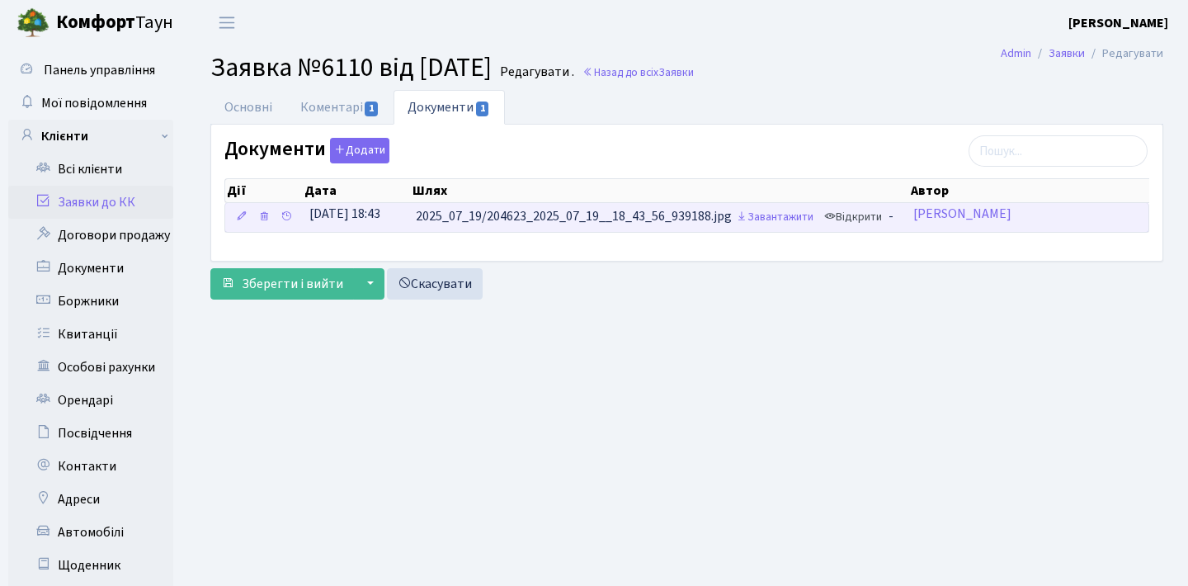
click at [879, 217] on link "Відкрити" at bounding box center [853, 218] width 66 height 26
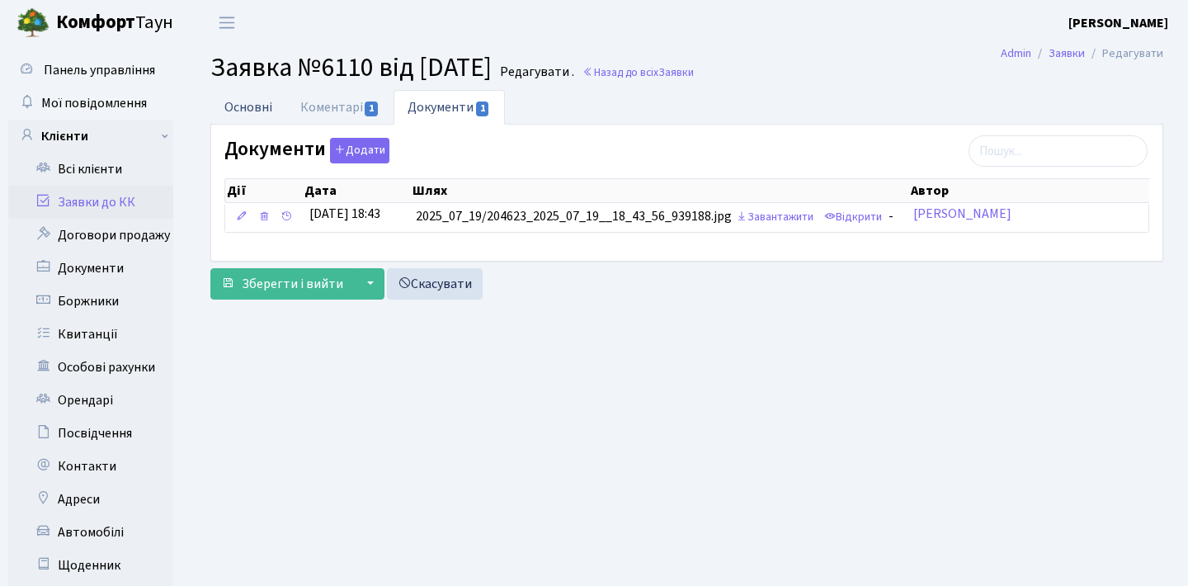
click at [266, 109] on link "Основні" at bounding box center [248, 107] width 76 height 34
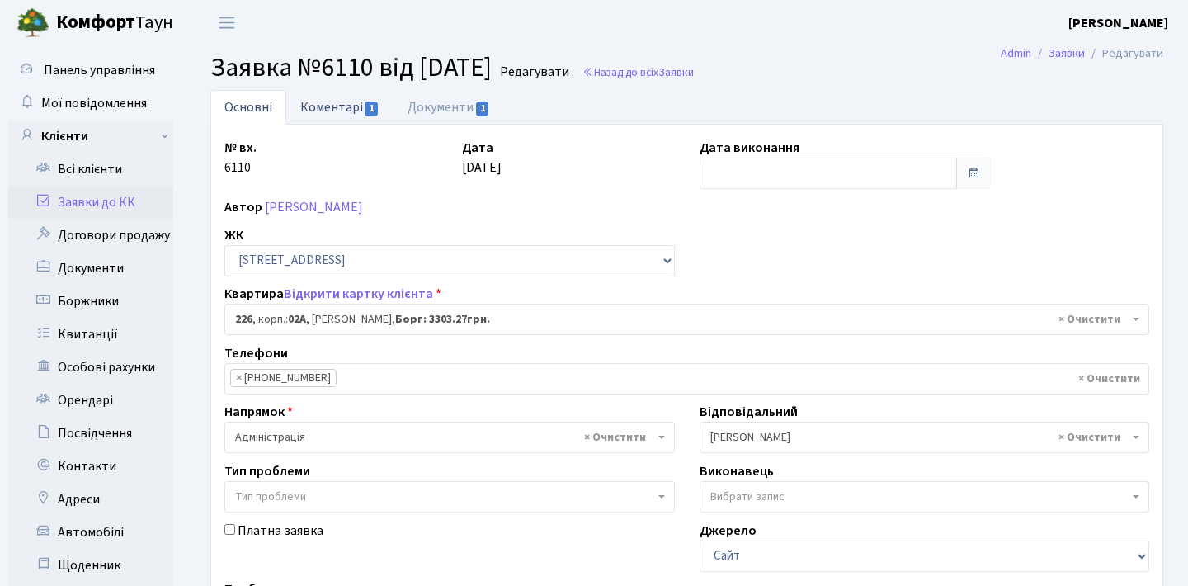
click at [350, 124] on li "Коментарі 1" at bounding box center [339, 107] width 107 height 35
click at [368, 106] on span "1" at bounding box center [371, 108] width 13 height 15
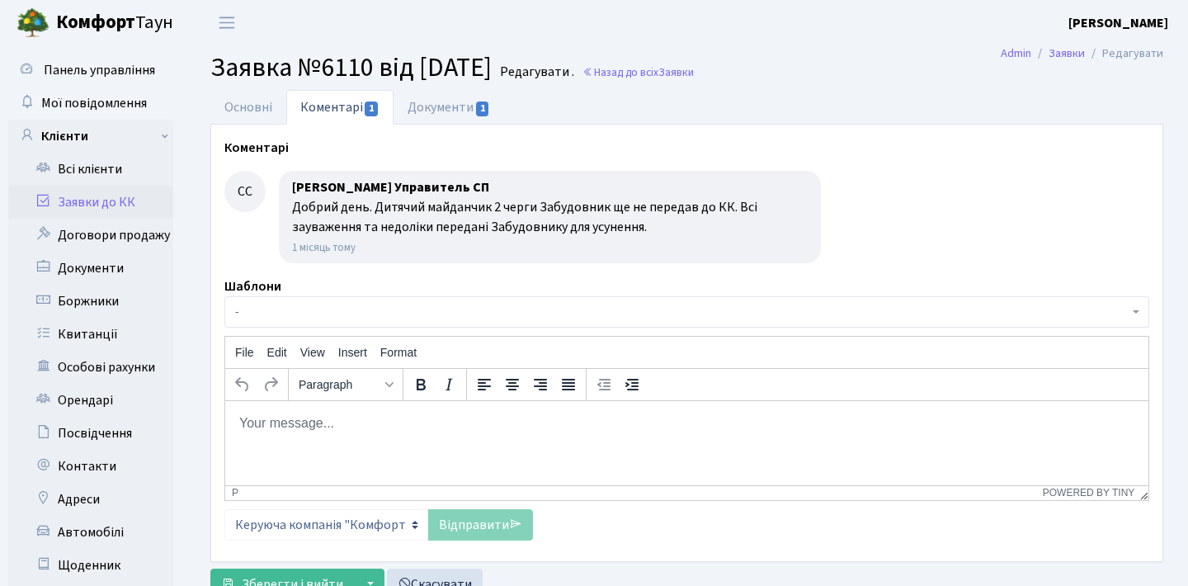
click at [537, 445] on html at bounding box center [686, 422] width 923 height 45
paste body "Rich Text Area. Press ALT-0 for help."
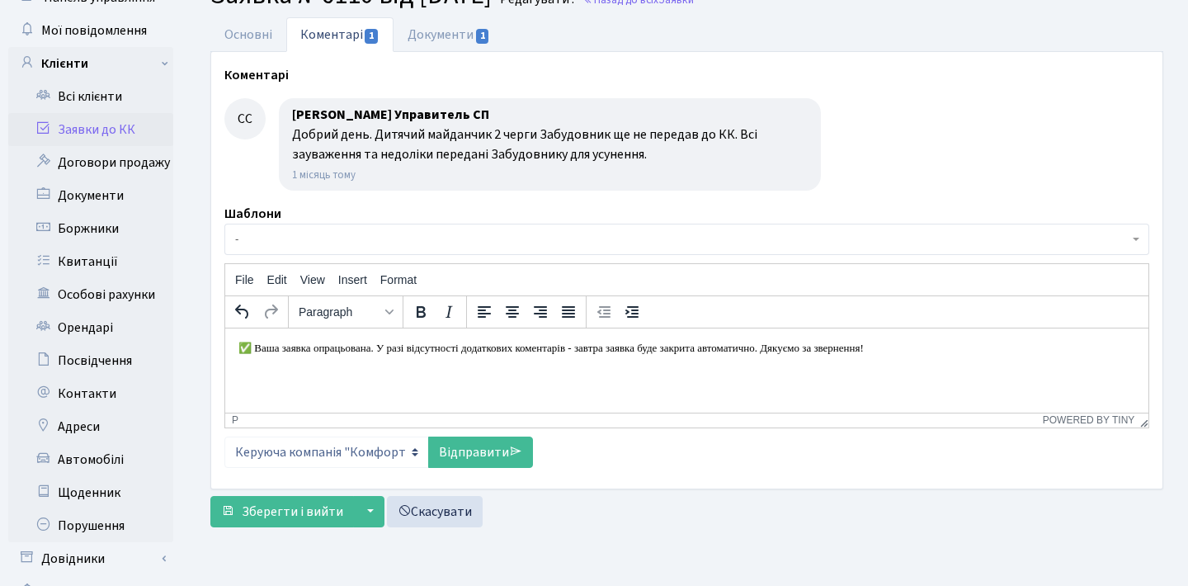
scroll to position [82, 0]
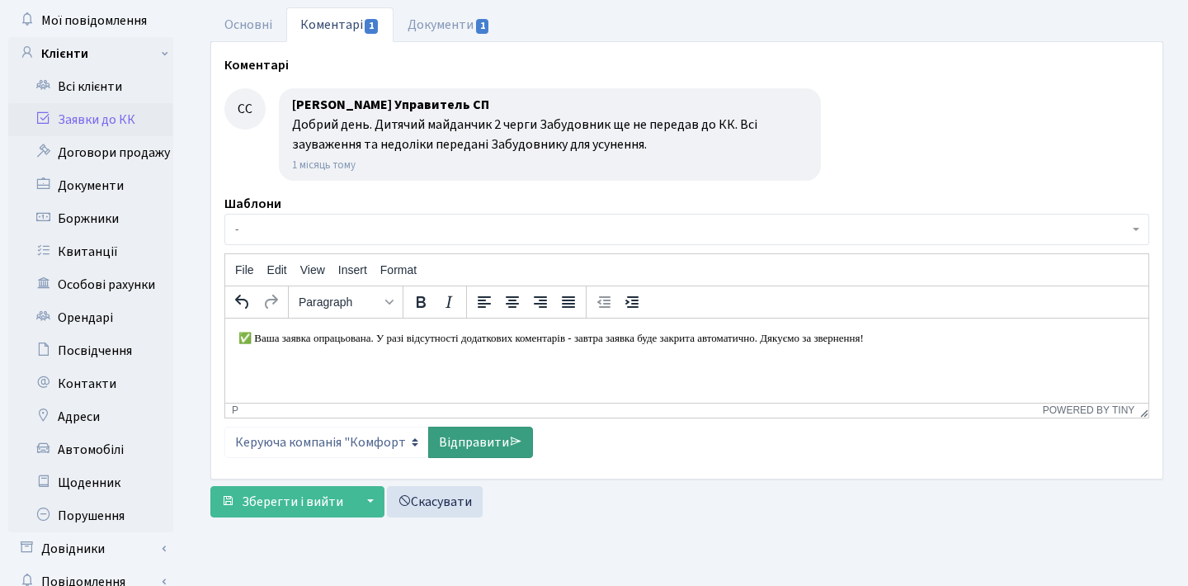
click at [465, 444] on link "Відправити" at bounding box center [480, 441] width 105 height 31
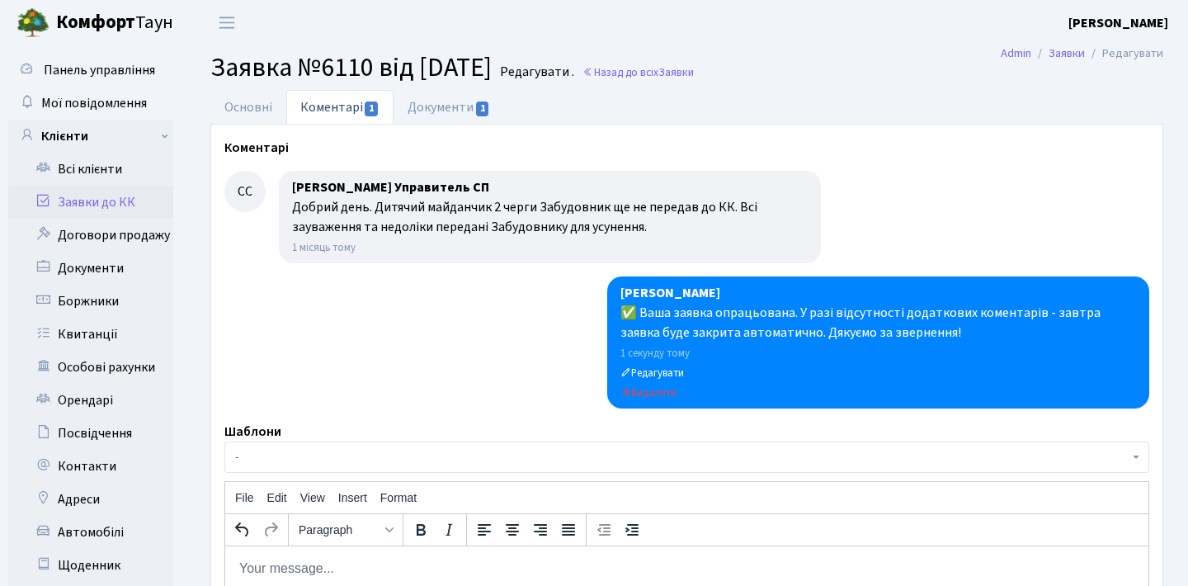
scroll to position [0, 0]
click at [233, 106] on link "Основні" at bounding box center [248, 107] width 76 height 34
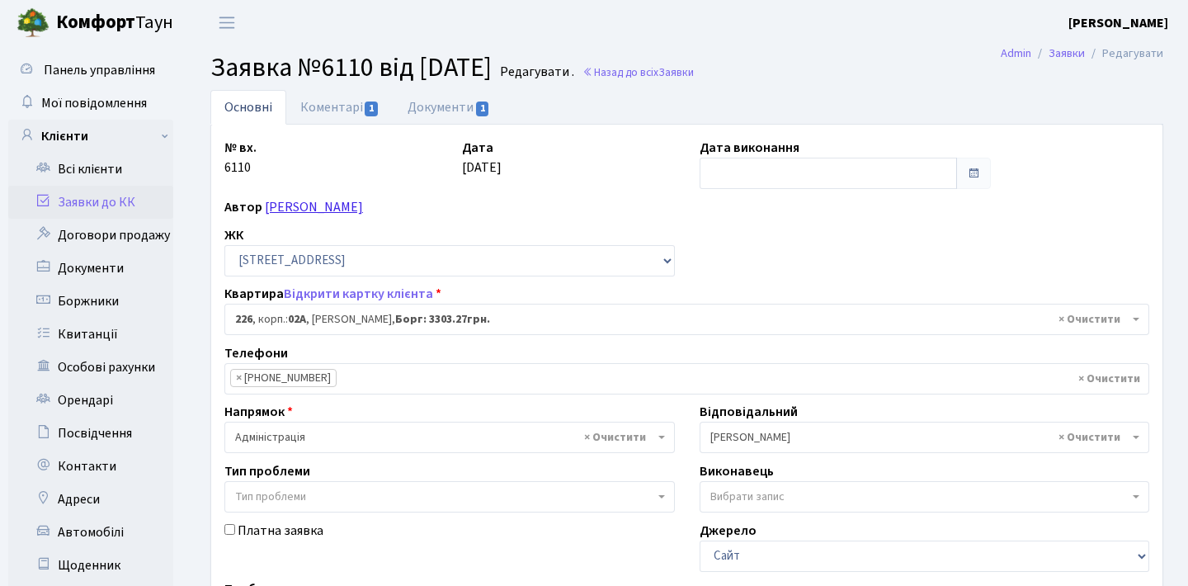
click at [363, 209] on link "[PERSON_NAME]" at bounding box center [314, 207] width 98 height 18
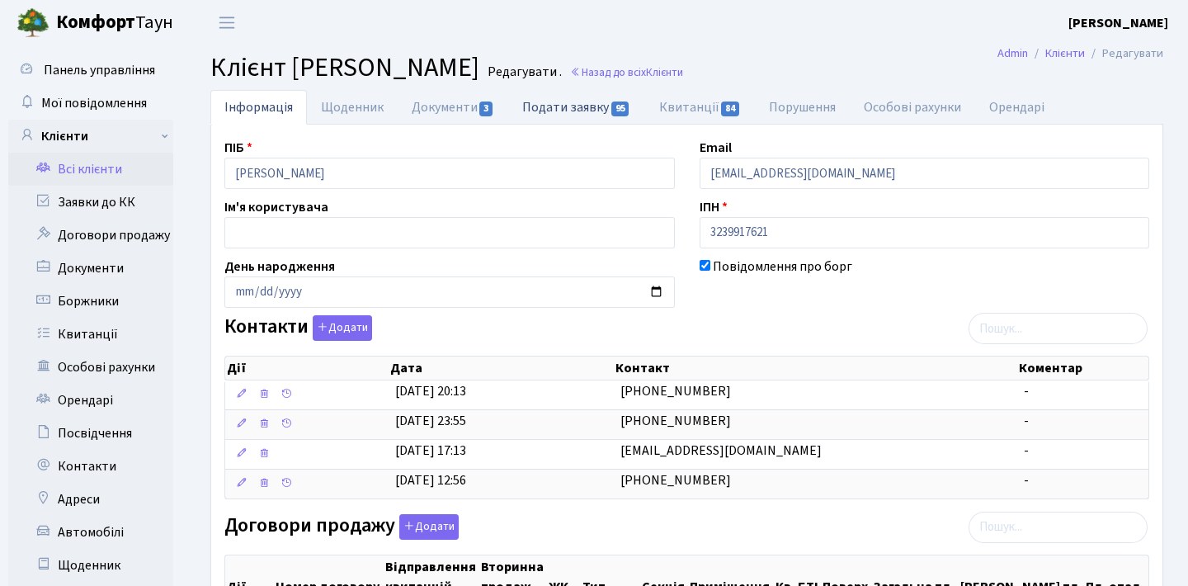
click at [561, 108] on link "Подати заявку 95" at bounding box center [576, 107] width 136 height 34
select select "25"
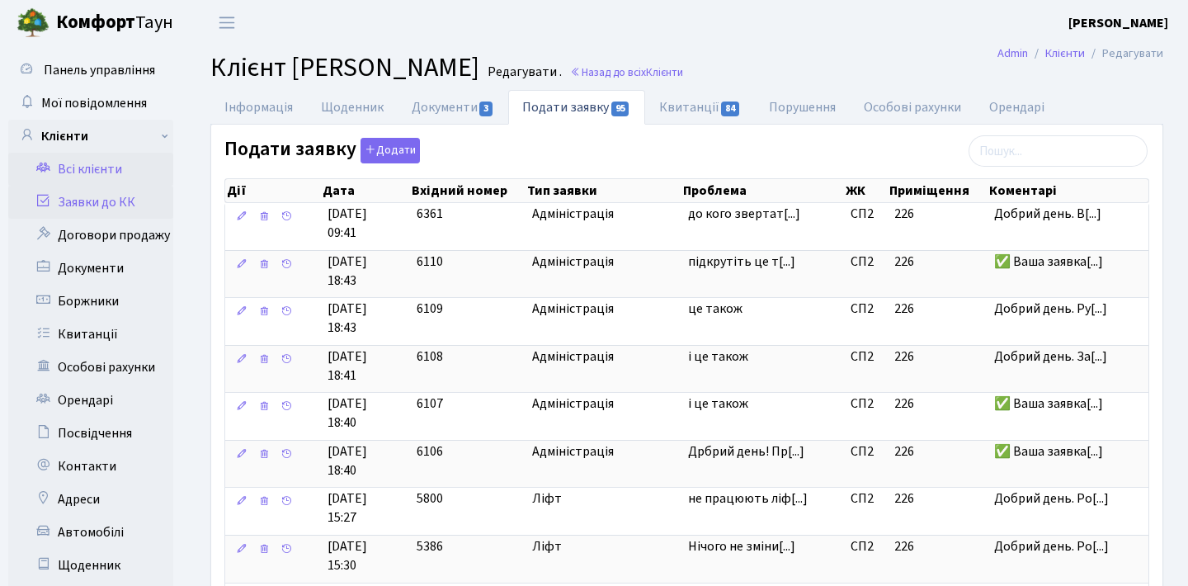
click at [138, 194] on link "Заявки до КК" at bounding box center [90, 202] width 165 height 33
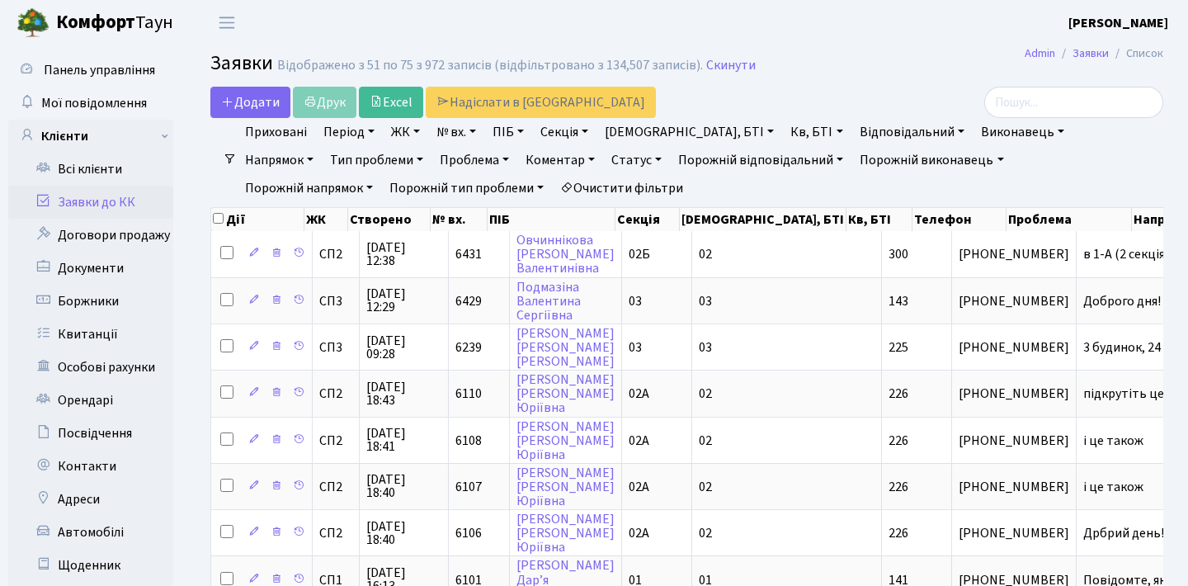
select select "25"
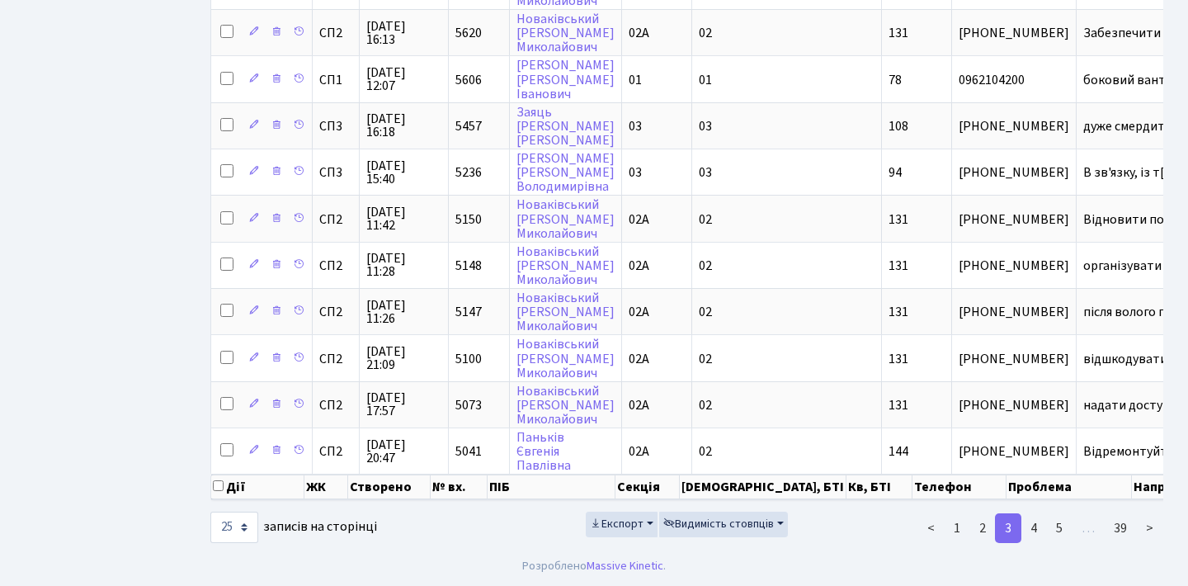
scroll to position [941, 0]
click at [958, 529] on link "1" at bounding box center [957, 528] width 26 height 30
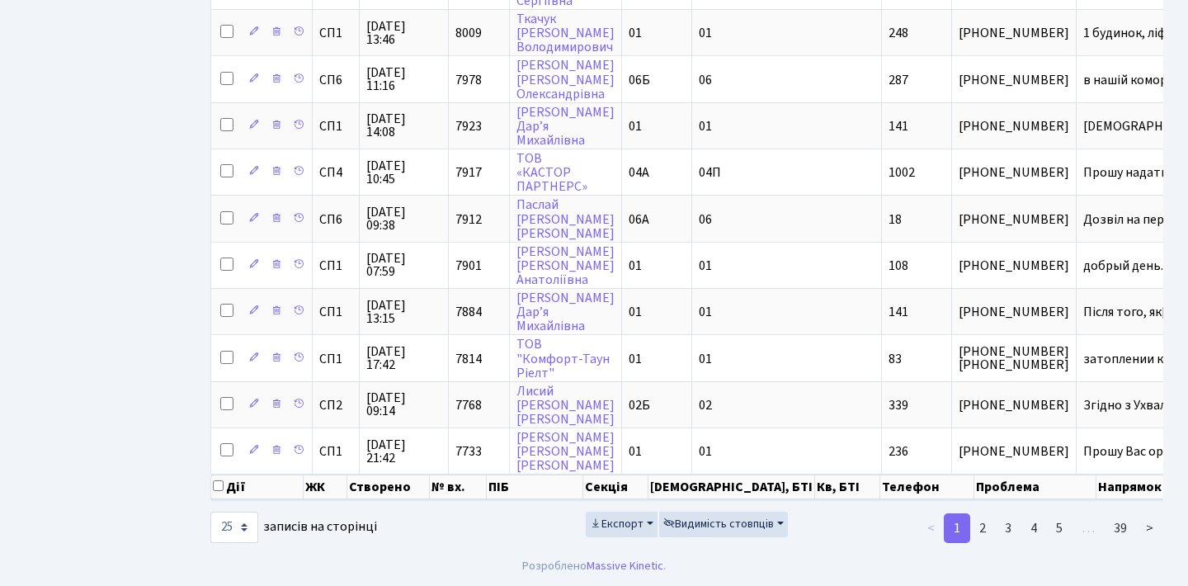
click at [937, 528] on li "<" at bounding box center [930, 528] width 27 height 30
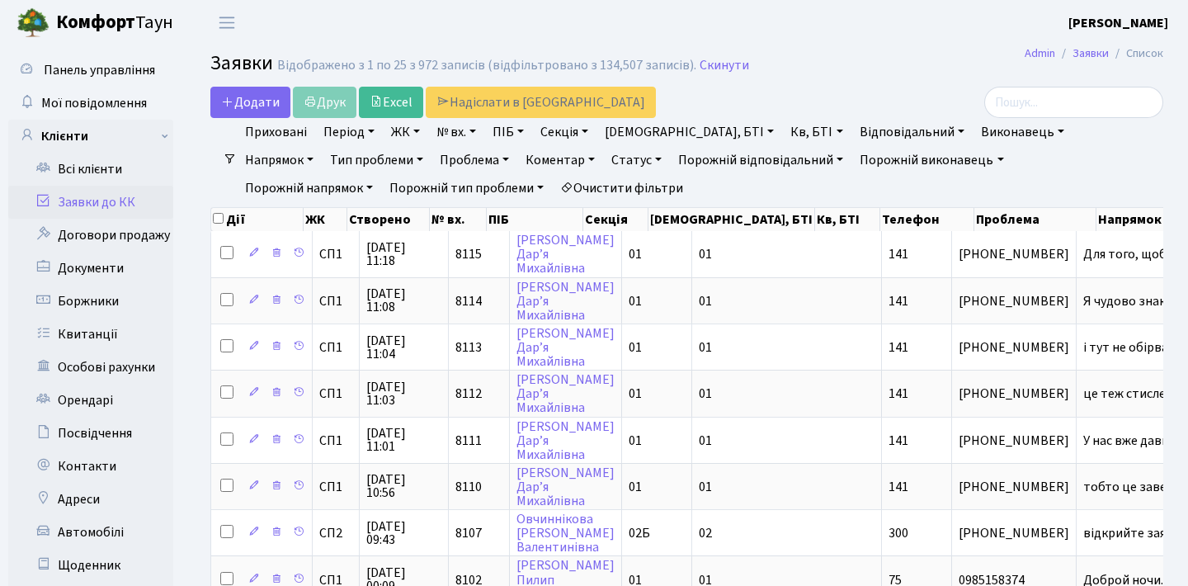
scroll to position [0, 0]
click at [605, 162] on link "Статус" at bounding box center [637, 160] width 64 height 28
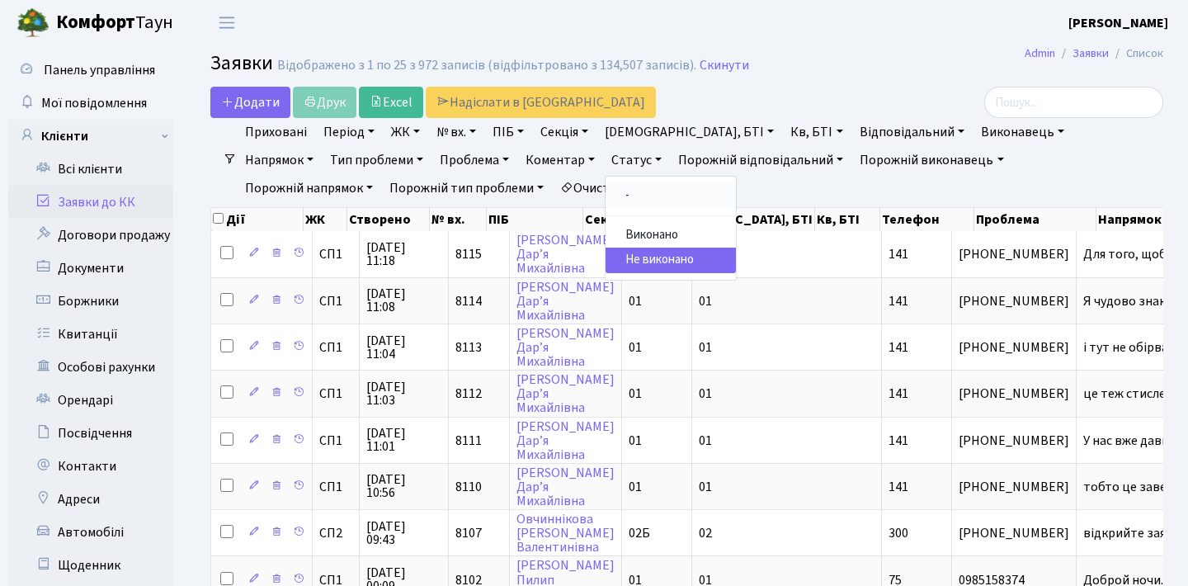
click at [605, 201] on link "-" at bounding box center [670, 196] width 130 height 26
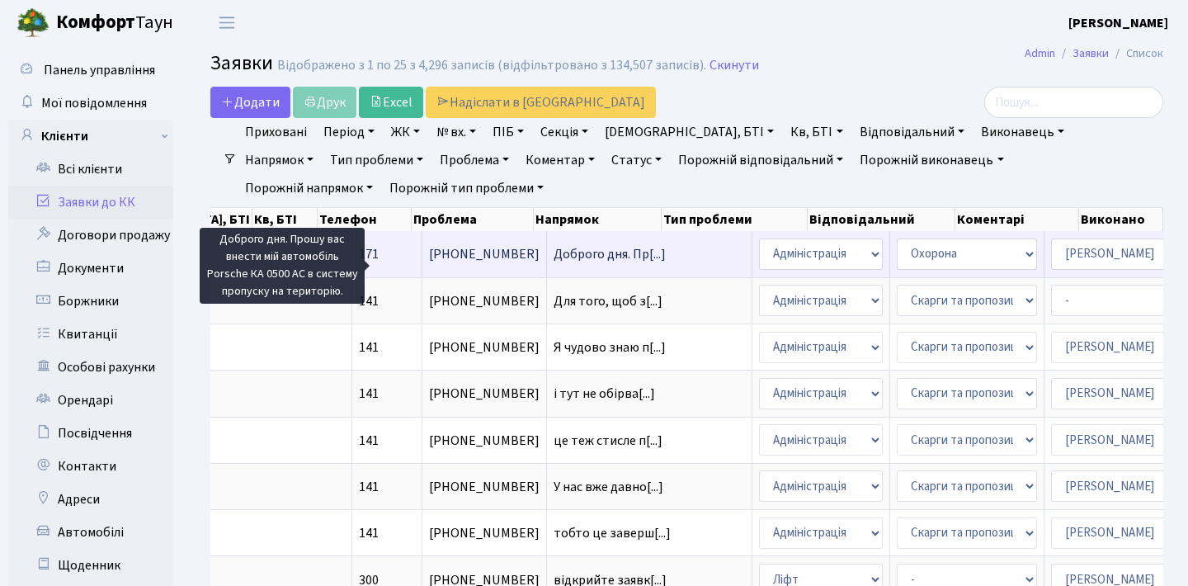
scroll to position [0, 563]
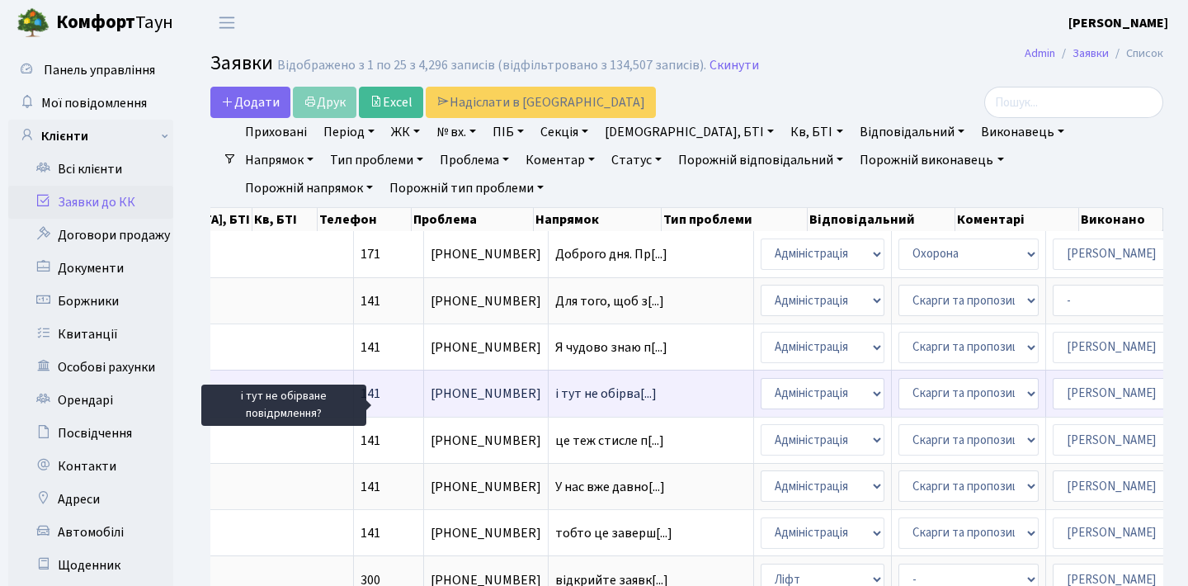
click at [555, 402] on span "і тут не обірва[...]" at bounding box center [605, 393] width 101 height 18
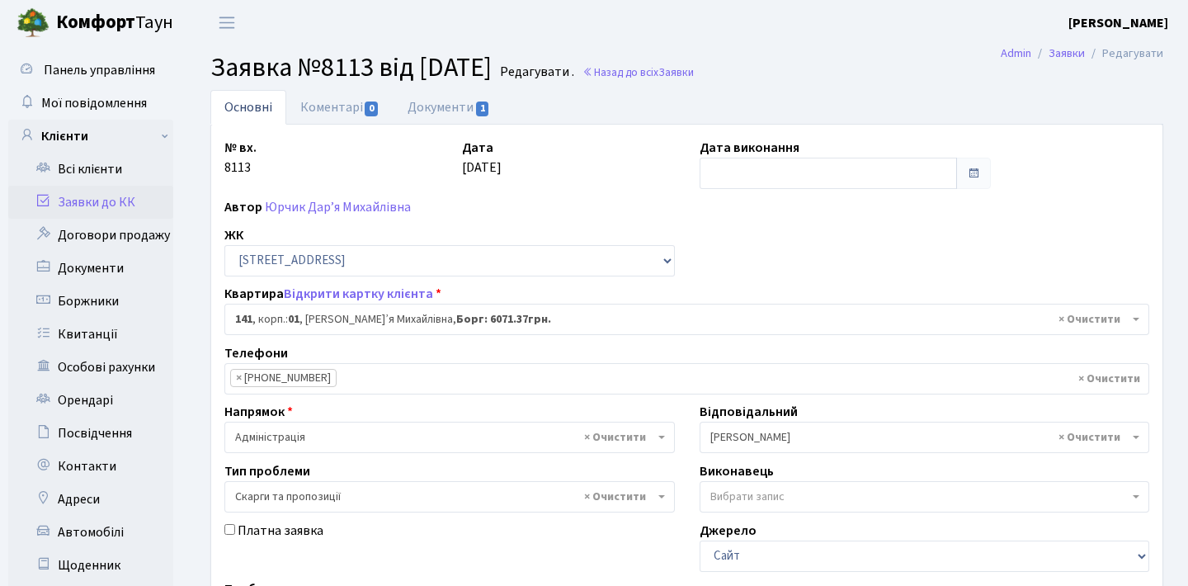
select select "20066"
select select "55"
click at [849, 178] on input "text" at bounding box center [828, 173] width 258 height 31
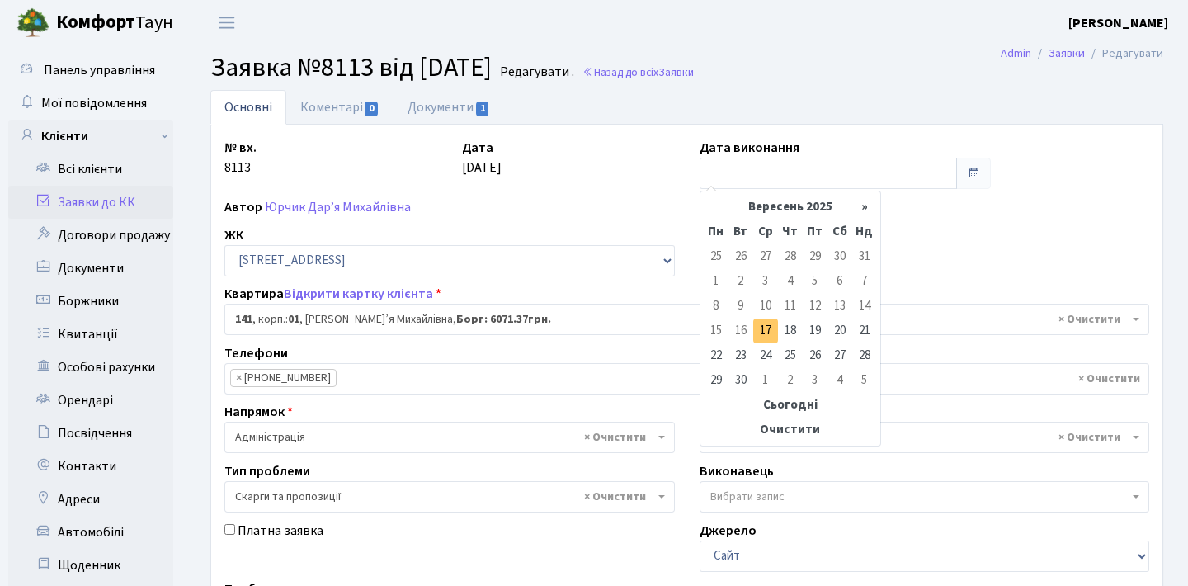
click at [766, 332] on td "17" at bounding box center [765, 330] width 25 height 25
type input "[DATE]"
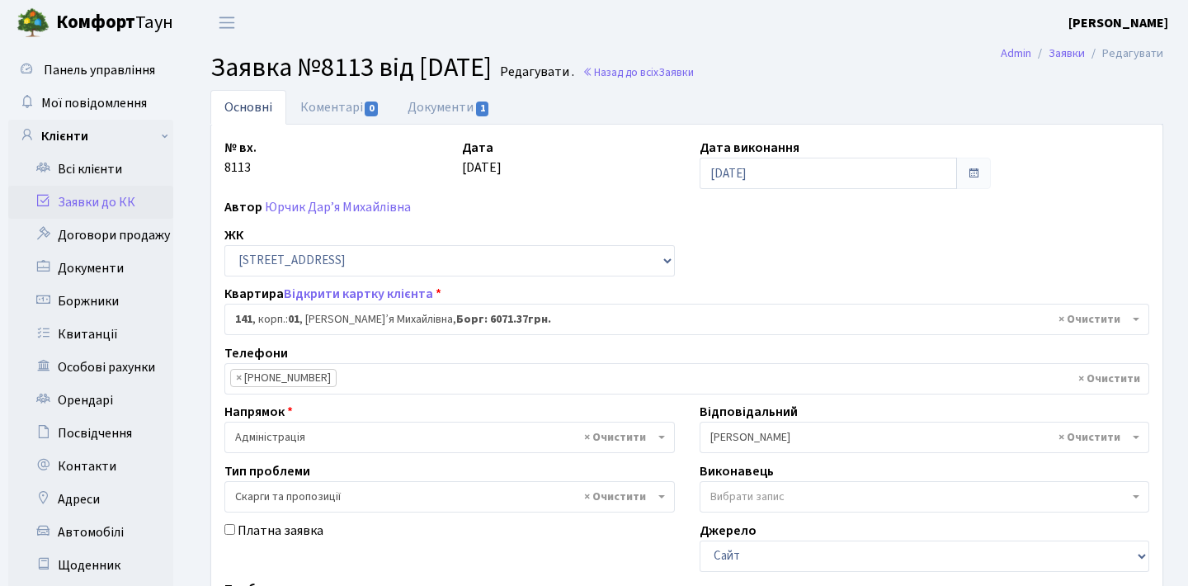
click at [120, 197] on link "Заявки до КК" at bounding box center [90, 202] width 165 height 33
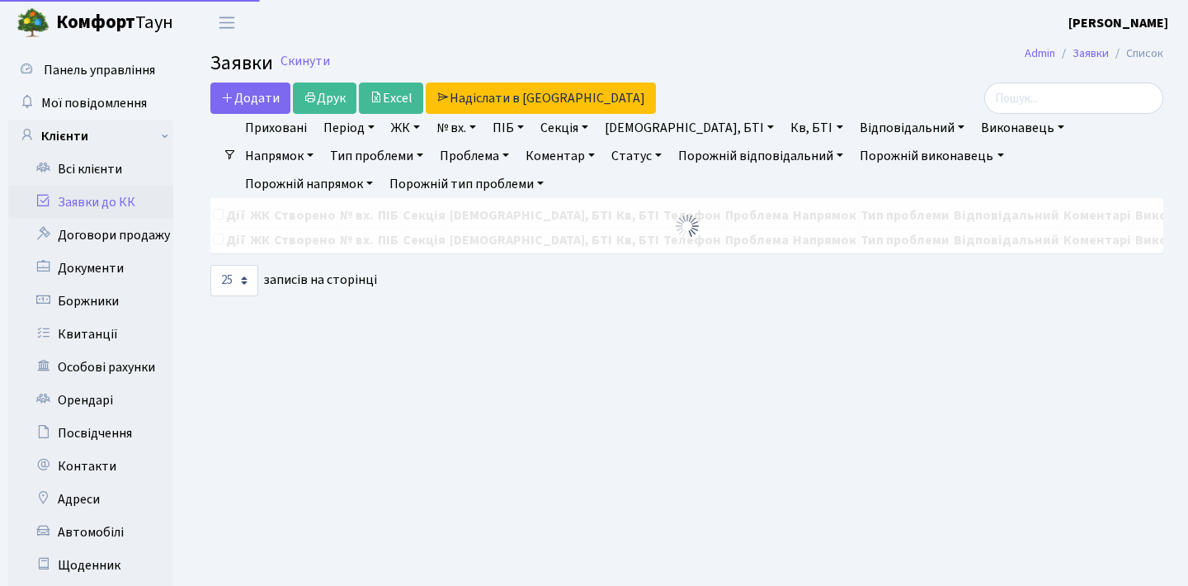
select select "25"
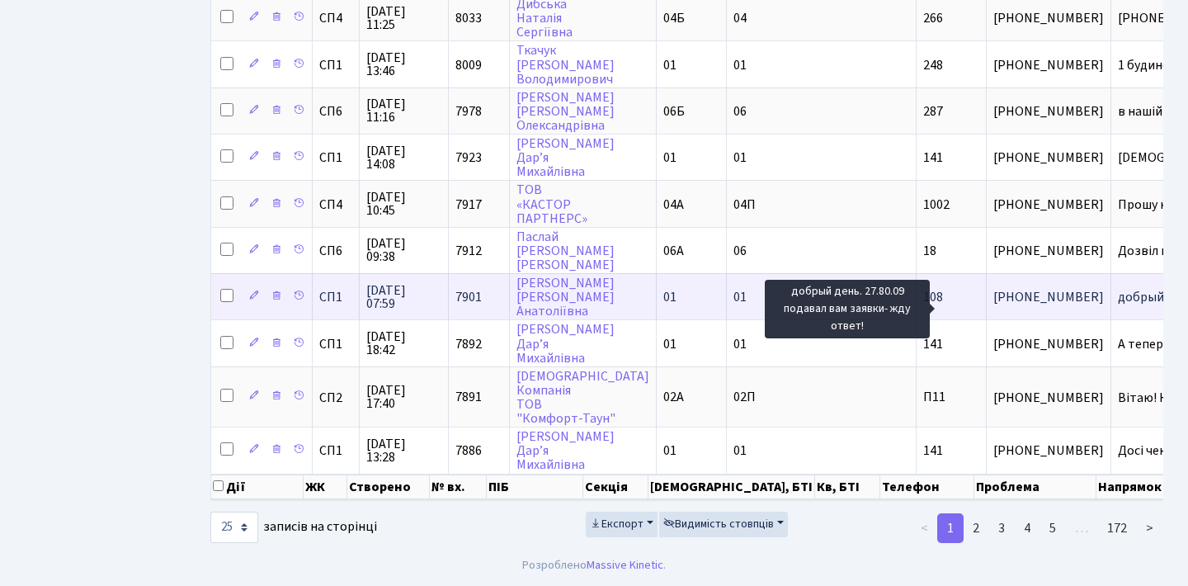
click at [1118, 290] on span "добрый день. 27[...]" at bounding box center [1174, 297] width 112 height 18
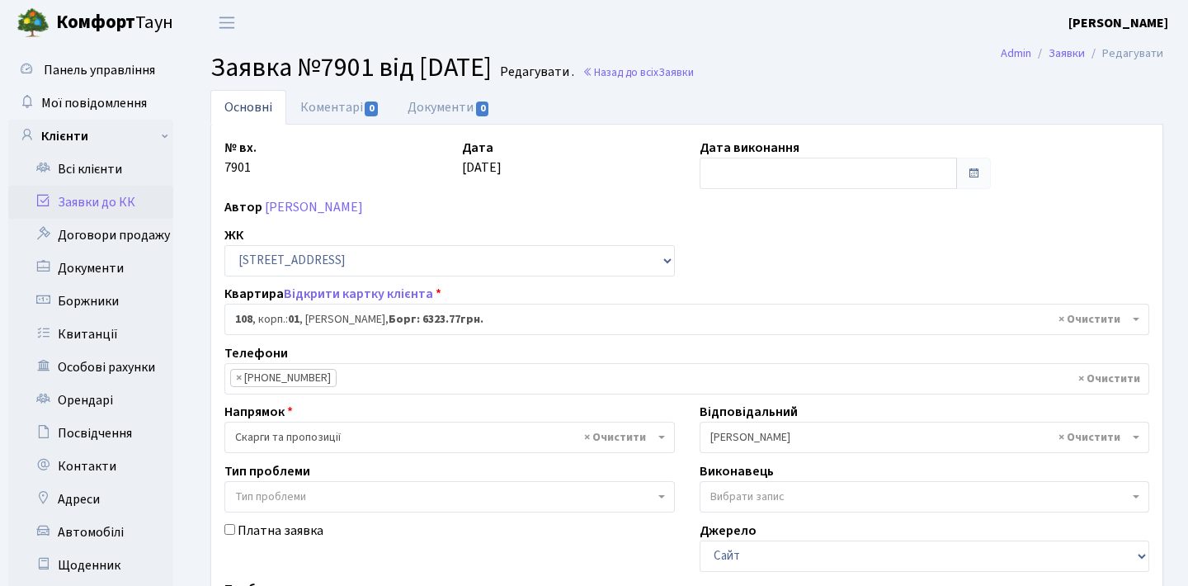
select select "20033"
click at [363, 203] on link "Воропаєва Ірина Анатоліївна" at bounding box center [314, 207] width 98 height 18
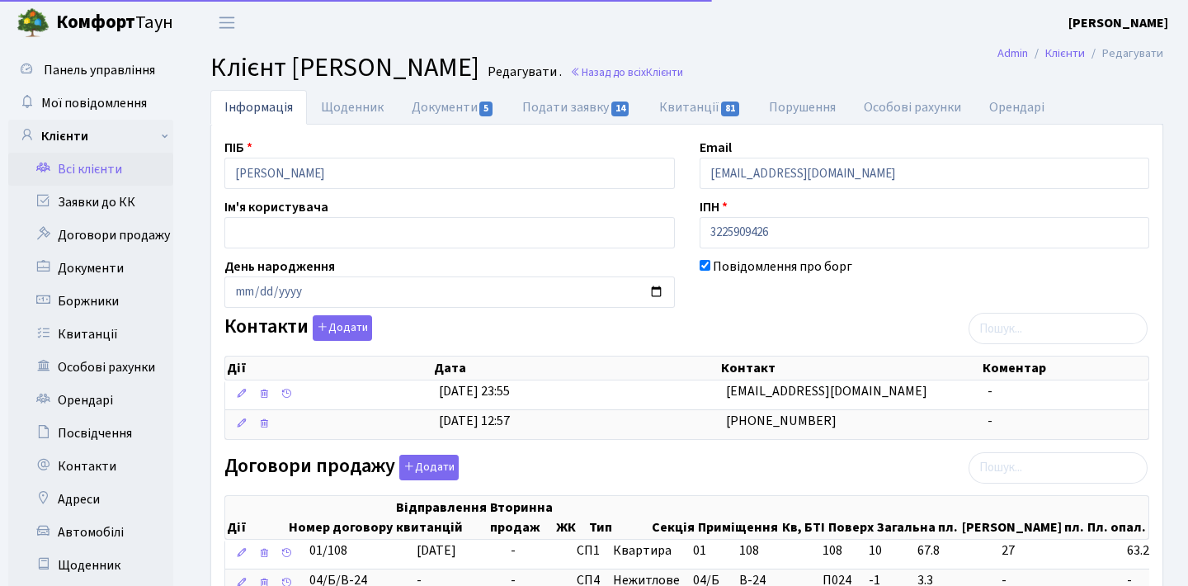
click at [551, 109] on link "Подати заявку 14" at bounding box center [576, 107] width 136 height 35
select select "25"
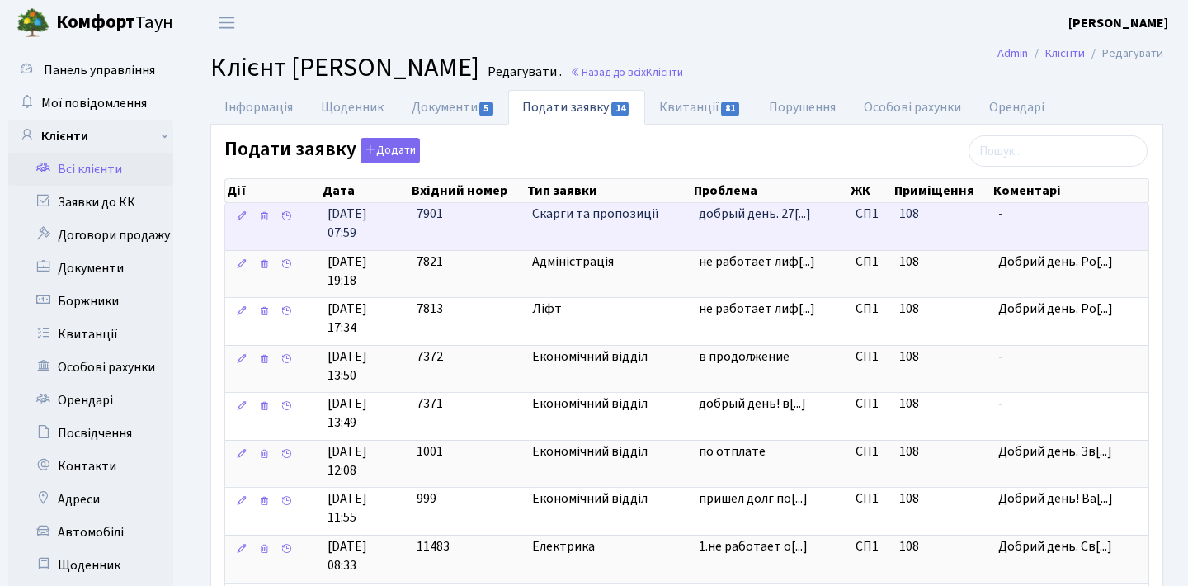
click at [633, 217] on span "Скарги та пропозиції" at bounding box center [608, 214] width 153 height 19
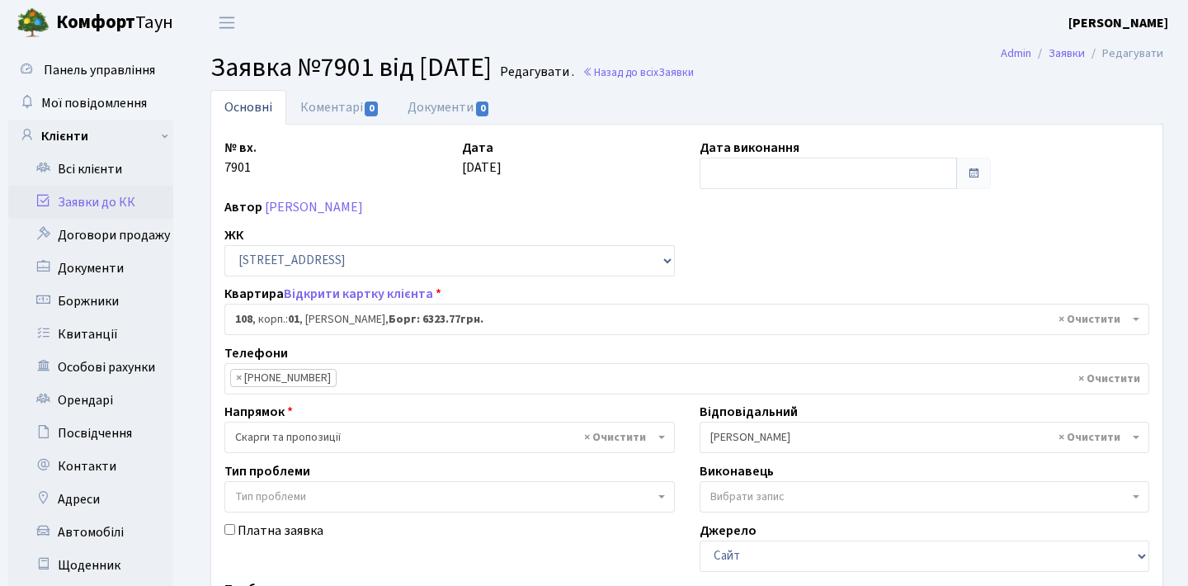
select select "20033"
click at [332, 208] on link "[PERSON_NAME]" at bounding box center [314, 207] width 98 height 18
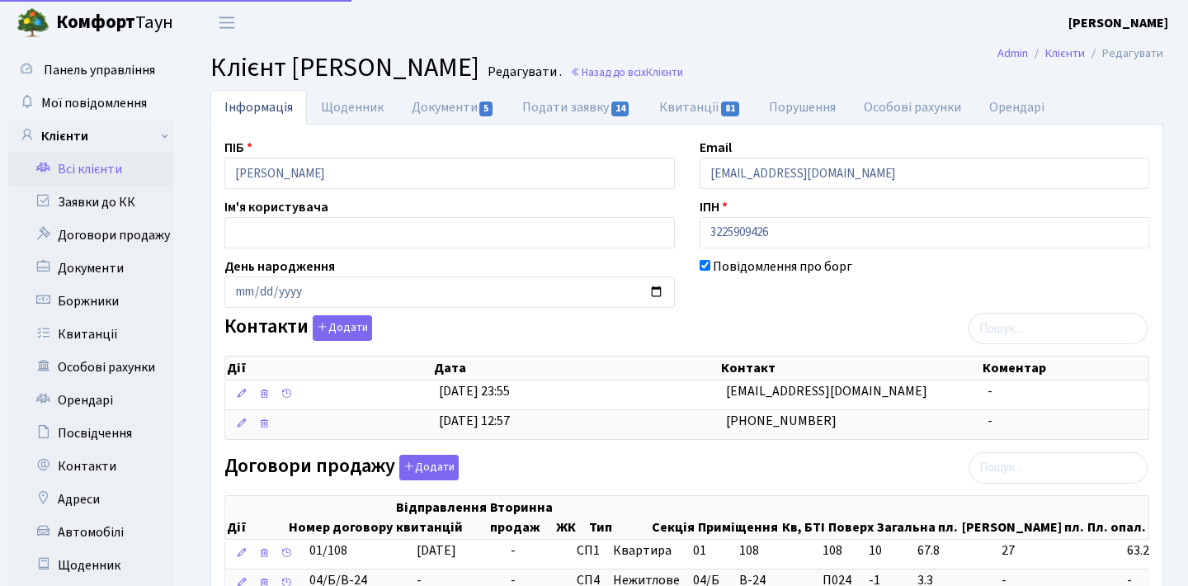
click at [612, 116] on link "Подати заявку 14" at bounding box center [576, 107] width 136 height 35
select select "25"
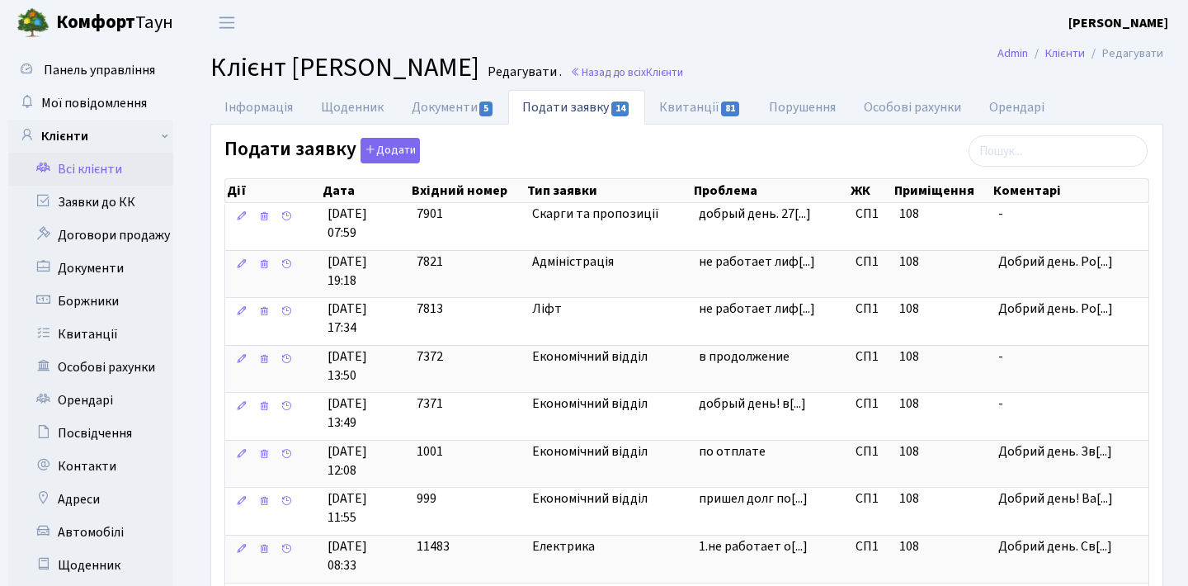
click at [119, 168] on link "Всі клієнти" at bounding box center [90, 169] width 165 height 33
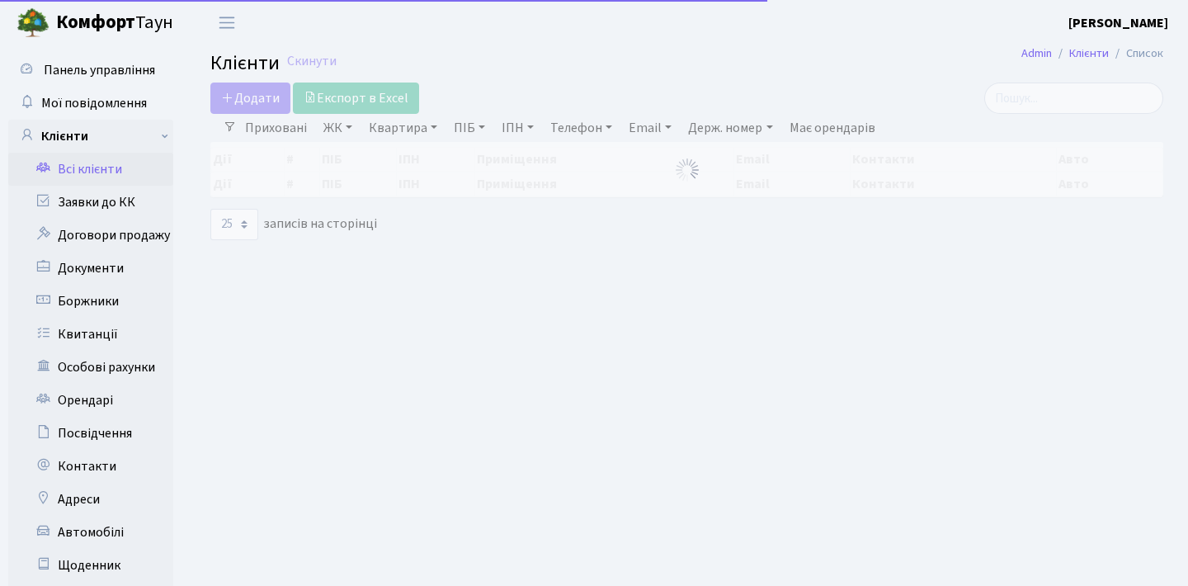
select select "25"
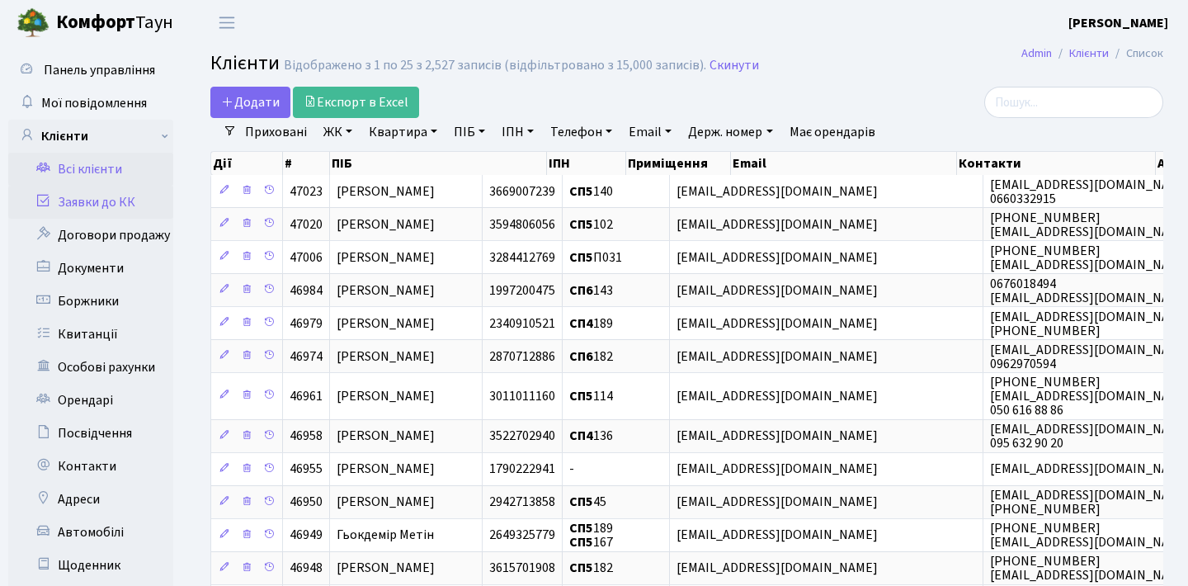
click at [120, 211] on link "Заявки до КК" at bounding box center [90, 202] width 165 height 33
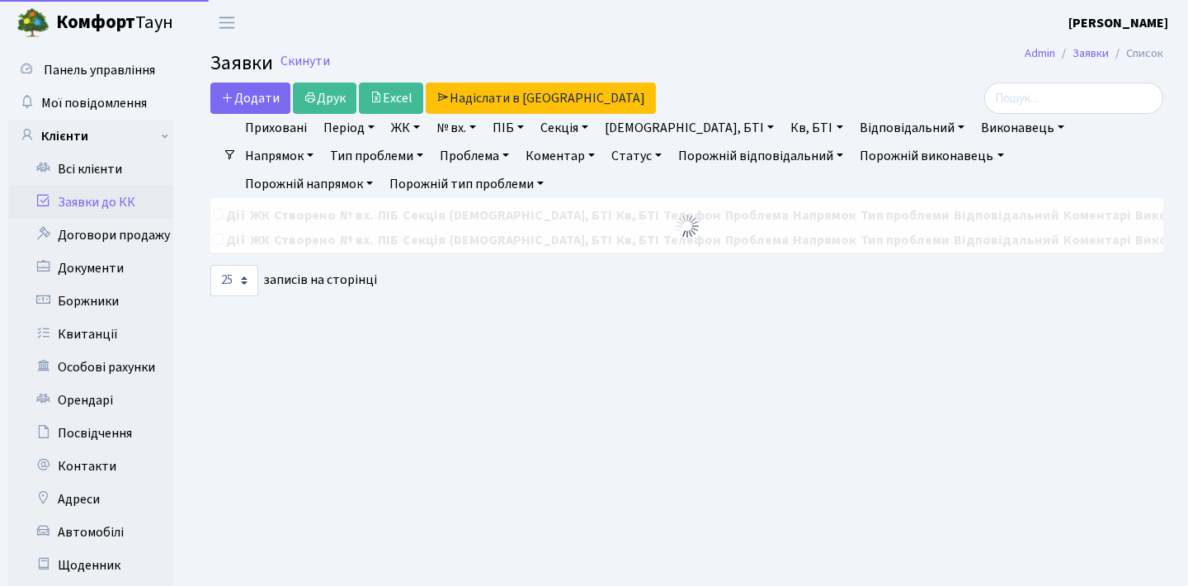
select select "25"
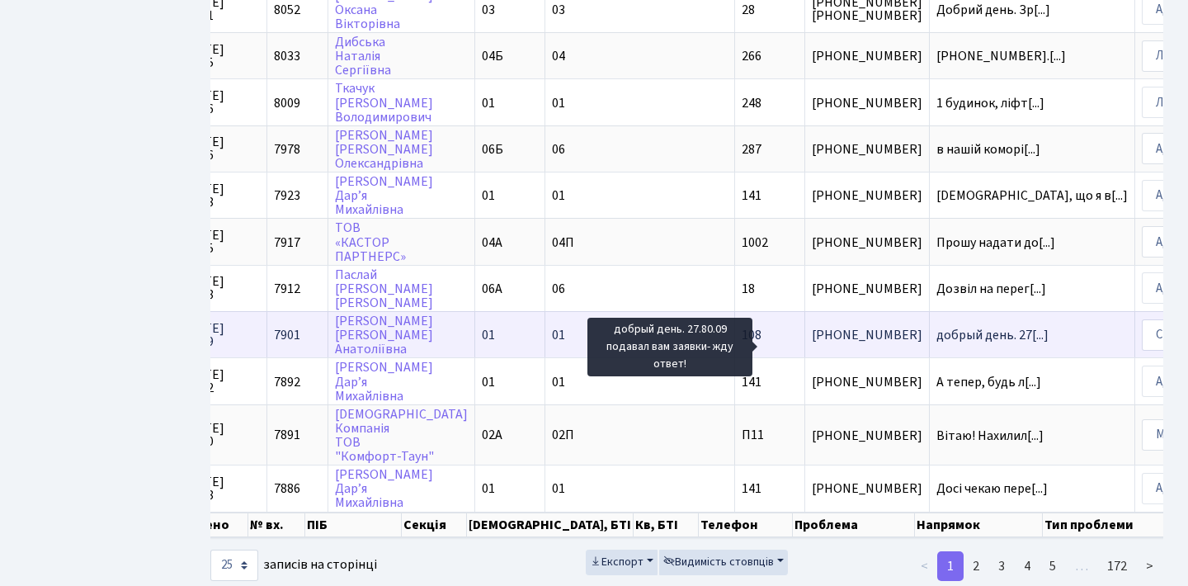
scroll to position [0, 191]
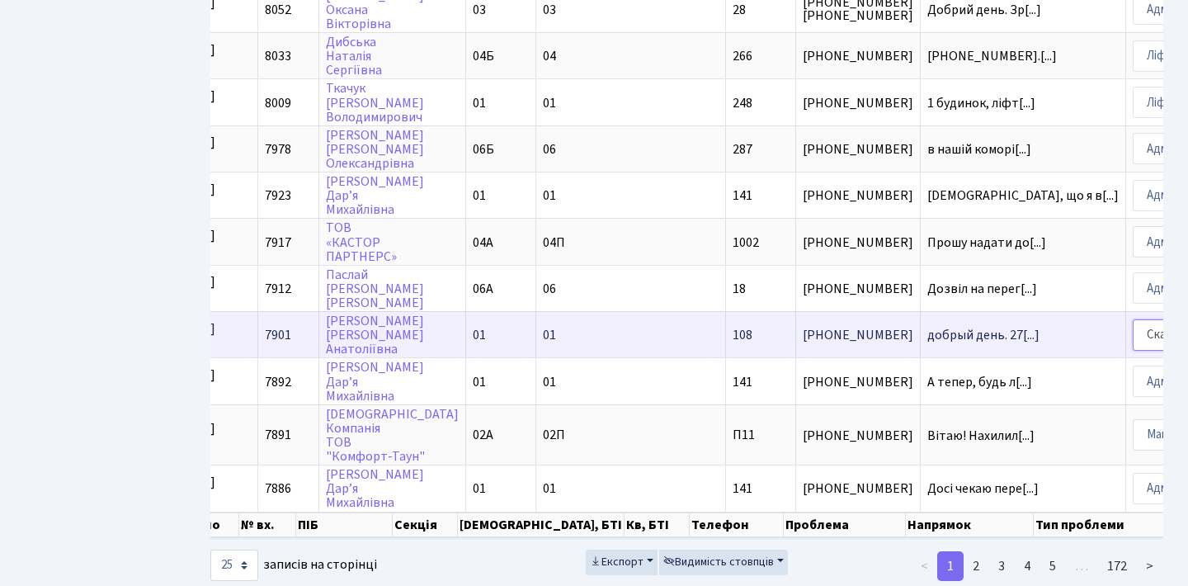
click at [1132, 348] on select "- Адміністрація Домофон, СКД Ліфт Майстри Сантехніка Економічний відділ Електри…" at bounding box center [1194, 334] width 124 height 31
select select "9"
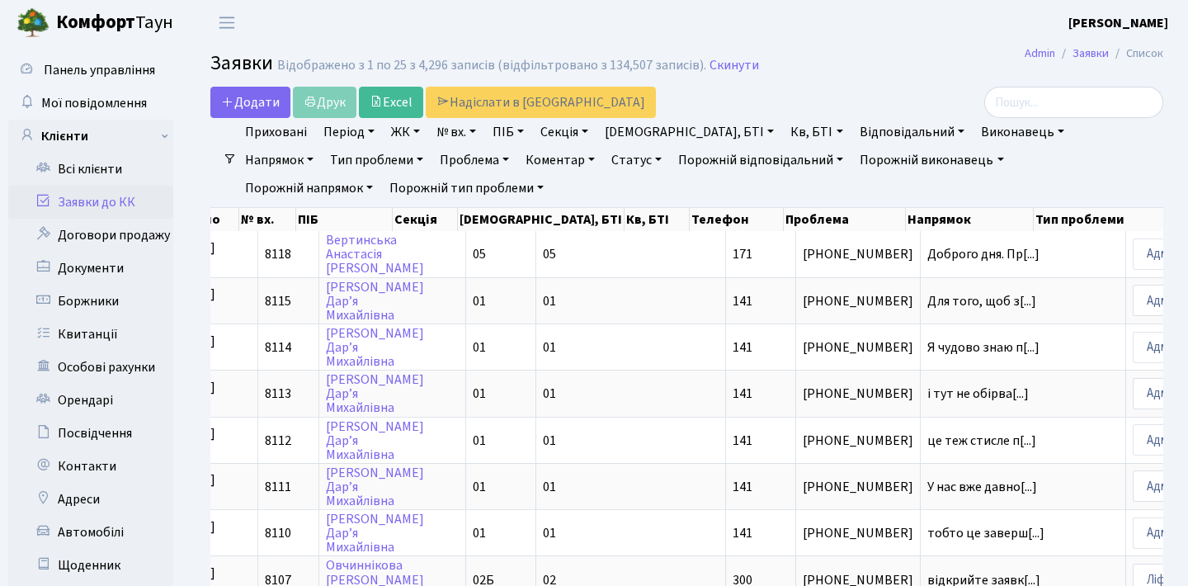
scroll to position [0, 0]
click at [816, 63] on h2 "Заявки Відображено з 1 по 25 з 4,296 записів (відфільтровано з 134,507 записів)…" at bounding box center [686, 66] width 953 height 28
click at [1058, 103] on input "search" at bounding box center [1073, 102] width 179 height 31
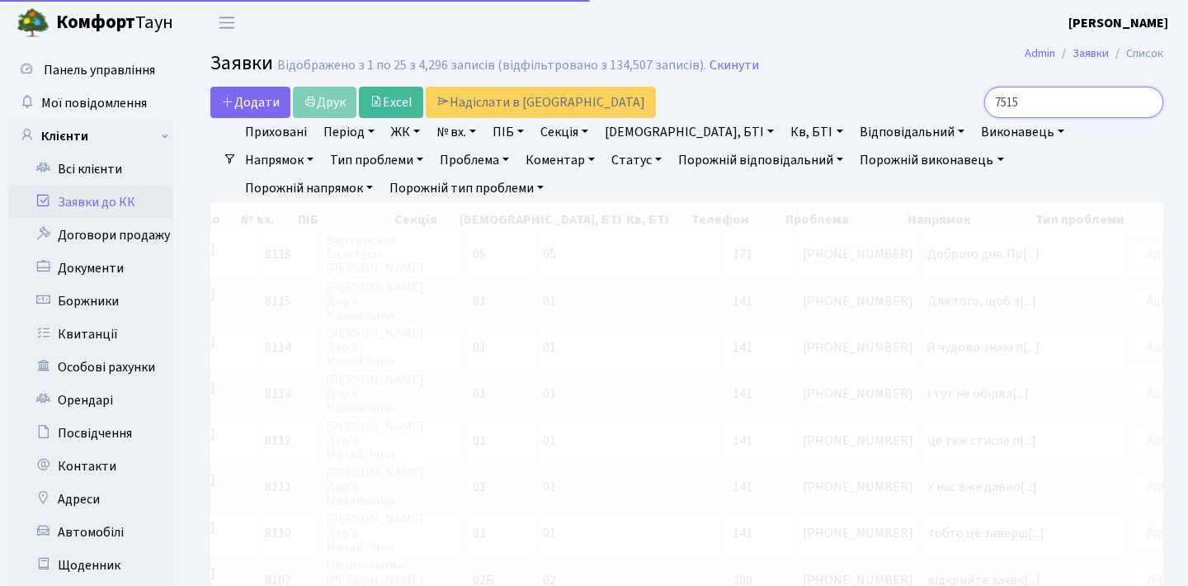
type input "7515"
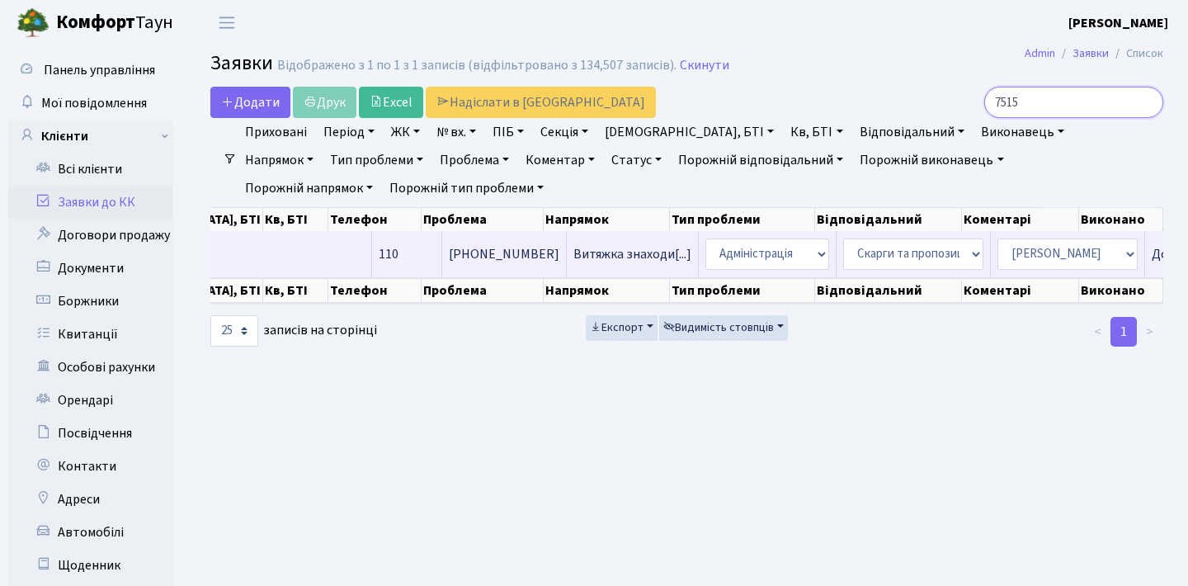
scroll to position [0, 508]
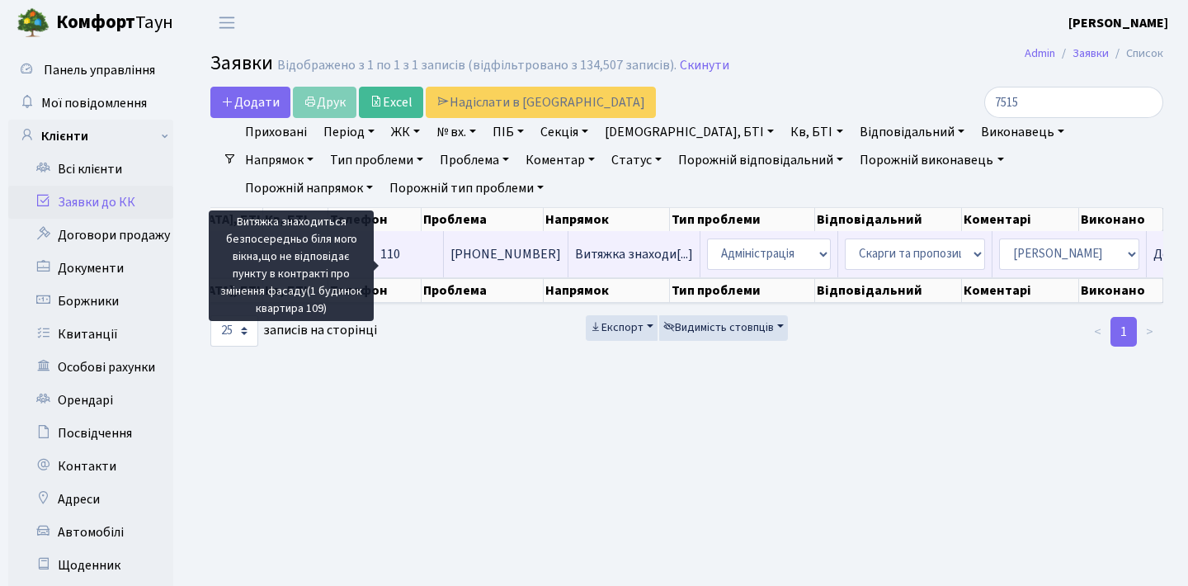
click at [575, 263] on span "Витяжка знаходи[...]" at bounding box center [634, 254] width 118 height 18
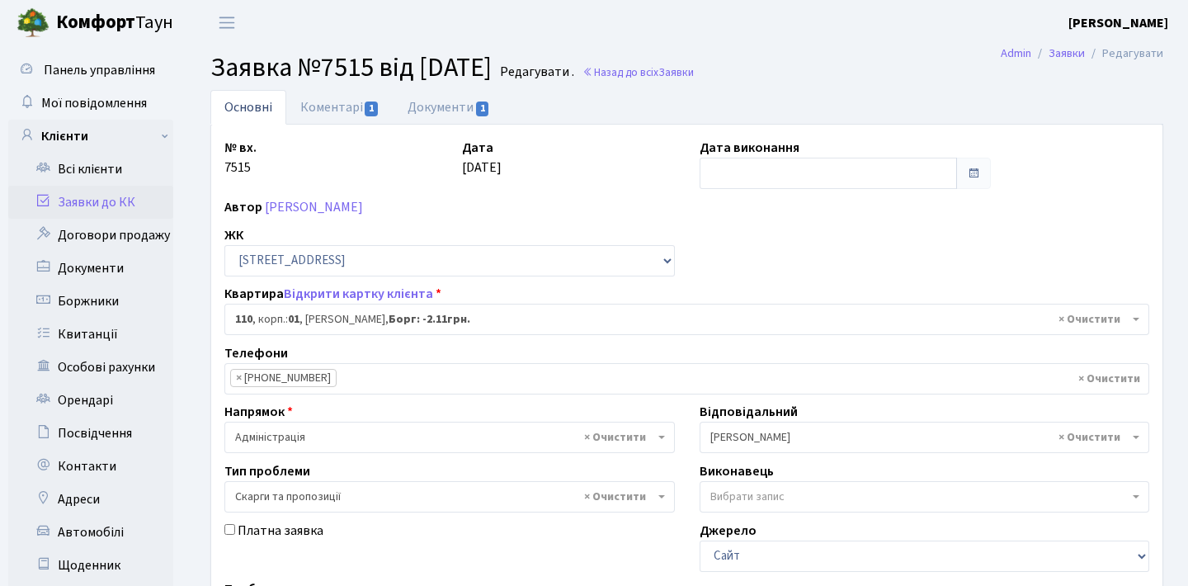
select select "20035"
select select "55"
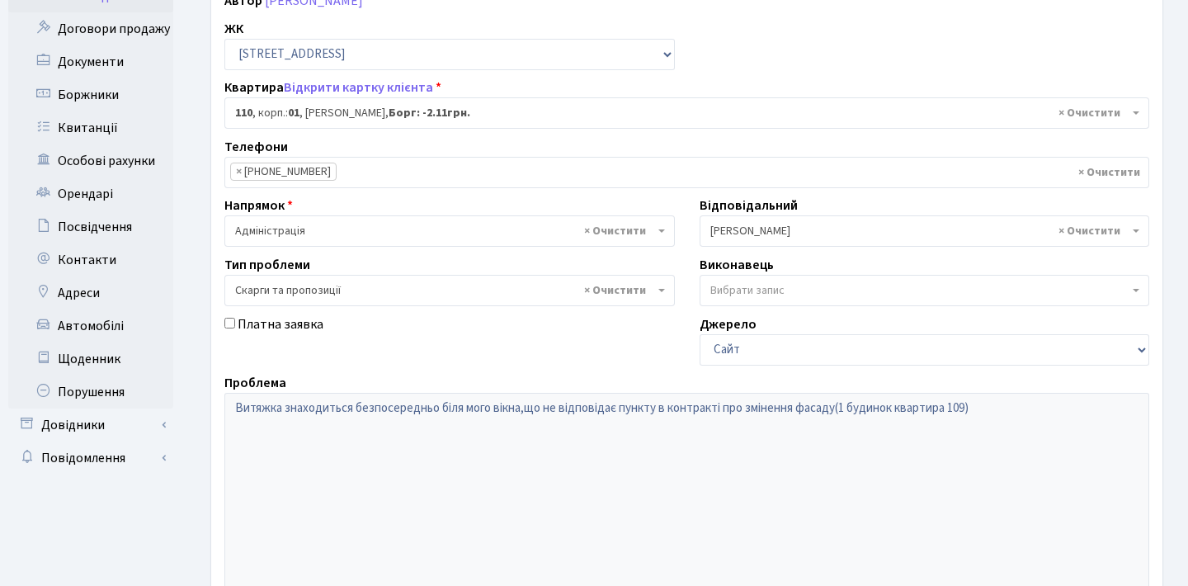
scroll to position [81, 0]
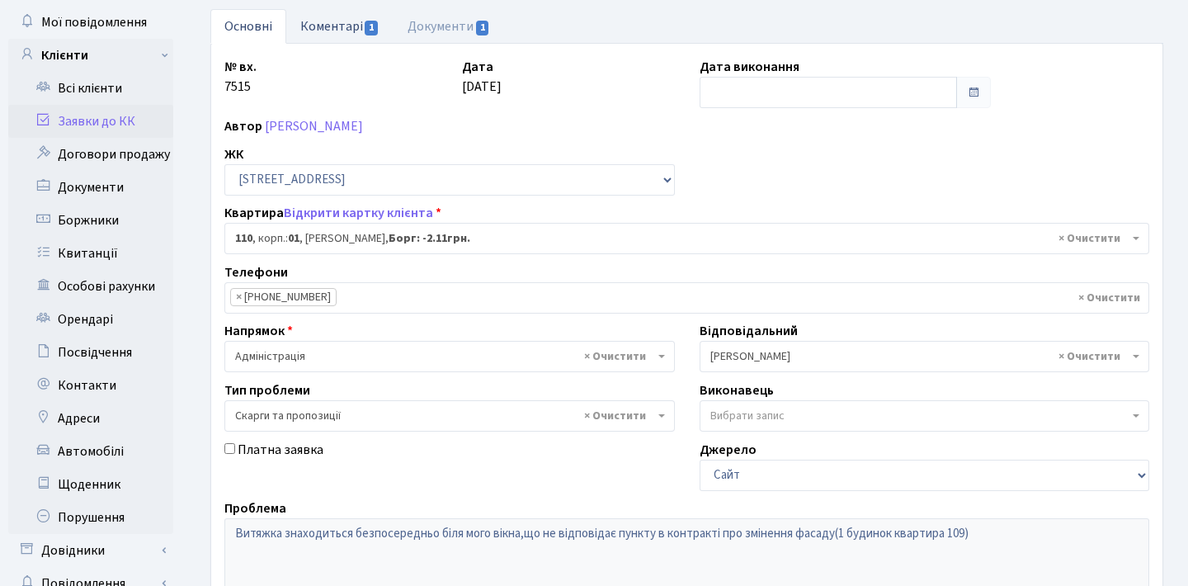
click at [348, 25] on link "Коментарі 1" at bounding box center [339, 26] width 107 height 34
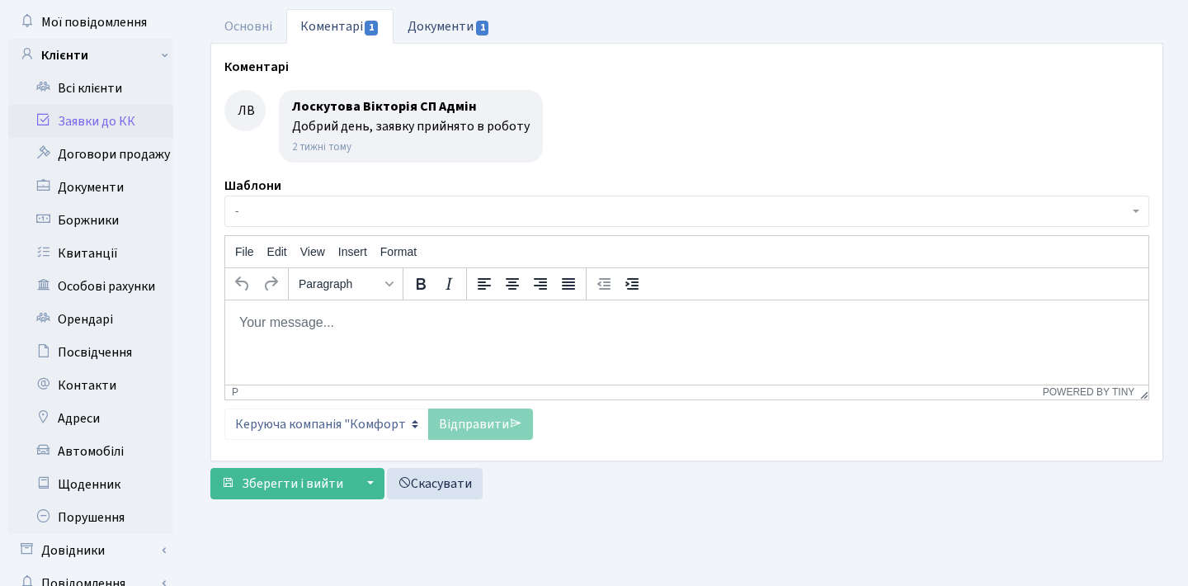
click at [424, 31] on link "Документи 1" at bounding box center [448, 26] width 111 height 34
select select "25"
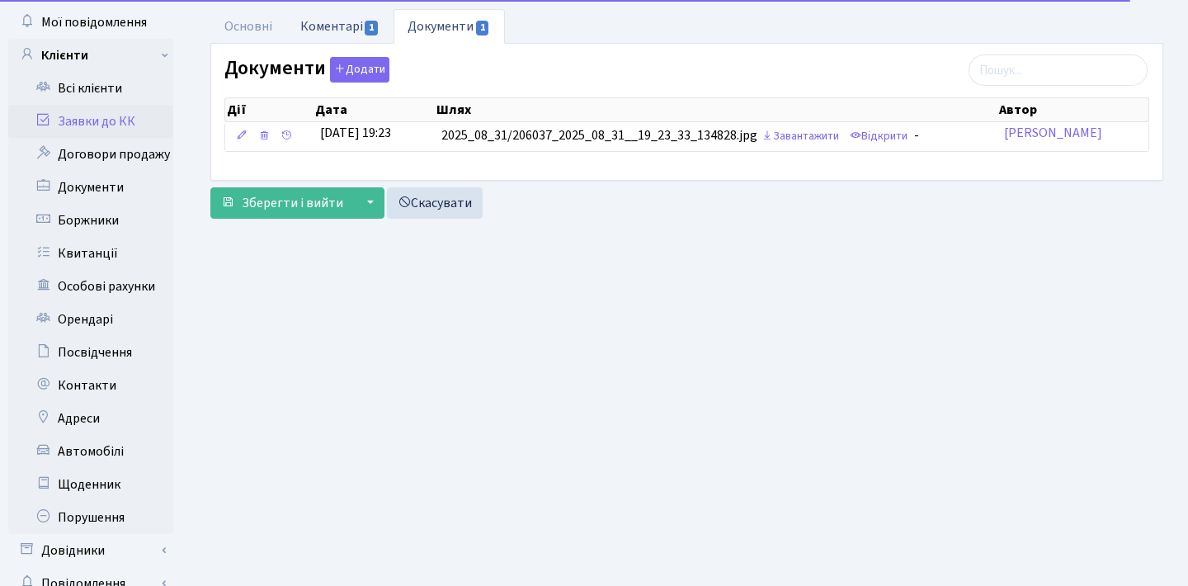
click at [343, 35] on link "Коментарі 1" at bounding box center [339, 26] width 107 height 34
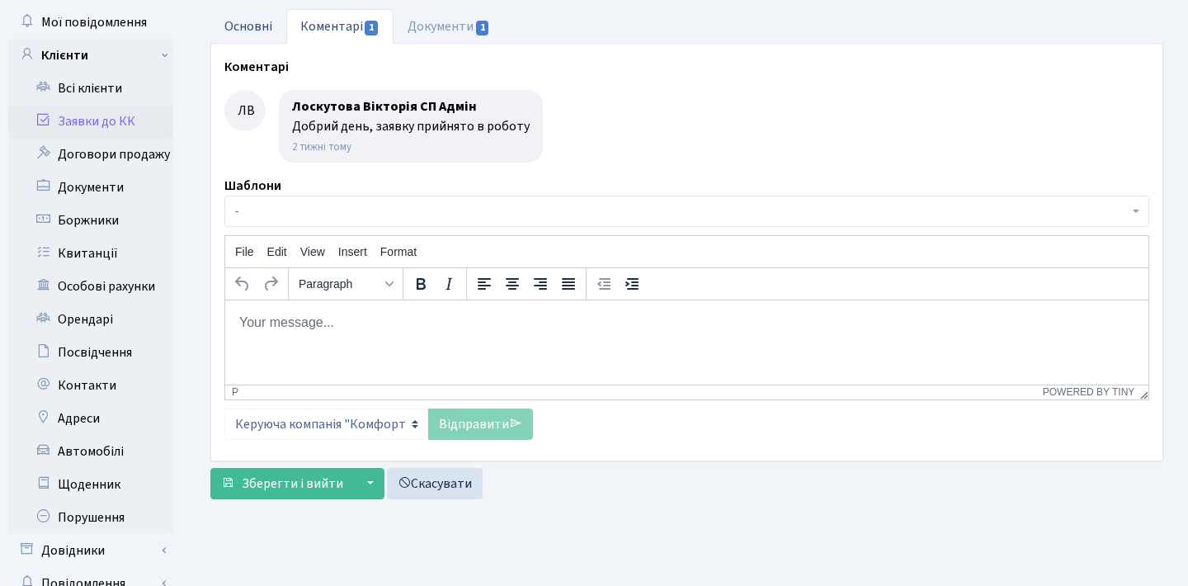
click at [273, 28] on link "Основні" at bounding box center [248, 26] width 76 height 34
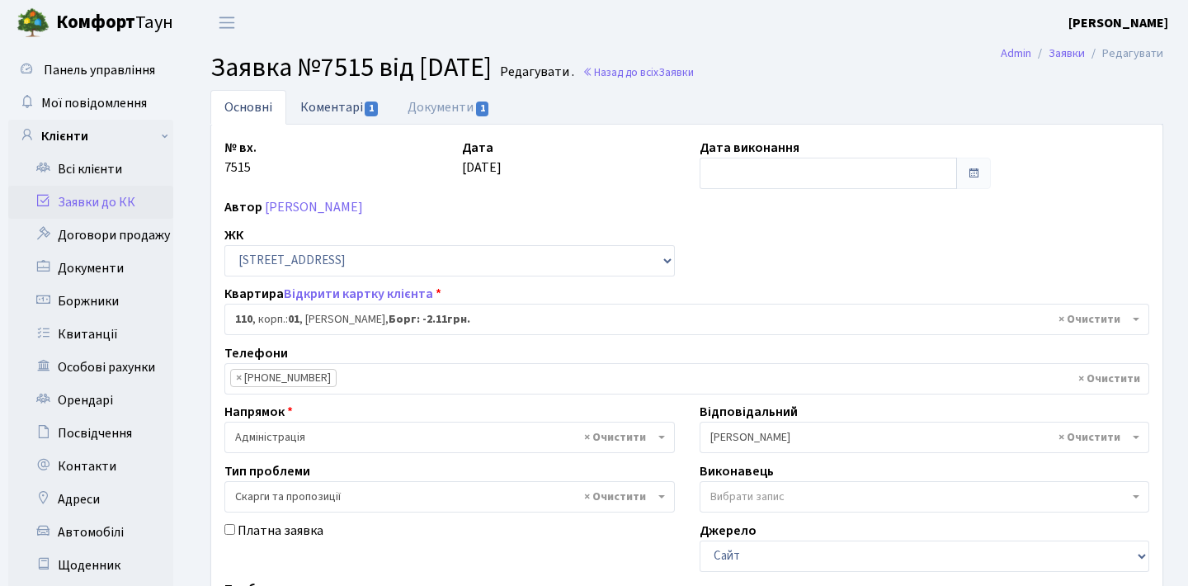
click at [372, 117] on link "Коментарі 1" at bounding box center [339, 107] width 107 height 34
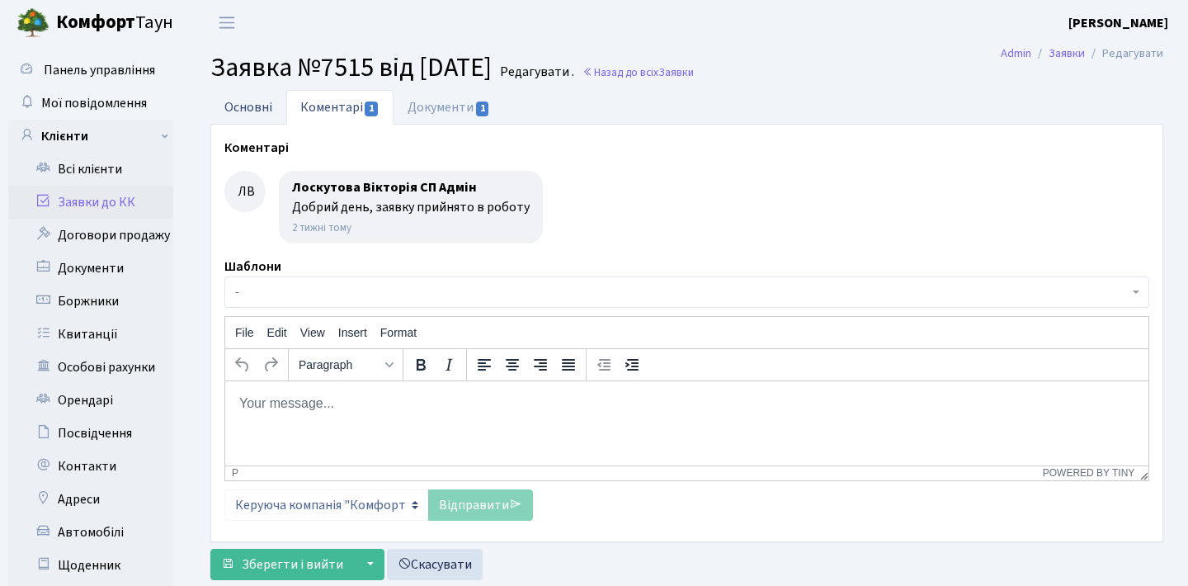
click at [269, 118] on link "Основні" at bounding box center [248, 107] width 76 height 34
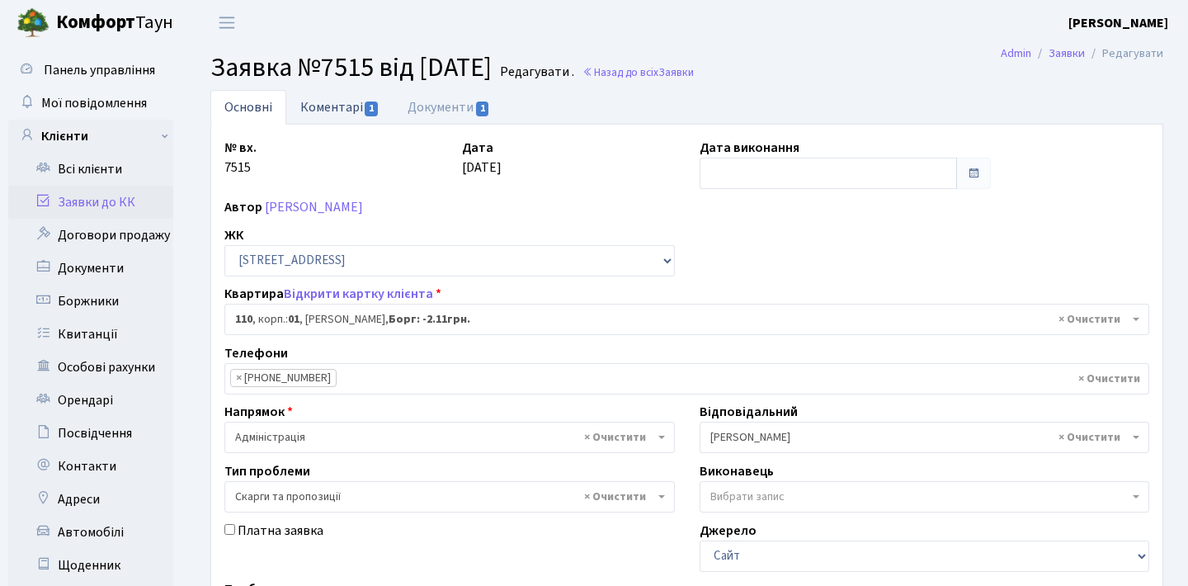
click at [323, 106] on link "Коментарі 1" at bounding box center [339, 107] width 107 height 34
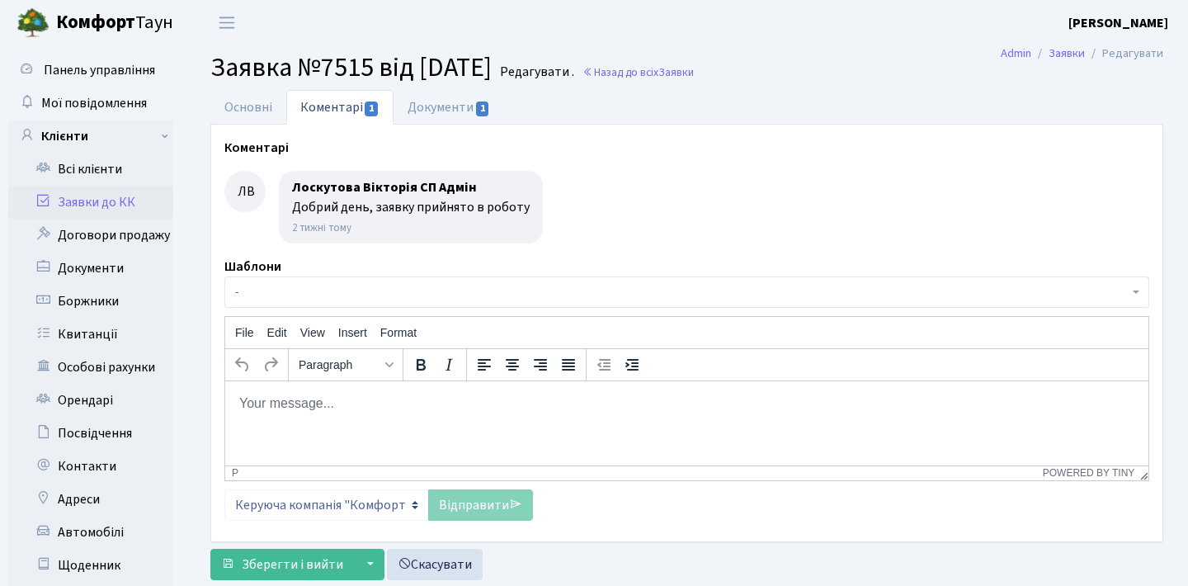
click at [382, 425] on html at bounding box center [686, 402] width 923 height 45
paste body "Rich Text Area. Press ALT-0 for help."
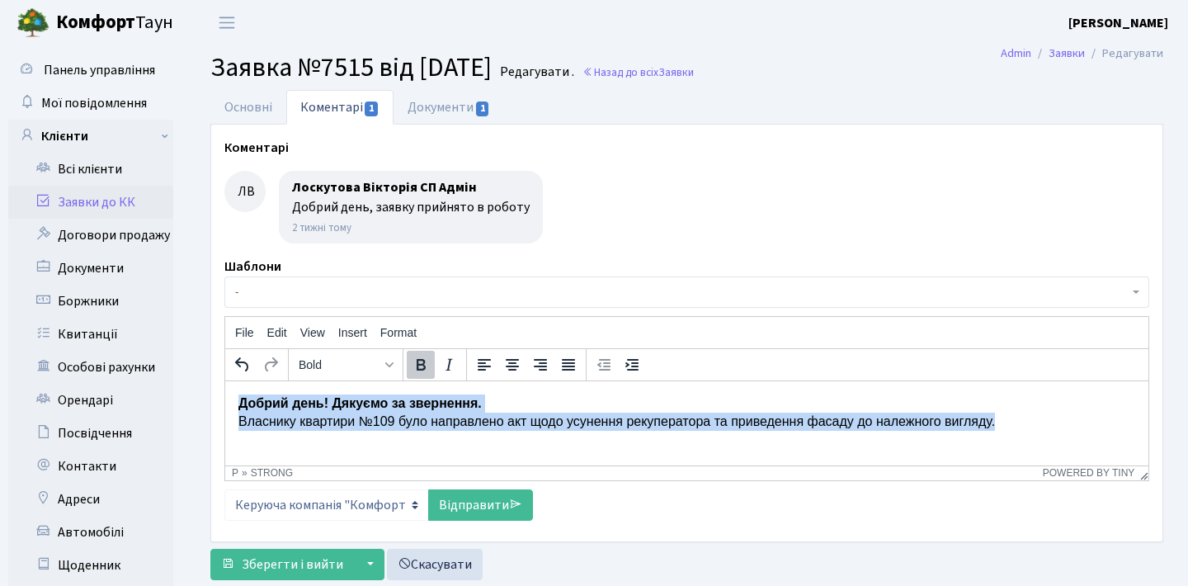
drag, startPoint x: 1068, startPoint y: 432, endPoint x: 0, endPoint y: 277, distance: 1079.3
click at [225, 380] on html "Добрий день! Дякуємо за звернення. Власнику квартири №109 було направлено акт щ…" at bounding box center [686, 412] width 923 height 64
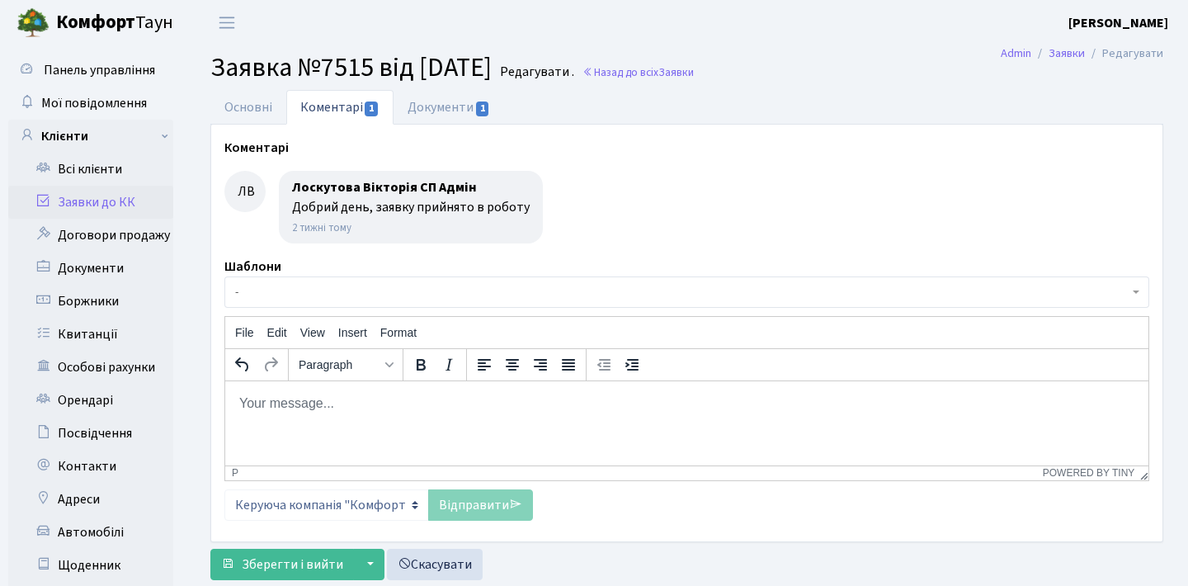
click at [472, 425] on html at bounding box center [686, 402] width 923 height 45
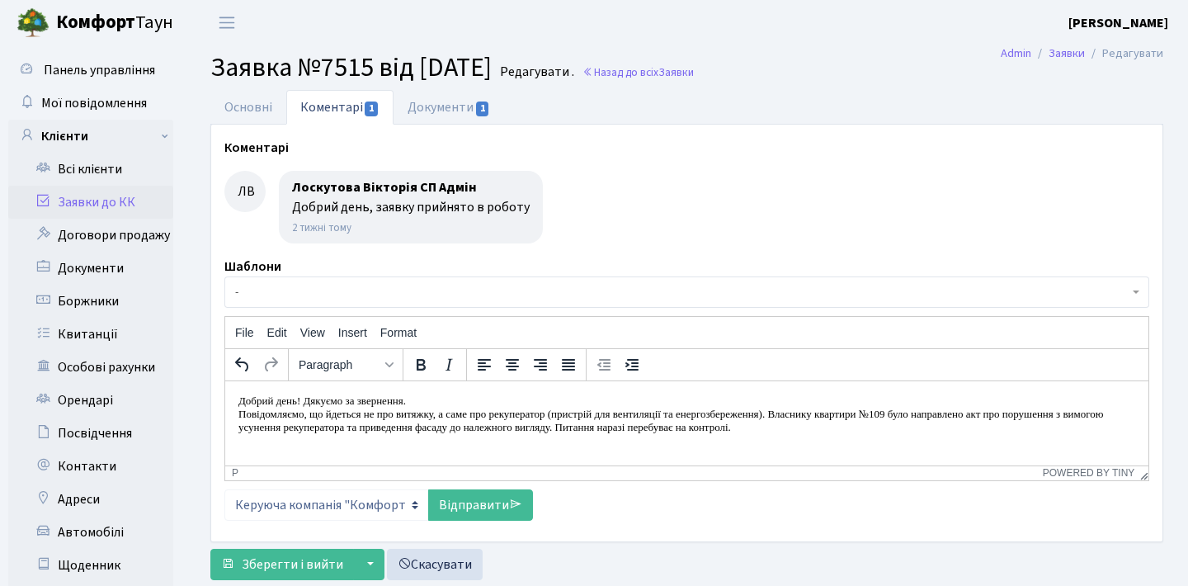
click at [239, 409] on p "Повідомляємо, що йдеться не про витяжку, а саме про рекуператор (пристрій для в…" at bounding box center [686, 420] width 897 height 26
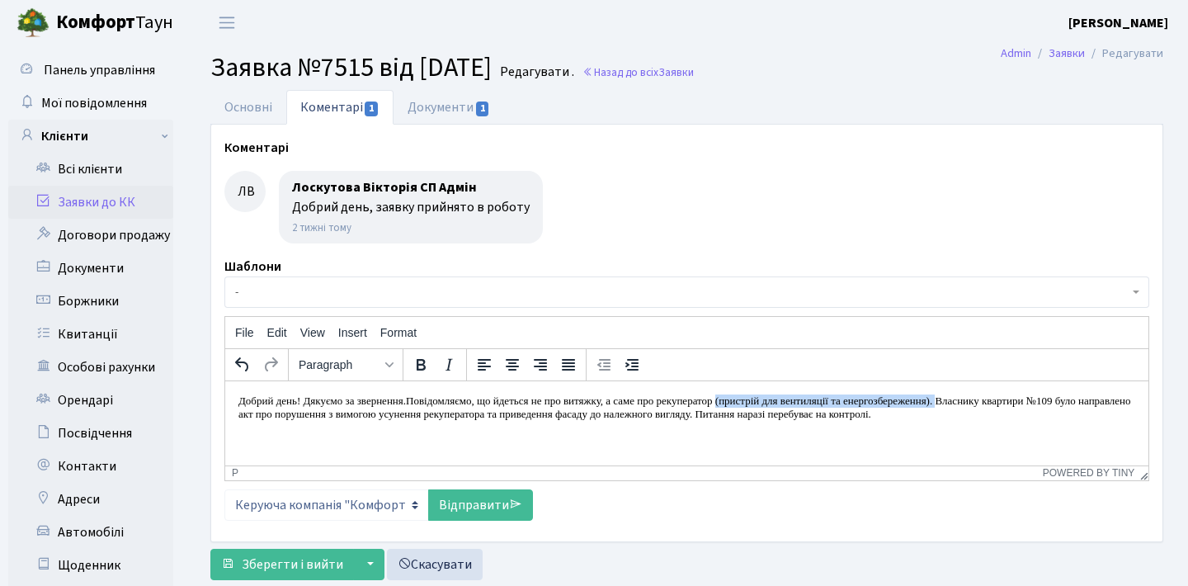
drag, startPoint x: 1024, startPoint y: 394, endPoint x: 778, endPoint y: 398, distance: 246.6
click at [778, 398] on p "Добрий день! Дякуємо за звернення. Повідомляємо, що йдеться не про витяжку, а с…" at bounding box center [686, 406] width 897 height 26
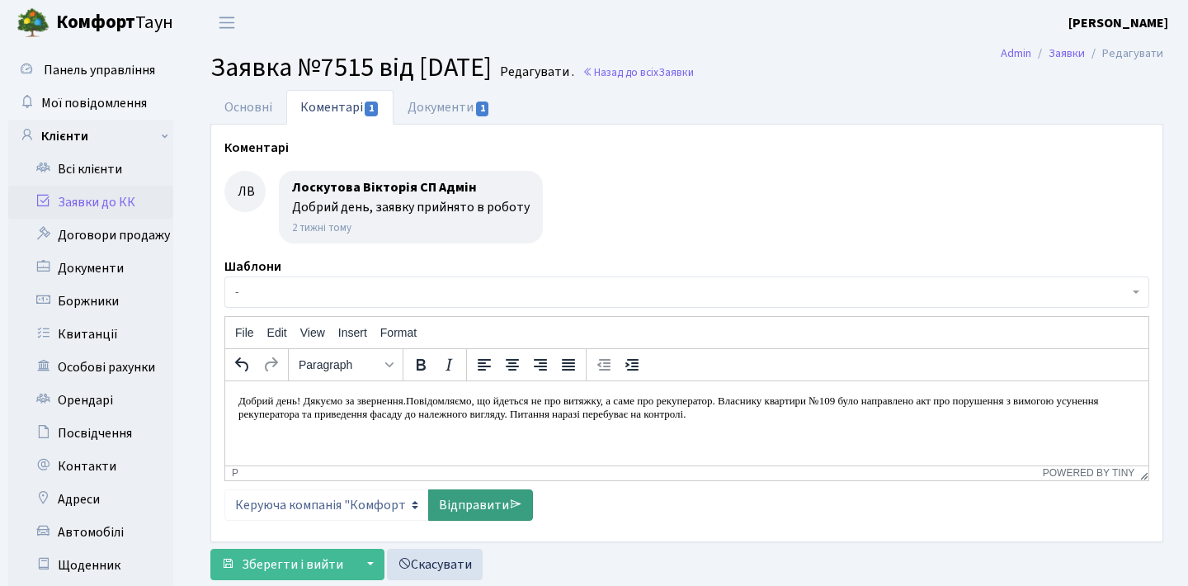
click at [483, 497] on link "Відправити" at bounding box center [480, 504] width 105 height 31
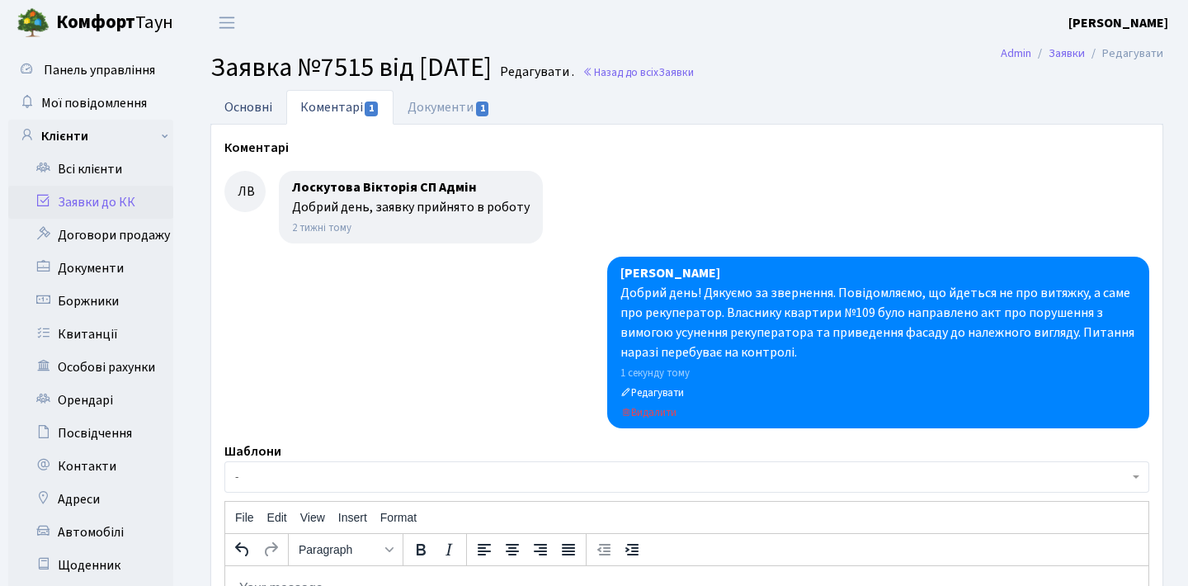
click at [248, 90] on link "Основні" at bounding box center [248, 107] width 76 height 34
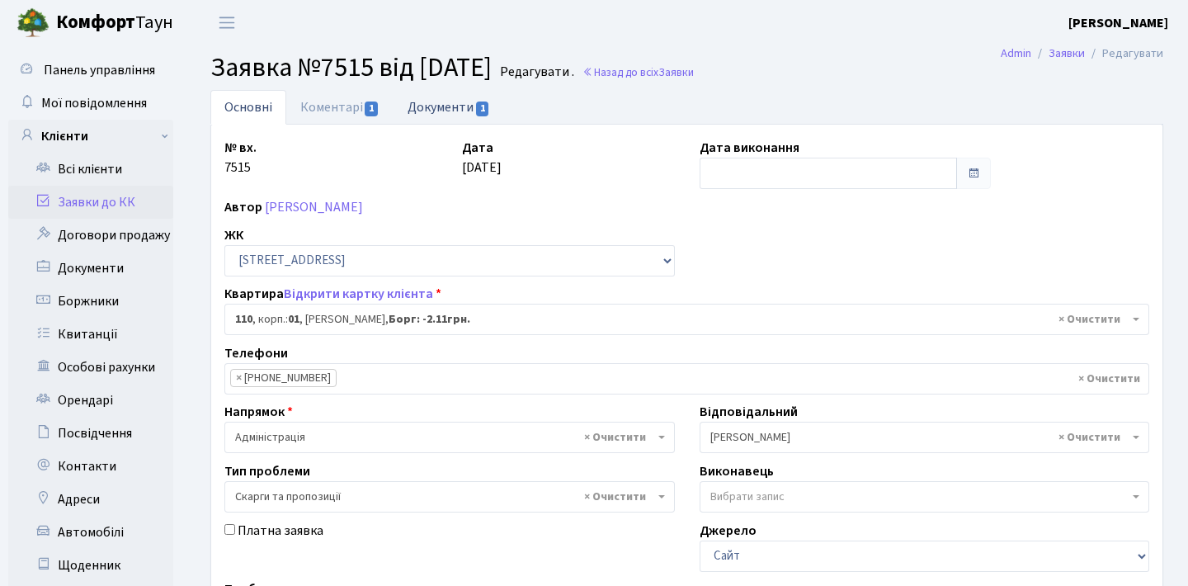
click at [460, 116] on link "Документи 1" at bounding box center [448, 107] width 111 height 34
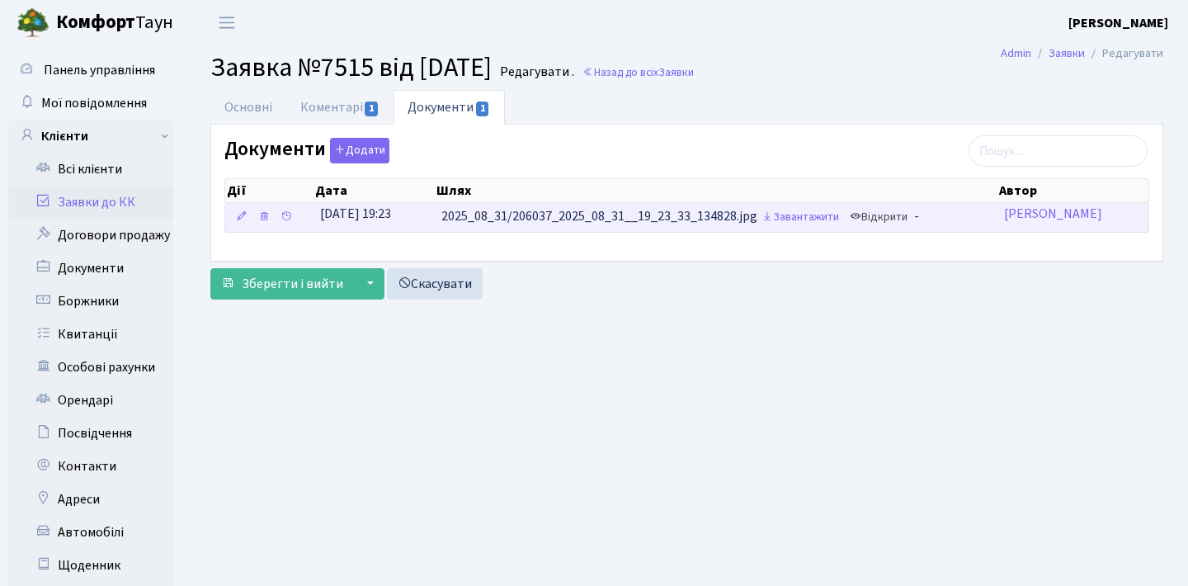
click at [887, 219] on link "Відкрити" at bounding box center [878, 218] width 66 height 26
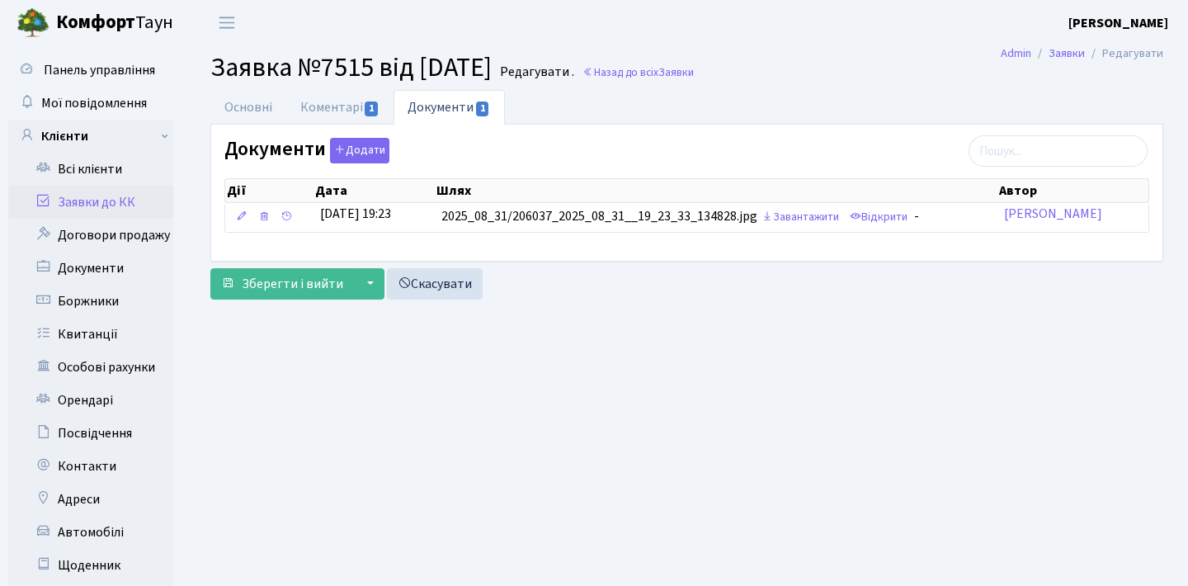
click at [117, 200] on link "Заявки до КК" at bounding box center [90, 202] width 165 height 33
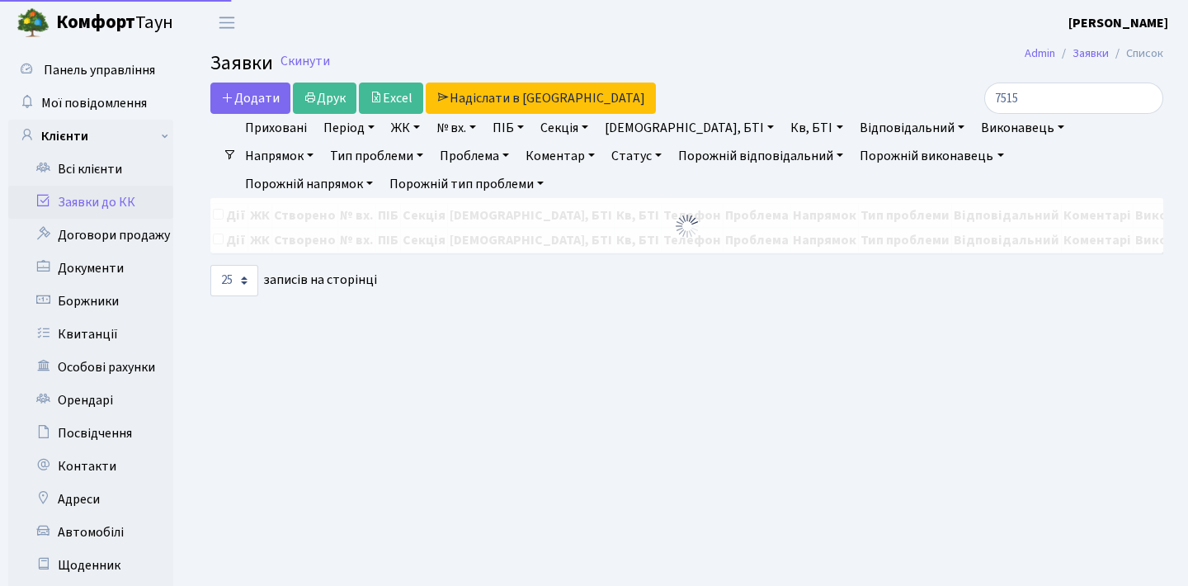
select select "25"
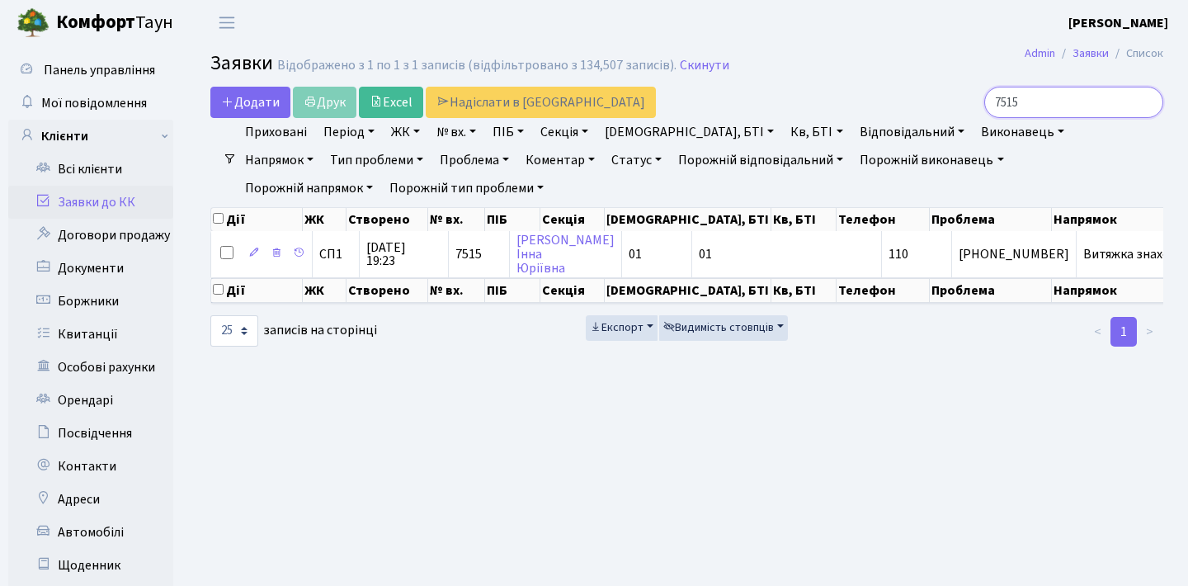
click at [1064, 111] on input "7515" at bounding box center [1073, 102] width 179 height 31
type input "7"
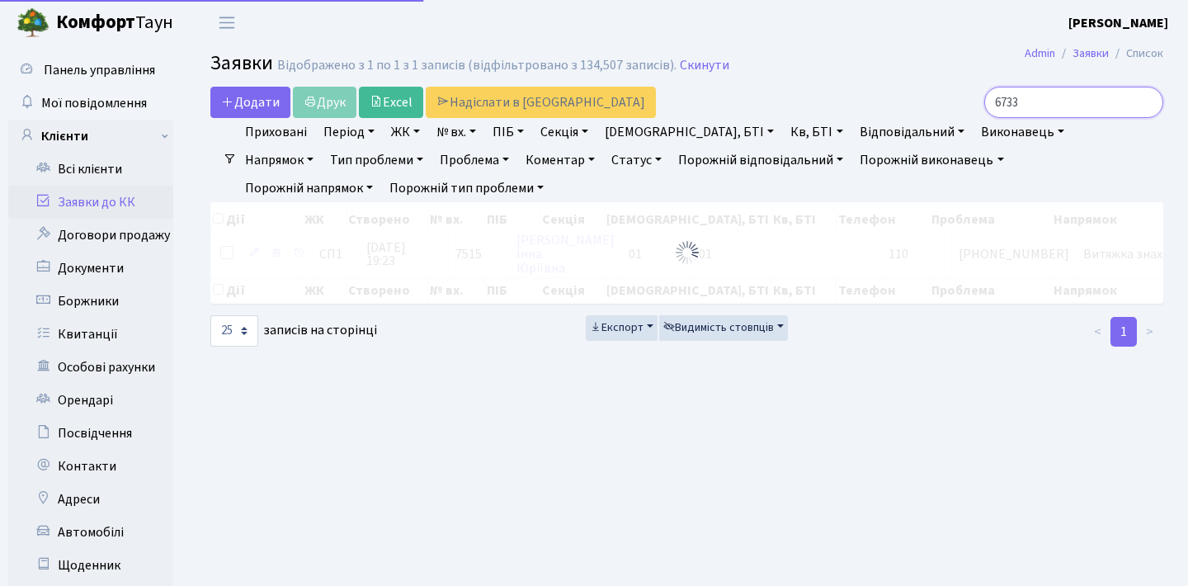
type input "6733"
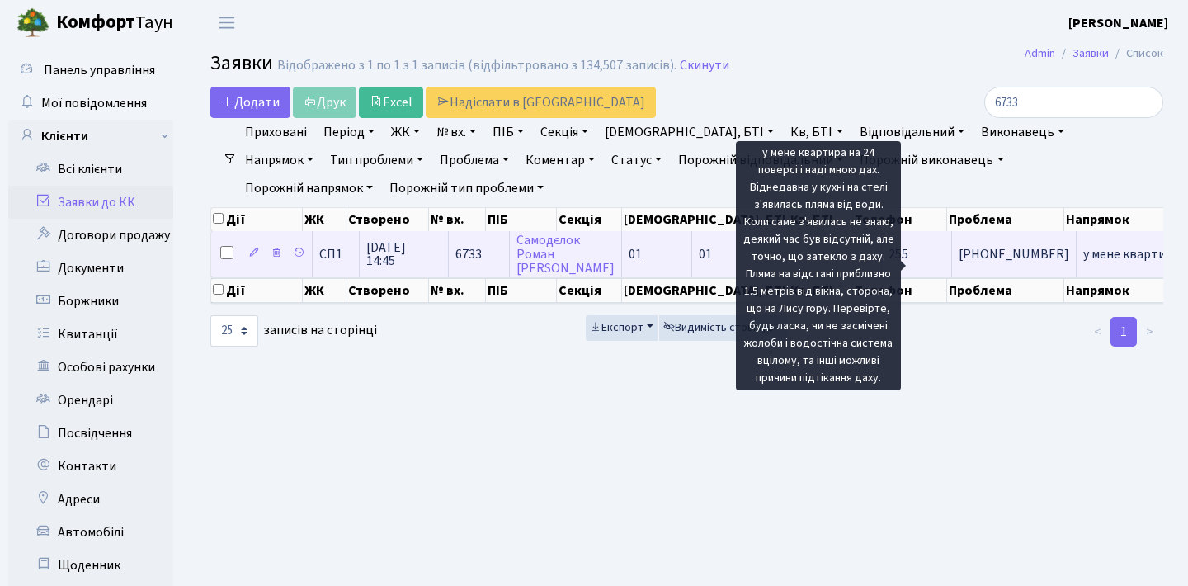
click at [1083, 263] on span "у мене квартира[...]" at bounding box center [1139, 254] width 113 height 18
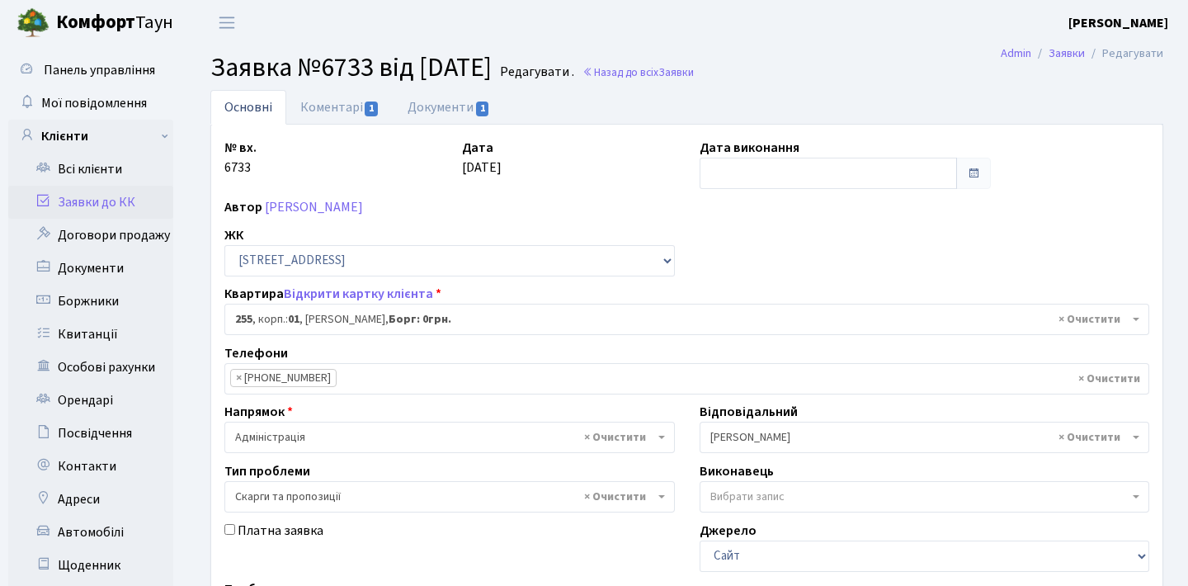
select select "20180"
select select "55"
click at [338, 111] on link "Коментарі 1" at bounding box center [339, 107] width 107 height 34
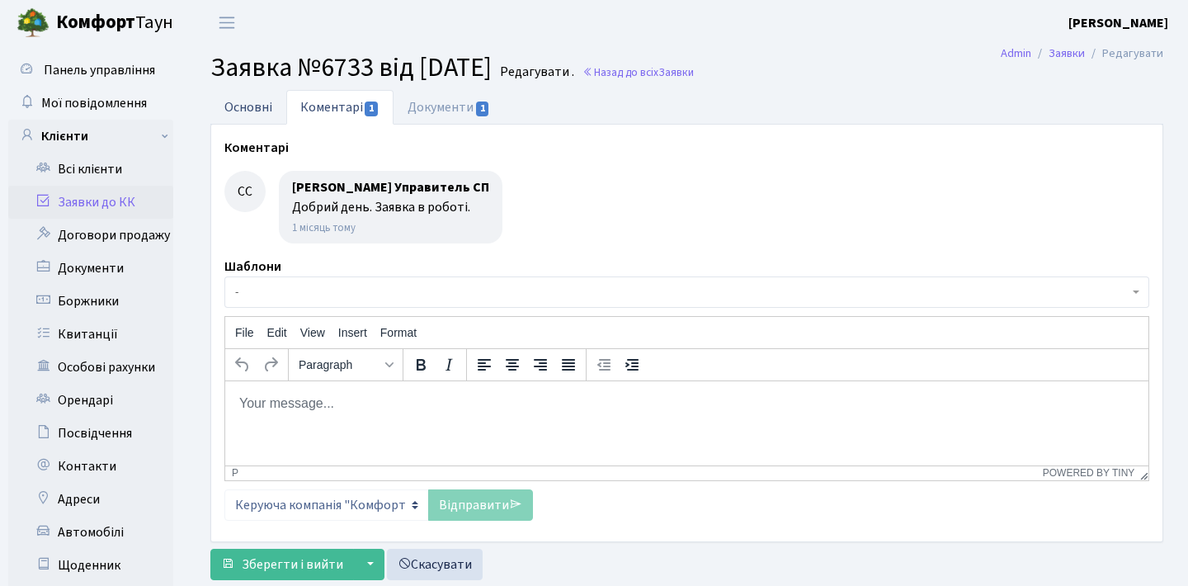
click at [270, 112] on link "Основні" at bounding box center [248, 107] width 76 height 34
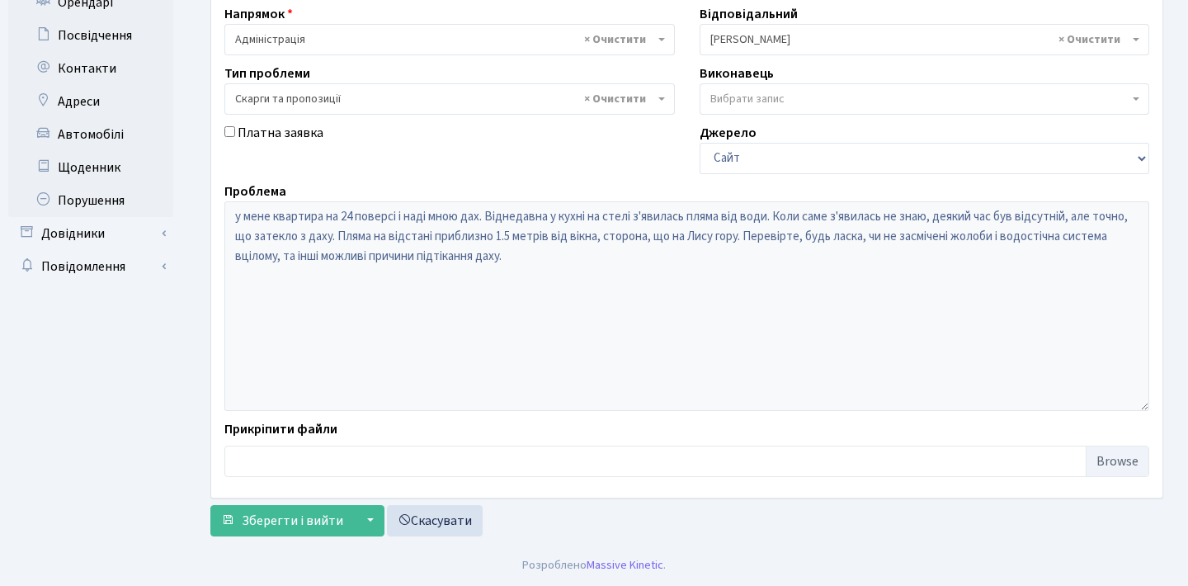
scroll to position [398, 0]
click at [148, 197] on div "Панель управління Мої повідомлення Клієнти Всі клієнти Заявки до КК" at bounding box center [594, 96] width 1188 height 897
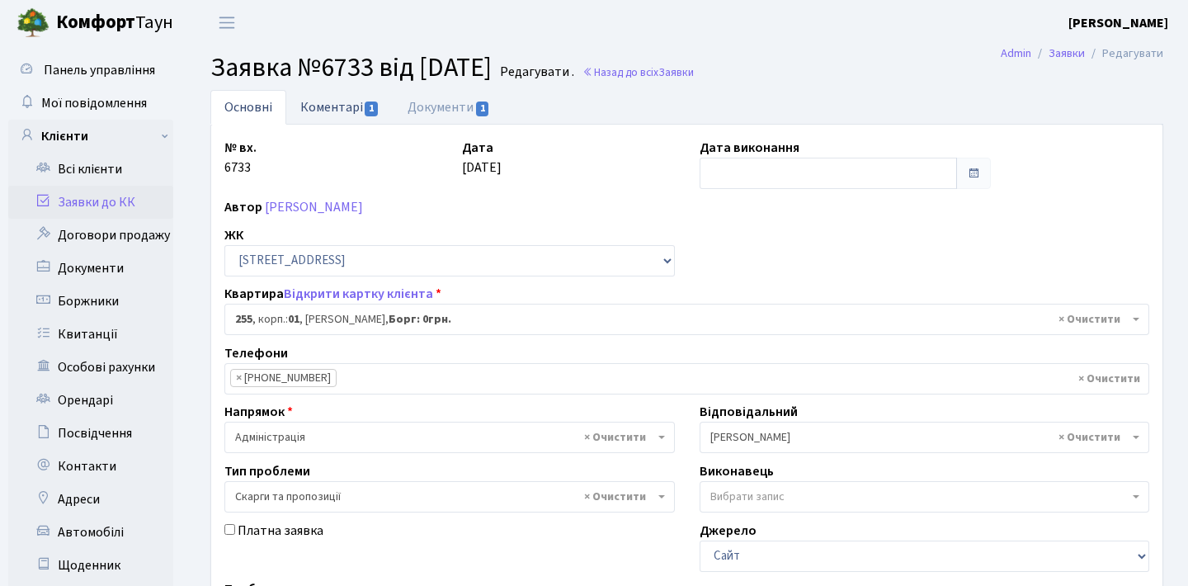
scroll to position [0, 0]
click at [369, 108] on span "1" at bounding box center [371, 108] width 13 height 15
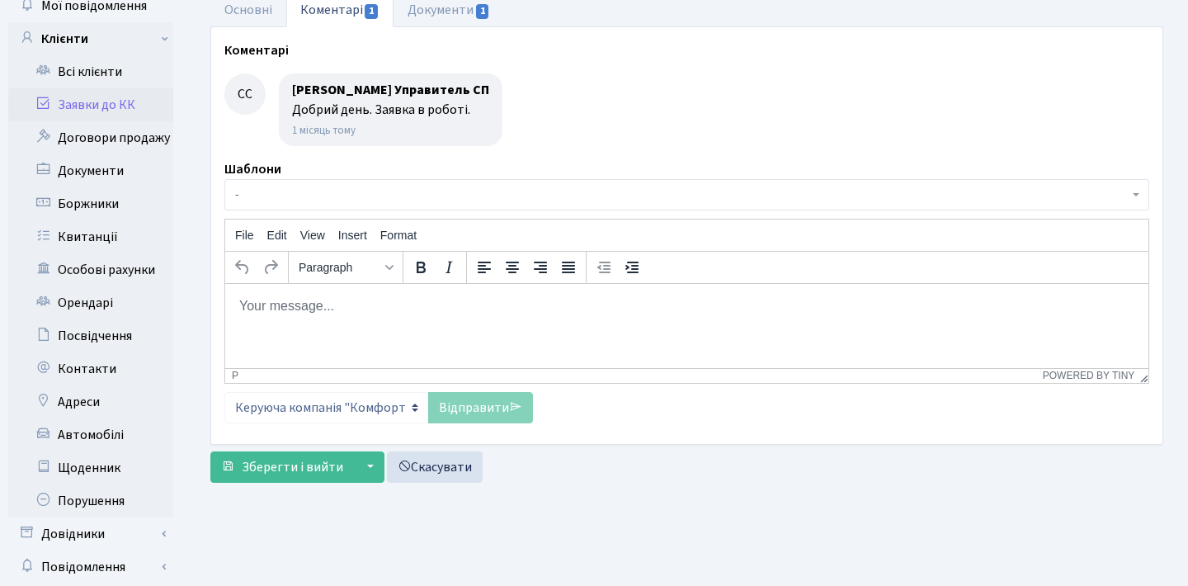
scroll to position [100, 0]
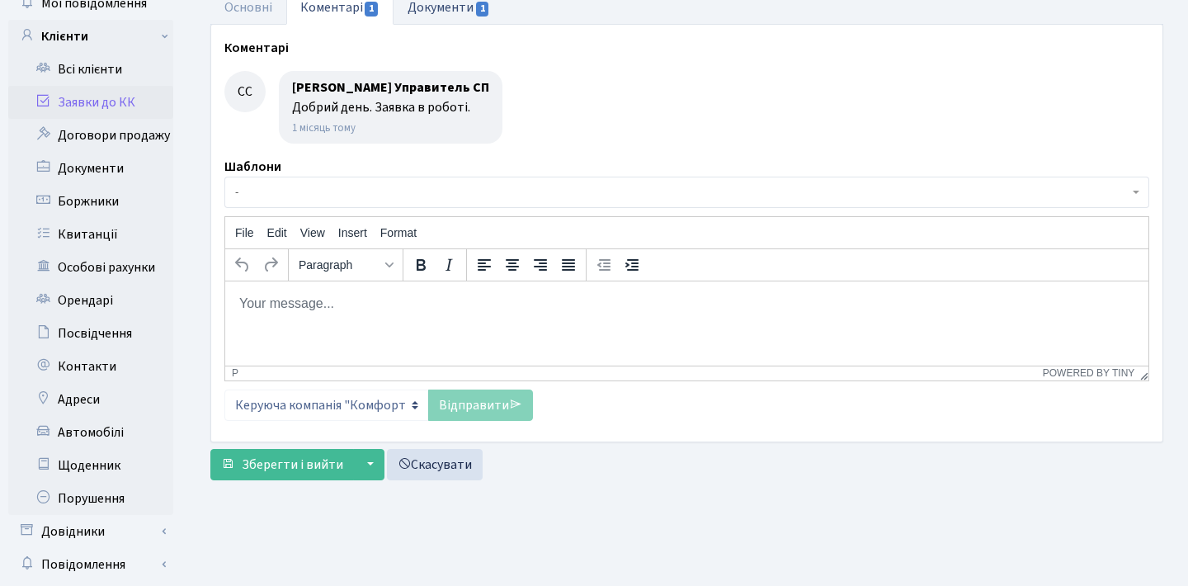
click at [473, 24] on li "Документи 1" at bounding box center [448, 7] width 111 height 35
click at [487, 12] on span "1" at bounding box center [482, 9] width 13 height 15
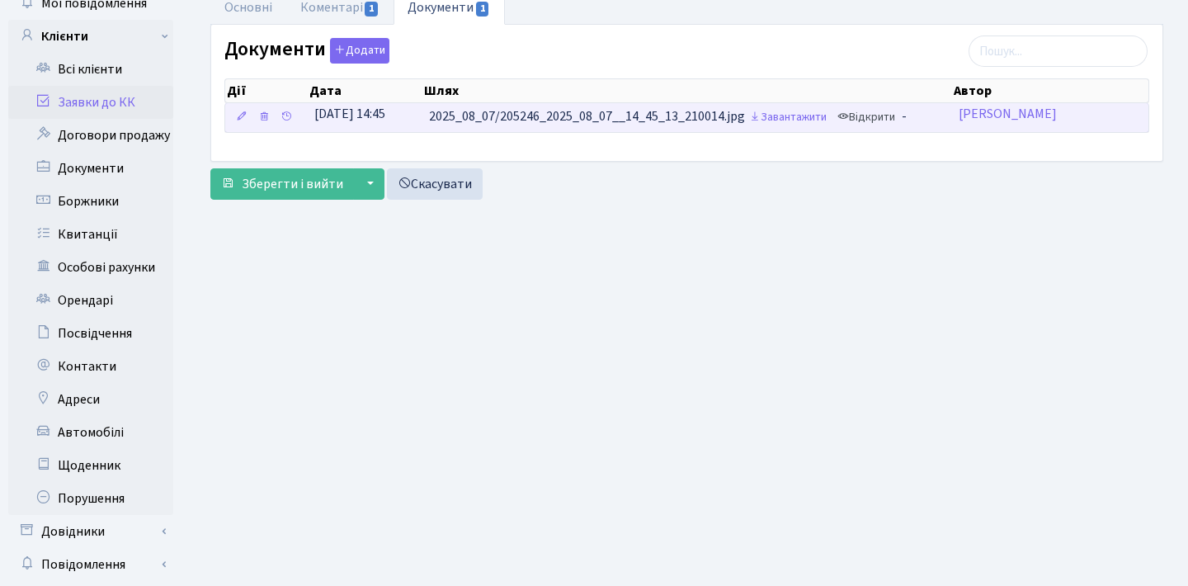
click at [878, 115] on link "Відкрити" at bounding box center [866, 118] width 66 height 26
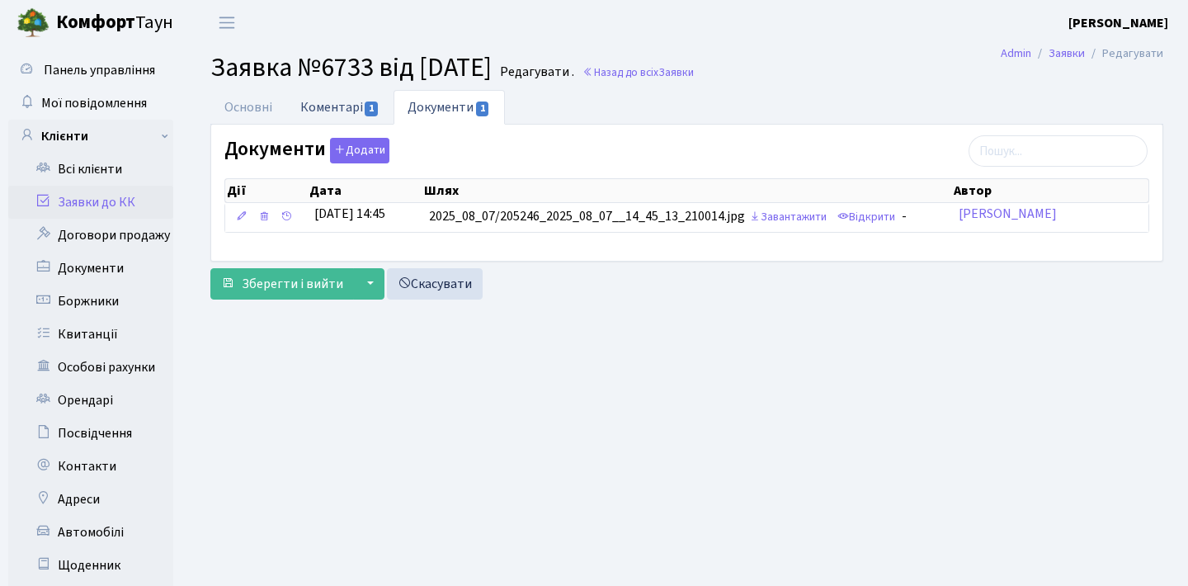
click at [356, 111] on link "Коментарі 1" at bounding box center [339, 107] width 107 height 34
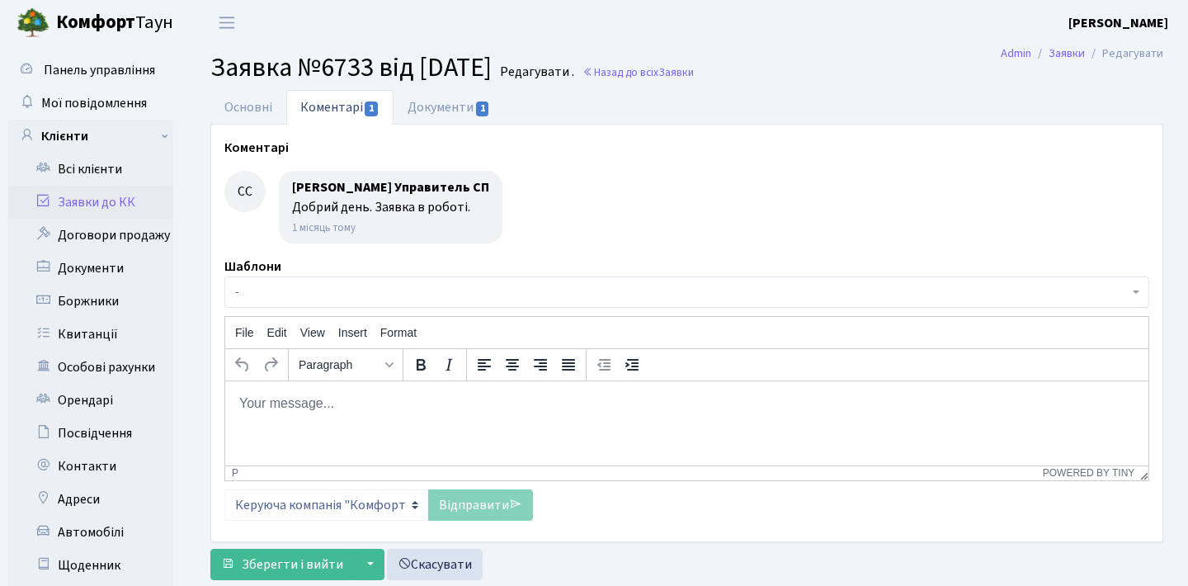
click at [393, 403] on p "Rich Text Area. Press ALT-0 for help." at bounding box center [686, 402] width 897 height 18
paste body "Rich Text Area. Press ALT-0 for help."
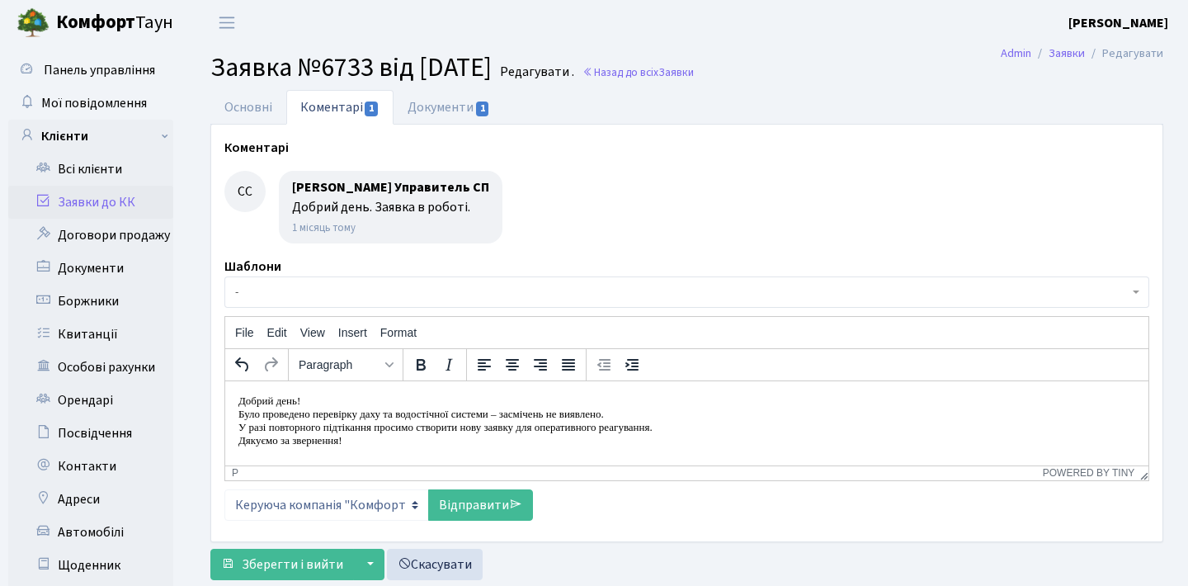
click at [241, 410] on p "Було проведено перевірку даху та водостічної системи – засмічень не виявлено." at bounding box center [686, 413] width 897 height 13
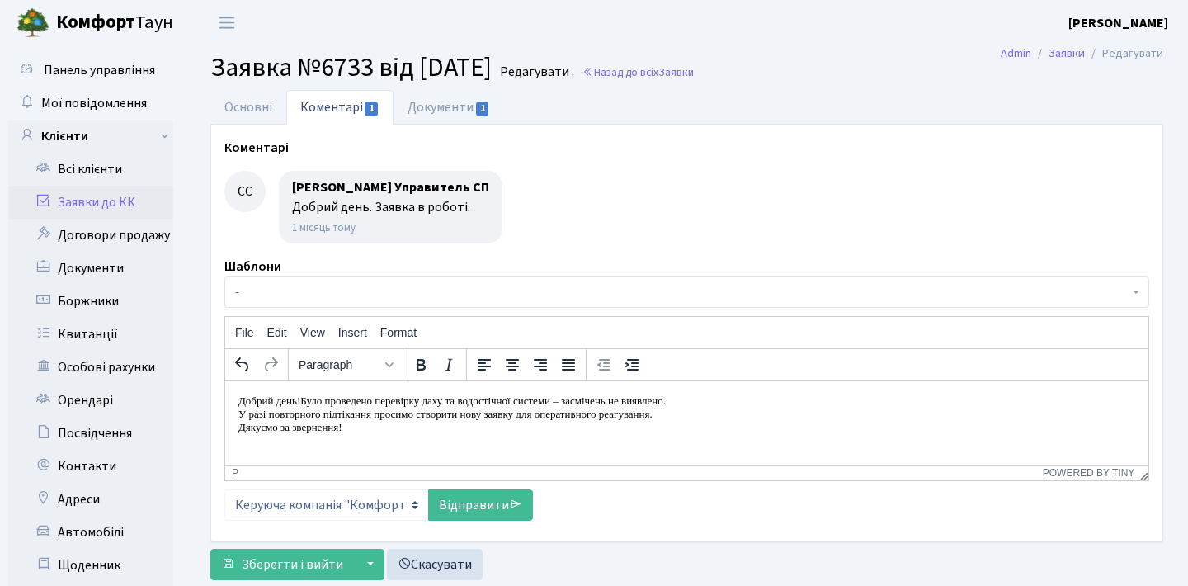
click at [240, 411] on p "У разі повторного підтікання просимо створити нову заявку для оперативного реаг…" at bounding box center [686, 413] width 897 height 13
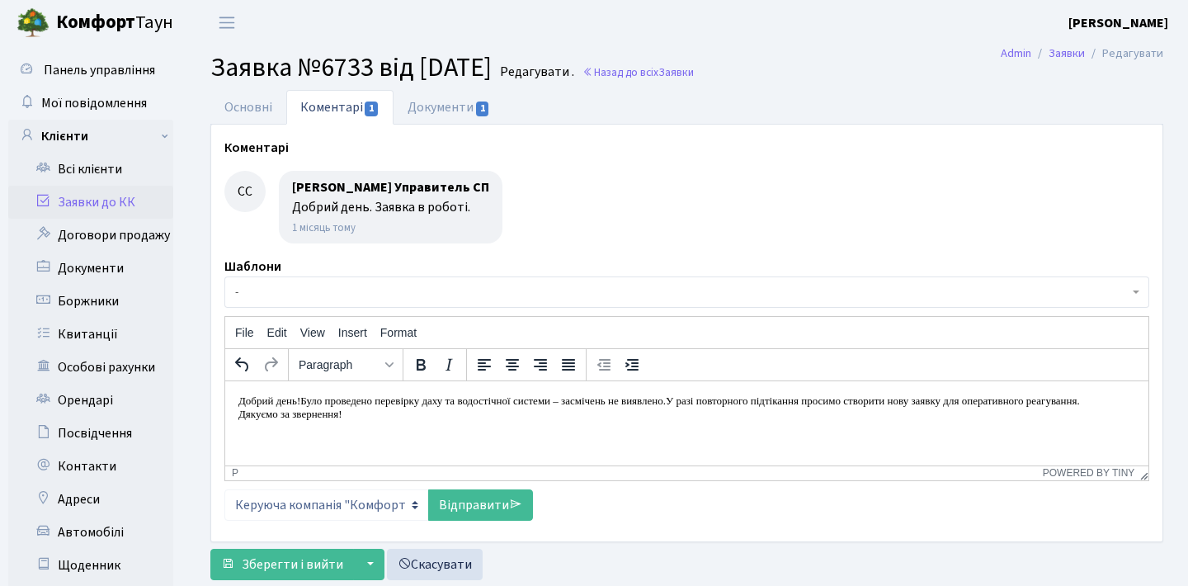
click at [242, 420] on p "Дякуємо за звернення!" at bounding box center [686, 413] width 897 height 13
click at [455, 490] on link "Відправити" at bounding box center [480, 504] width 105 height 31
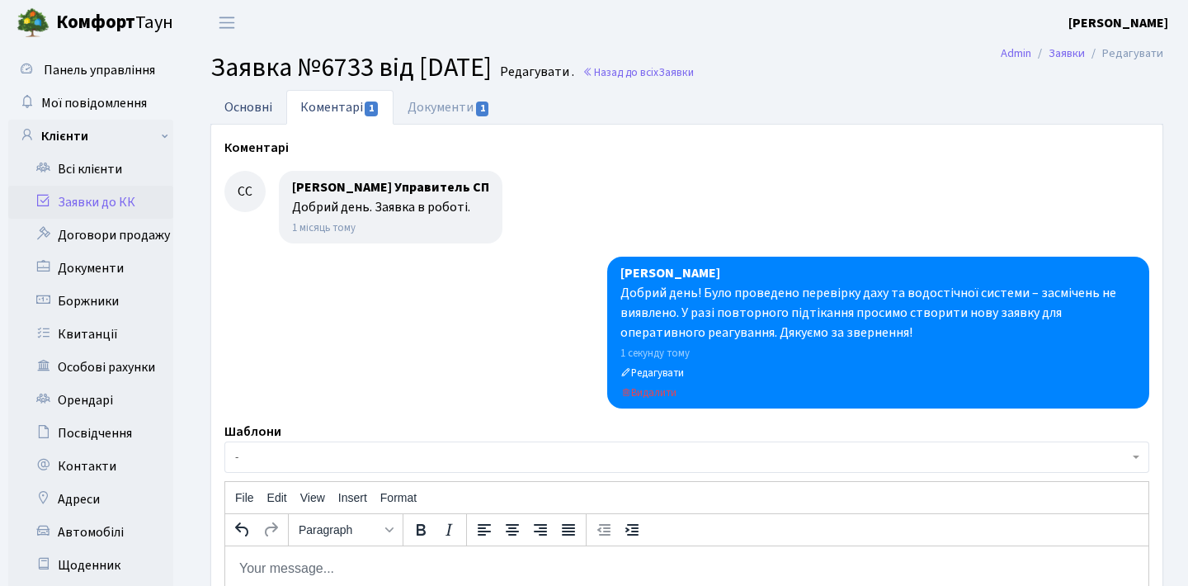
click at [280, 113] on link "Основні" at bounding box center [248, 107] width 76 height 34
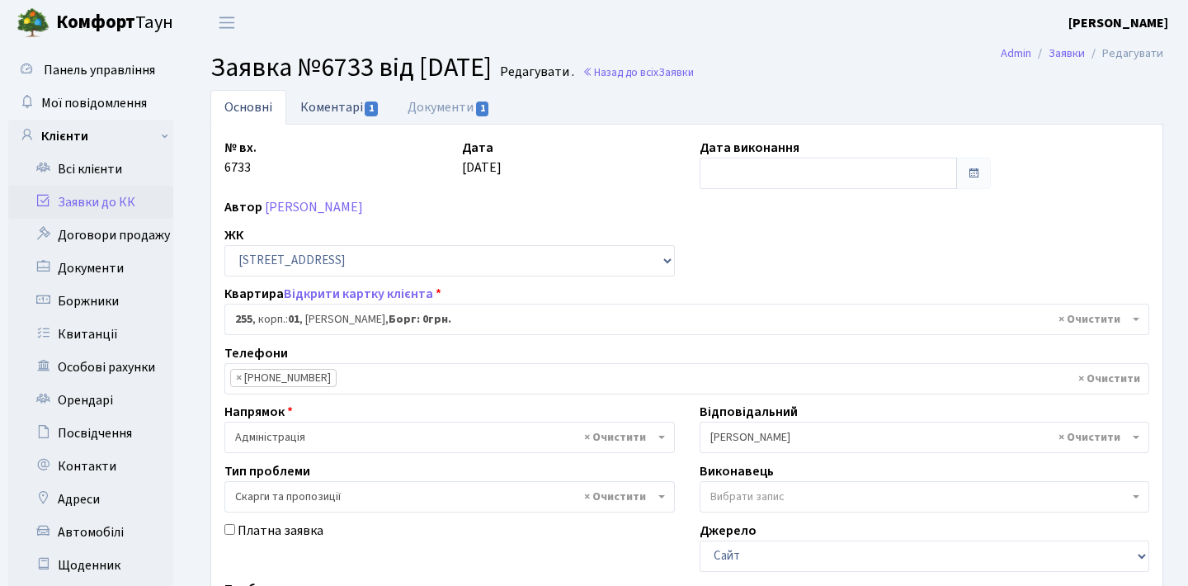
click at [354, 92] on link "Коментарі 1" at bounding box center [339, 107] width 107 height 34
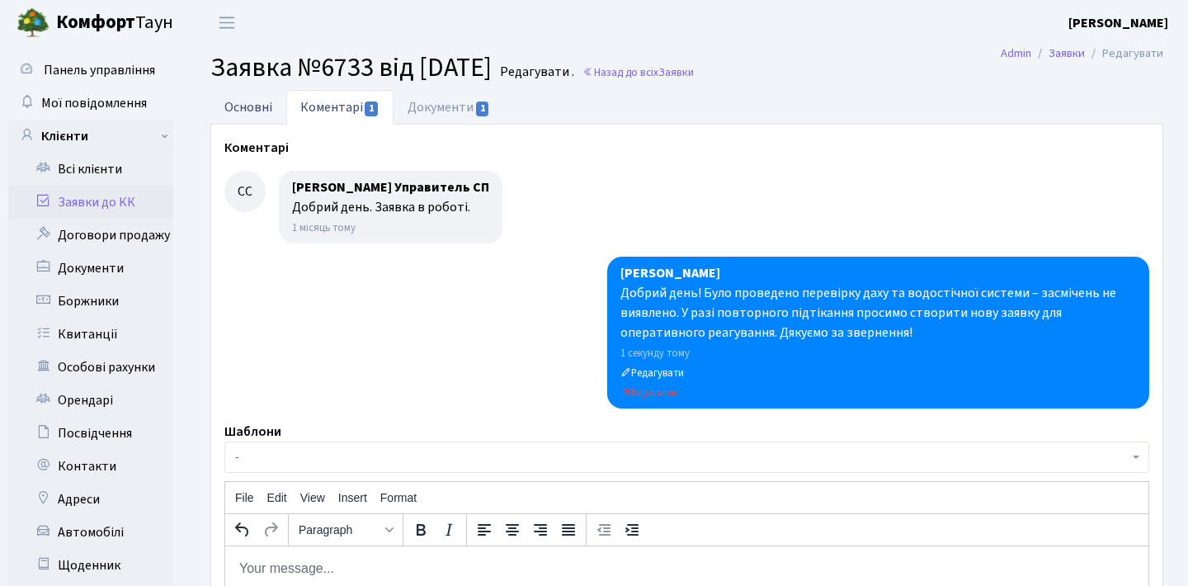
click at [264, 99] on link "Основні" at bounding box center [248, 107] width 76 height 34
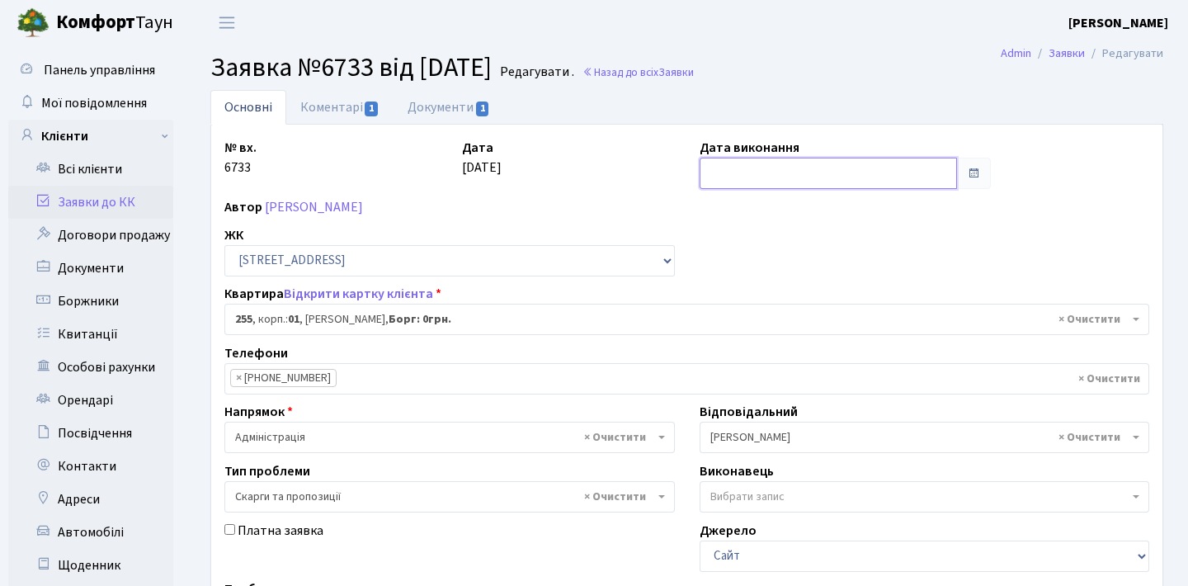
click at [902, 171] on input "text" at bounding box center [828, 173] width 258 height 31
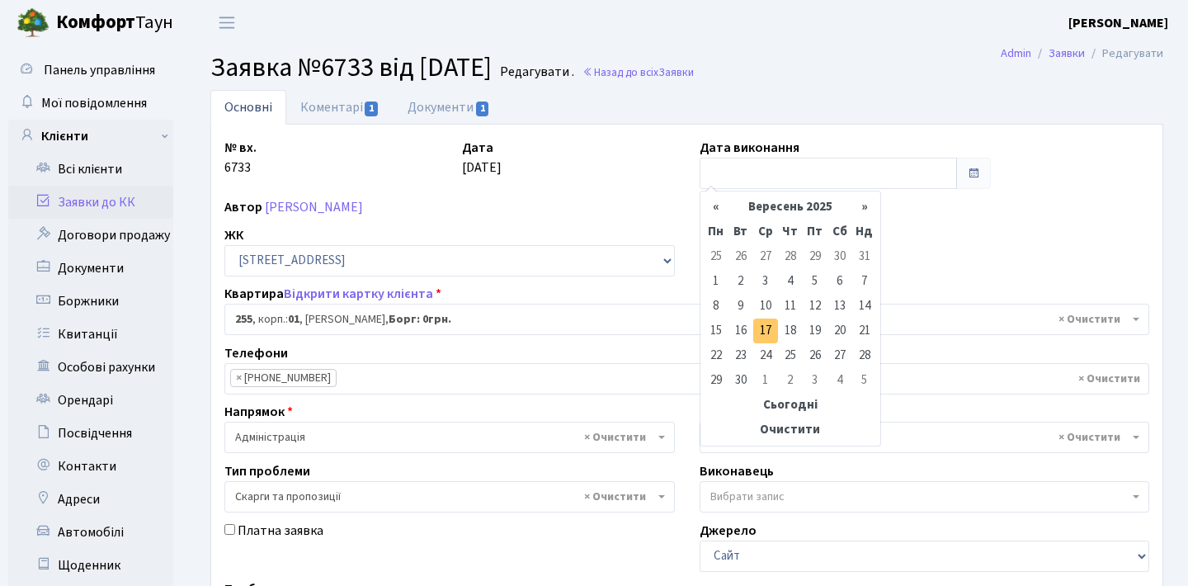
click at [769, 333] on td "17" at bounding box center [765, 330] width 25 height 25
type input "[DATE]"
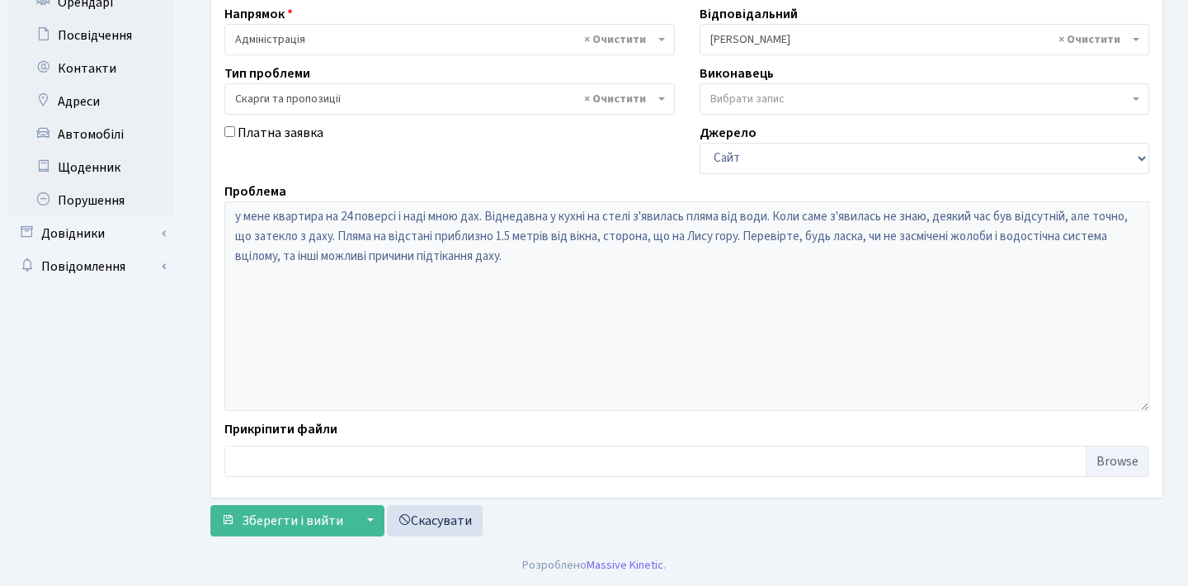
scroll to position [398, 0]
click at [274, 517] on span "Зберегти і вийти" at bounding box center [292, 520] width 101 height 18
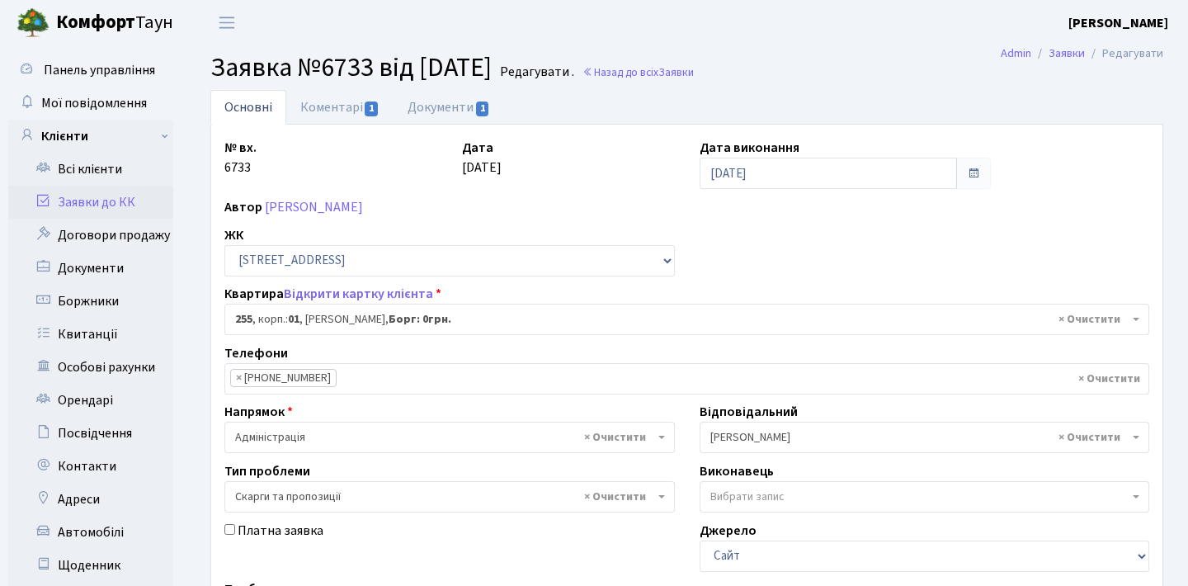
scroll to position [0, 0]
click at [101, 202] on link "Заявки до КК" at bounding box center [90, 202] width 165 height 33
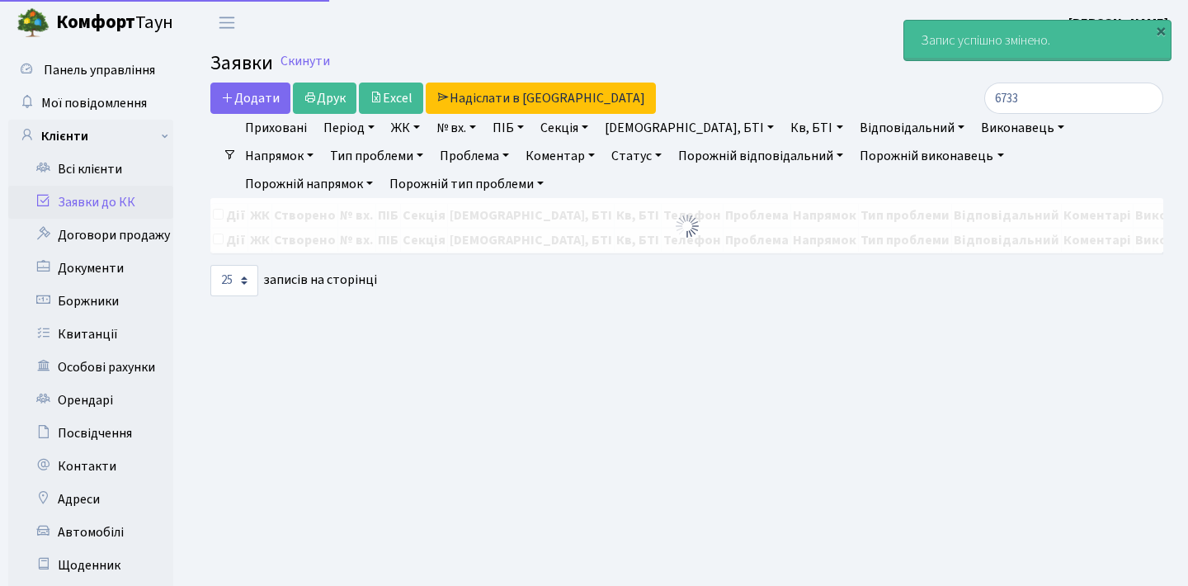
select select "25"
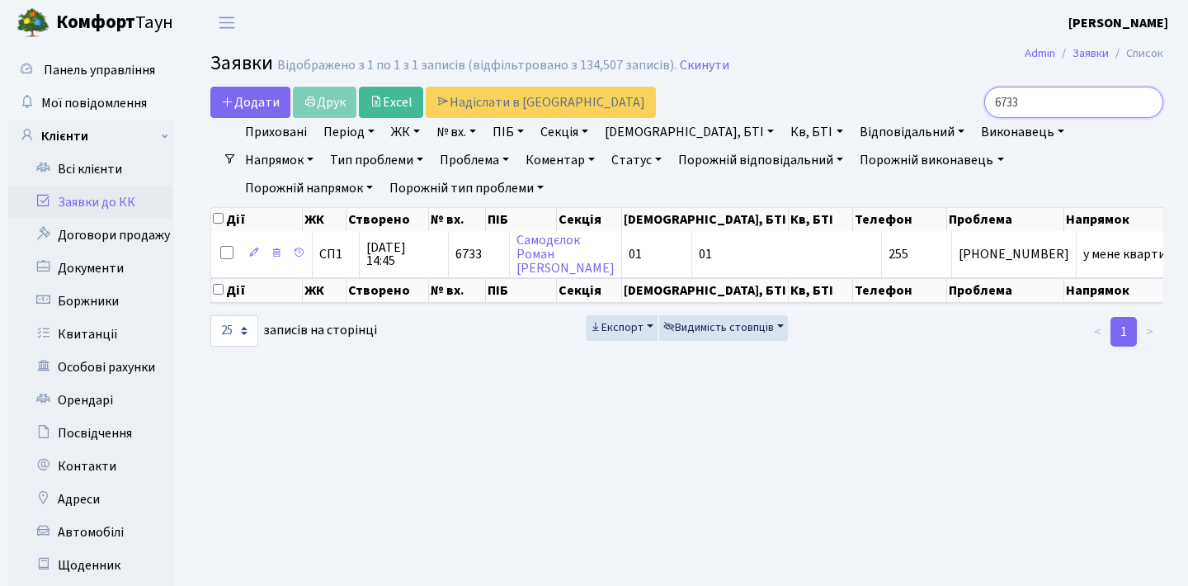
click at [1067, 98] on input "6733" at bounding box center [1073, 102] width 179 height 31
type input "6"
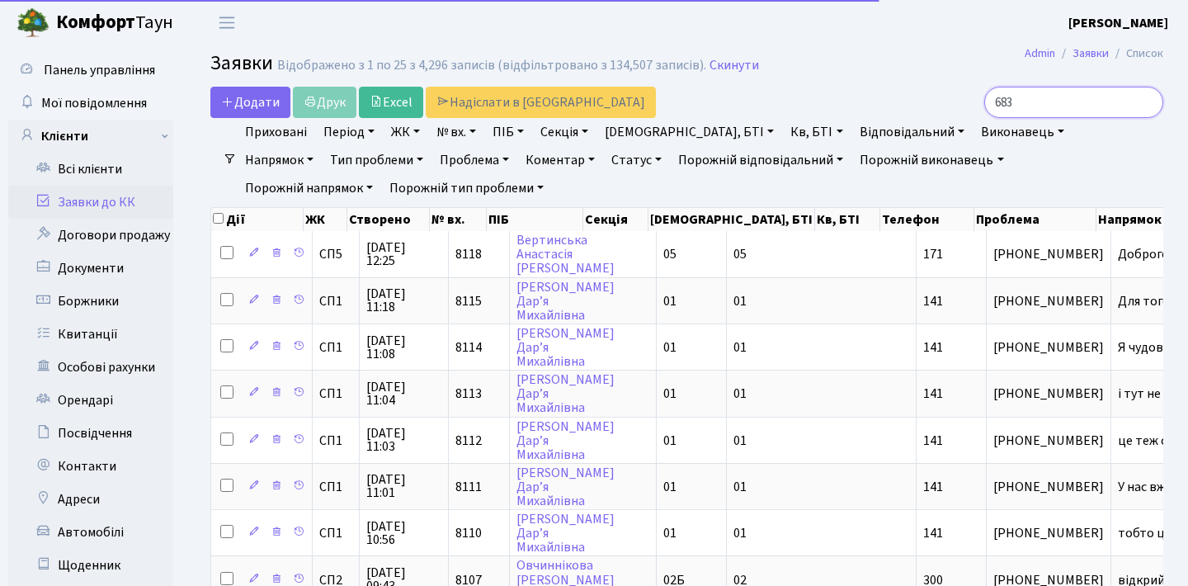
type input "6838"
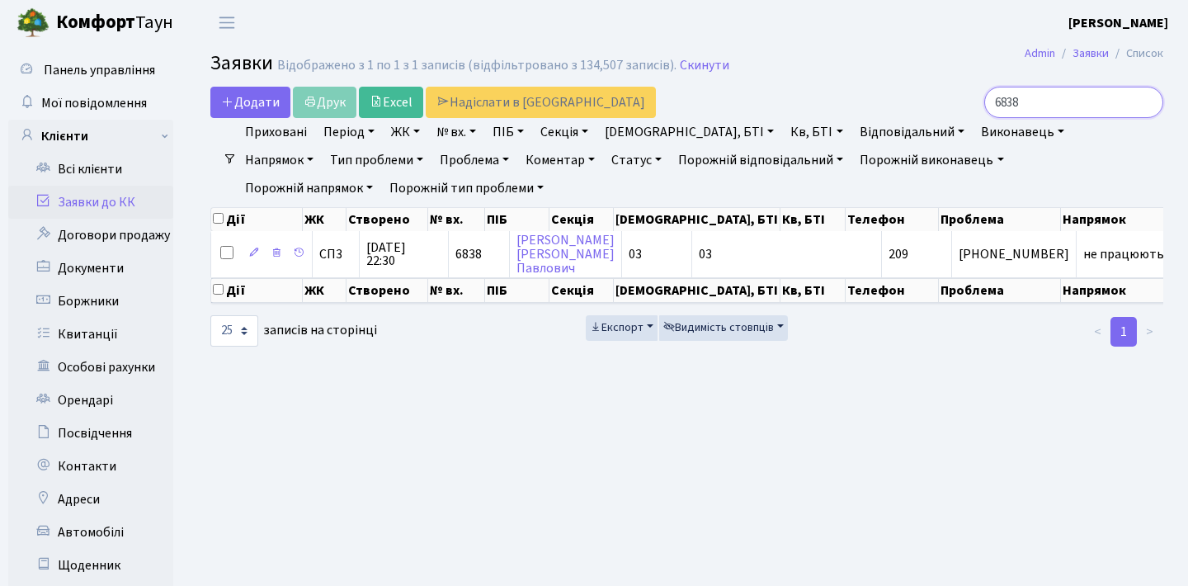
click at [1141, 101] on input "6838" at bounding box center [1073, 102] width 179 height 31
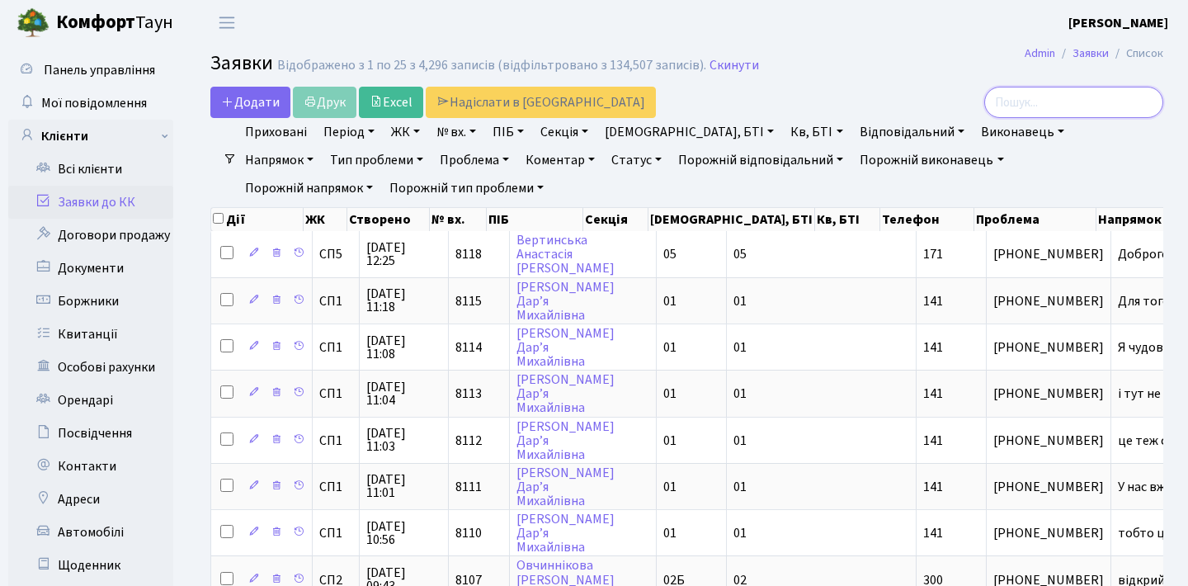
click at [1073, 92] on input "search" at bounding box center [1073, 102] width 179 height 31
type input "5236"
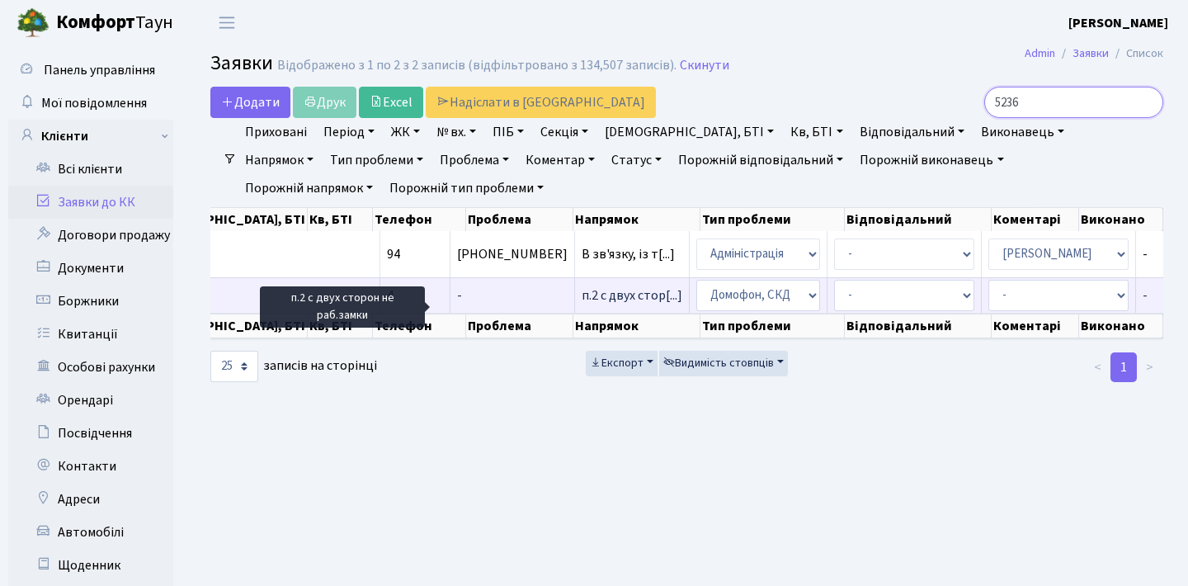
scroll to position [0, 500]
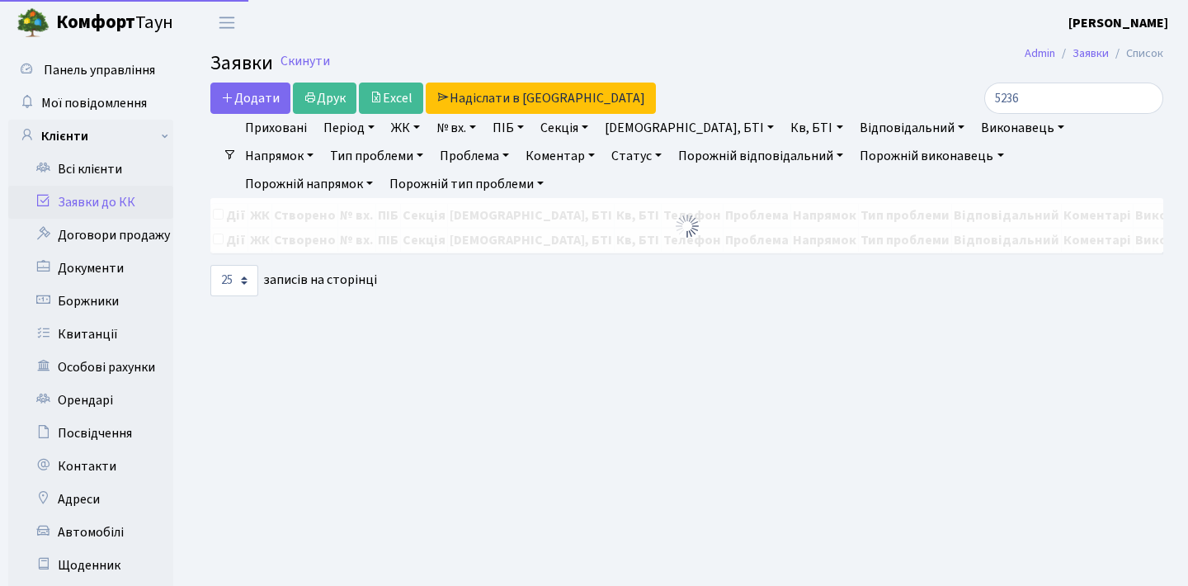
select select "25"
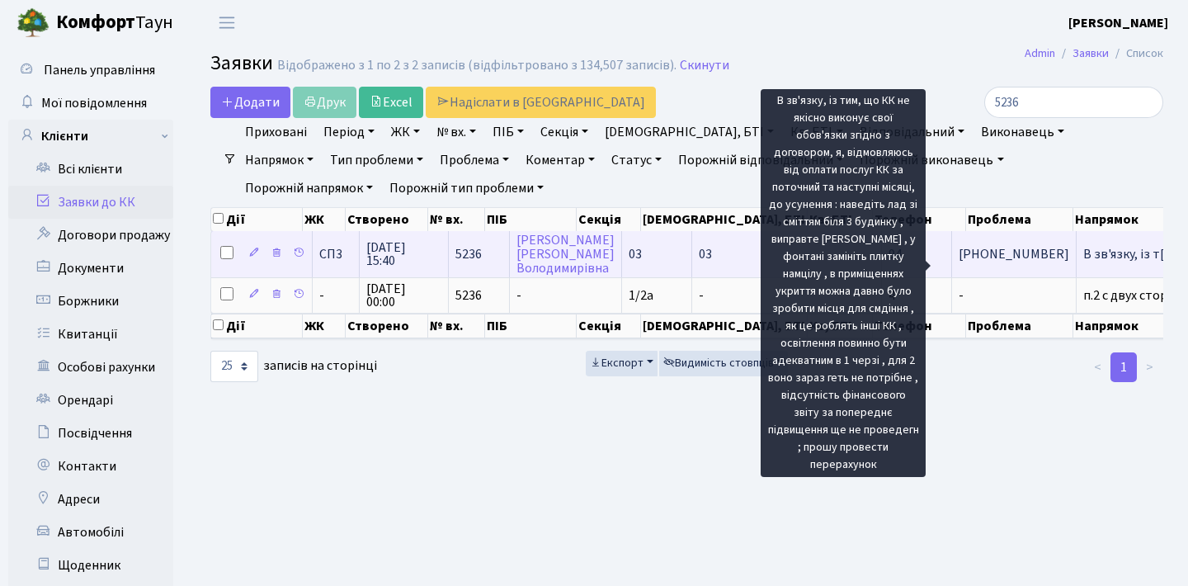
click at [1083, 263] on span "В зв'язку, із т[...]" at bounding box center [1129, 254] width 93 height 18
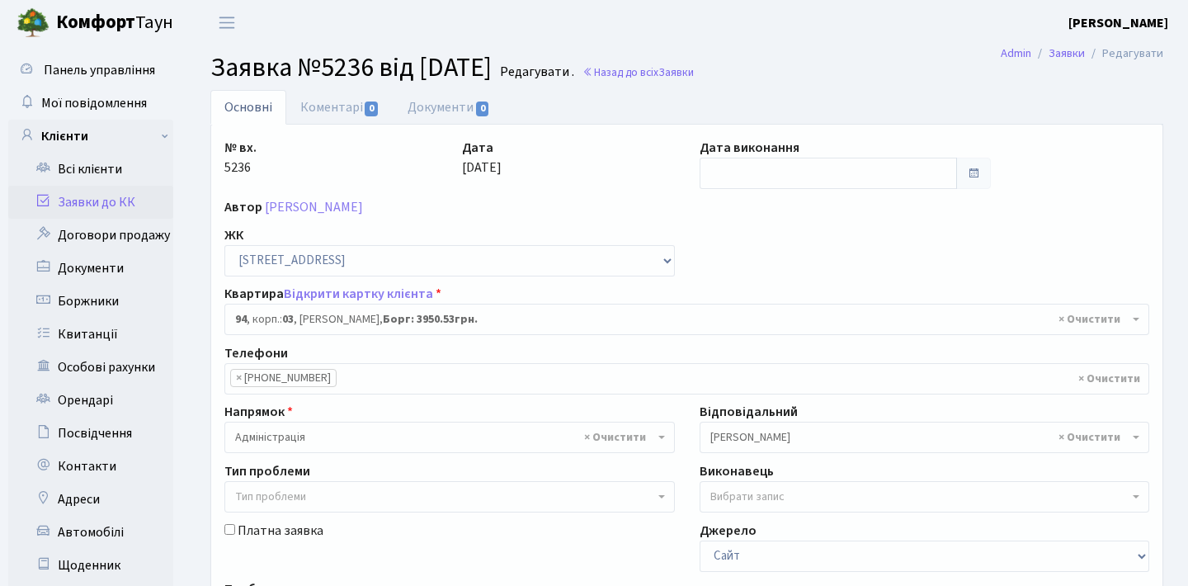
select select "20816"
click at [330, 101] on link "Коментарі 0" at bounding box center [339, 107] width 107 height 34
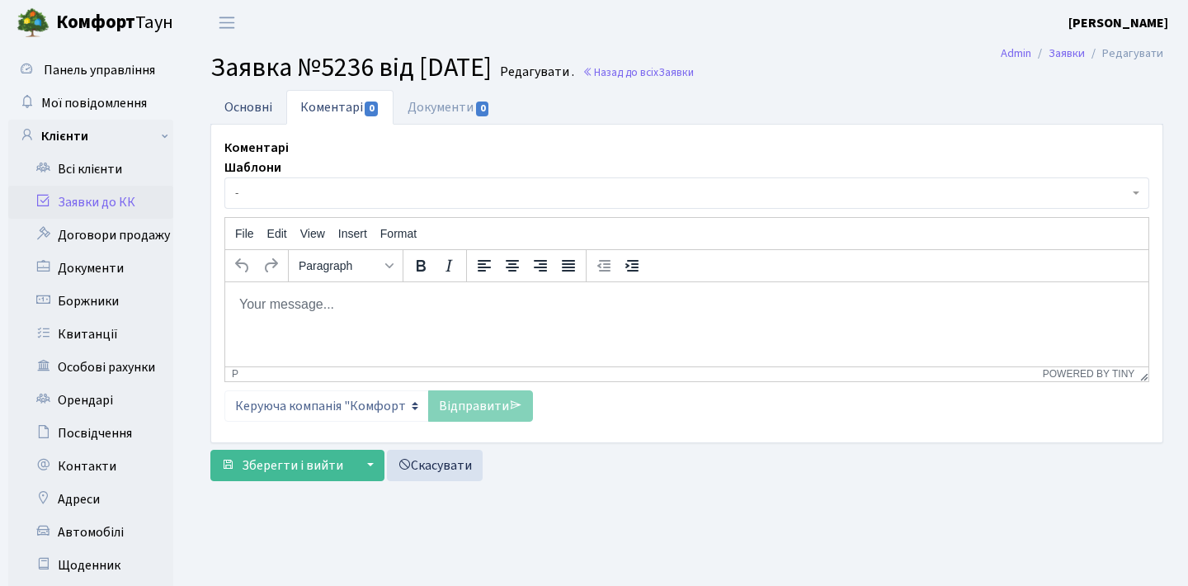
click at [250, 95] on link "Основні" at bounding box center [248, 107] width 76 height 34
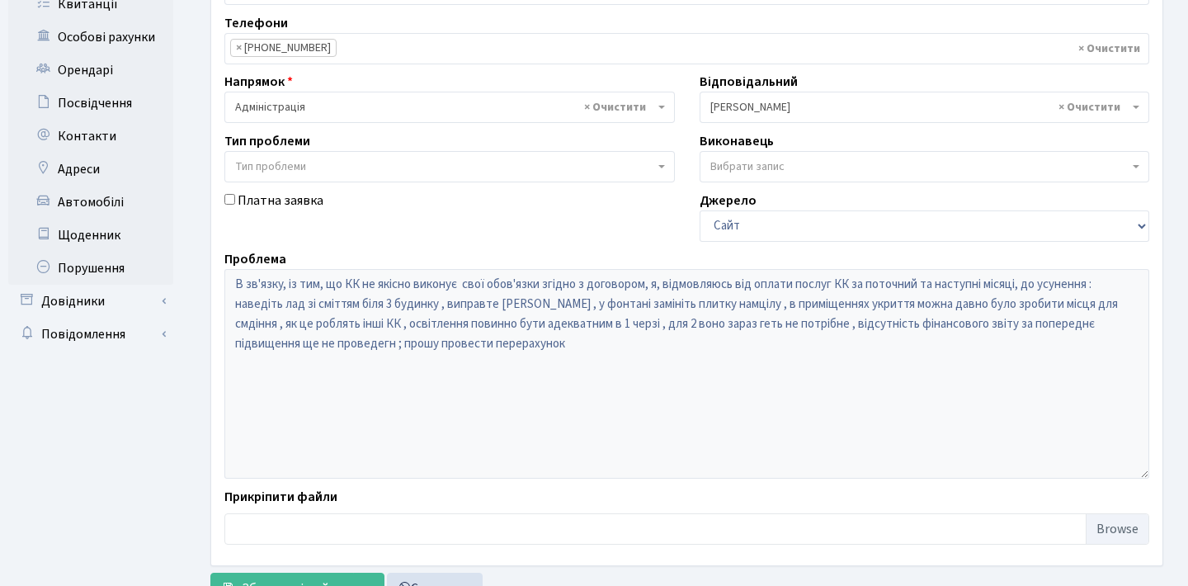
scroll to position [327, 0]
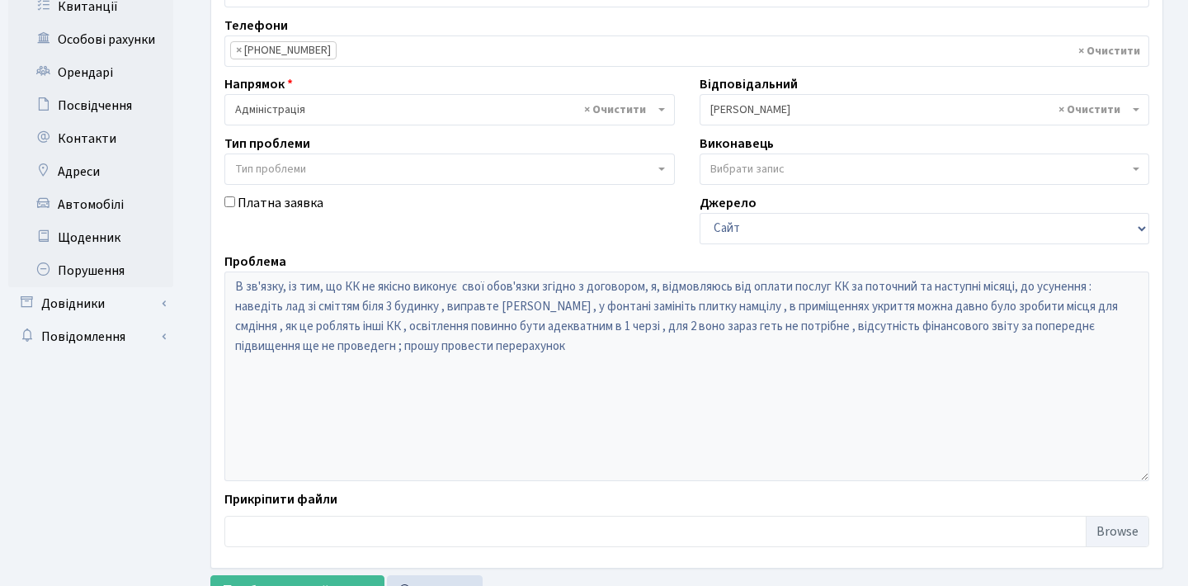
click at [222, 268] on div "Проблема В зв'язку, із тим, що КК не якісно виконує свої обов'язки згідно з дог…" at bounding box center [686, 366] width 949 height 229
click at [205, 260] on div "Основні Коментарі 0 Документи 0 № вх. 5236 Дата 25.06.2025 Дата виконання Автор…" at bounding box center [686, 188] width 977 height 852
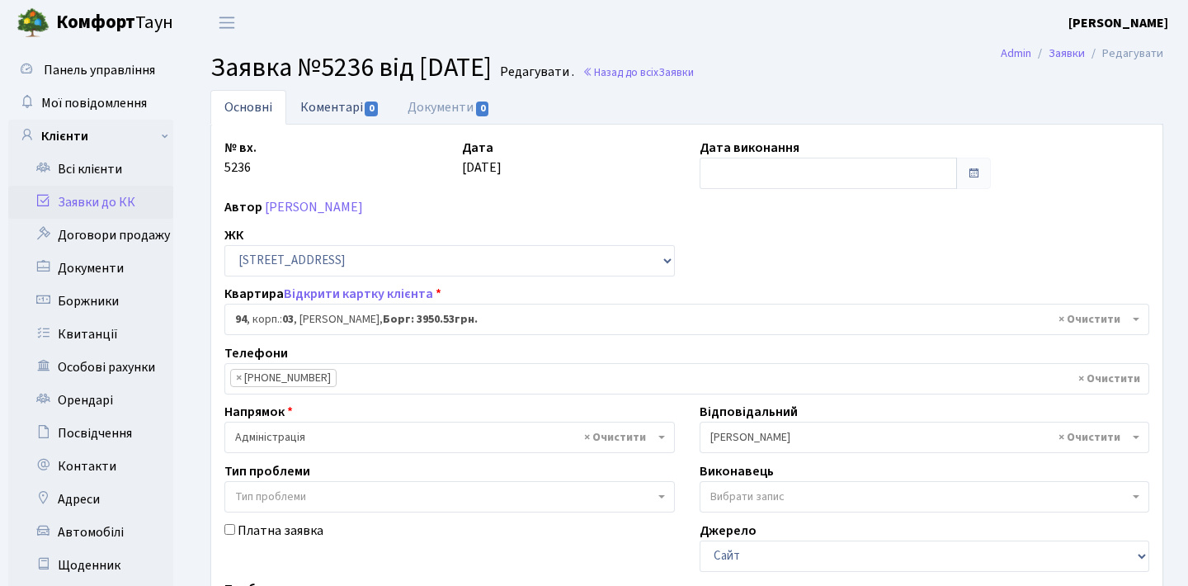
scroll to position [0, 0]
click at [350, 115] on link "Коментарі 0" at bounding box center [339, 107] width 107 height 34
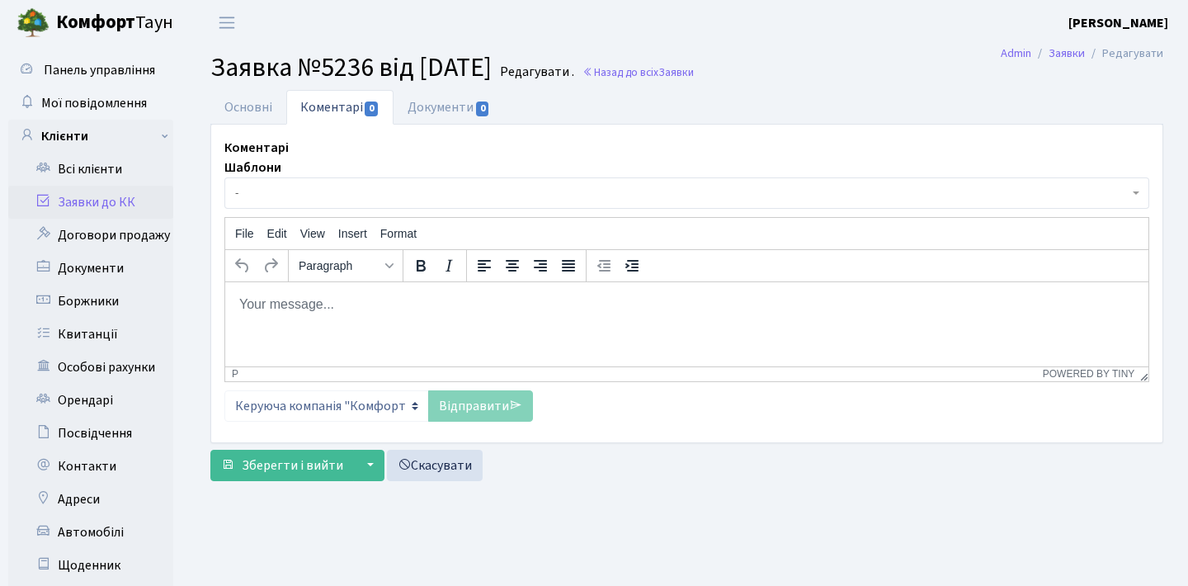
click at [388, 326] on html at bounding box center [686, 303] width 923 height 45
paste body "Rich Text Area. Press ALT-0 for help."
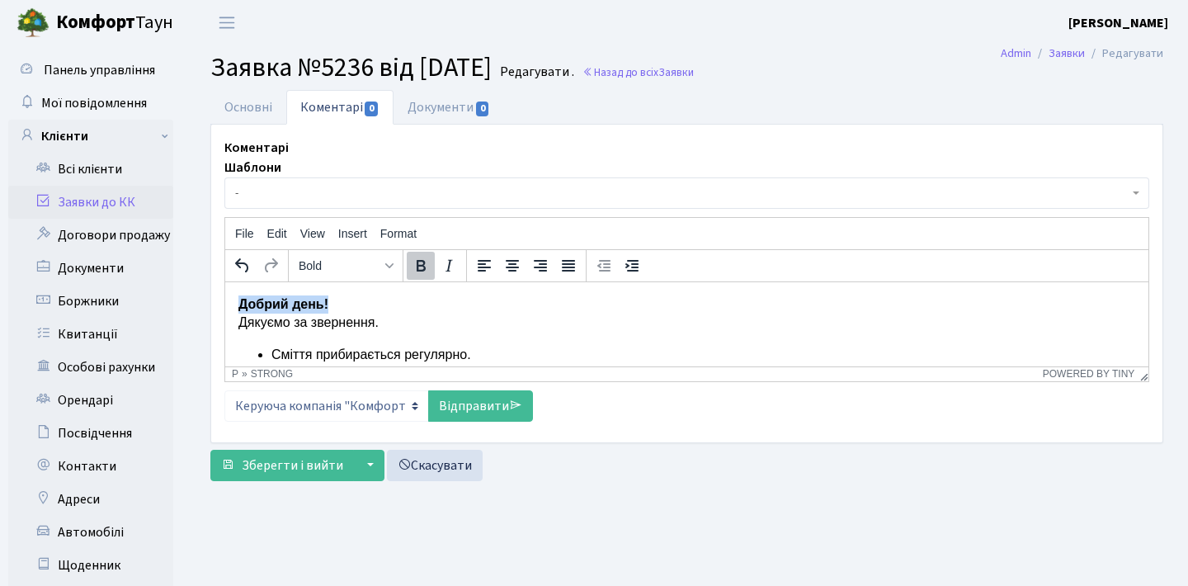
drag, startPoint x: 349, startPoint y: 299, endPoint x: 220, endPoint y: 301, distance: 128.7
click at [225, 301] on html "Добрий день! Дякуємо за звернення. Сміття прибирається регулярно. Питання щодо …" at bounding box center [686, 410] width 923 height 259
click at [415, 271] on icon "Bold" at bounding box center [421, 266] width 20 height 20
click at [238, 327] on html "Добрий день! Дякуємо за звернення. Сміття прибирається регулярно. Питання щодо …" at bounding box center [686, 410] width 923 height 259
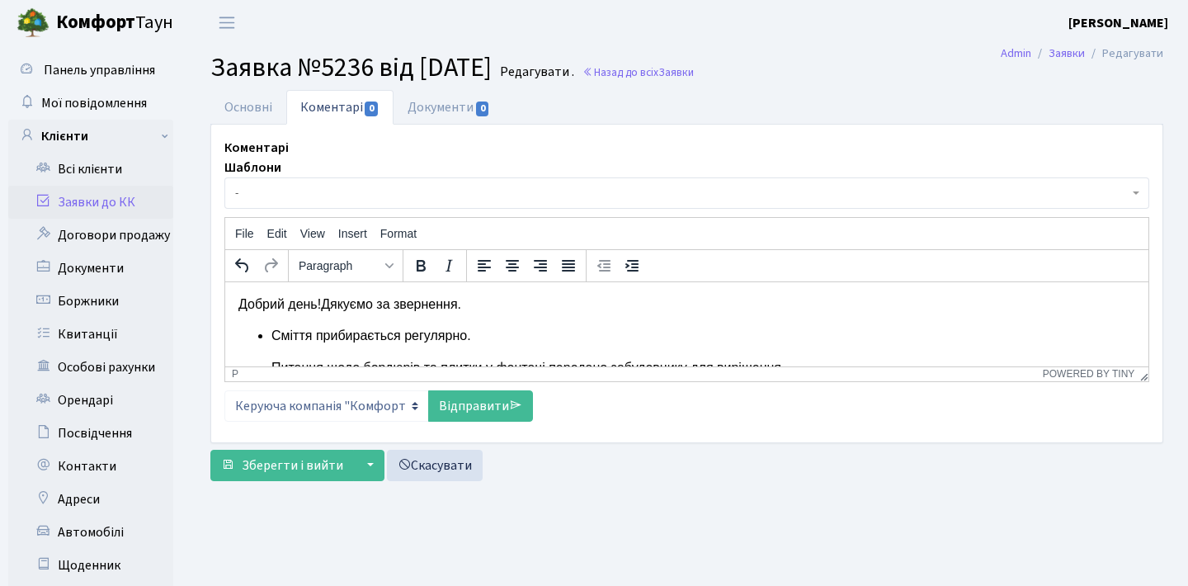
click at [272, 335] on p "Сміття прибирається регулярно." at bounding box center [703, 335] width 864 height 18
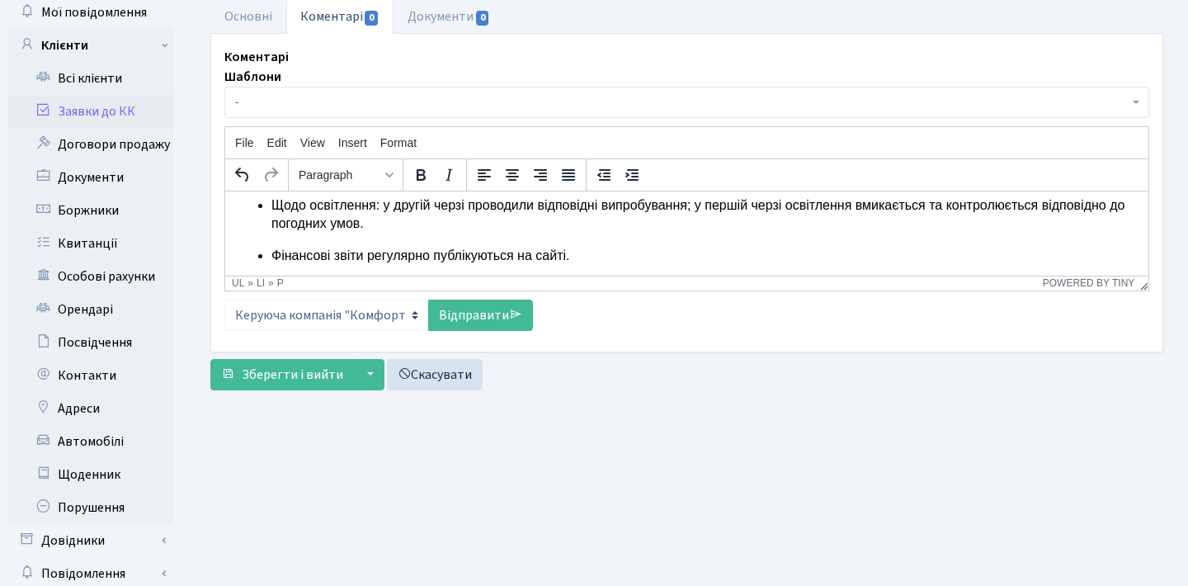
scroll to position [92, 0]
click at [600, 270] on html "Добрий день! Дякуємо за звернення. Сміття прибирається регулярно. Питання щодо …" at bounding box center [686, 156] width 923 height 240
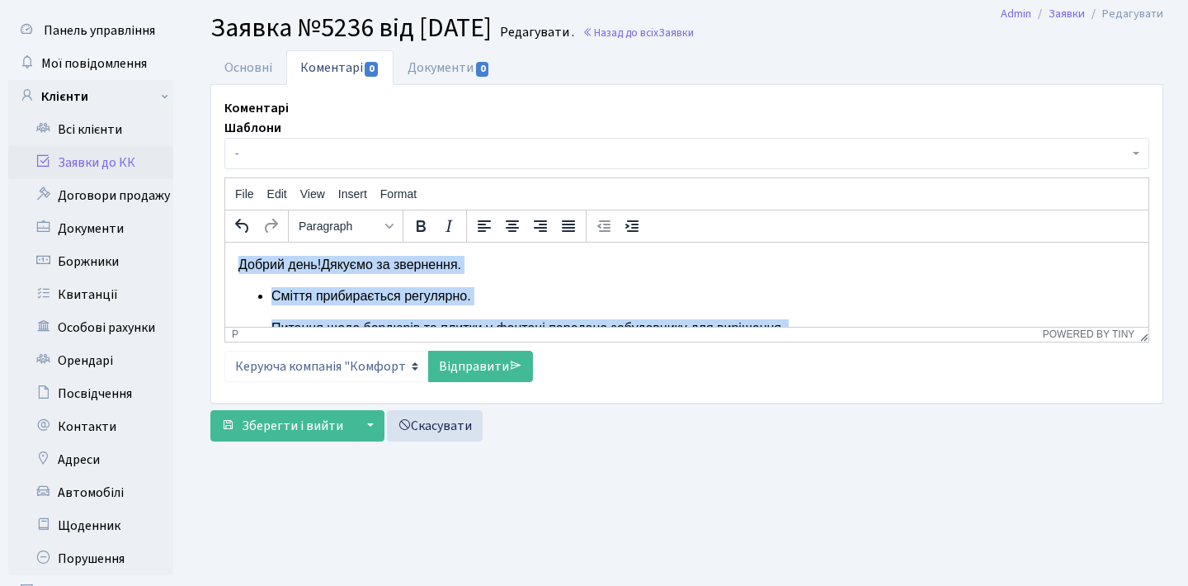
scroll to position [0, 0]
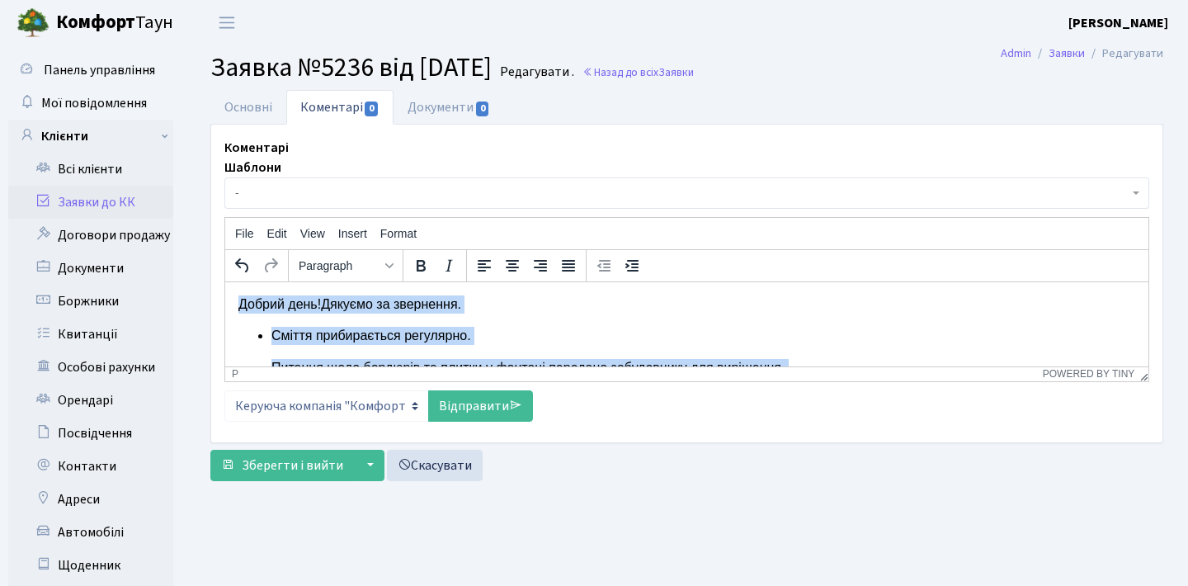
drag, startPoint x: 603, startPoint y: 347, endPoint x: 7, endPoint y: -35, distance: 708.6
click at [225, 281] on html "Добрий день! Дякуємо за звернення. Сміття прибирається регулярно. Питання щодо …" at bounding box center [686, 401] width 923 height 240
copy body "Добрий день! Дякуємо за звернення. Сміття прибирається регулярно. Питання щодо …"
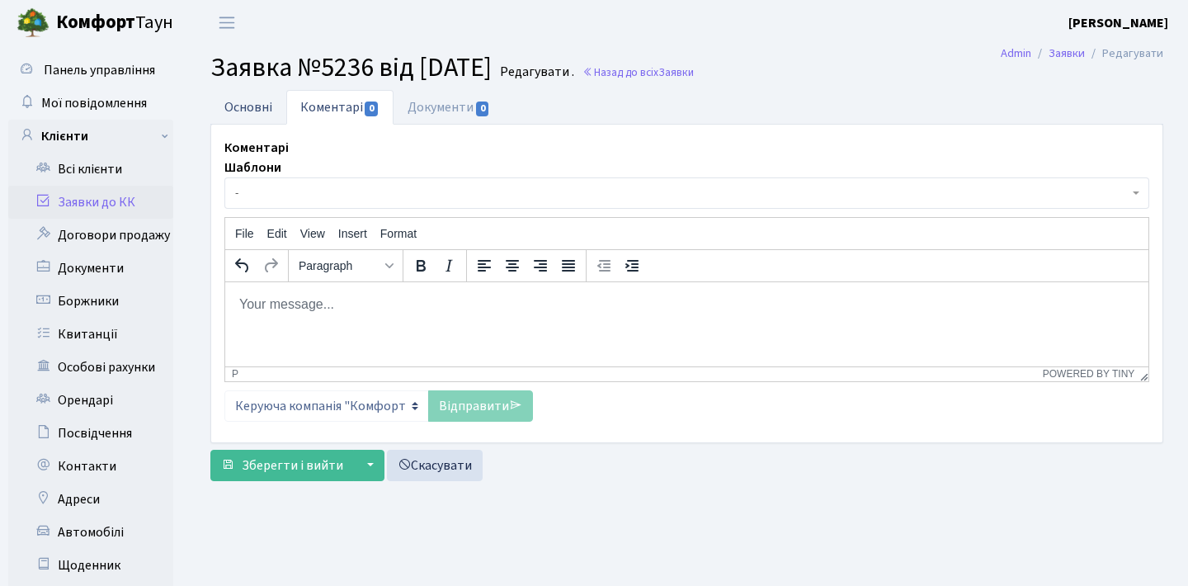
click at [270, 108] on link "Основні" at bounding box center [248, 107] width 76 height 34
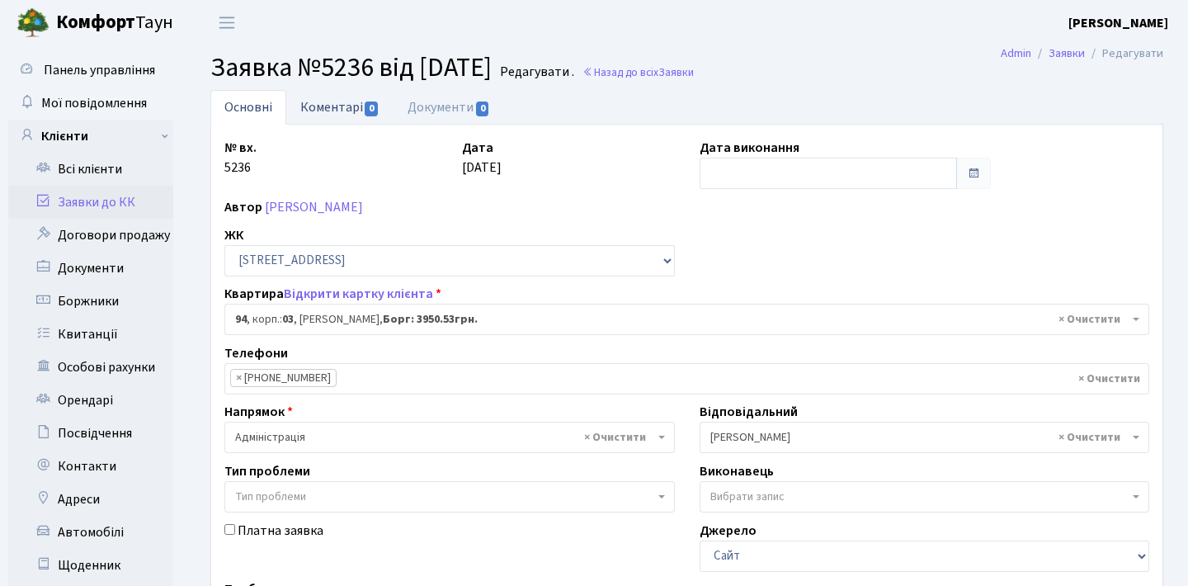
click at [343, 107] on link "Коментарі 0" at bounding box center [339, 107] width 107 height 34
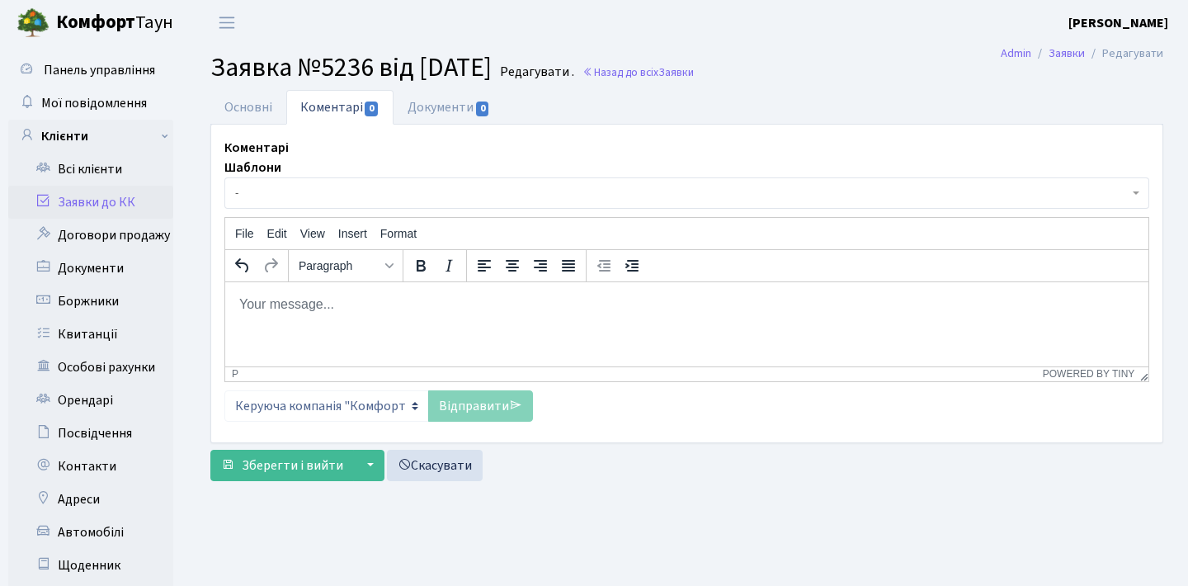
click at [343, 291] on html at bounding box center [686, 303] width 923 height 45
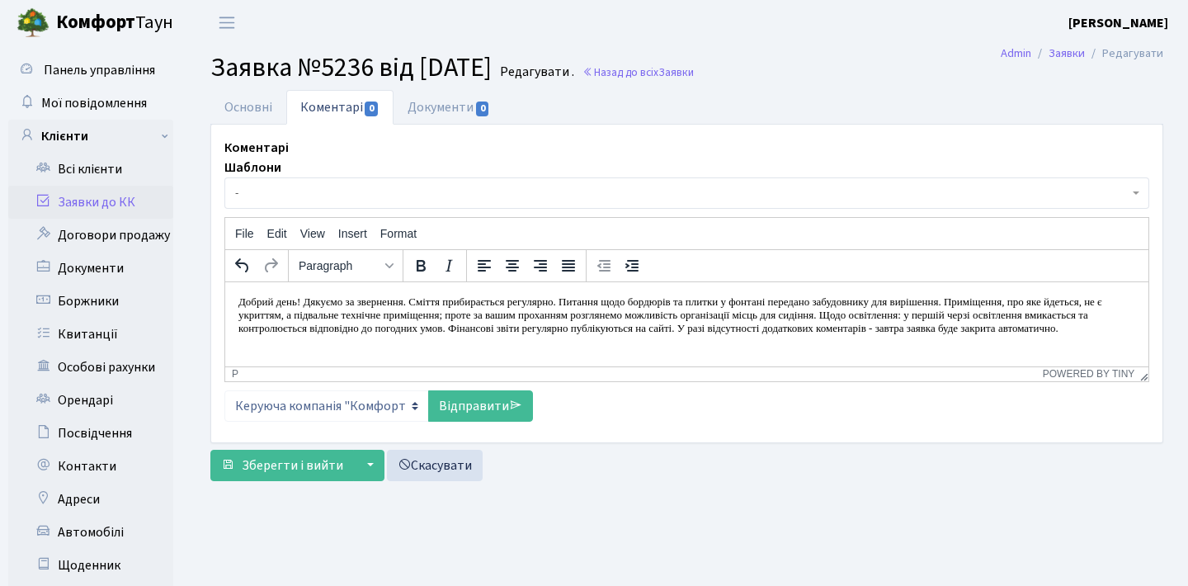
click at [585, 313] on p "Добрий день! Дякуємо за звернення. Сміття прибирається регулярно. Питання щодо …" at bounding box center [686, 314] width 897 height 40
click at [464, 405] on link "Відправити" at bounding box center [480, 405] width 105 height 31
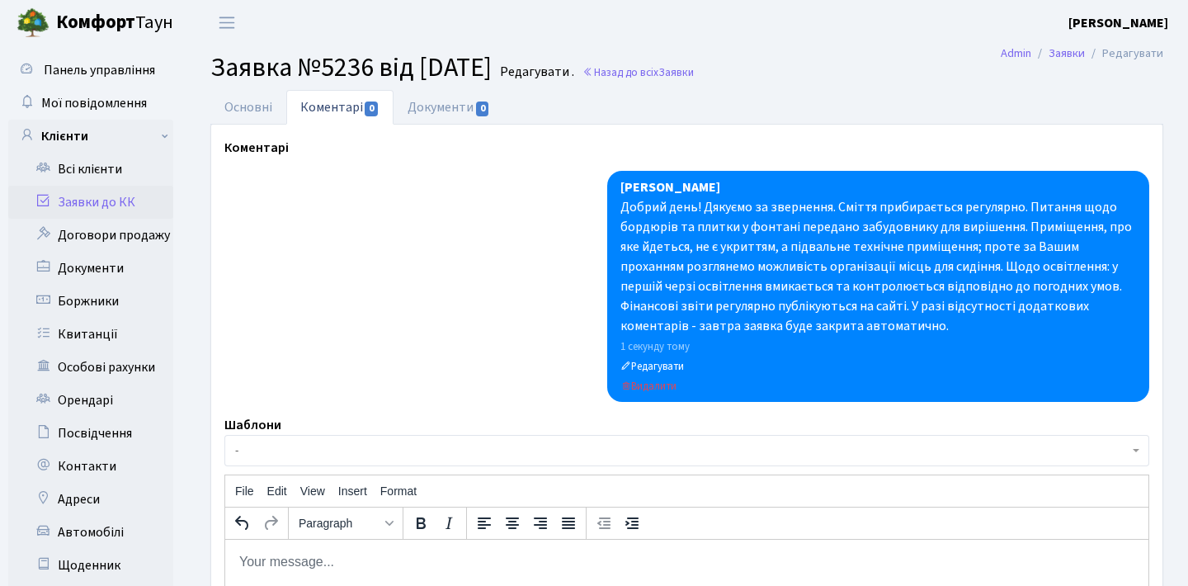
click at [120, 193] on link "Заявки до КК" at bounding box center [90, 202] width 165 height 33
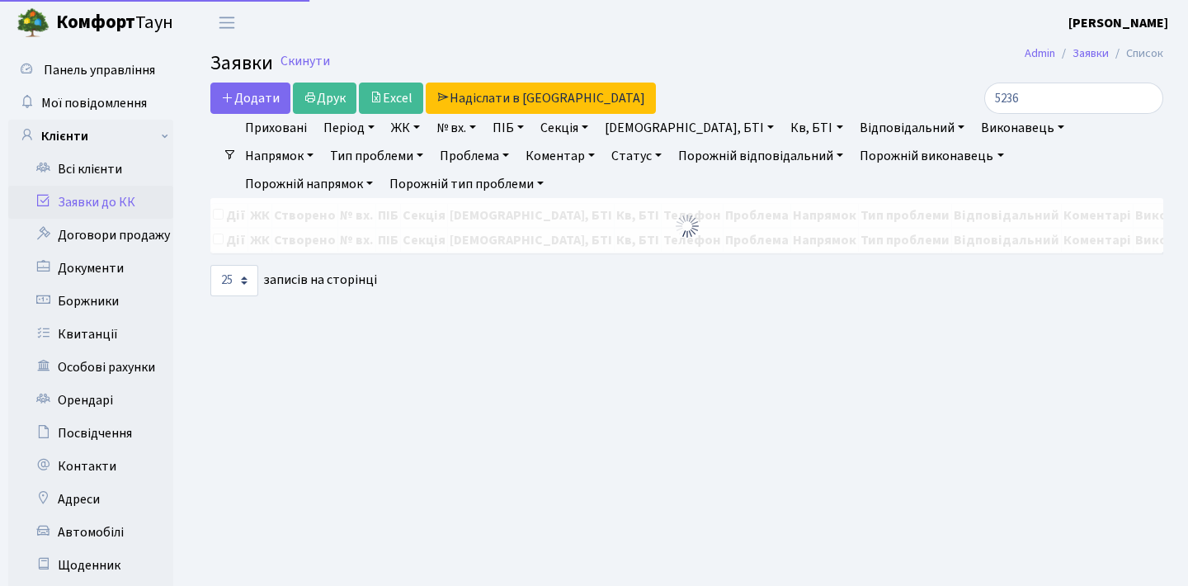
select select "25"
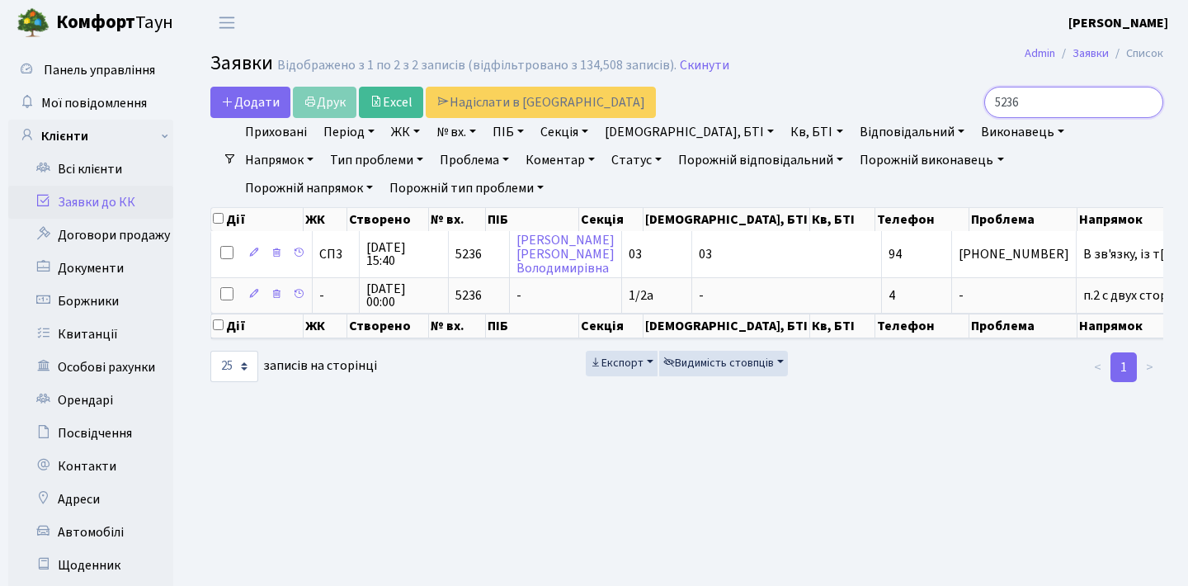
click at [1143, 101] on input "5236" at bounding box center [1073, 102] width 179 height 31
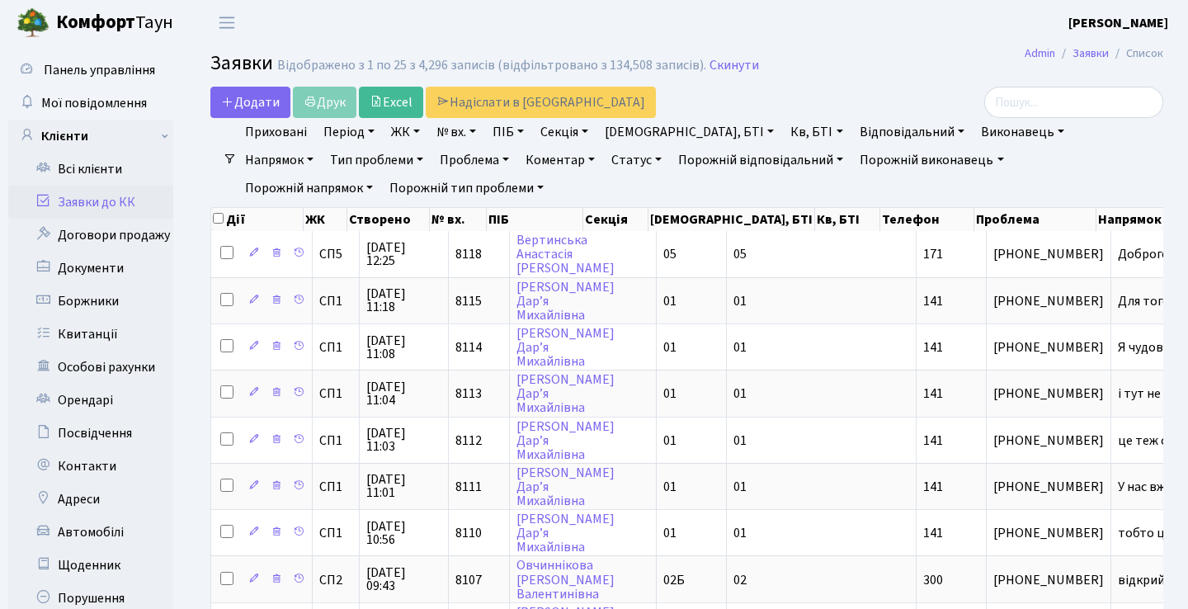
click at [967, 33] on header "[PERSON_NAME] Мій обліковий запис Вийти" at bounding box center [594, 22] width 1188 height 45
select select "25"
